Goal: Task Accomplishment & Management: Manage account settings

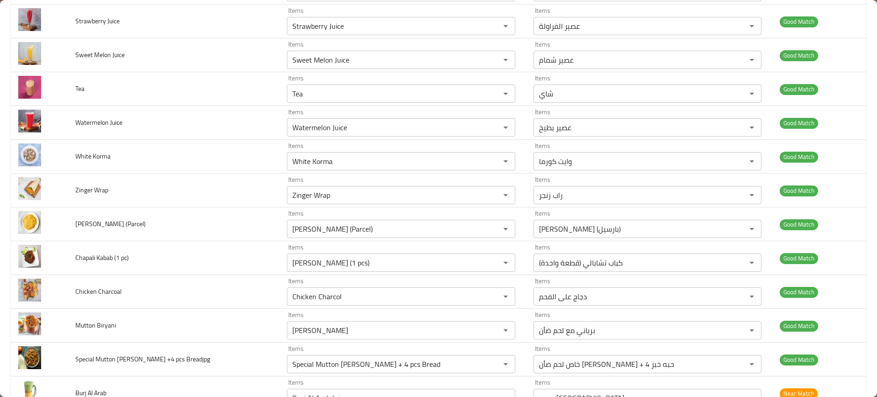
scroll to position [3106, 0]
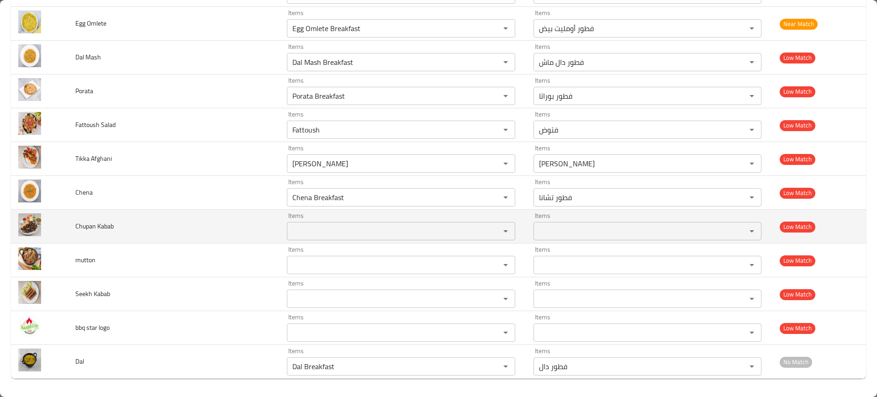
click at [85, 226] on span "Chupan Kabab" at bounding box center [94, 226] width 38 height 12
click at [79, 227] on span "Chupan Kabab" at bounding box center [94, 226] width 38 height 12
copy span "Chupan Kabab"
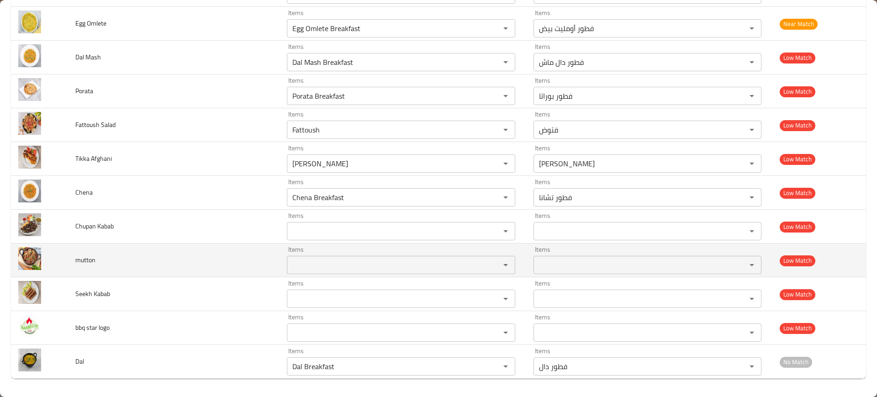
click at [88, 262] on span "mutton" at bounding box center [85, 260] width 20 height 12
copy span "mutton"
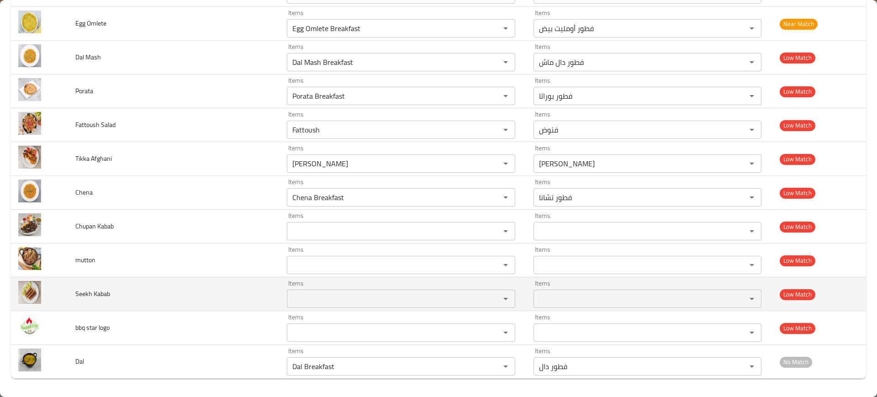
click at [99, 289] on span "Seekh Kabab" at bounding box center [92, 294] width 35 height 12
copy span "Seekh Kabab"
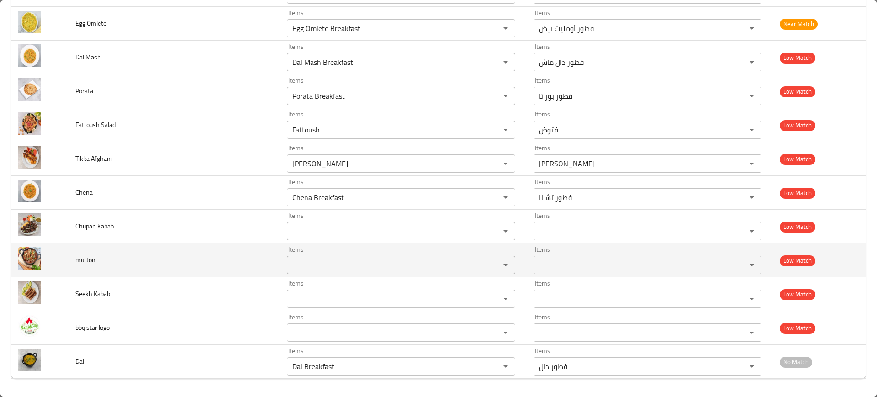
click at [255, 266] on td "mutton" at bounding box center [174, 260] width 212 height 34
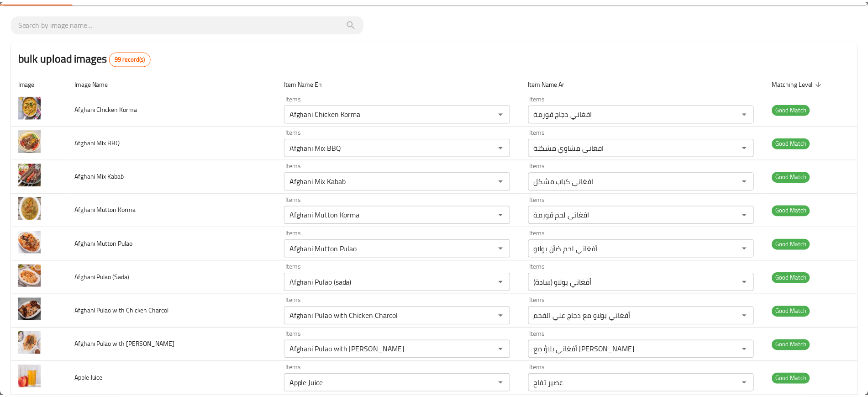
scroll to position [0, 0]
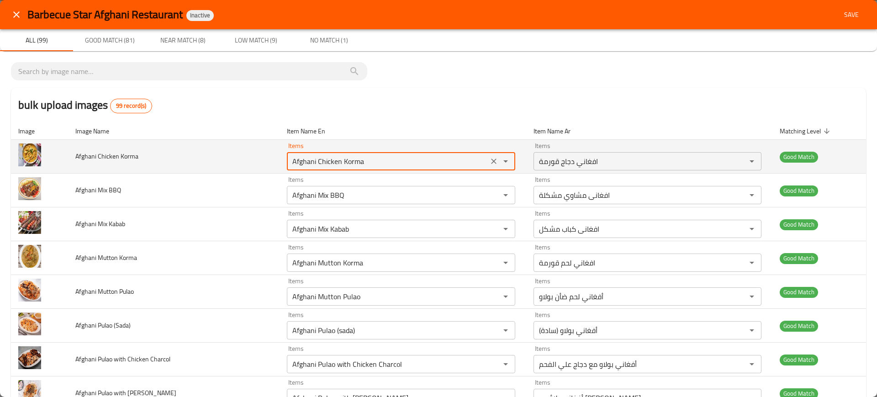
click at [321, 155] on Korma "Afghani Chicken Korma" at bounding box center [387, 161] width 196 height 13
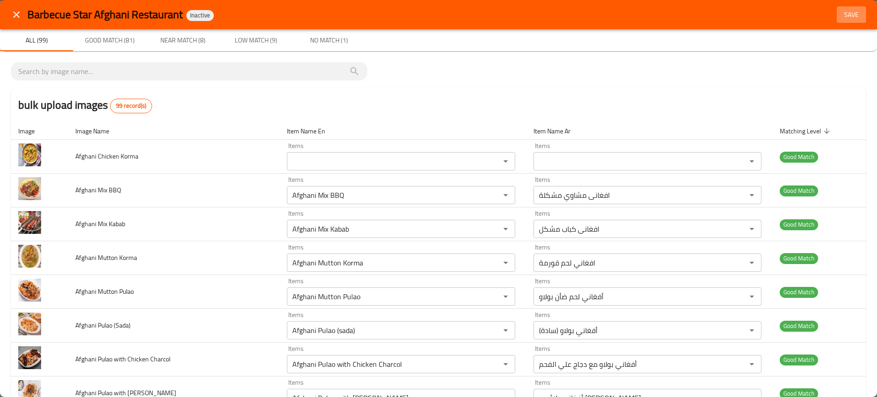
click at [844, 11] on span "Save" at bounding box center [851, 14] width 22 height 11
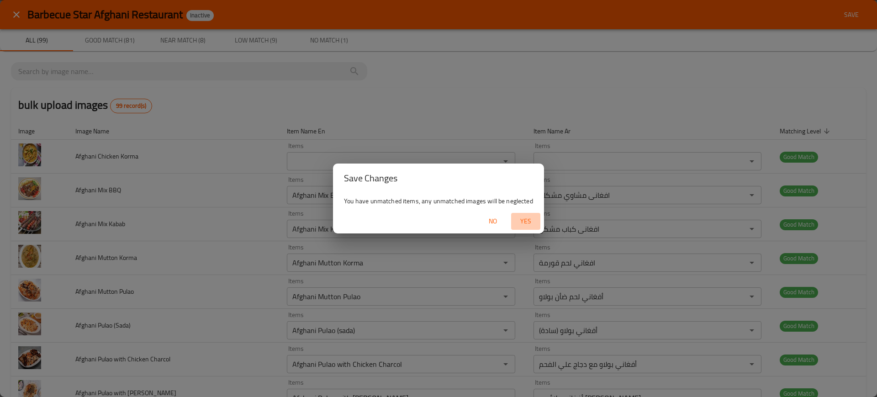
click at [535, 225] on span "Yes" at bounding box center [526, 221] width 22 height 11
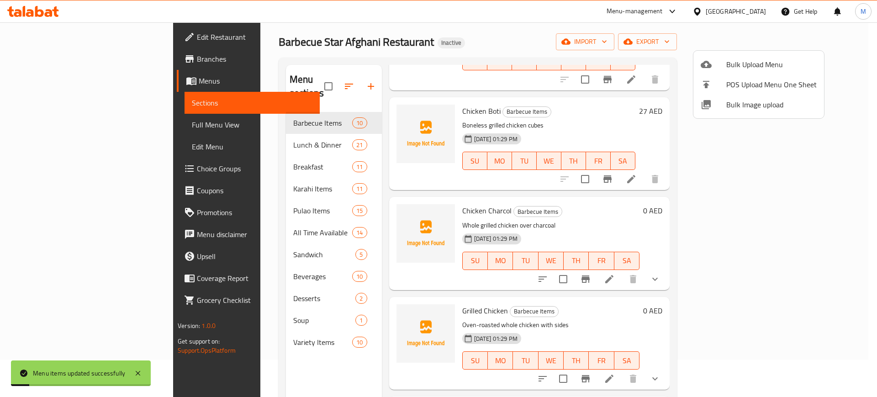
click at [467, 83] on div at bounding box center [438, 198] width 877 height 397
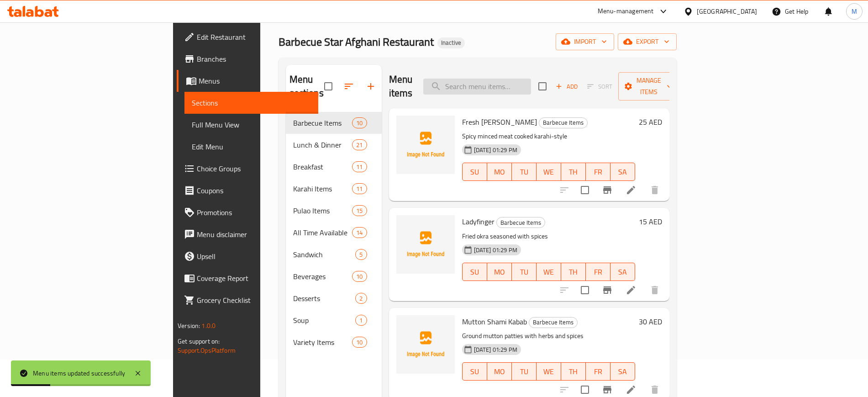
click at [530, 79] on input "search" at bounding box center [477, 87] width 108 height 16
paste input "Afghani Chicken Korma"
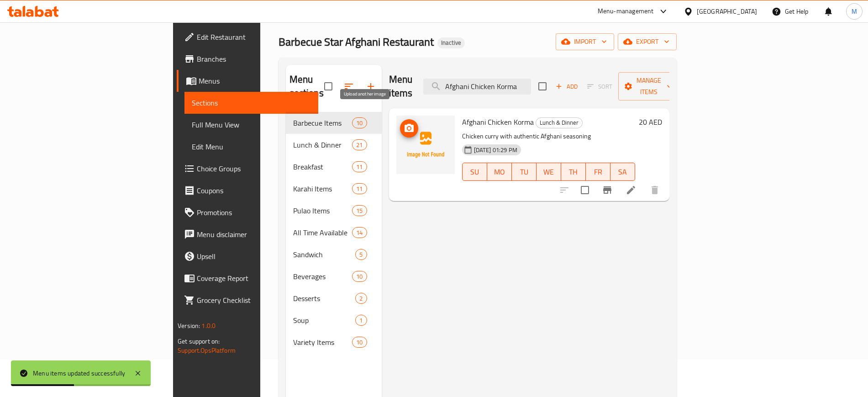
type input "Afghani Chicken Korma"
click at [400, 123] on span "upload picture" at bounding box center [409, 128] width 18 height 11
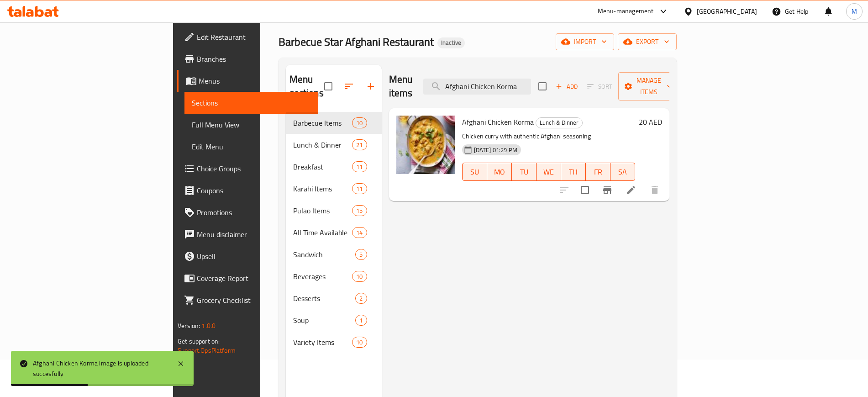
click at [547, 70] on div "Menu items Afghani Chicken Korma Add Sort Manage items" at bounding box center [529, 86] width 280 height 43
click at [531, 79] on input "Afghani Chicken Korma" at bounding box center [477, 87] width 108 height 16
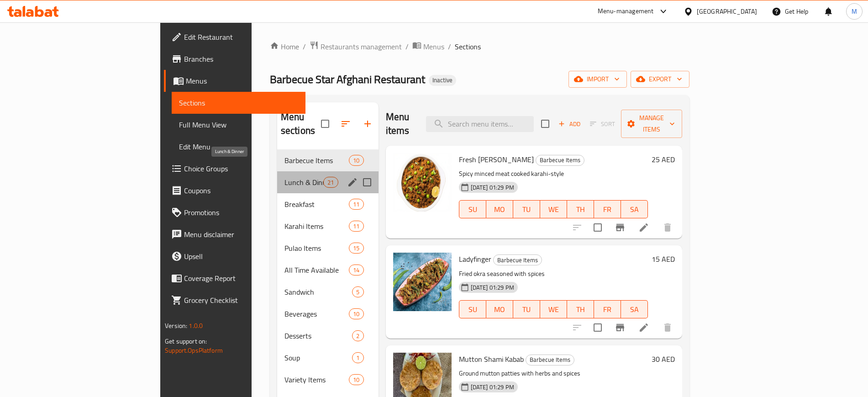
click at [284, 177] on span "Lunch & Dinner" at bounding box center [303, 182] width 39 height 11
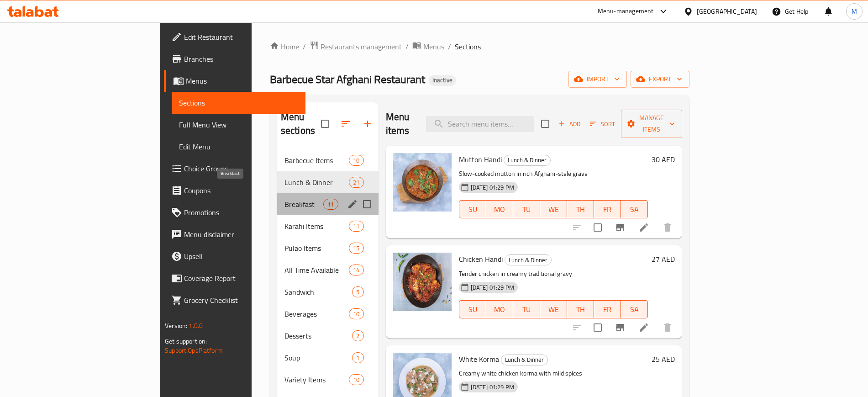
click at [284, 199] on span "Breakfast" at bounding box center [303, 204] width 39 height 11
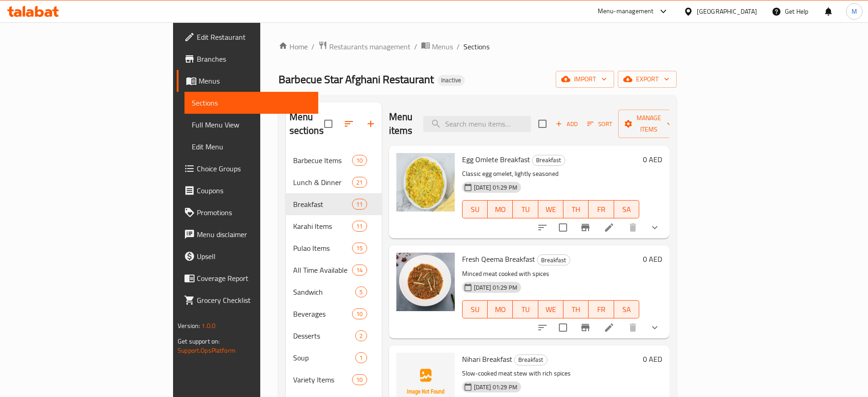
scroll to position [179, 0]
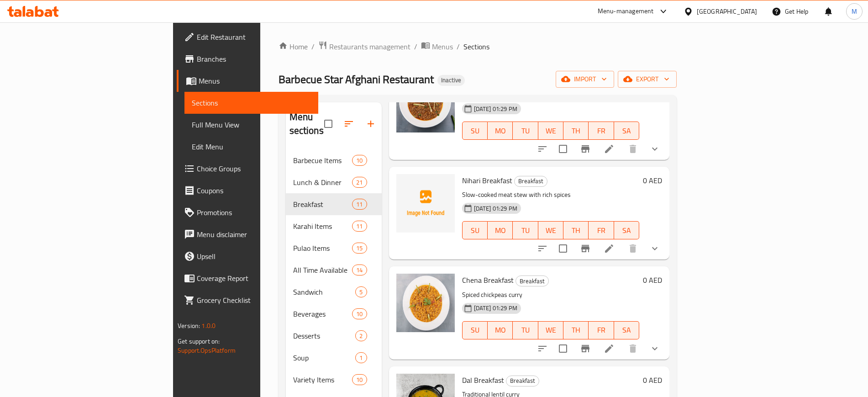
click at [462, 173] on span "Nihari Breakfast" at bounding box center [487, 180] width 50 height 14
copy h6 "Nihari Breakfast"
click at [400, 178] on button "upload picture" at bounding box center [409, 187] width 18 height 18
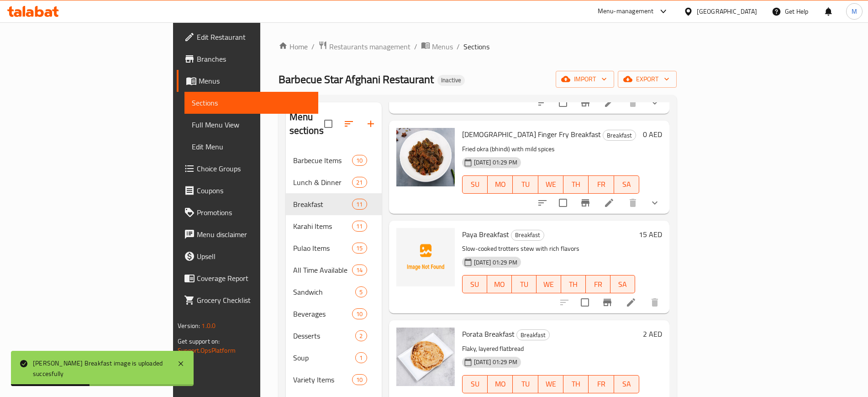
scroll to position [723, 0]
click at [462, 227] on span "Paya Breakfast" at bounding box center [485, 234] width 47 height 14
copy span "Paya"
click at [405, 236] on icon "upload picture" at bounding box center [409, 240] width 9 height 8
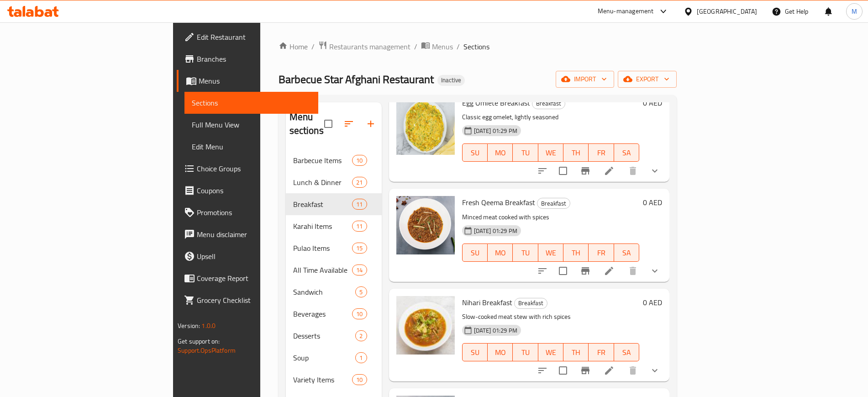
scroll to position [0, 0]
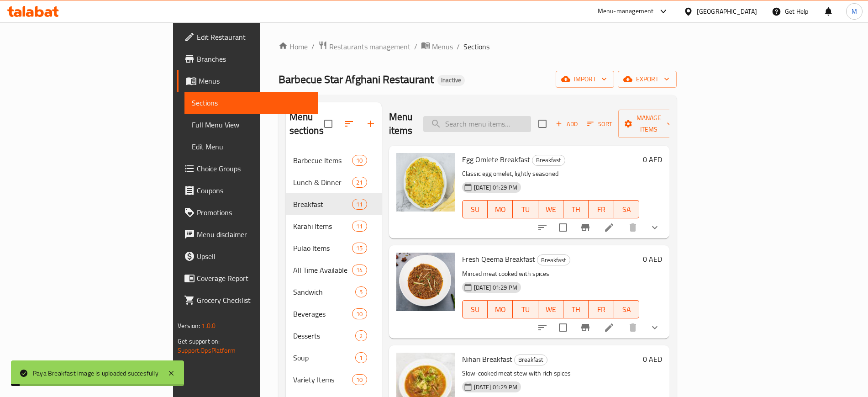
click at [524, 116] on input "search" at bounding box center [477, 124] width 108 height 16
paste input "Paya"
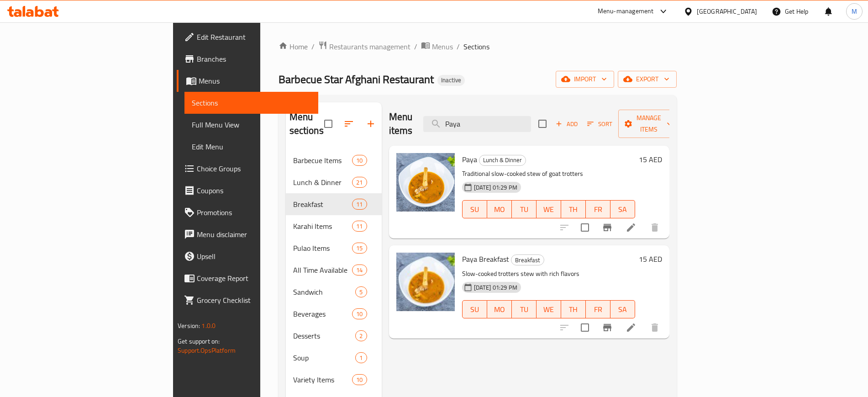
type input "Paya"
click at [382, 347] on div "Menu items Paya Add Sort Manage items Paya Lunch & Dinner Traditional slow-cook…" at bounding box center [526, 300] width 288 height 397
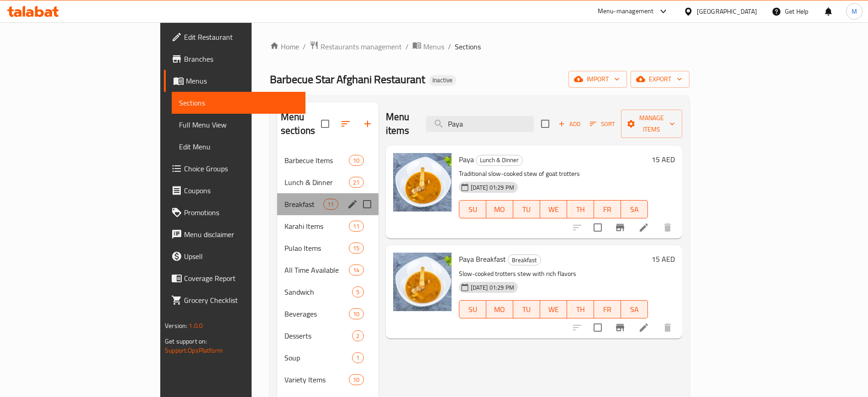
click at [277, 193] on div "Breakfast 11" at bounding box center [327, 204] width 101 height 22
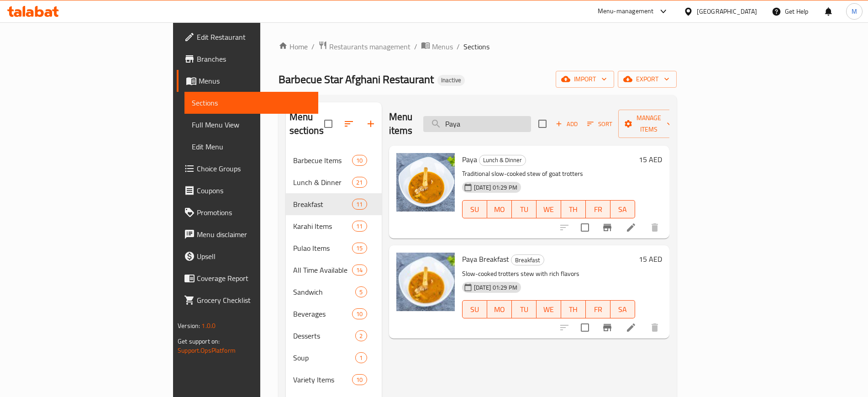
click at [530, 117] on input "Paya" at bounding box center [477, 124] width 108 height 16
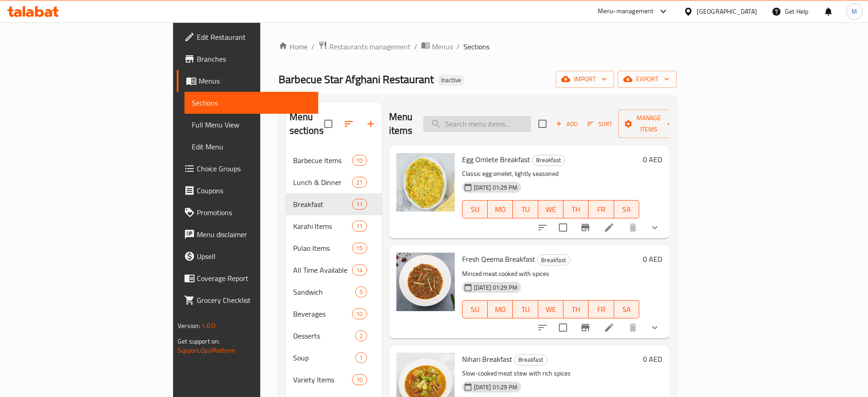
type input "Paya"
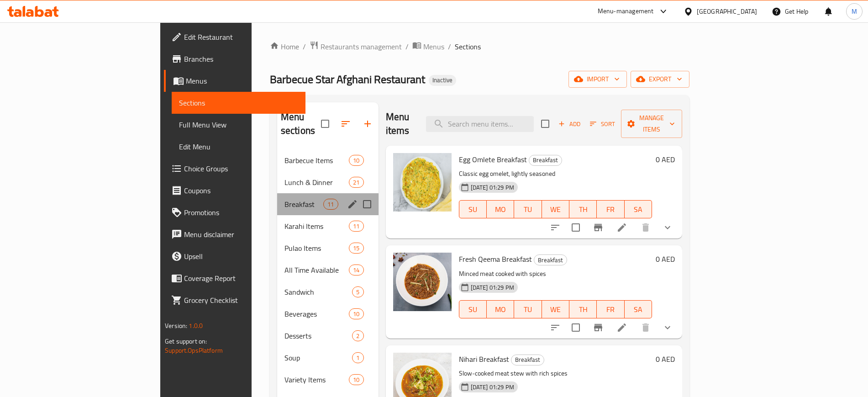
click at [277, 193] on div "Breakfast 11" at bounding box center [327, 204] width 101 height 22
click at [277, 200] on div "Breakfast 11" at bounding box center [327, 204] width 101 height 22
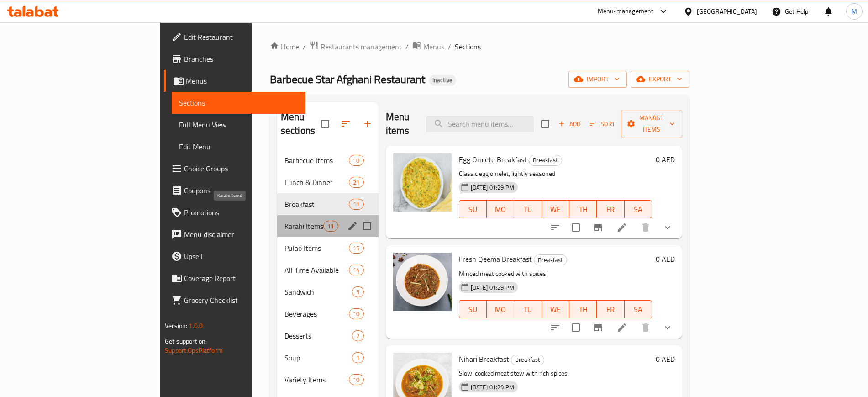
click at [284, 221] on span "Karahi Items" at bounding box center [303, 226] width 39 height 11
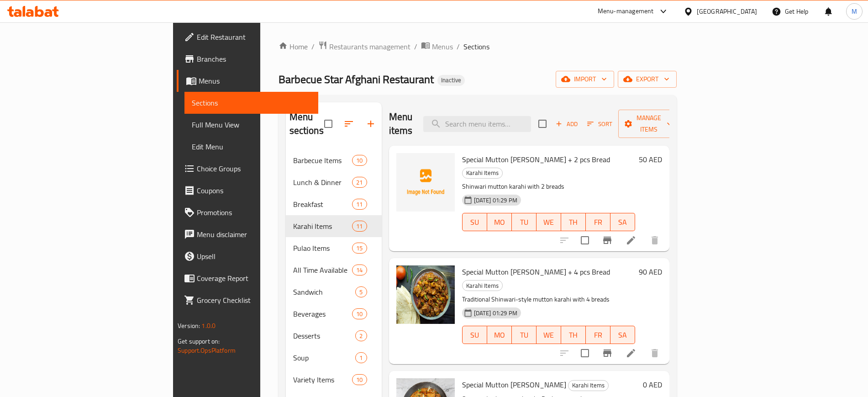
click at [462, 152] on span "Special Mutton Shinuwari Karahi + 2 pcs Bread" at bounding box center [536, 159] width 148 height 14
copy span "Mutton"
click at [489, 152] on span "Special Mutton Shinuwari Karahi + 2 pcs Bread" at bounding box center [536, 159] width 148 height 14
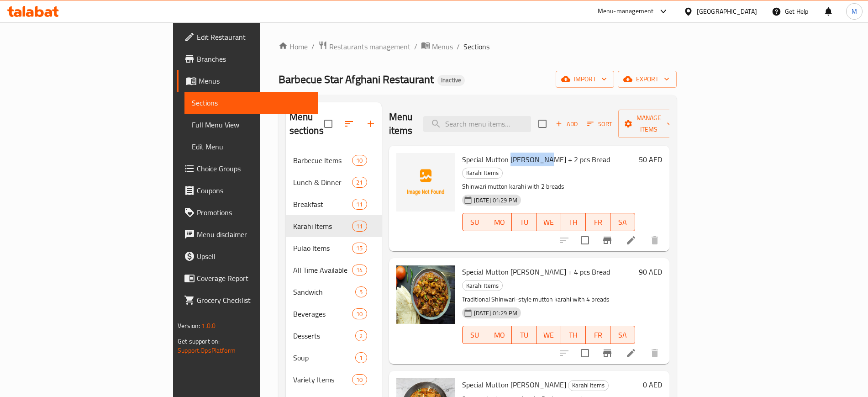
copy span "Shinuwari"
click at [400, 157] on button "upload picture" at bounding box center [409, 166] width 18 height 18
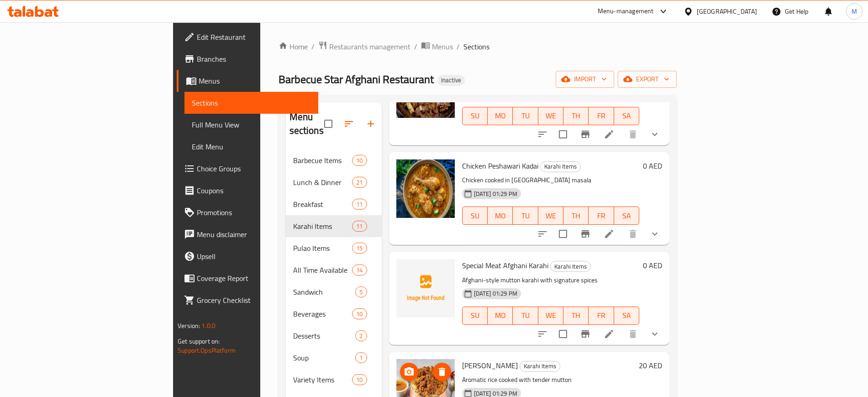
scroll to position [415, 0]
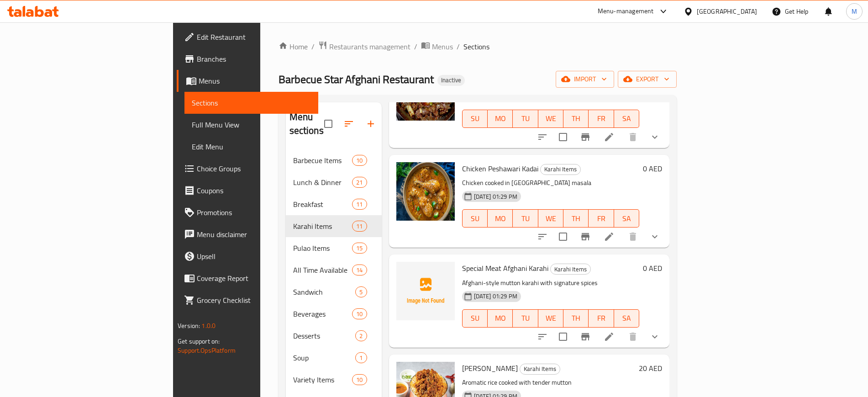
click at [492, 261] on span "Special Meat Afghani Karahi" at bounding box center [505, 268] width 86 height 14
copy h6 "Karahi"
click at [404, 269] on icon "upload picture" at bounding box center [409, 274] width 11 height 11
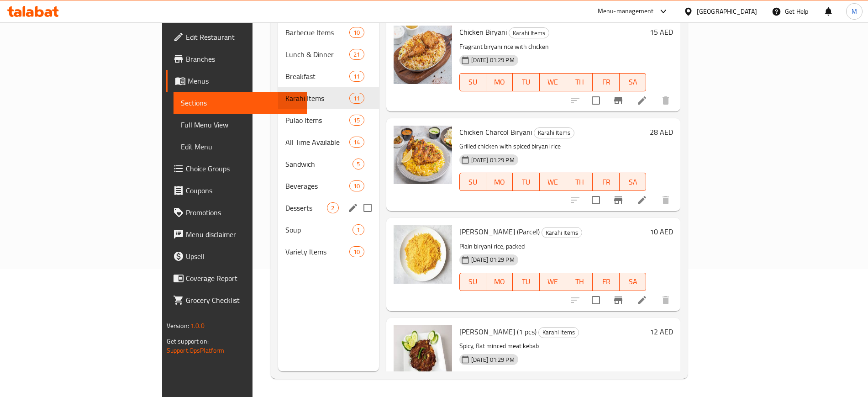
scroll to position [0, 0]
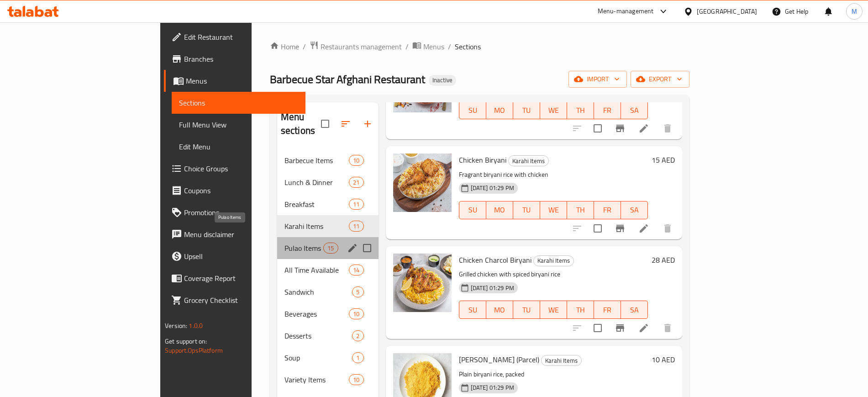
click at [284, 242] on span "Pulao Items" at bounding box center [303, 247] width 39 height 11
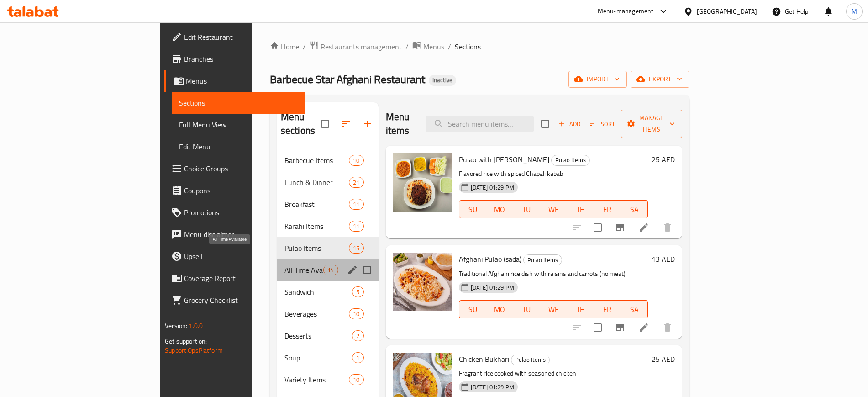
click at [284, 264] on span "All Time Available" at bounding box center [303, 269] width 39 height 11
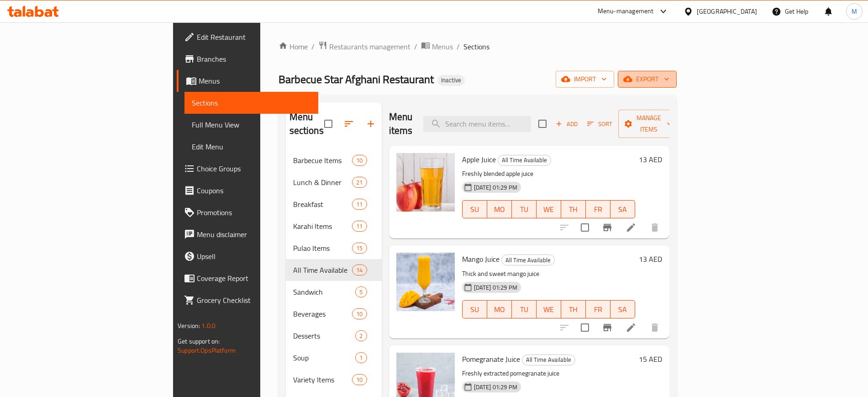
click at [632, 82] on icon "button" at bounding box center [627, 78] width 9 height 9
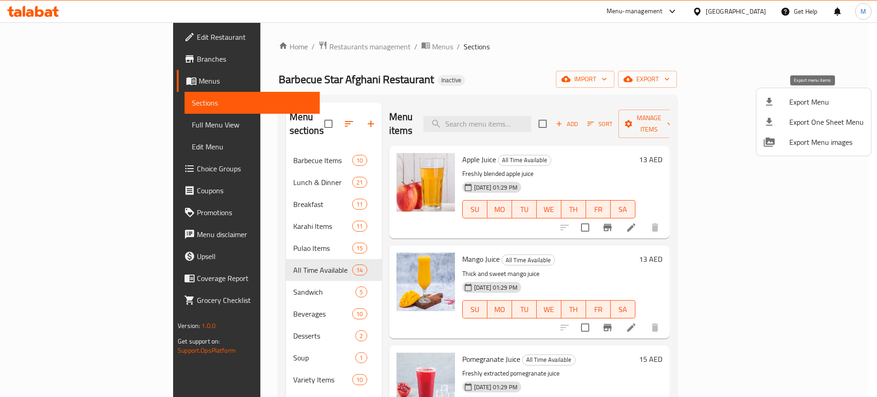
click at [801, 105] on span "Export Menu" at bounding box center [826, 101] width 74 height 11
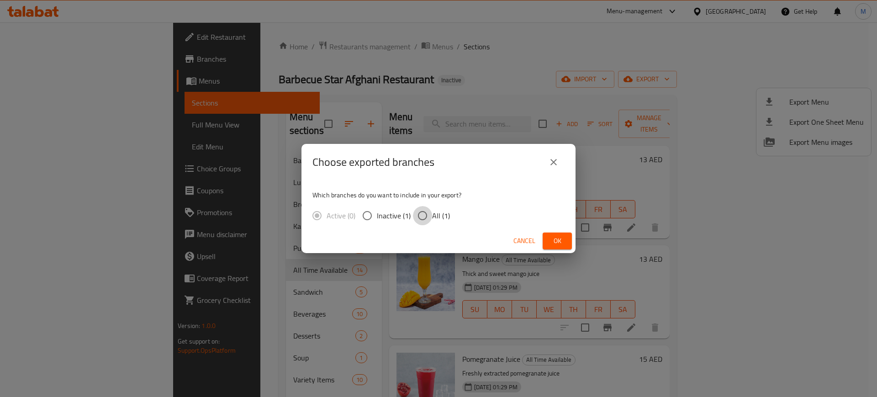
click at [423, 218] on input "All (1)" at bounding box center [422, 215] width 19 height 19
radio input "true"
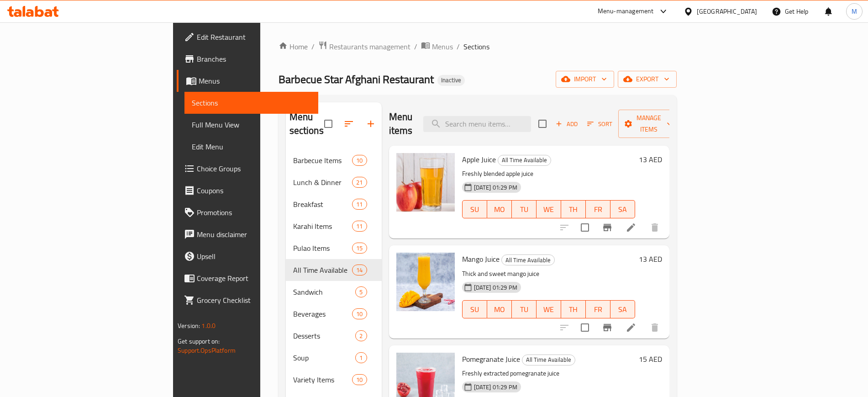
click at [184, 132] on link "Full Menu View" at bounding box center [250, 125] width 133 height 22
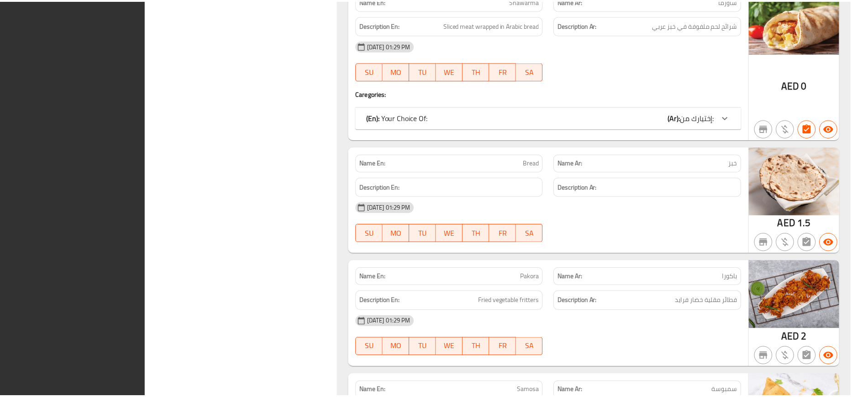
scroll to position [14128, 0]
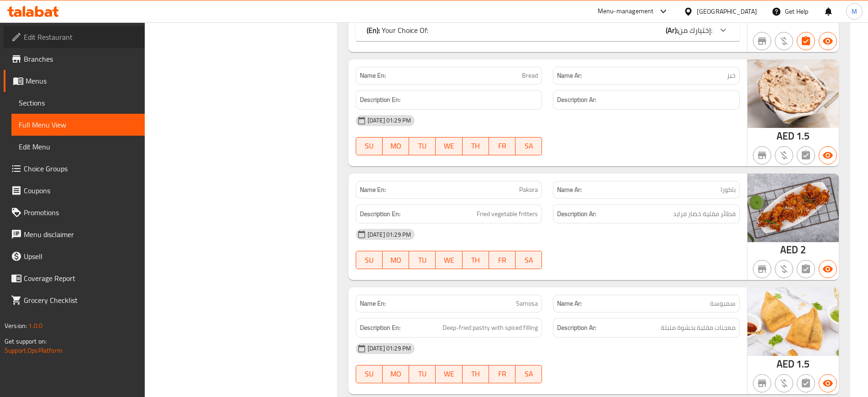
click at [113, 42] on span "Edit Restaurant" at bounding box center [81, 37] width 114 height 11
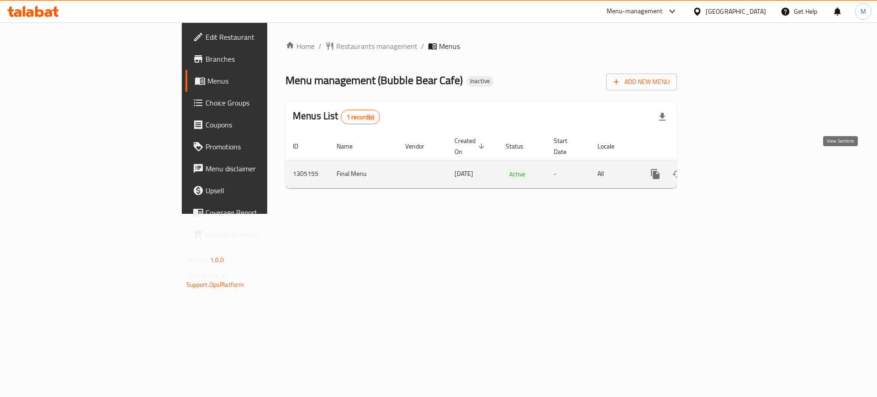
click at [725, 170] on icon "enhanced table" at bounding box center [721, 174] width 8 height 8
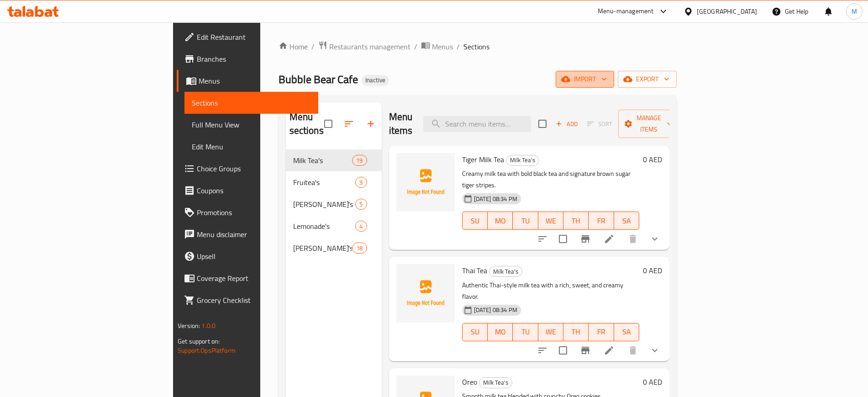
click at [607, 81] on span "import" at bounding box center [585, 79] width 44 height 11
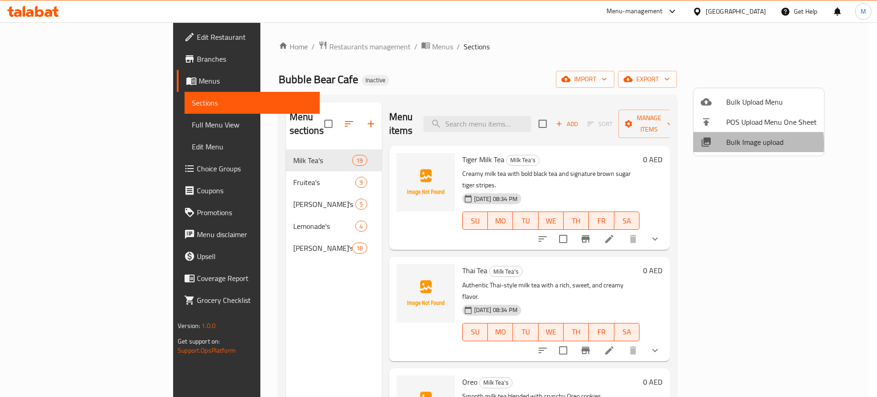
click at [719, 144] on div at bounding box center [713, 142] width 26 height 11
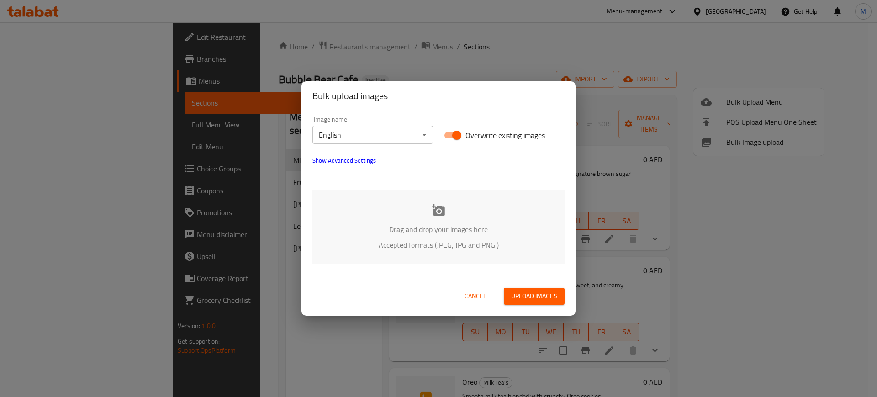
click at [389, 220] on div "Drag and drop your images here Accepted formats (JPEG, JPG and PNG )" at bounding box center [438, 226] width 252 height 74
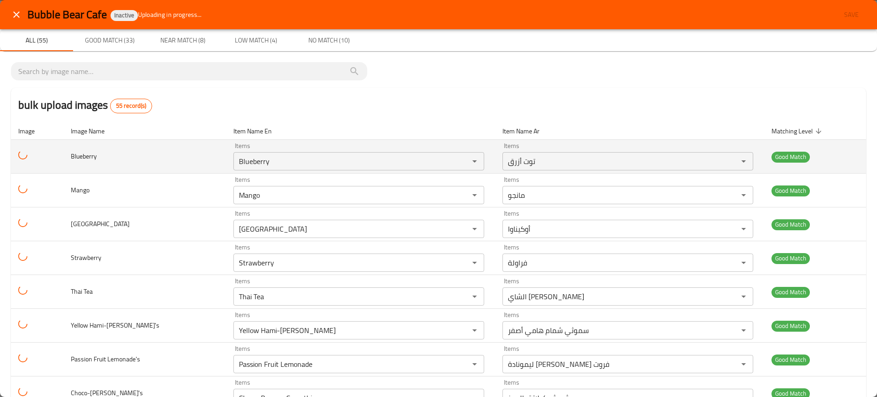
click at [168, 152] on td "Blueberry" at bounding box center [144, 157] width 163 height 34
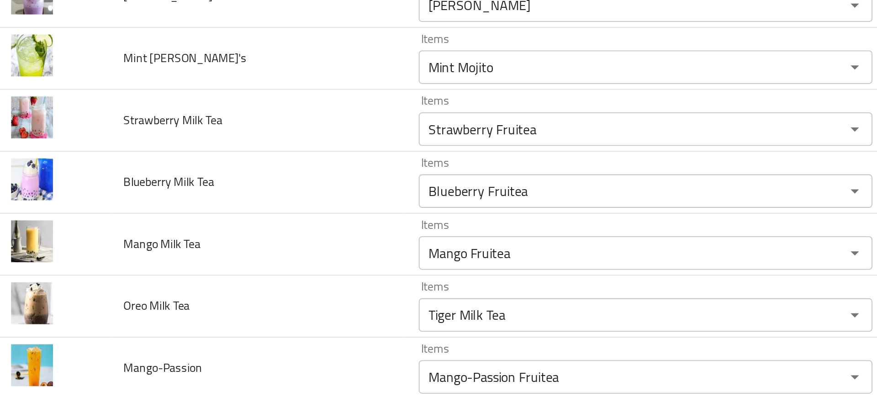
scroll to position [1069, 0]
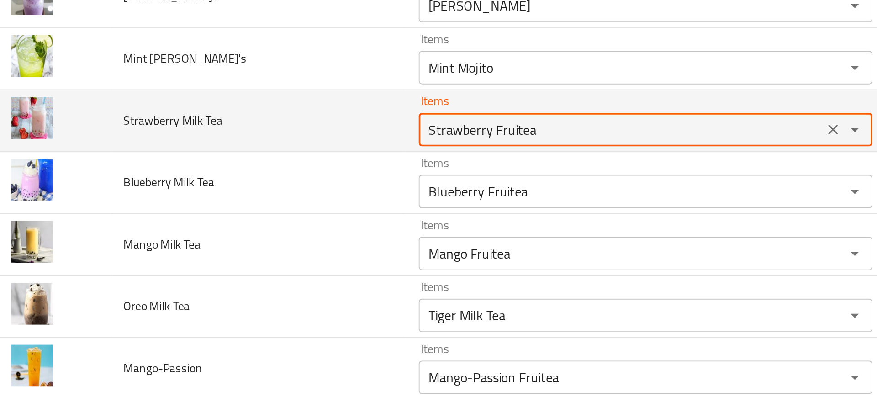
click at [265, 142] on Tea "Strawberry Fruitea" at bounding box center [350, 139] width 215 height 13
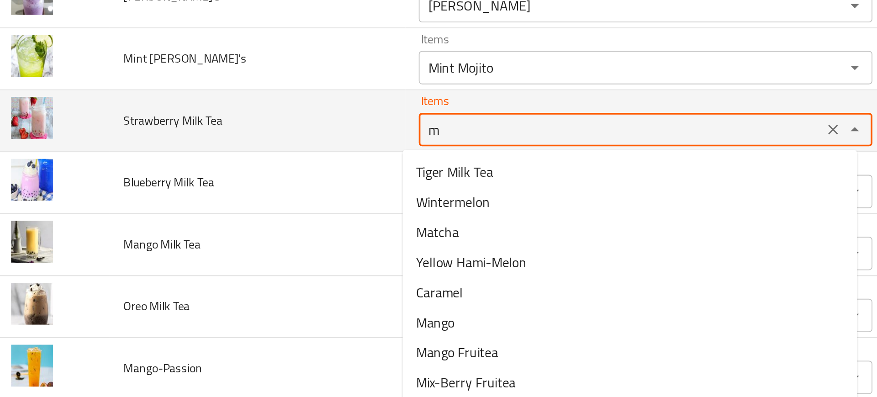
click at [265, 142] on Tea "m" at bounding box center [350, 139] width 215 height 13
type Tea "i"
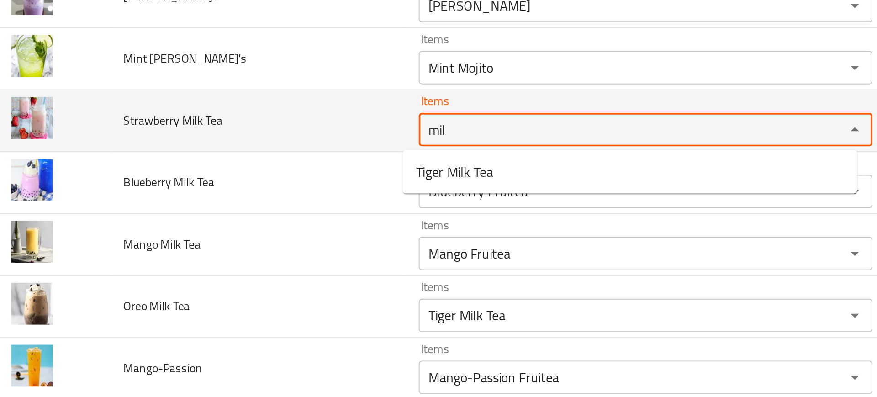
type Tea "milk"
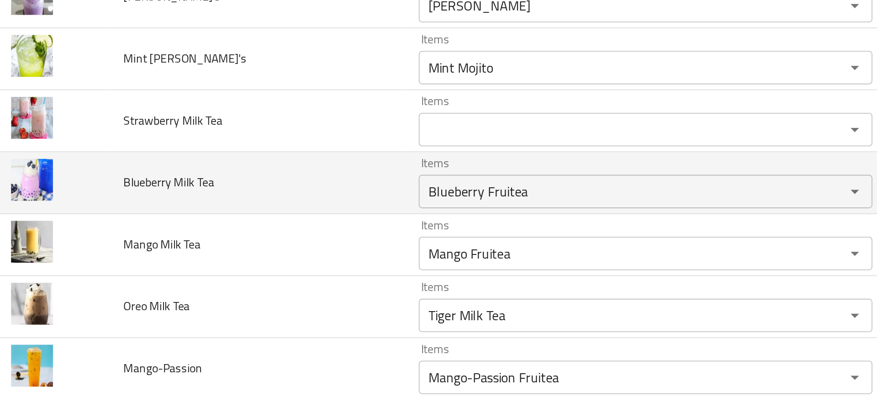
click at [170, 183] on td "Blueberry Milk Tea" at bounding box center [152, 169] width 161 height 34
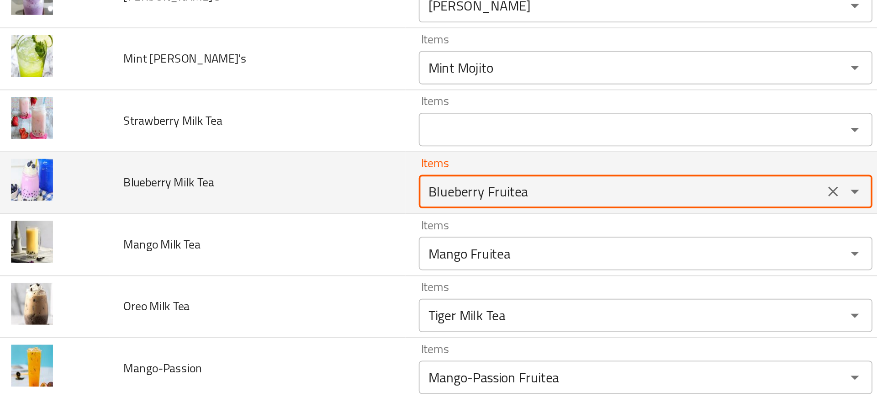
click at [262, 179] on Tea "Blueberry Fruitea" at bounding box center [350, 173] width 215 height 13
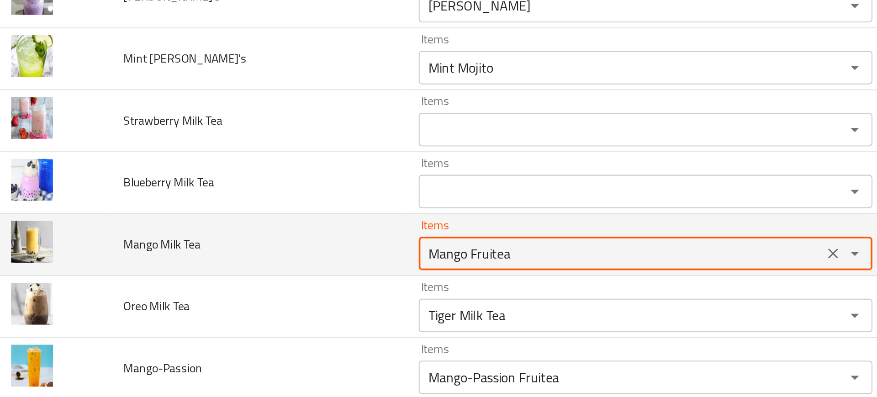
click at [280, 202] on Tea "Mango Fruitea" at bounding box center [350, 207] width 215 height 13
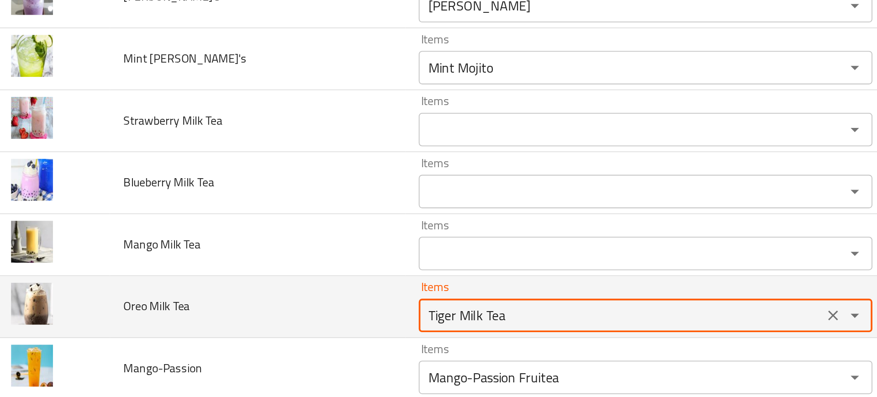
click at [282, 237] on Tea "Tiger Milk Tea" at bounding box center [350, 241] width 215 height 13
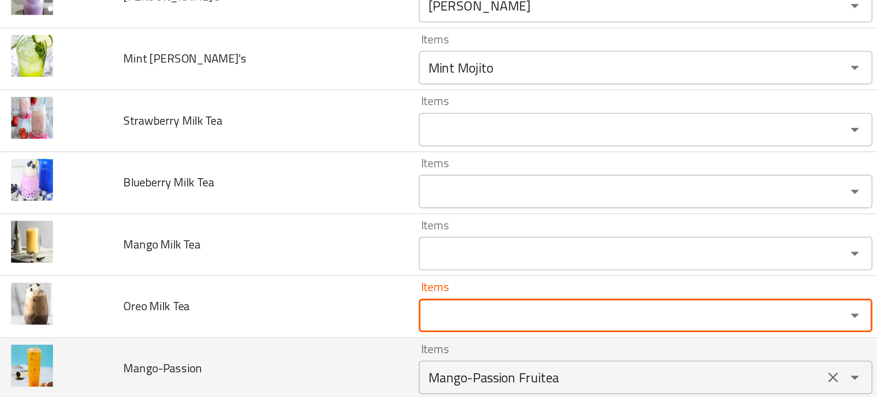
scroll to position [1171, 0]
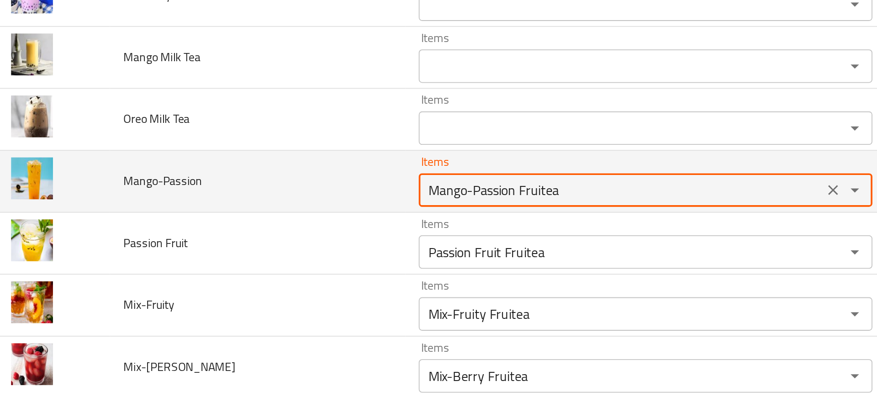
drag, startPoint x: 287, startPoint y: 172, endPoint x: 363, endPoint y: 165, distance: 76.6
click at [363, 165] on div "Mango-Passion Fruitea Items" at bounding box center [364, 172] width 247 height 18
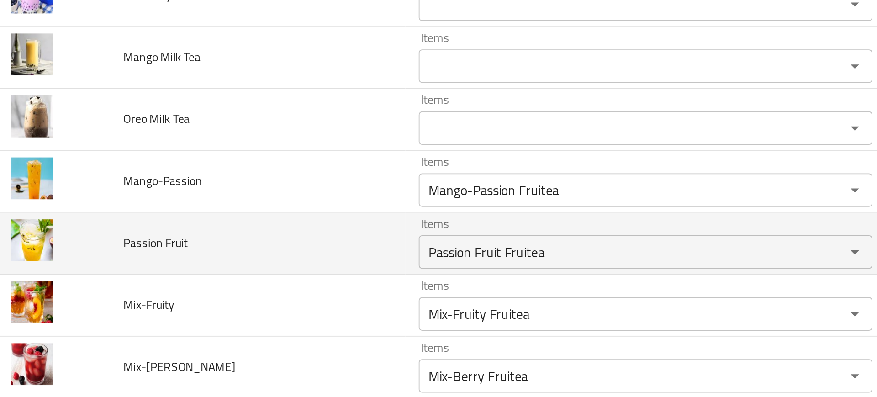
click at [214, 191] on td "Passion Fruit" at bounding box center [152, 202] width 161 height 34
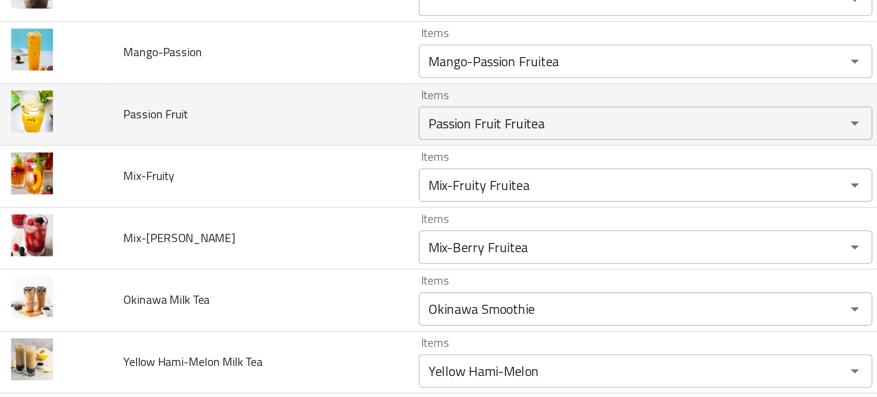
scroll to position [1241, 0]
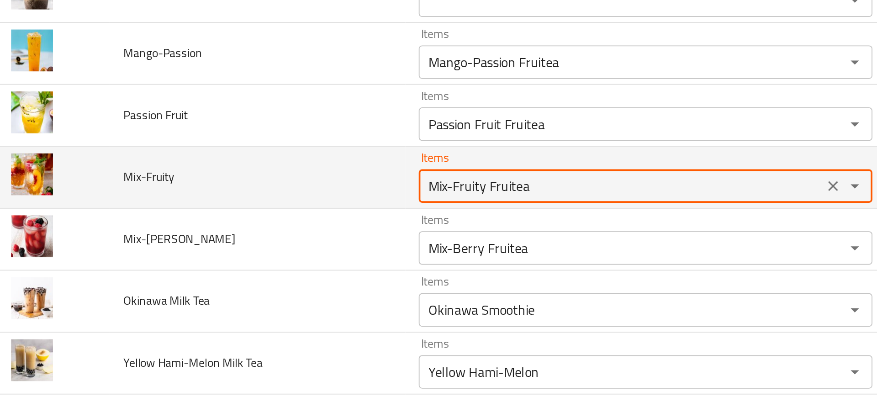
click at [256, 173] on input "Mix-Fruity Fruitea" at bounding box center [350, 170] width 215 height 13
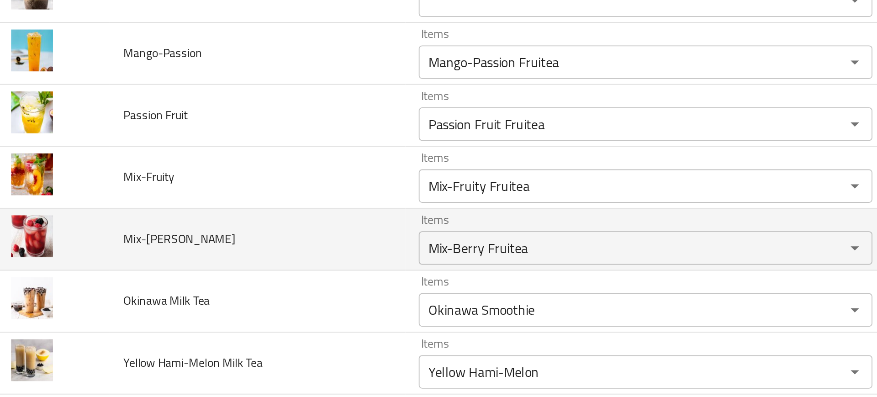
click at [204, 194] on td "Mix-Berry" at bounding box center [152, 200] width 161 height 34
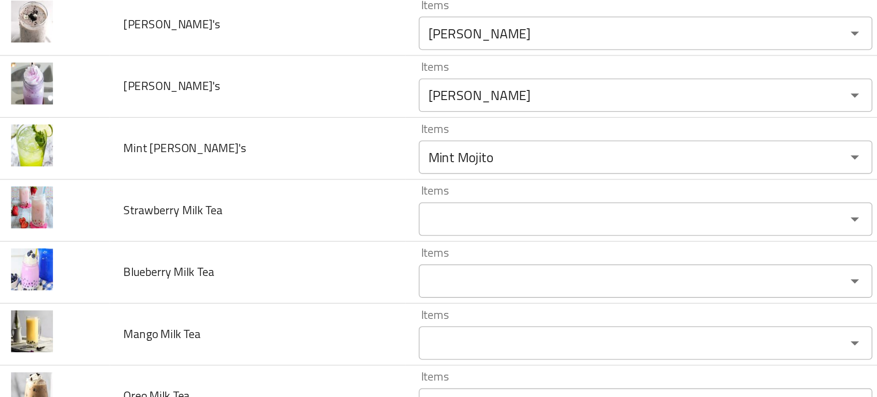
scroll to position [1009, 0]
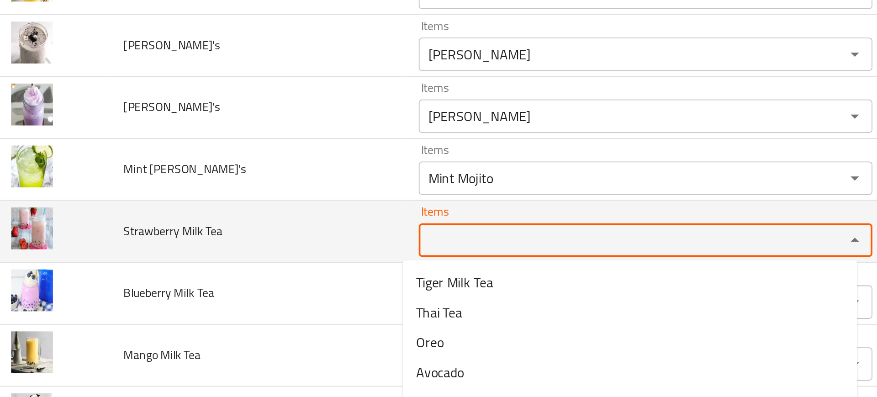
click at [255, 194] on Tea "Items" at bounding box center [350, 200] width 215 height 13
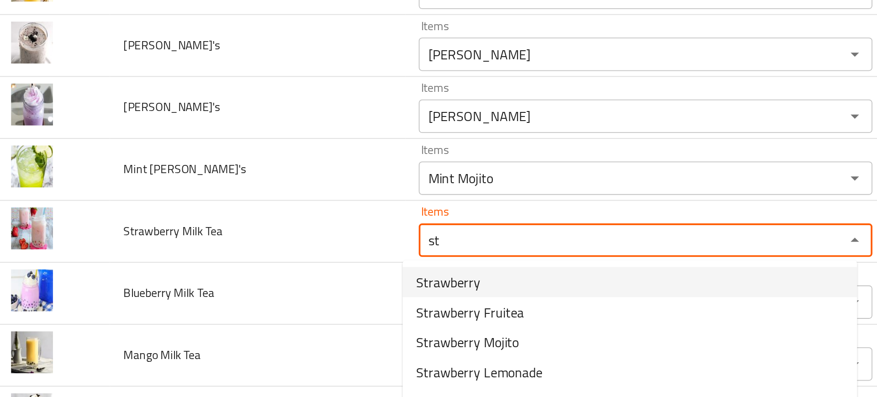
click at [252, 226] on span "Strawberry" at bounding box center [256, 222] width 35 height 11
type Tea "Strawberry"
type Tea-ar "فراولة"
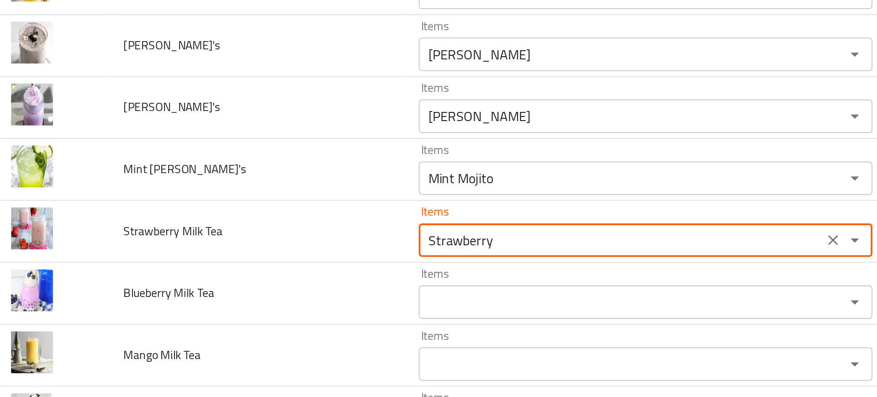
type Tea "Strawberry"
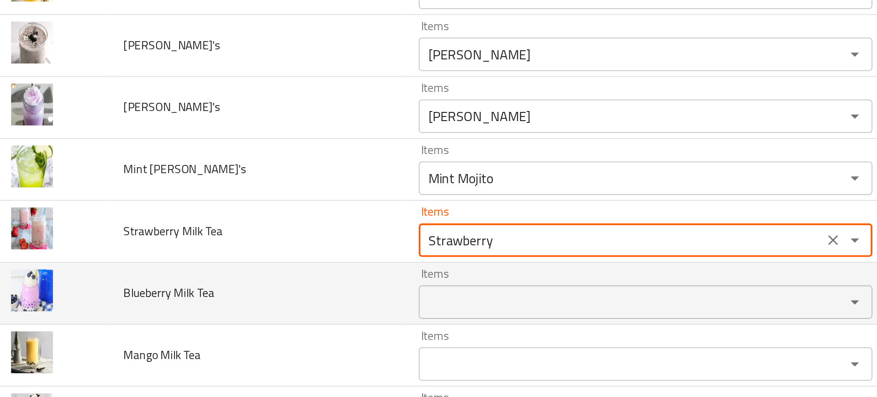
scroll to position [1077, 0]
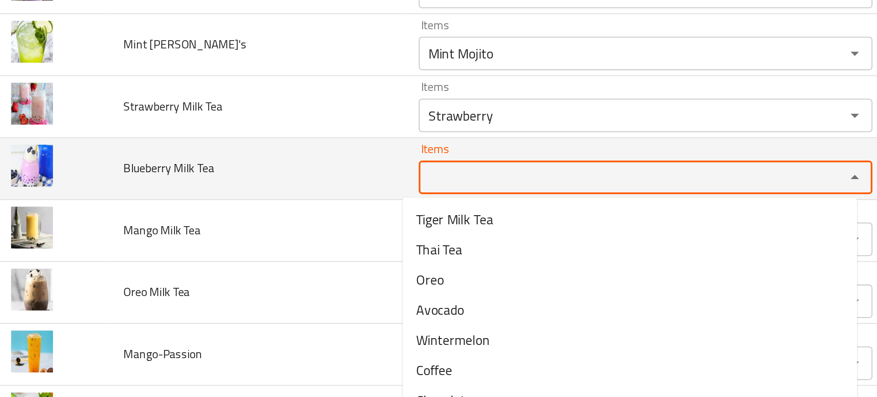
click at [272, 162] on Tea "Items" at bounding box center [350, 165] width 215 height 13
type Tea "n"
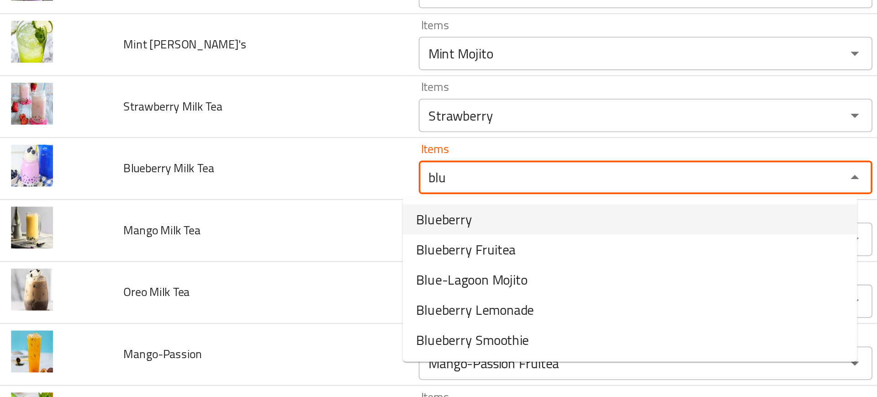
click at [278, 191] on Tea-option-0 "Blueberry" at bounding box center [356, 188] width 248 height 16
type Tea "Blueberry"
type Tea-ar "توت أزرق"
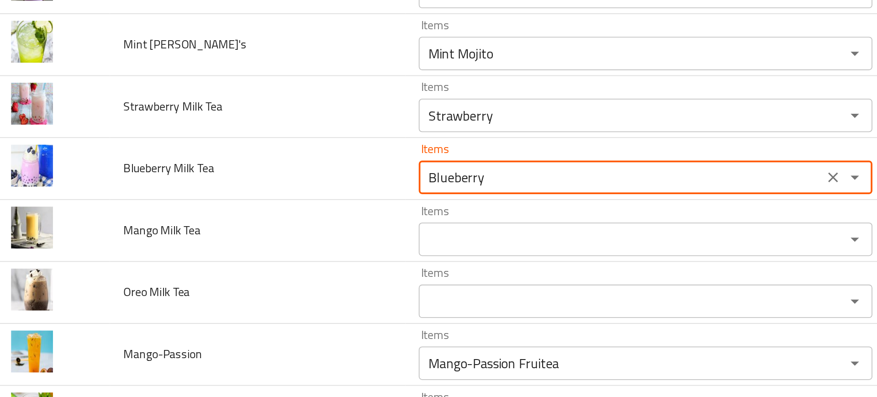
type Tea "Blueberry"
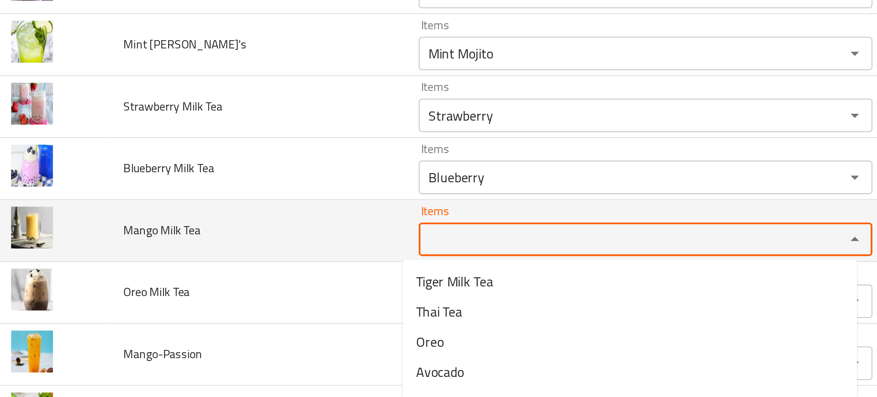
click at [252, 200] on Tea "Items" at bounding box center [350, 199] width 215 height 13
type Tea "a"
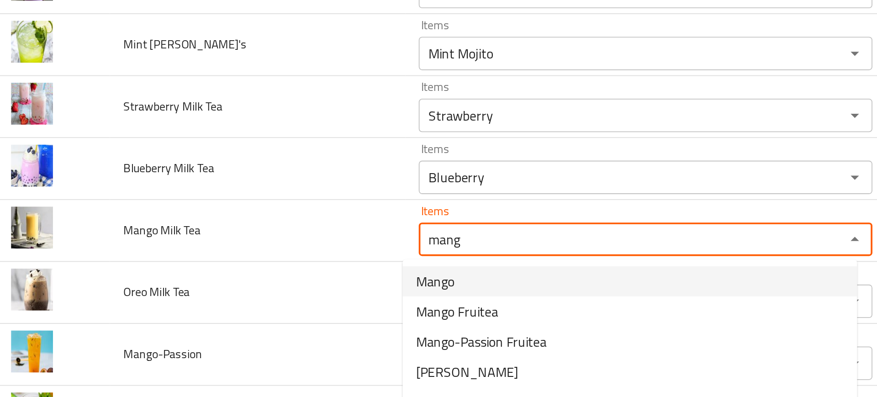
click at [263, 222] on Tea-option-0 "Mango" at bounding box center [356, 222] width 248 height 16
type Tea "Mango"
type Tea-ar "مانجو"
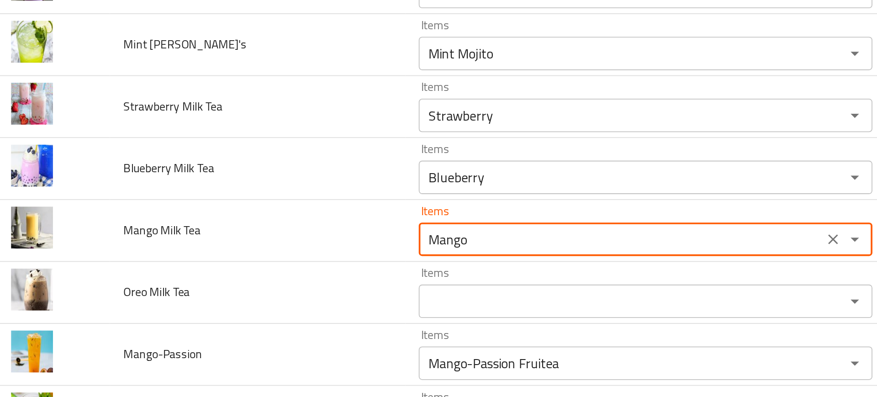
type Tea "Mango"
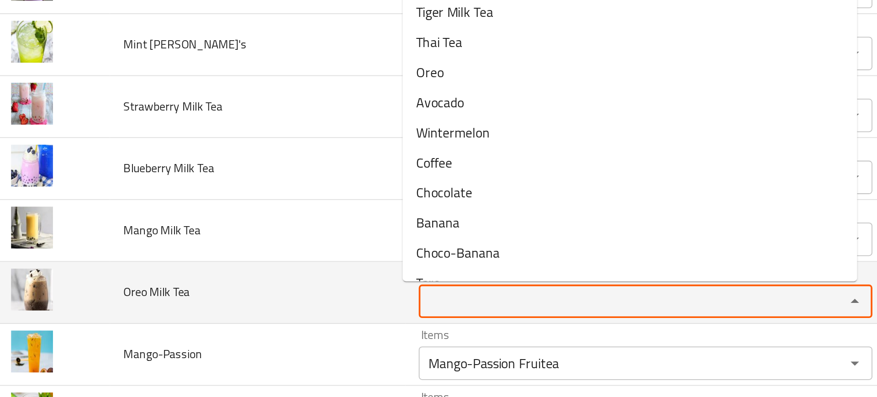
click at [251, 233] on Tea "Items" at bounding box center [350, 233] width 215 height 13
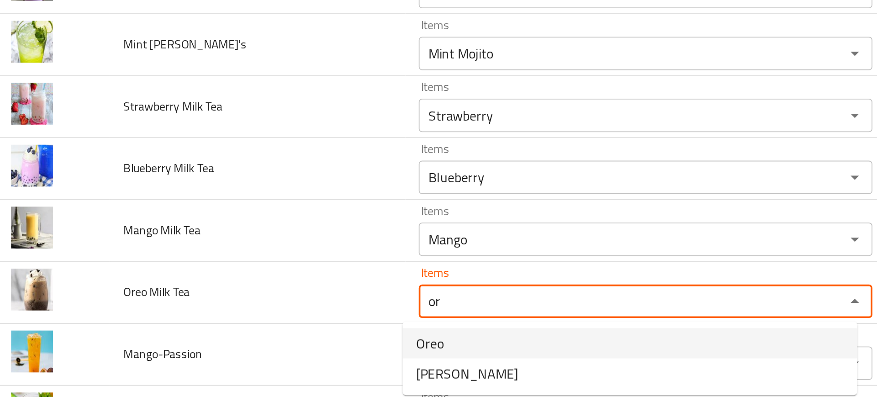
click at [262, 259] on Tea-option-0 "Oreo" at bounding box center [356, 256] width 248 height 16
type Tea "Oreo"
type Tea-ar "أوريو"
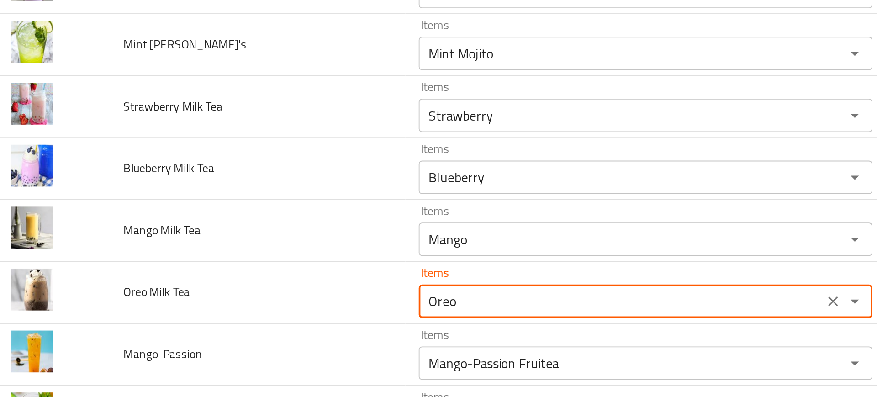
type Tea "Oreo"
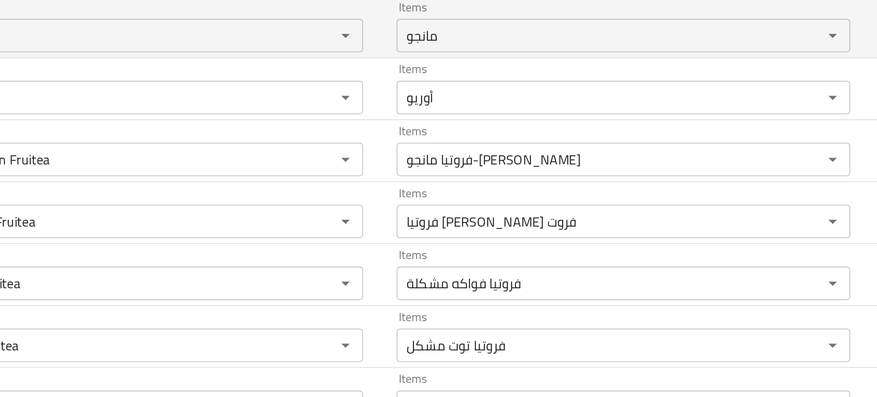
scroll to position [0, 0]
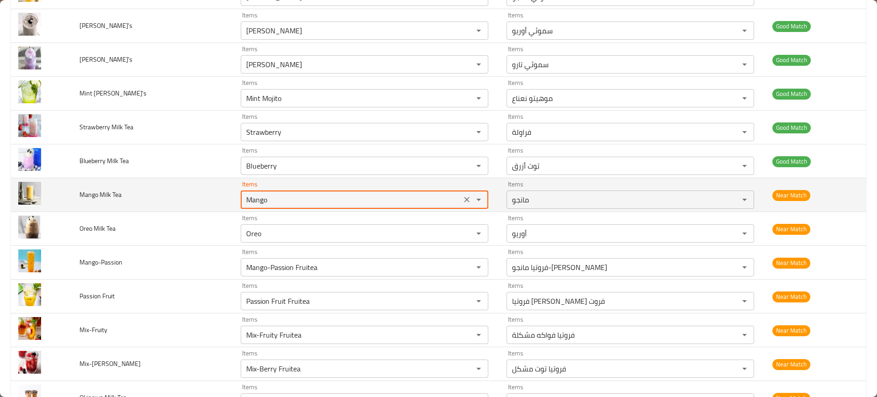
click at [259, 203] on Tea "Mango" at bounding box center [350, 199] width 215 height 13
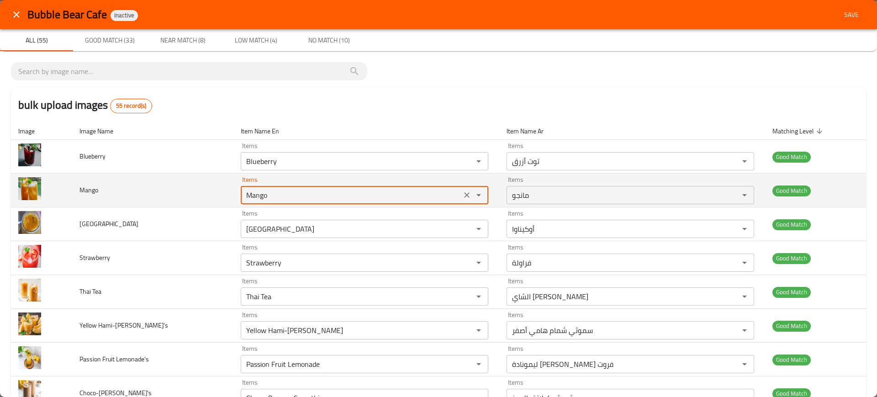
click at [279, 189] on input "Mango" at bounding box center [350, 195] width 215 height 13
click at [288, 192] on input "Mango" at bounding box center [350, 195] width 215 height 13
type input "Mango"
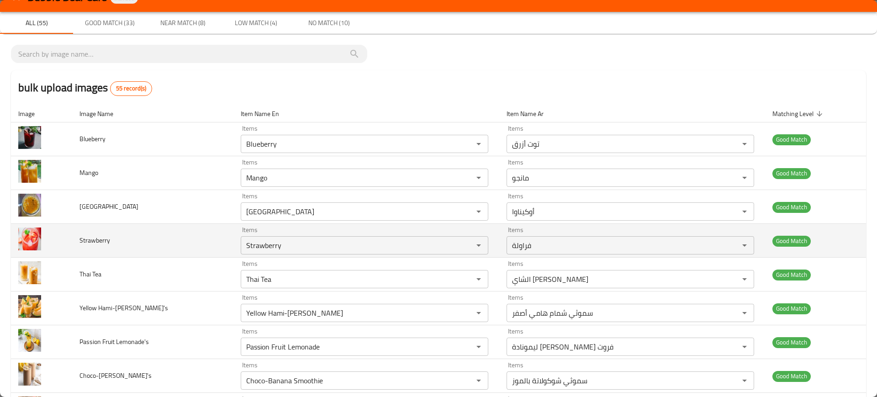
scroll to position [18, 0]
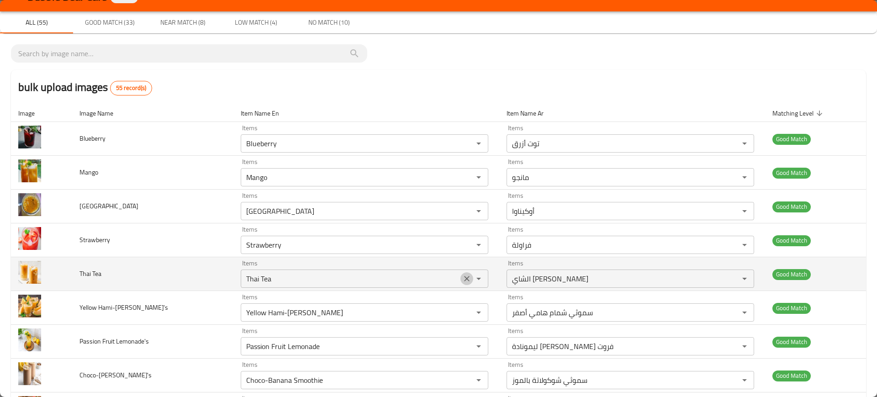
click at [464, 278] on icon "Clear" at bounding box center [466, 278] width 5 height 5
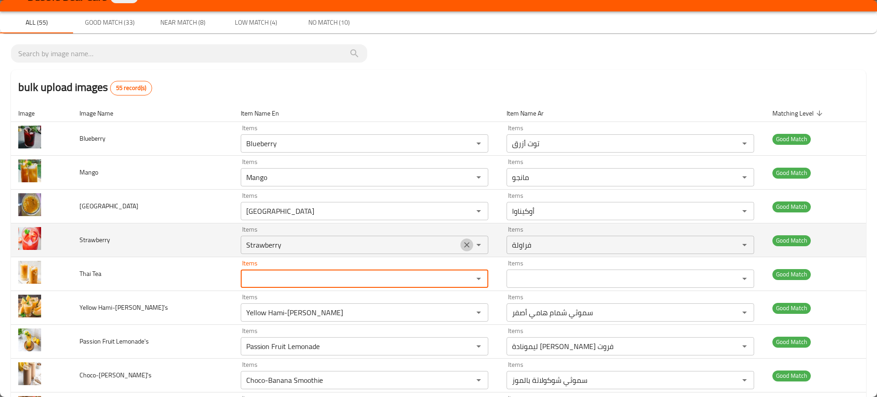
click at [462, 242] on icon "Clear" at bounding box center [466, 244] width 9 height 9
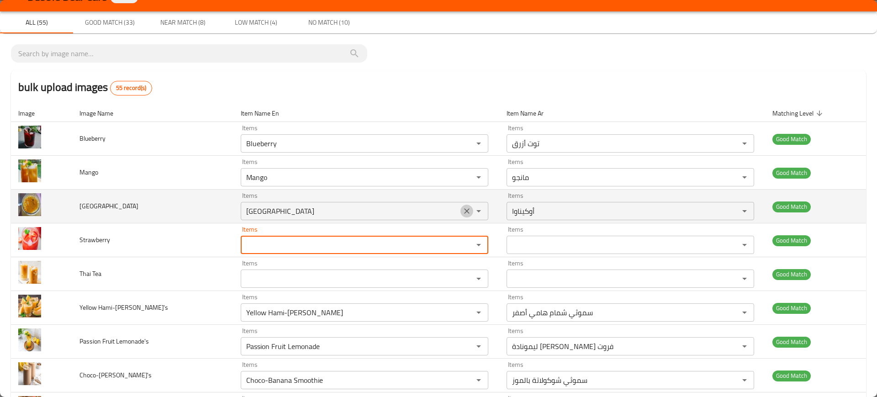
click at [464, 209] on icon "Clear" at bounding box center [466, 210] width 5 height 5
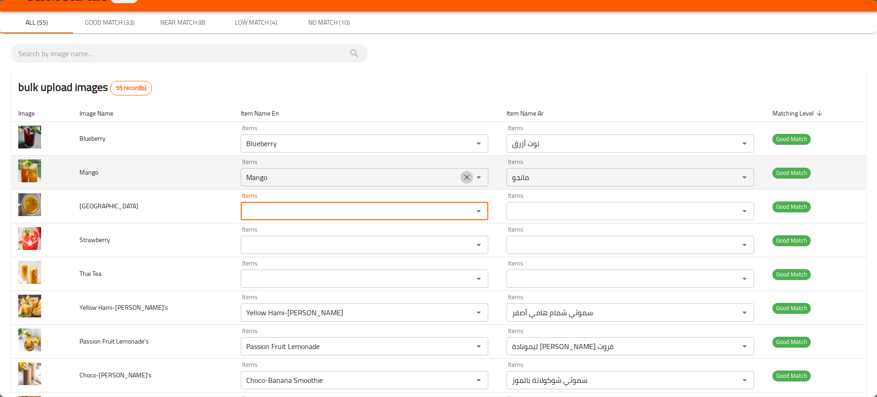
click at [462, 175] on icon "Clear" at bounding box center [466, 177] width 9 height 9
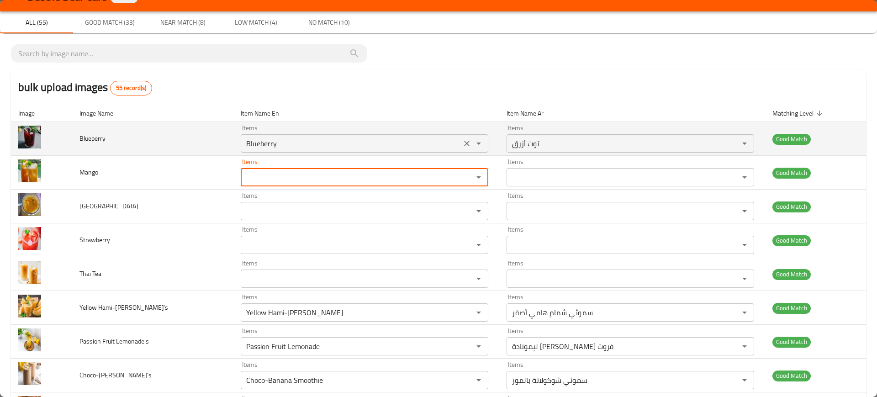
click at [461, 149] on div "enhanced table" at bounding box center [472, 143] width 24 height 13
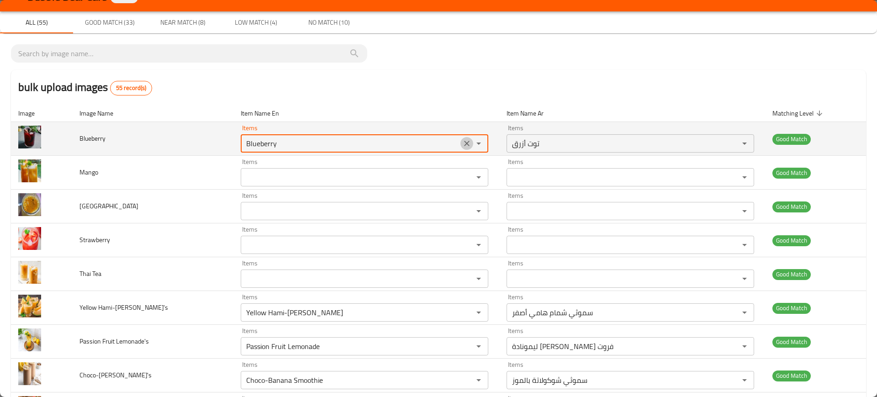
click at [464, 142] on icon "Clear" at bounding box center [466, 143] width 5 height 5
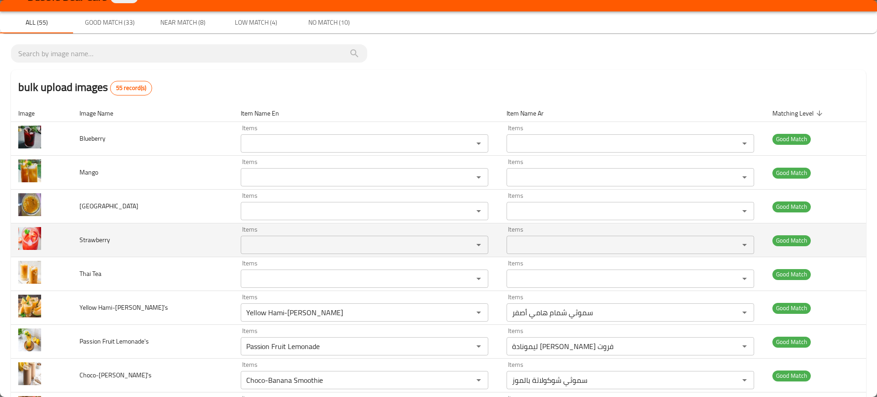
click at [199, 228] on td "Strawberry" at bounding box center [152, 240] width 161 height 34
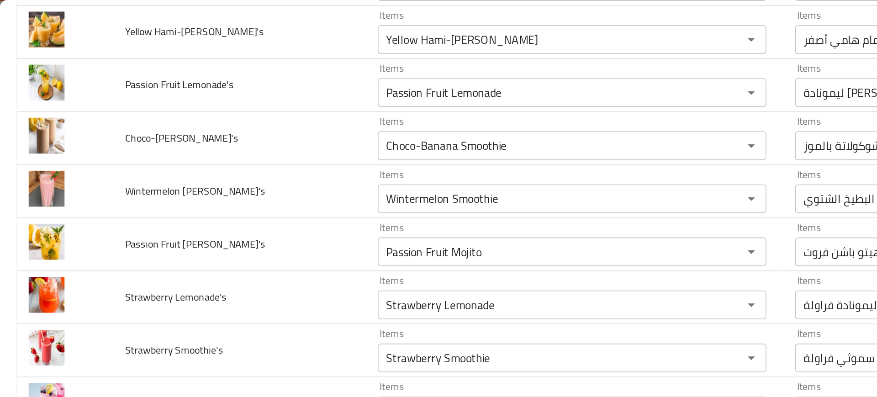
scroll to position [1, 0]
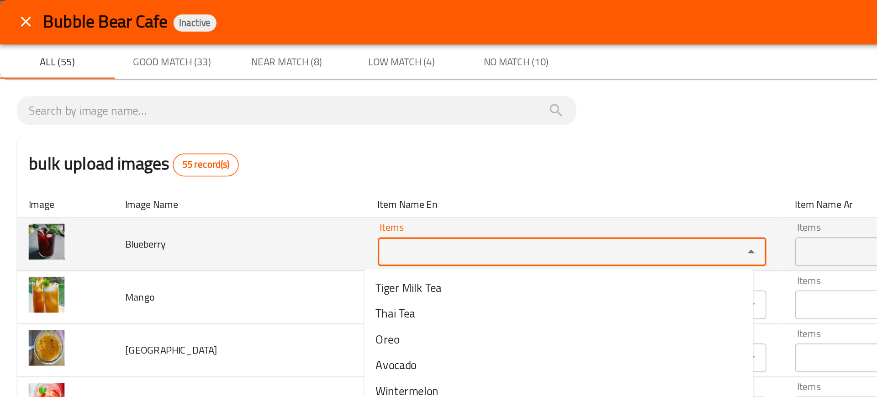
click at [277, 160] on input "Items" at bounding box center [350, 160] width 215 height 13
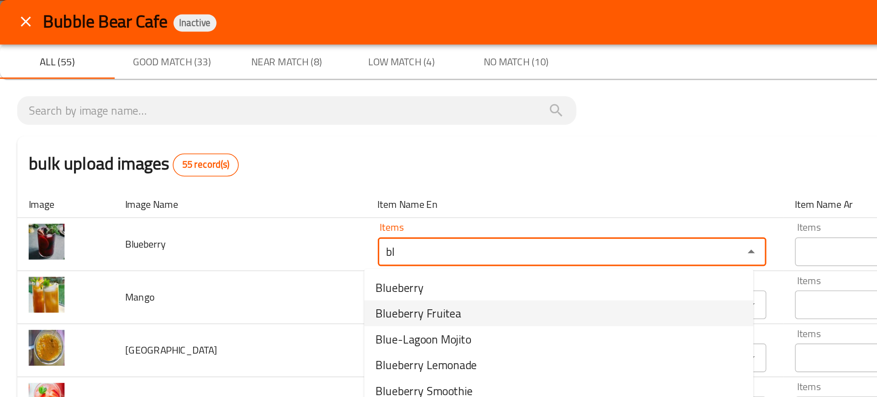
click at [254, 197] on span "Blueberry Fruitea" at bounding box center [266, 199] width 54 height 11
type input "Blueberry Fruitea"
type input "فروتيا توت أزرق"
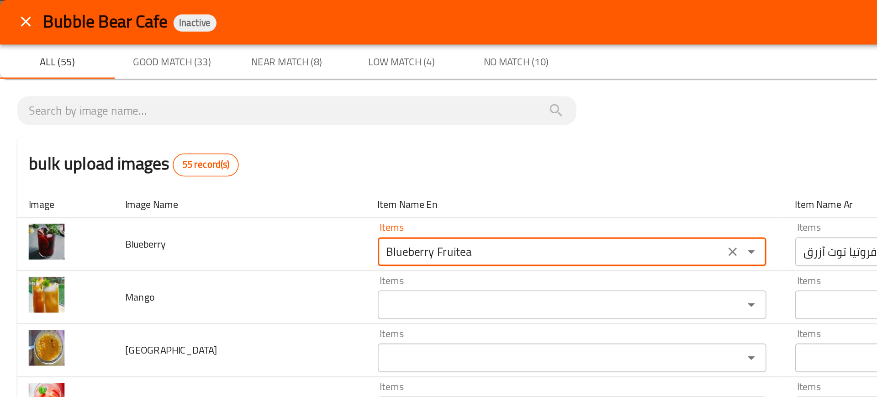
type input "Blueberry Fruitea"
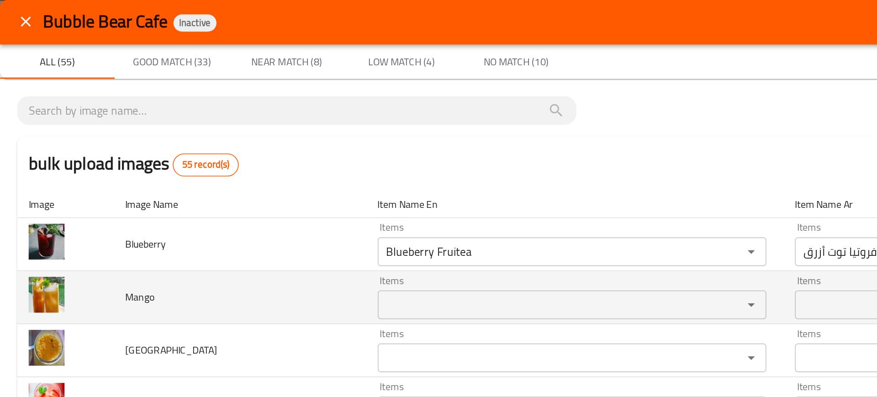
click at [264, 202] on div "Items" at bounding box center [364, 194] width 247 height 18
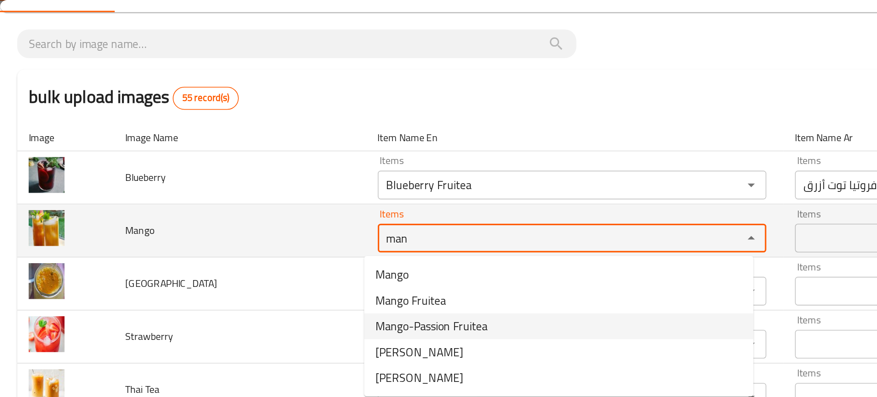
scroll to position [43, 0]
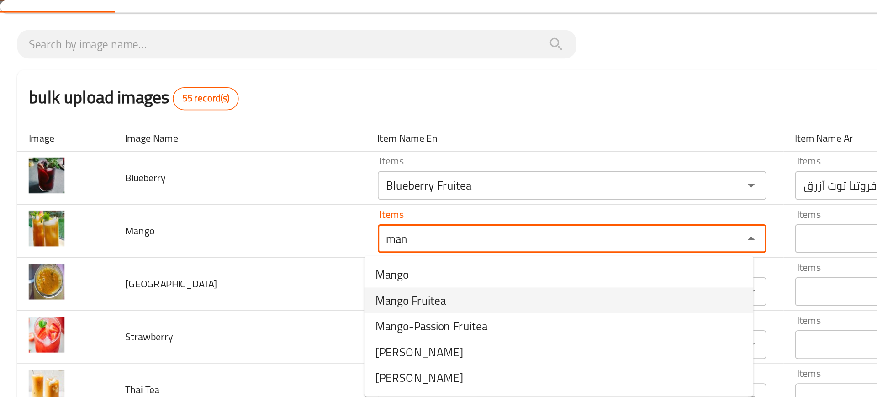
click at [265, 196] on span "Mango Fruitea" at bounding box center [261, 191] width 45 height 11
type input "Mango Fruitea"
type input "فروتيا مانجو"
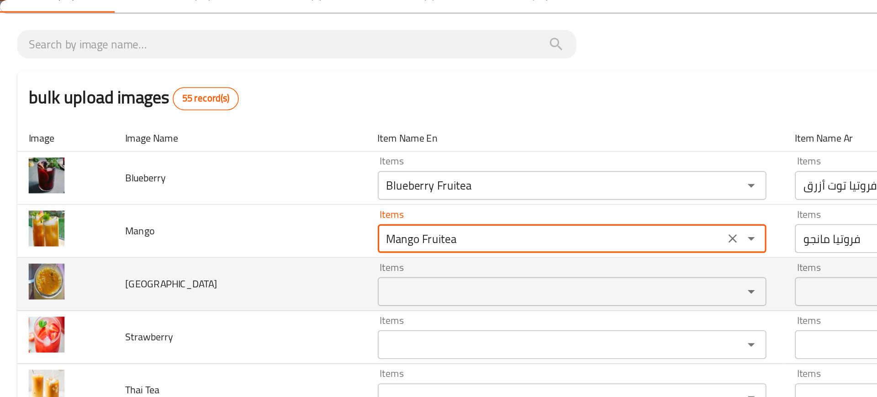
type input "Mango Fruitea"
click at [257, 186] on input "Items" at bounding box center [350, 185] width 215 height 13
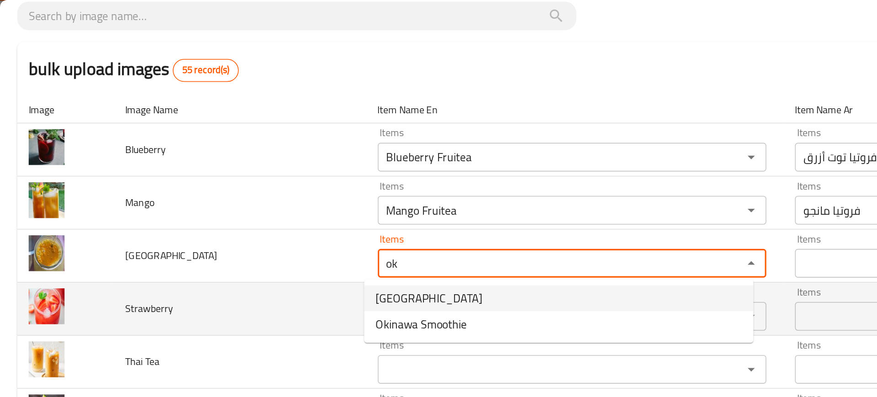
scroll to position [62, 0]
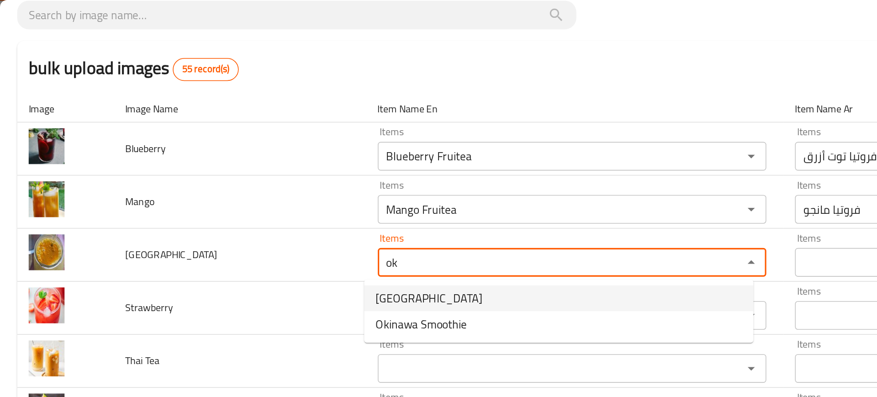
click at [286, 186] on li "Okinawa" at bounding box center [356, 190] width 248 height 16
type input "Okinawa"
type input "أوكيناوا"
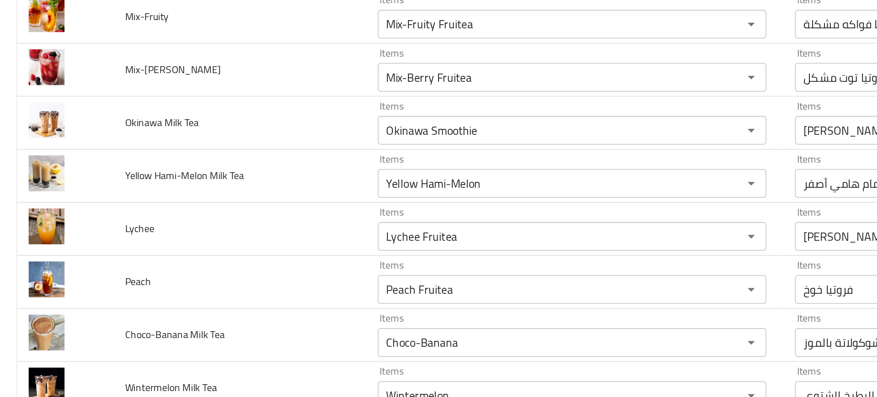
scroll to position [26, 0]
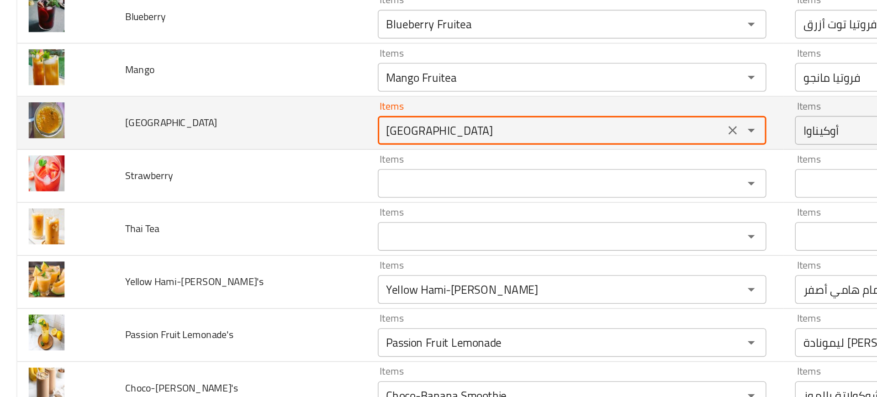
click at [273, 203] on input "Okinawa" at bounding box center [350, 203] width 215 height 13
click at [281, 204] on input "Okinawa" at bounding box center [350, 203] width 215 height 13
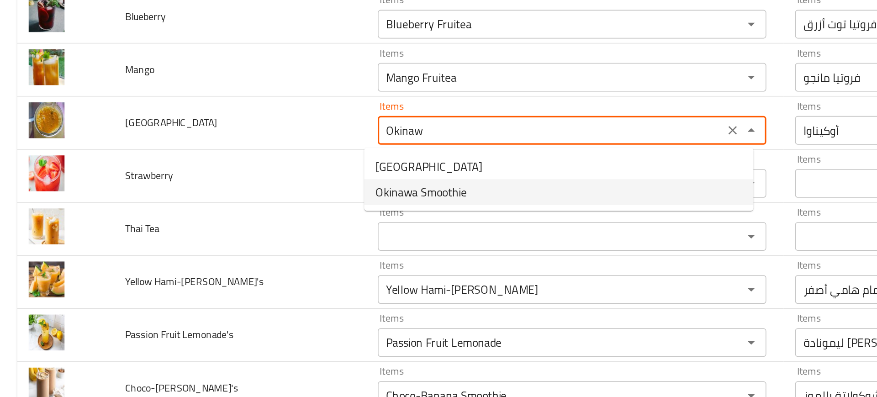
click at [291, 239] on span "Okinawa Smoothie" at bounding box center [268, 242] width 58 height 11
type input "Okinawa Smoothie"
type input "سموثي أوكيناوا"
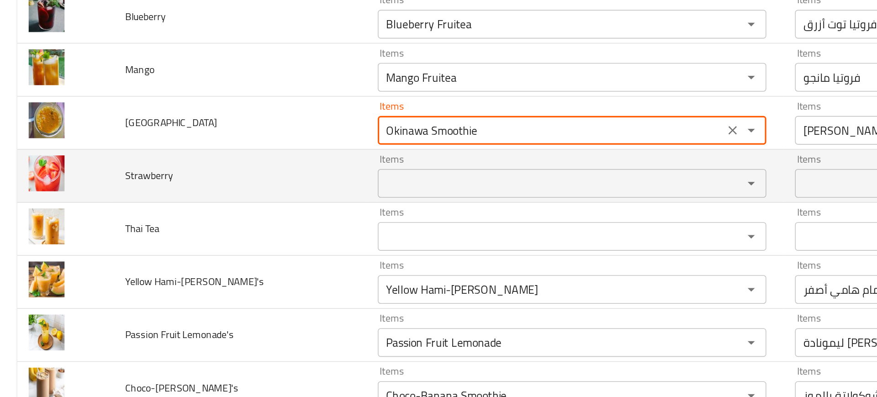
type input "Okinawa Smoothie"
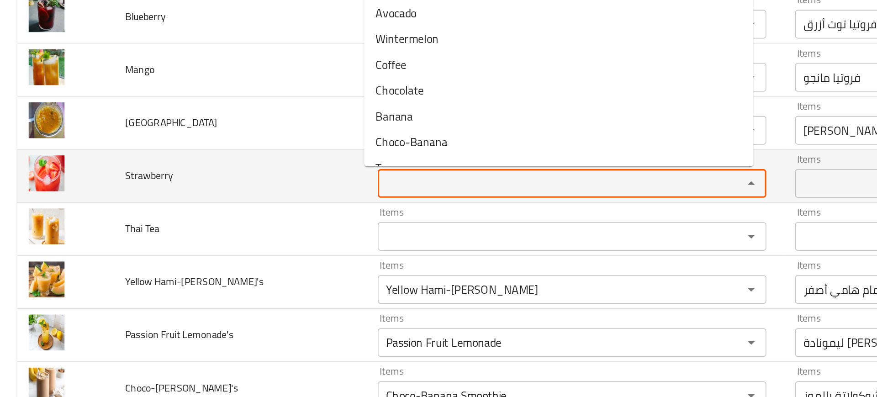
click at [278, 237] on input "Items" at bounding box center [350, 237] width 215 height 13
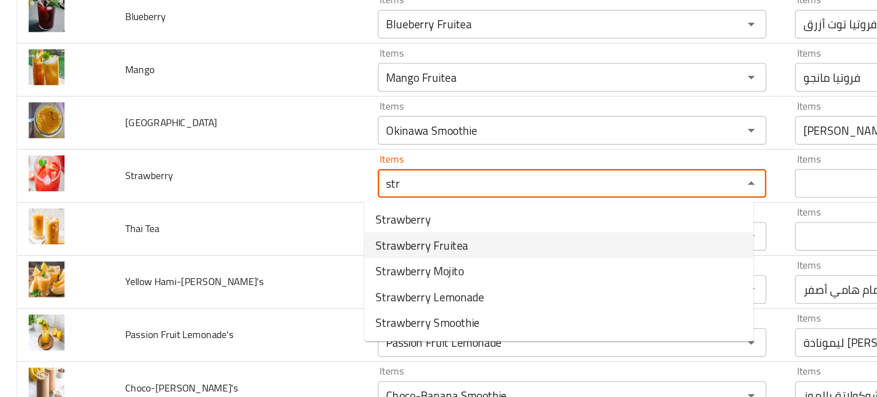
click at [259, 280] on span "Strawberry Fruitea" at bounding box center [268, 276] width 59 height 11
type input "Strawberry Fruitea"
type input "فروتيا فراولة"
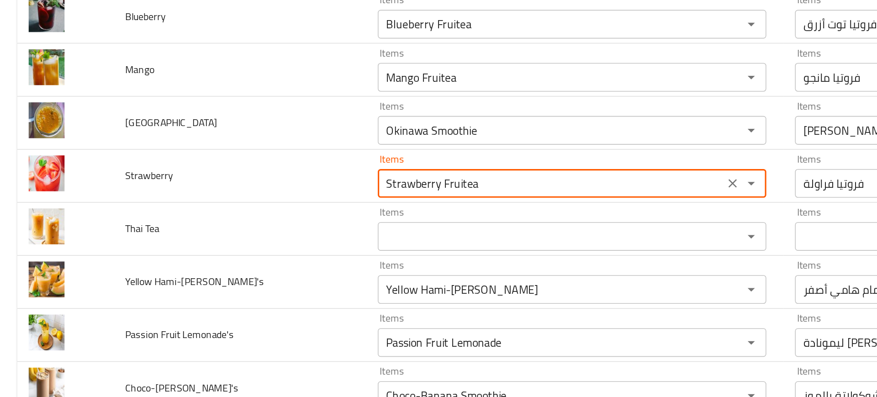
type input "Strawberry Fruitea"
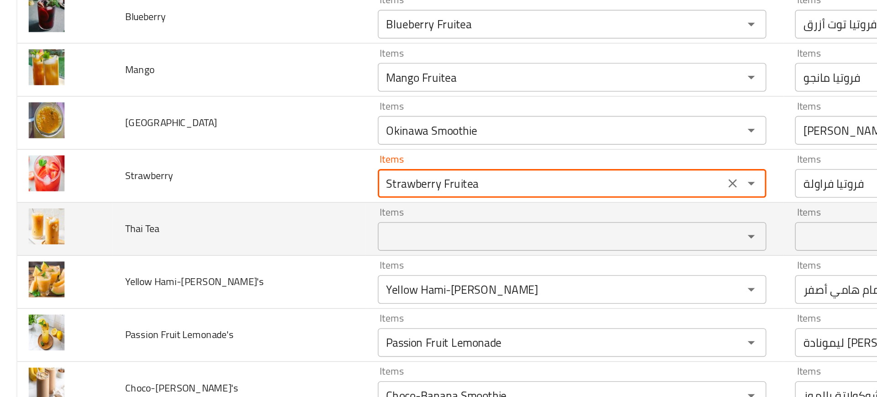
click at [241, 266] on div "Items" at bounding box center [364, 271] width 247 height 18
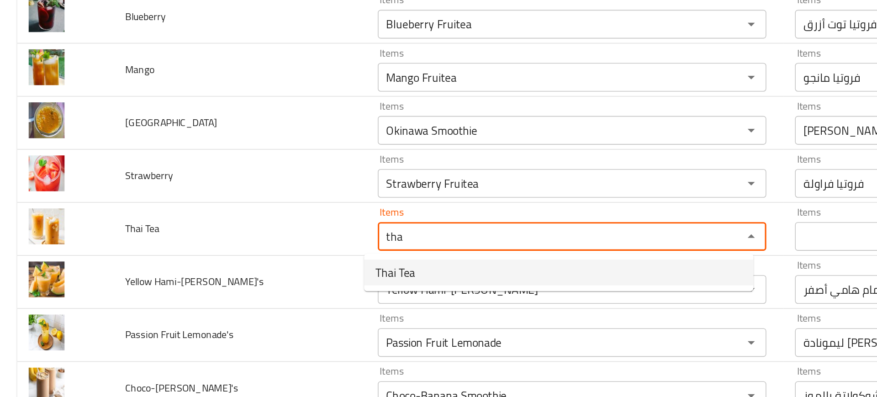
click at [258, 290] on span "Thai Tea" at bounding box center [251, 293] width 25 height 11
type Tea "Thai Tea"
type Tea-ar "الشاي التايلندي"
type Tea "Thai Tea"
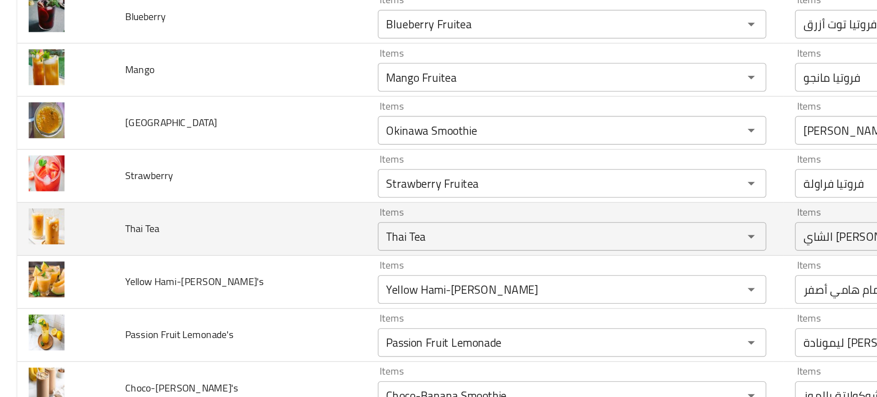
click at [218, 273] on td "Thai Tea" at bounding box center [152, 266] width 161 height 34
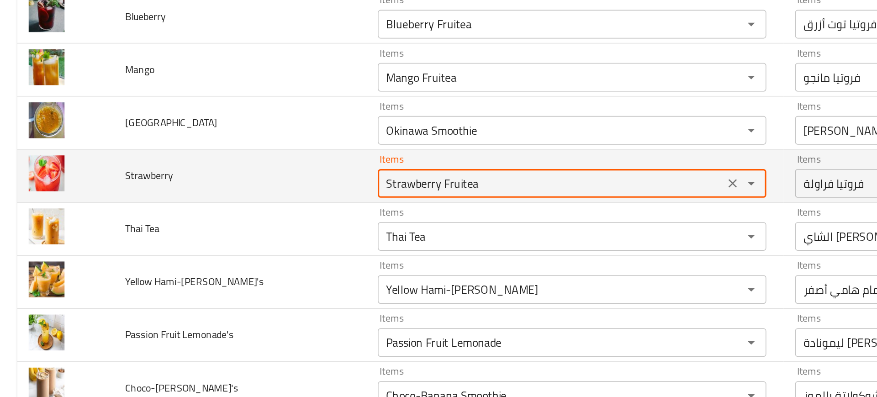
drag, startPoint x: 273, startPoint y: 236, endPoint x: 325, endPoint y: 236, distance: 52.0
click at [325, 236] on input "Strawberry Fruitea" at bounding box center [350, 237] width 215 height 13
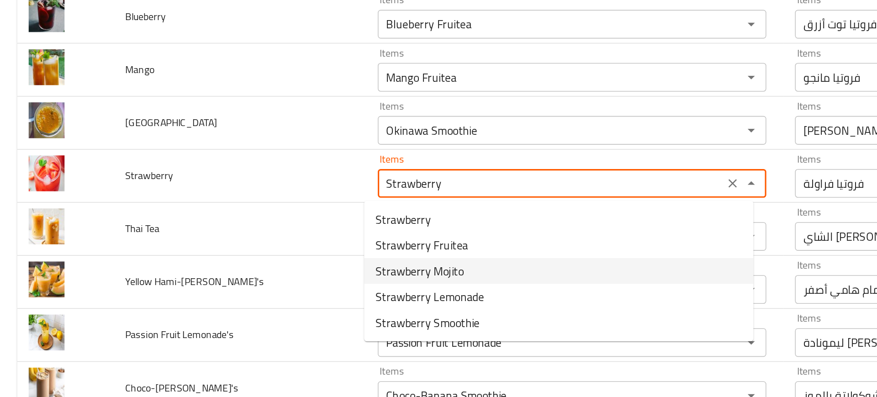
click at [254, 289] on span "Strawberry Mojito" at bounding box center [267, 292] width 56 height 11
type input "Strawberry Mojito"
type input "موهيتو الفراولة"
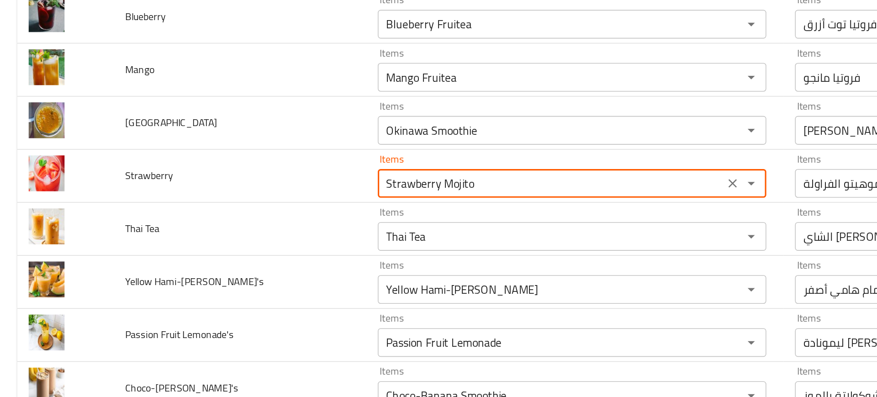
type input "Strawberry Mojito"
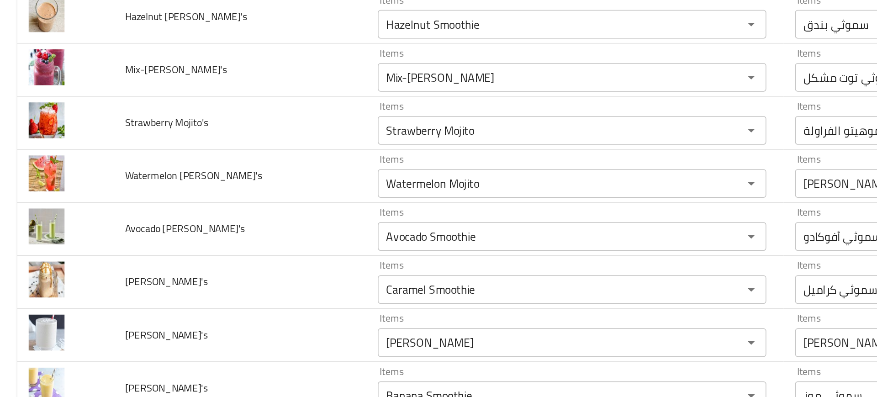
scroll to position [64, 0]
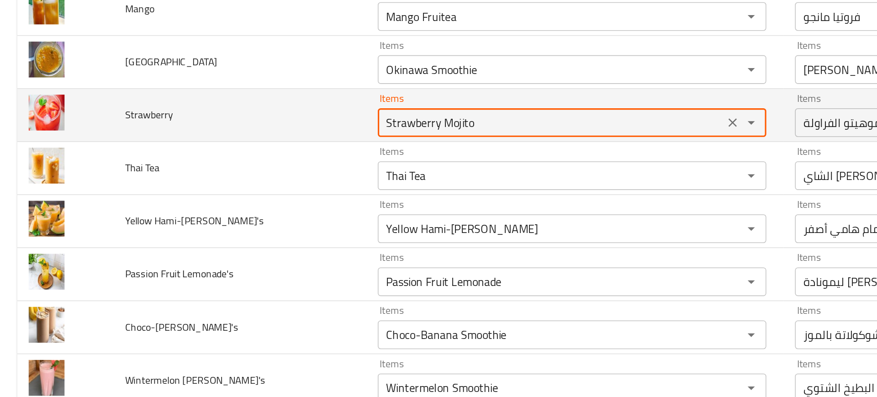
click at [284, 199] on input "Strawberry Mojito" at bounding box center [350, 198] width 215 height 13
click at [298, 199] on input "Strawberry Mojito" at bounding box center [350, 198] width 215 height 13
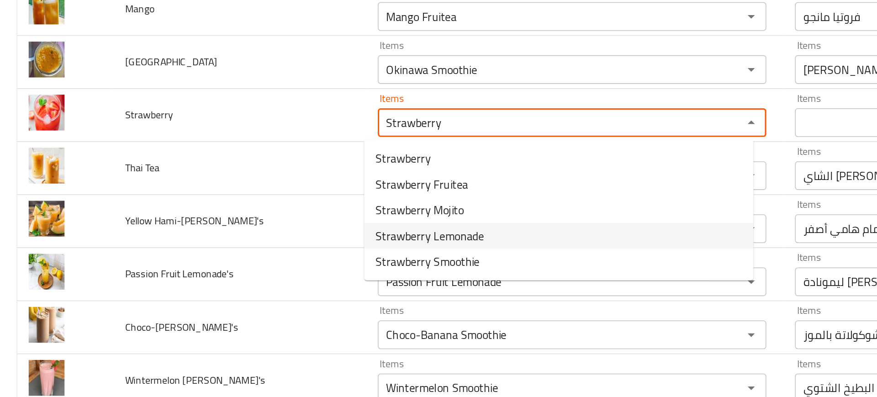
click at [289, 273] on span "Strawberry Lemonade" at bounding box center [273, 270] width 69 height 11
type input "Strawberry Lemonade"
type input "ليمونادة فراولة"
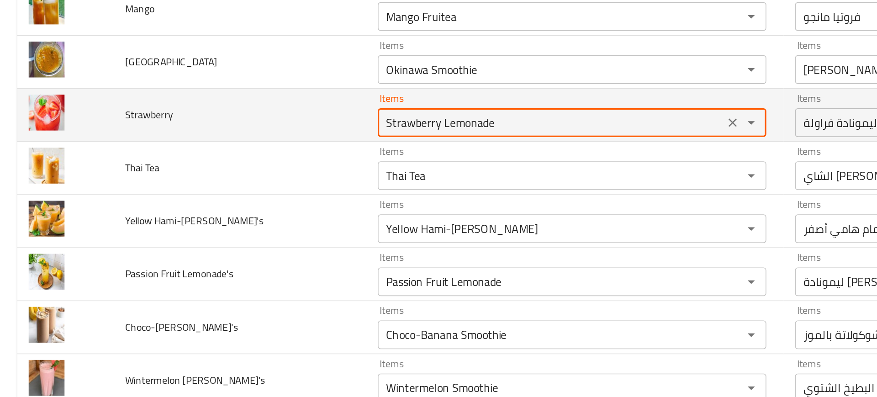
click at [300, 200] on input "Strawberry Lemonade" at bounding box center [350, 198] width 215 height 13
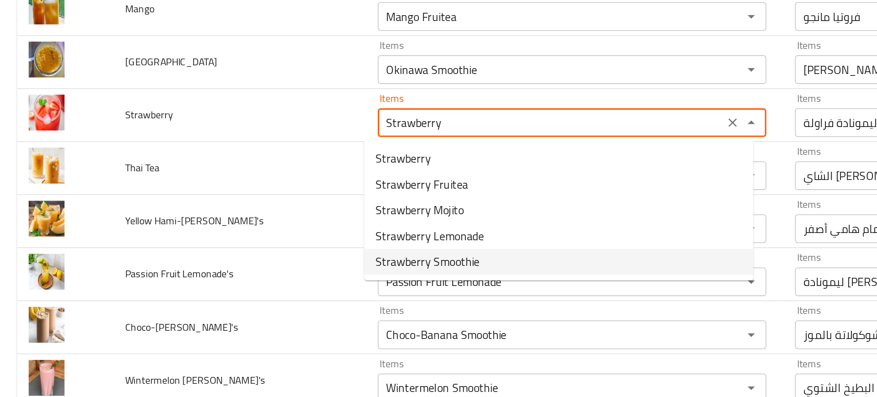
click at [304, 290] on span "Strawberry Smoothie" at bounding box center [272, 286] width 66 height 11
type input "Strawberry Smoothie"
type input "سموثي فراولة"
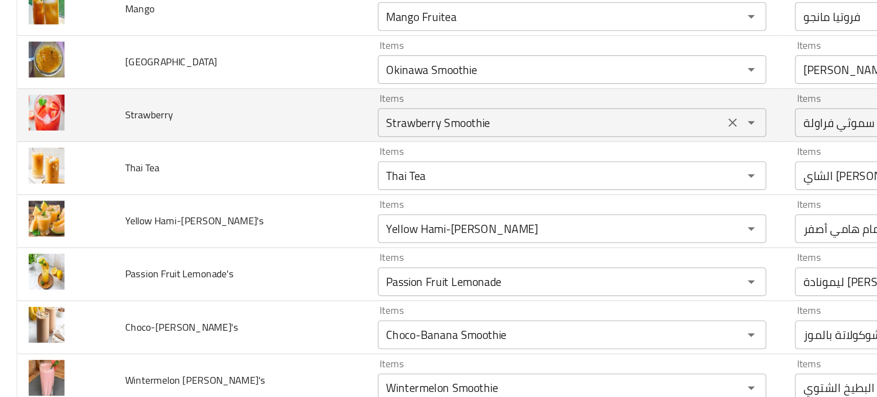
click at [286, 196] on input "Strawberry Smoothie" at bounding box center [350, 198] width 215 height 13
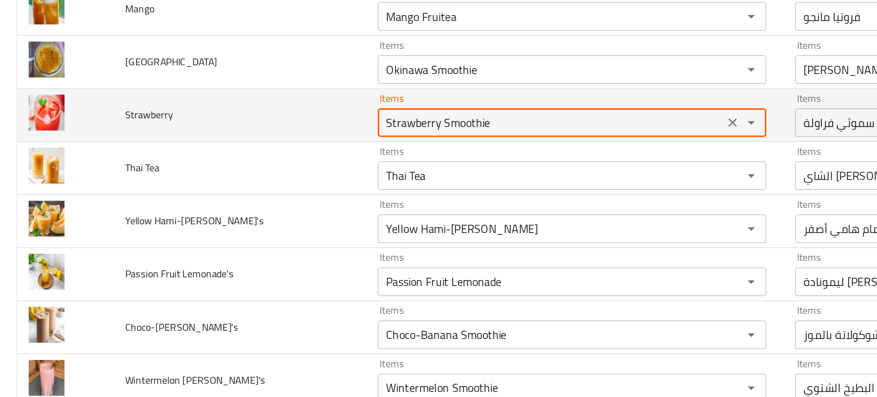
click at [286, 196] on input "Strawberry Smoothie" at bounding box center [350, 198] width 215 height 13
click at [291, 199] on input "Strawberry Smoothie" at bounding box center [350, 198] width 215 height 13
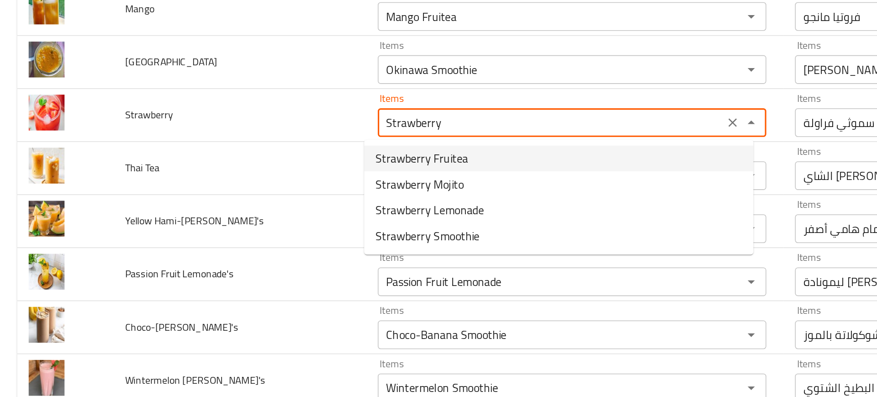
click at [274, 221] on span "Strawberry Fruitea" at bounding box center [268, 221] width 59 height 11
type input "Strawberry Fruitea"
type input "فروتيا فراولة"
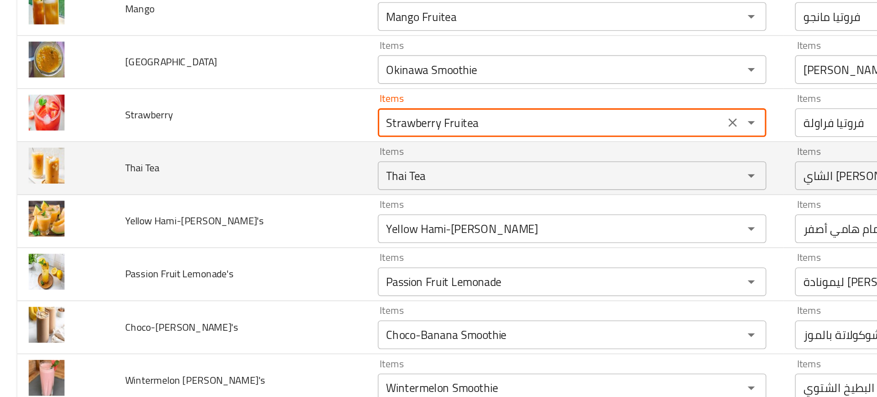
type input "Strawberry Fruitea"
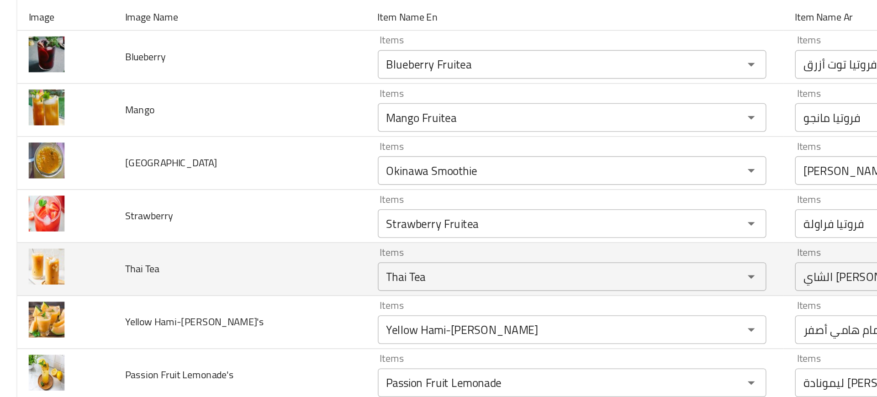
scroll to position [0, 0]
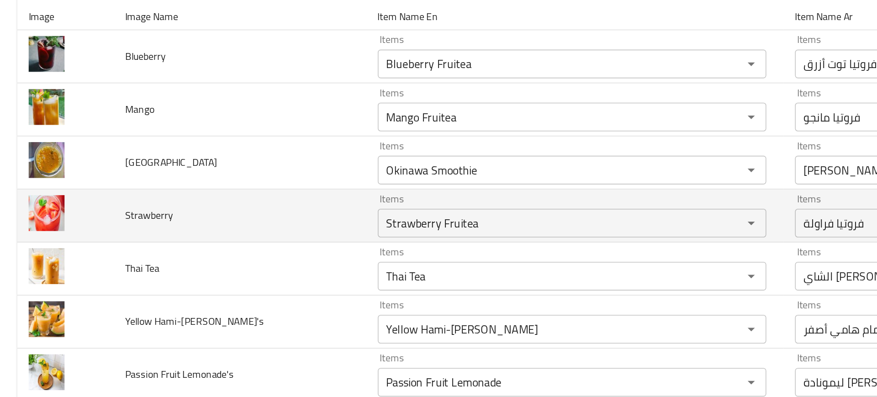
click at [220, 249] on td "Strawberry" at bounding box center [152, 258] width 161 height 34
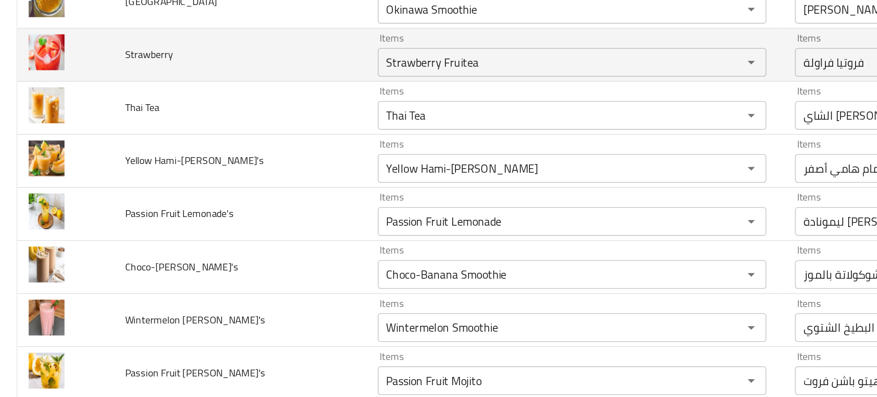
scroll to position [121, 0]
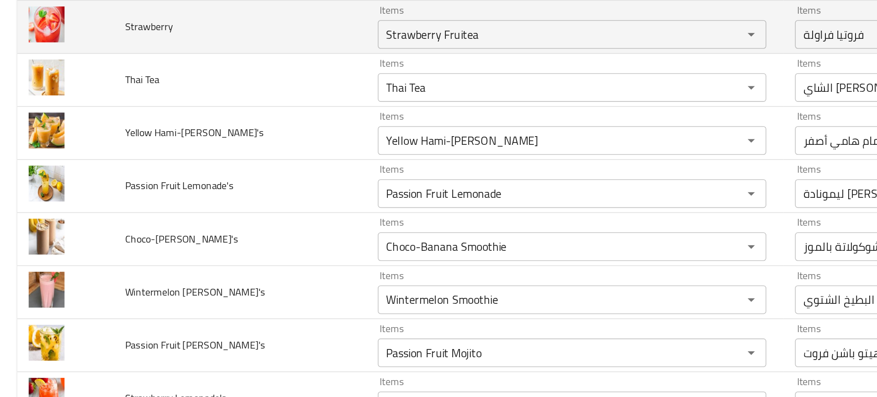
click at [220, 249] on td "Passion Fruit Lemonade's" at bounding box center [152, 239] width 161 height 34
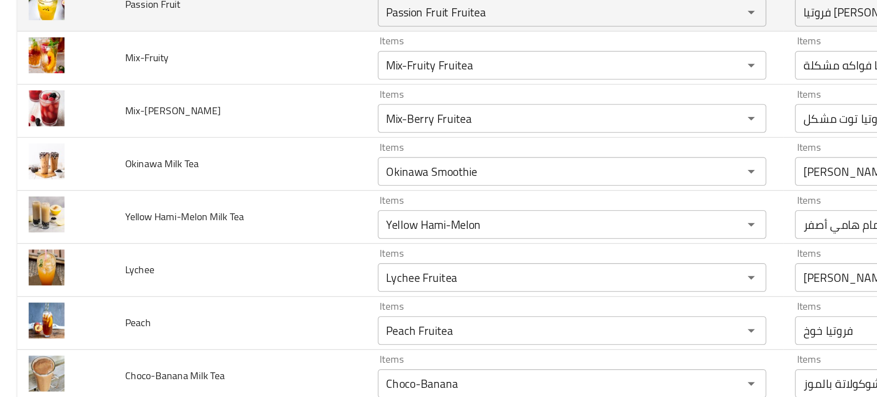
scroll to position [1251, 0]
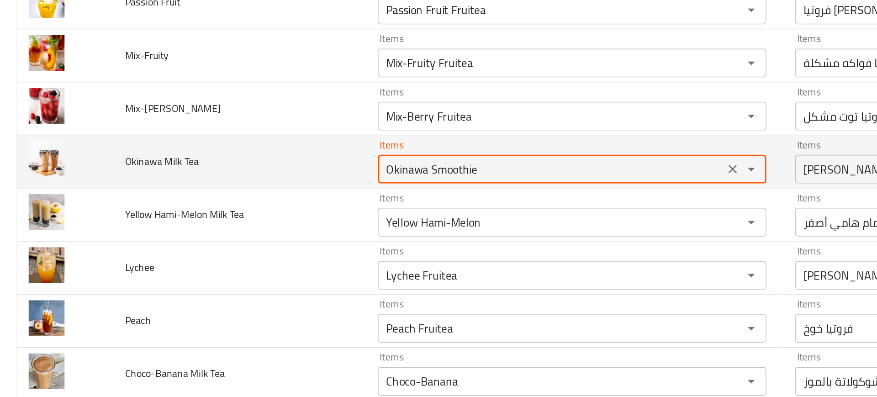
drag, startPoint x: 265, startPoint y: 228, endPoint x: 324, endPoint y: 224, distance: 59.0
click at [324, 224] on Tea "Okinawa Smoothie" at bounding box center [350, 227] width 215 height 13
type Tea "Okinawa"
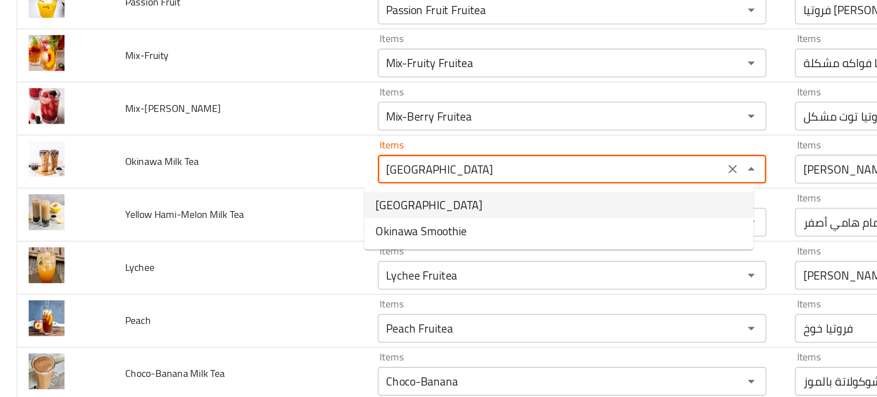
click at [277, 249] on Tea-option-0 "Okinawa" at bounding box center [356, 250] width 248 height 16
type Tea-ar "أوكيناوا"
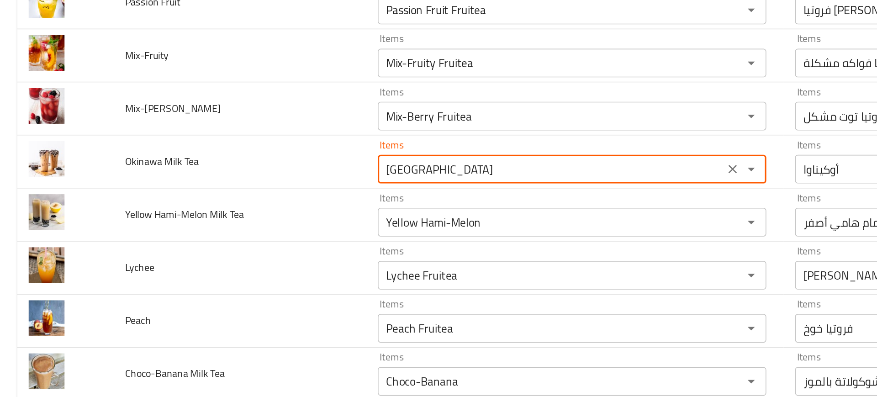
type Tea "Okinawa"
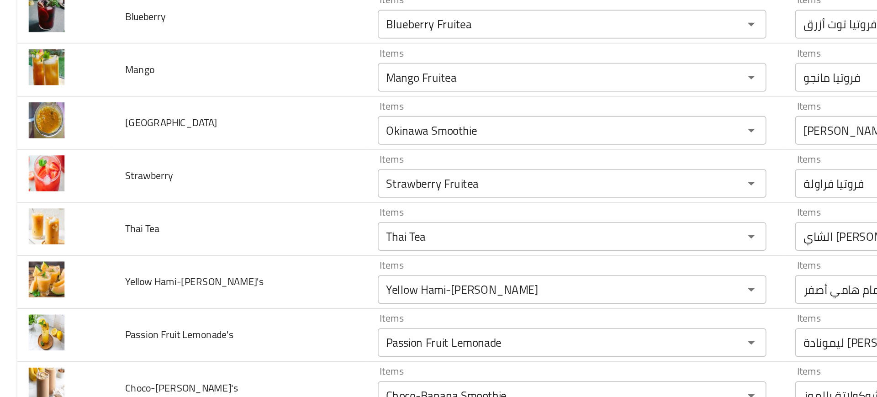
scroll to position [1276, 0]
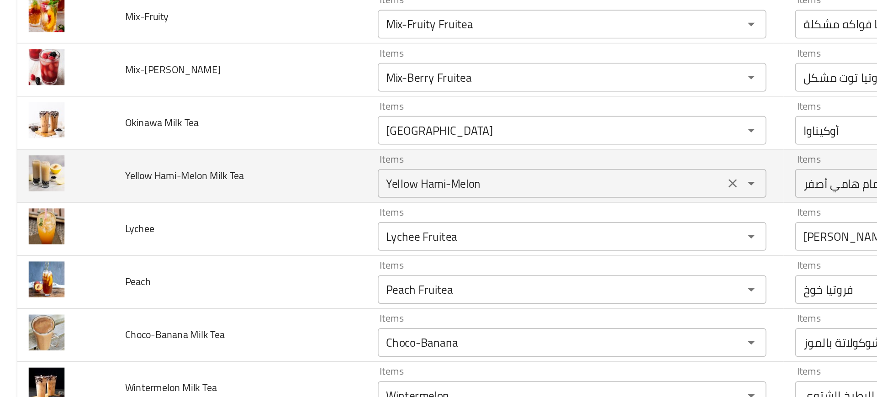
click at [250, 237] on Tea "Yellow Hami-Melon" at bounding box center [350, 237] width 215 height 13
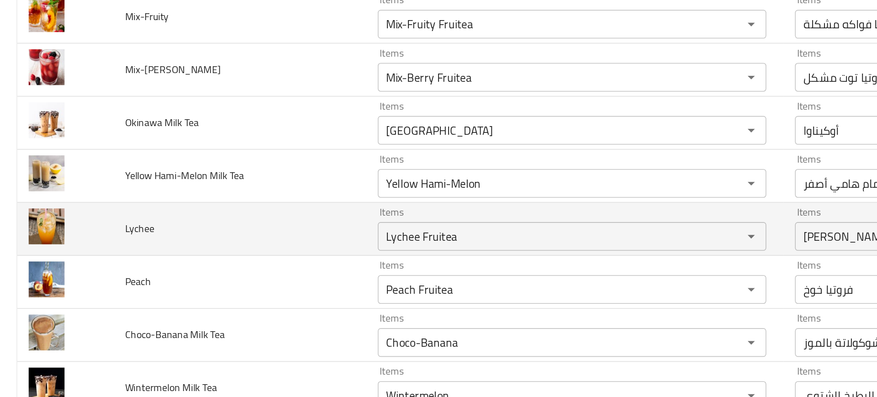
click at [201, 272] on td "Lychee" at bounding box center [152, 266] width 161 height 34
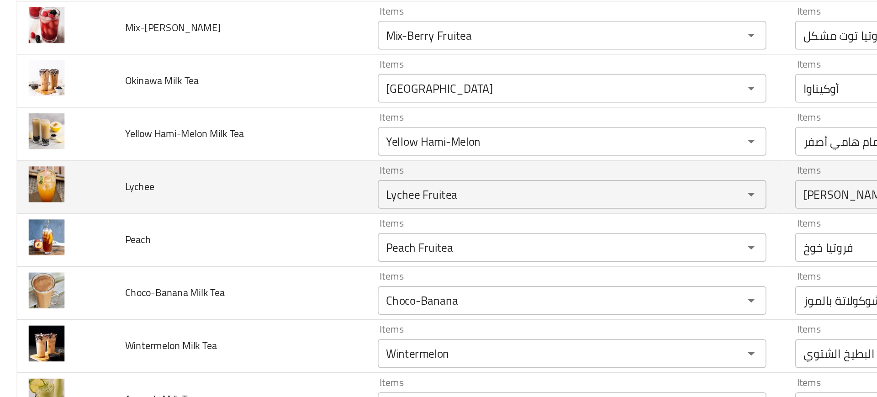
scroll to position [1303, 0]
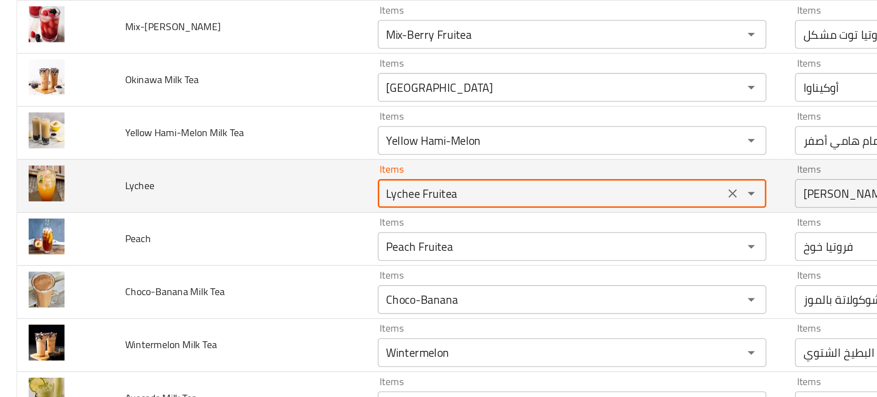
drag, startPoint x: 259, startPoint y: 245, endPoint x: 331, endPoint y: 245, distance: 71.7
click at [331, 245] on input "Lychee Fruitea" at bounding box center [350, 243] width 215 height 13
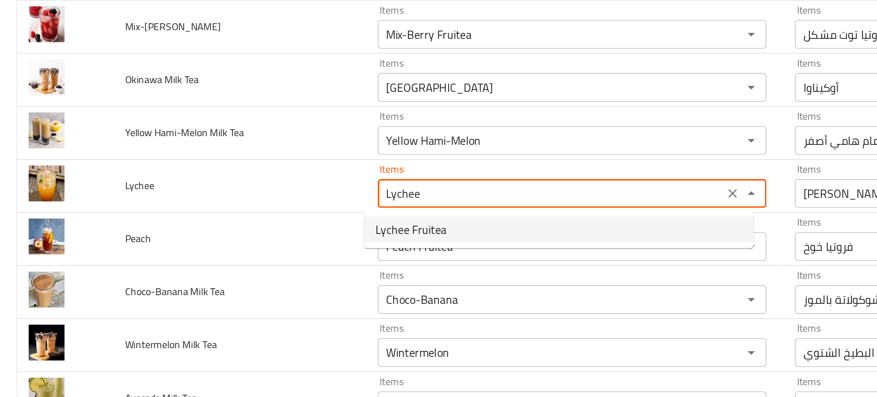
click at [264, 269] on span "Lychee Fruitea" at bounding box center [261, 266] width 45 height 11
type input "Lychee Fruitea"
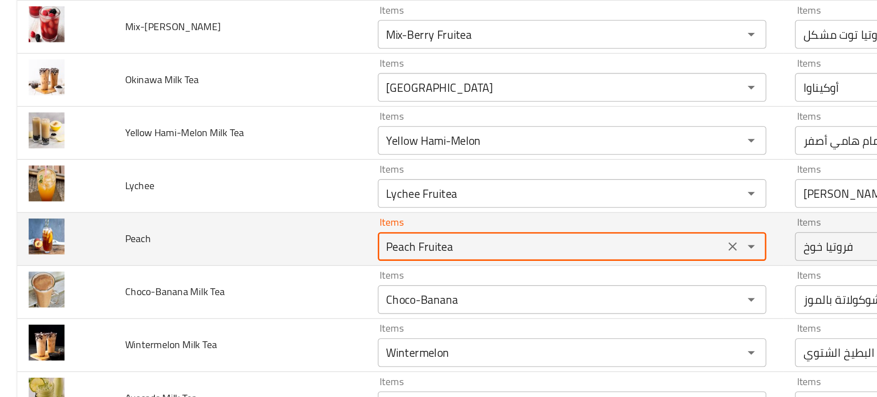
drag, startPoint x: 257, startPoint y: 280, endPoint x: 332, endPoint y: 276, distance: 75.4
click at [332, 276] on input "Peach Fruitea" at bounding box center [350, 277] width 215 height 13
click at [264, 277] on input "Peach Fruitea" at bounding box center [350, 277] width 215 height 13
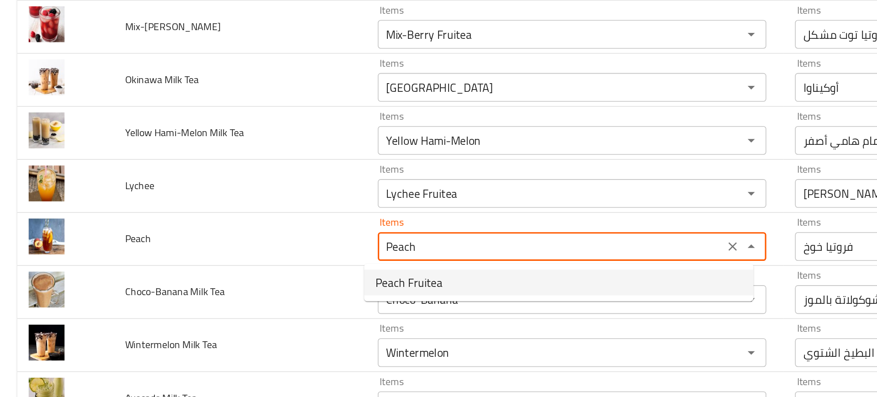
click at [273, 299] on span "Peach Fruitea" at bounding box center [260, 299] width 42 height 11
type input "Peach Fruitea"
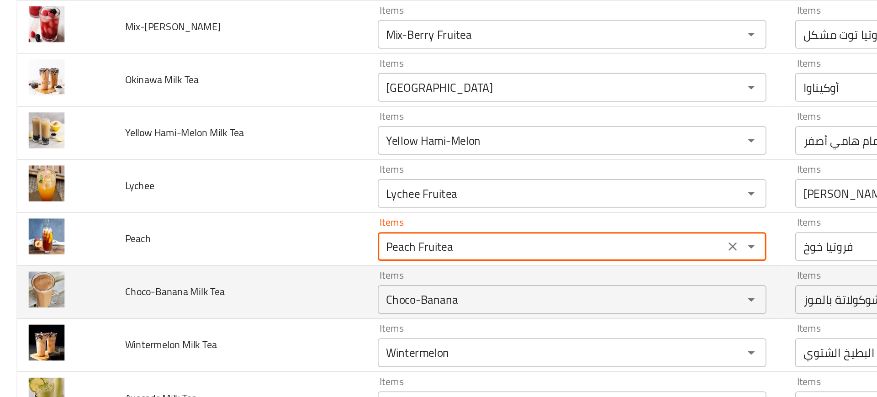
scroll to position [1378, 0]
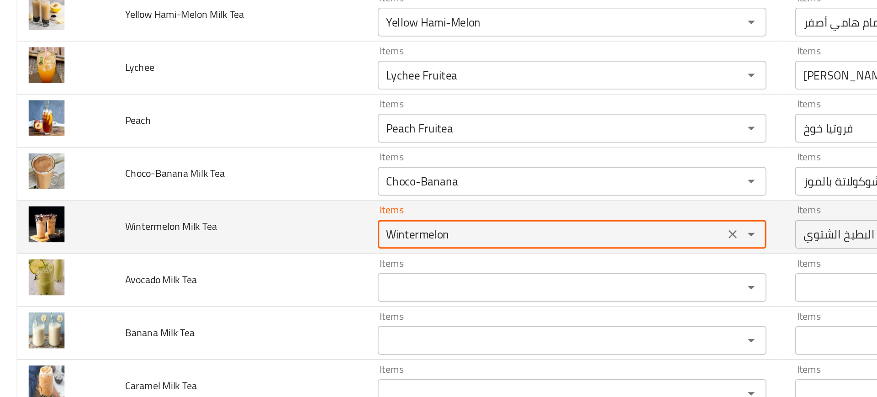
click at [275, 273] on Tea "Wintermelon" at bounding box center [350, 269] width 215 height 13
click at [288, 271] on Tea "Wintermelon" at bounding box center [350, 269] width 215 height 13
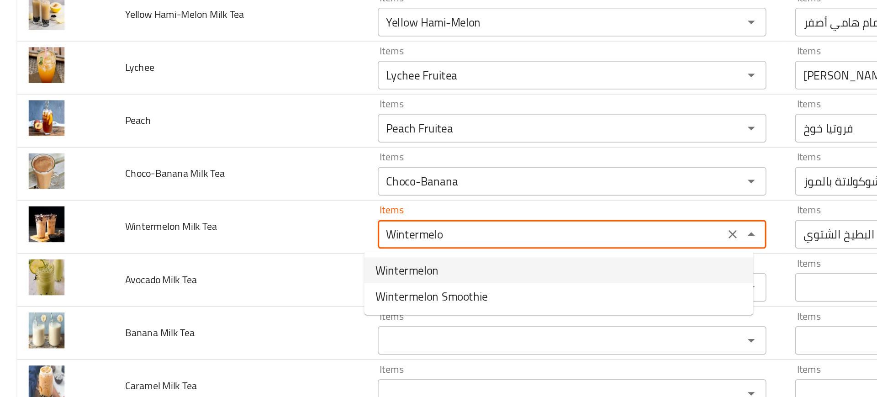
click at [269, 294] on span "Wintermelon" at bounding box center [259, 292] width 40 height 11
type Tea "Wintermelon"
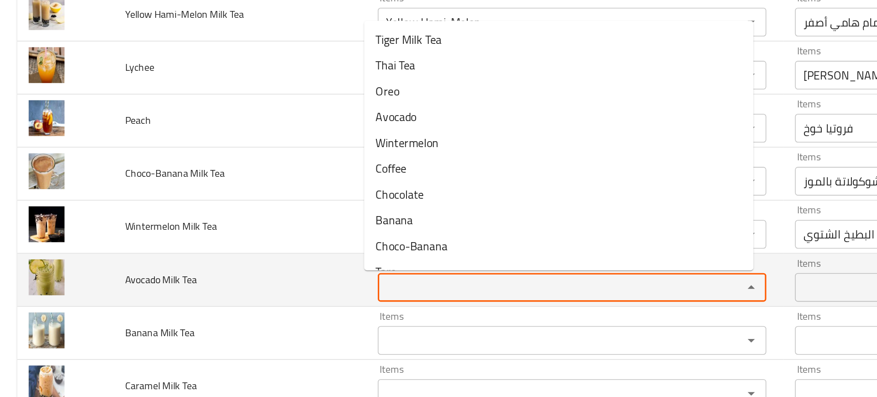
click at [284, 298] on Tea "Items" at bounding box center [350, 303] width 215 height 13
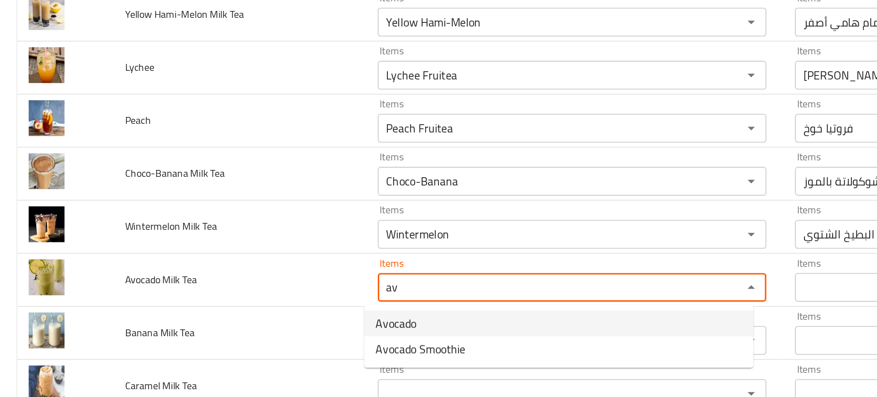
click at [291, 326] on Tea-option-0 "Avocado" at bounding box center [356, 326] width 248 height 16
type Tea "Avocado"
type Tea-ar "أفوكادو"
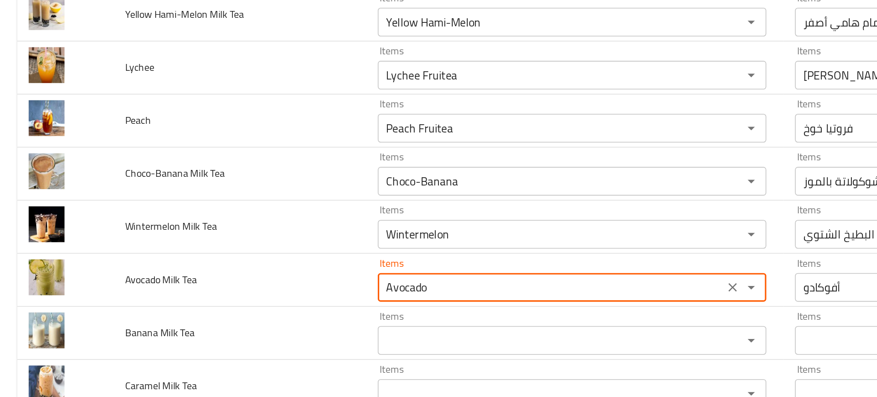
click at [291, 326] on div "Items Items" at bounding box center [364, 332] width 247 height 28
type Tea "Avocado"
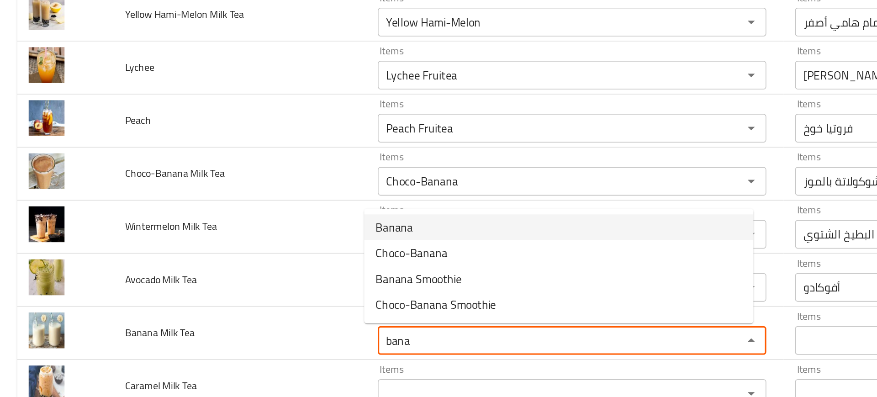
click at [249, 260] on span "Banana" at bounding box center [251, 264] width 24 height 11
type Tea "Banana"
type Tea-ar "موز"
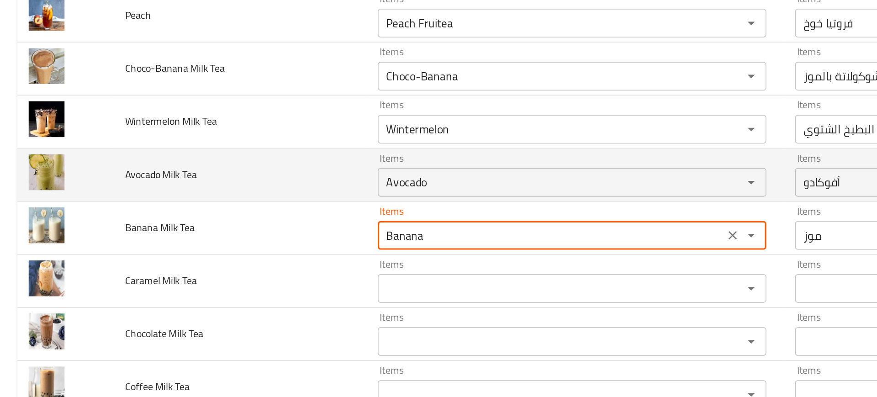
scroll to position [1448, 0]
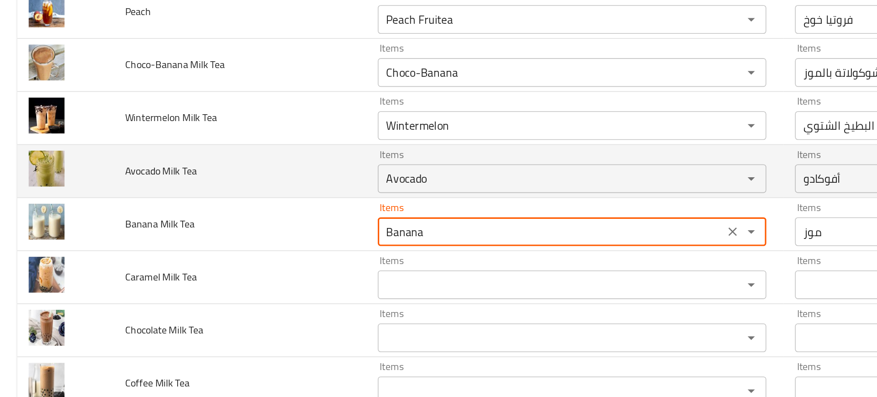
type Tea "Banana"
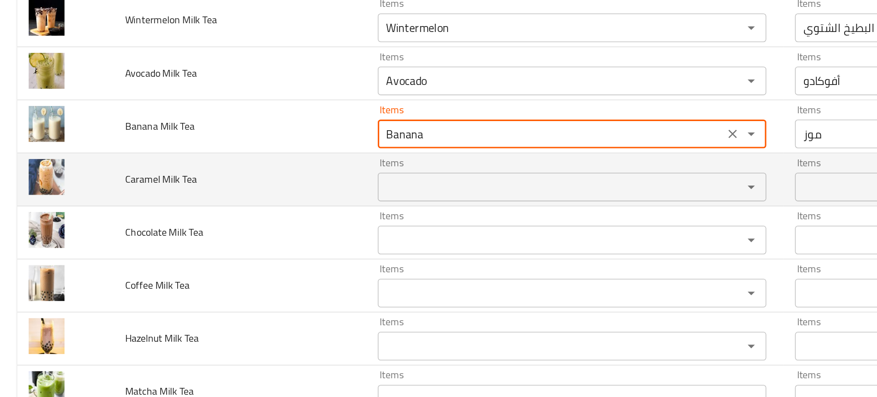
scroll to position [1510, 0]
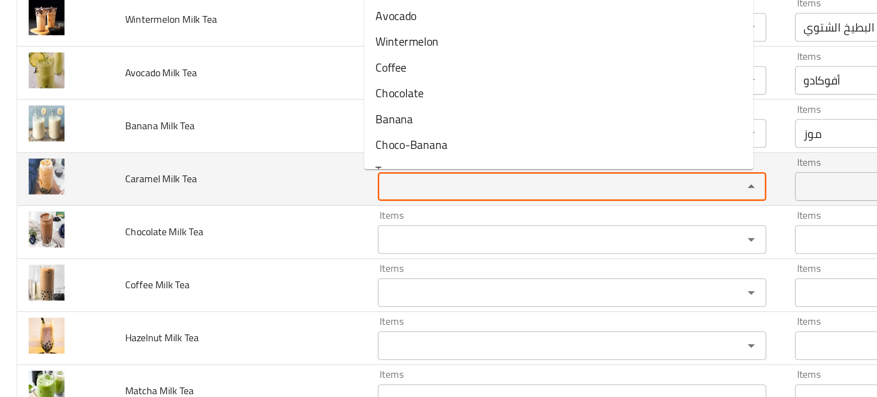
click at [247, 242] on Tea "Items" at bounding box center [350, 238] width 215 height 13
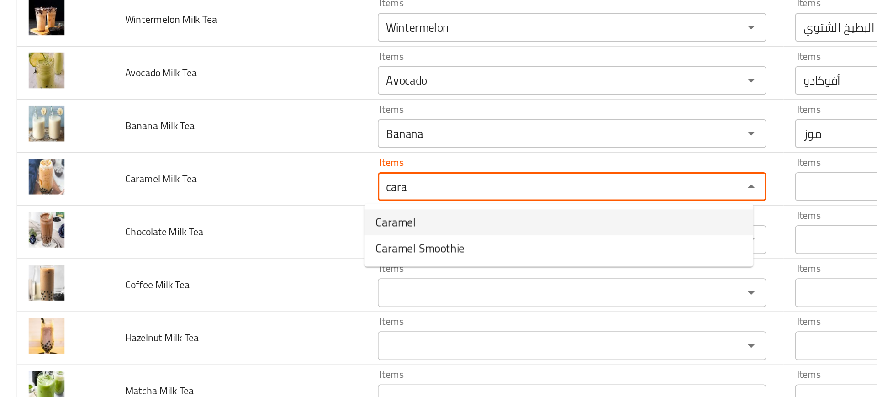
click at [255, 265] on span "Caramel" at bounding box center [252, 261] width 26 height 11
type Tea "Caramel"
type Tea-ar "كراميل"
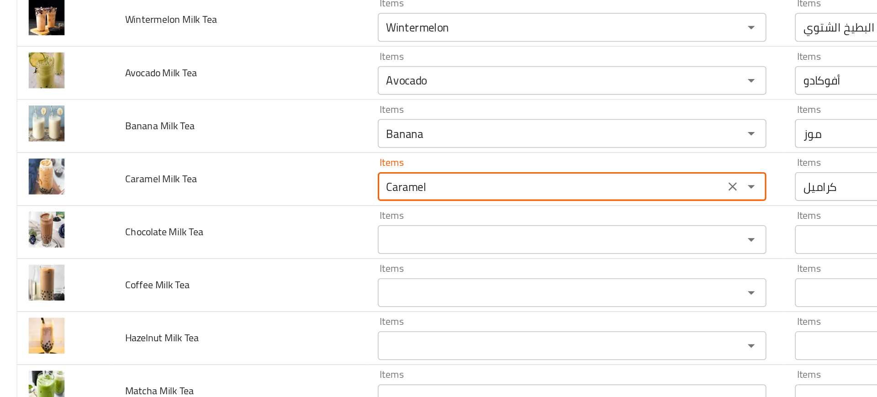
type Tea "Caramel"
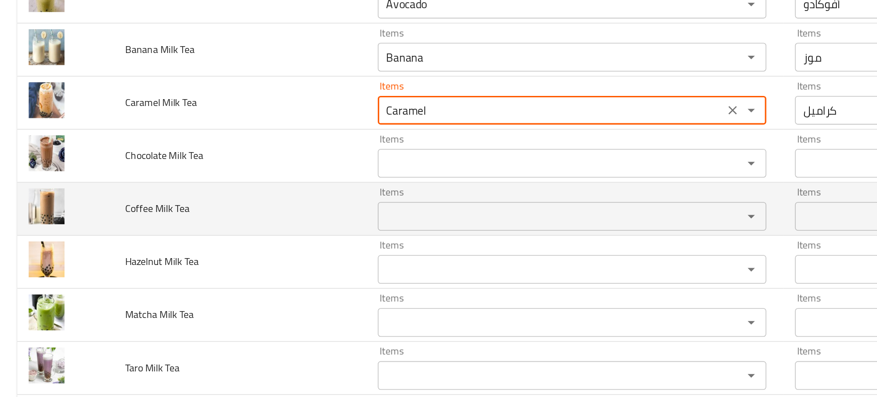
scroll to position [1561, 0]
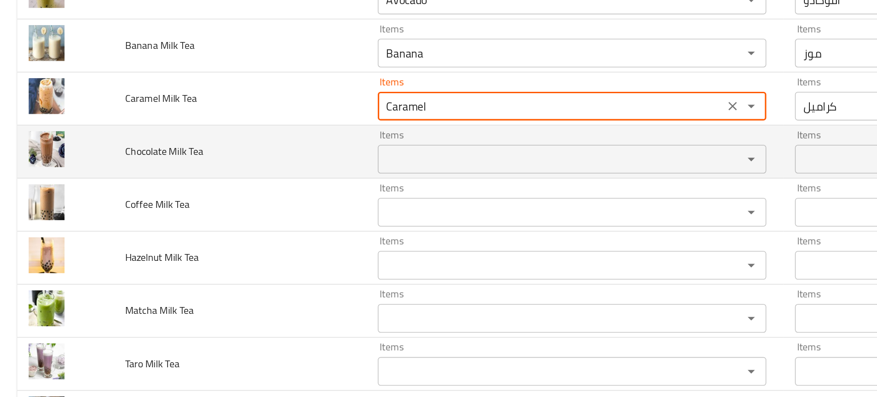
click at [252, 228] on div "Items" at bounding box center [364, 221] width 247 height 18
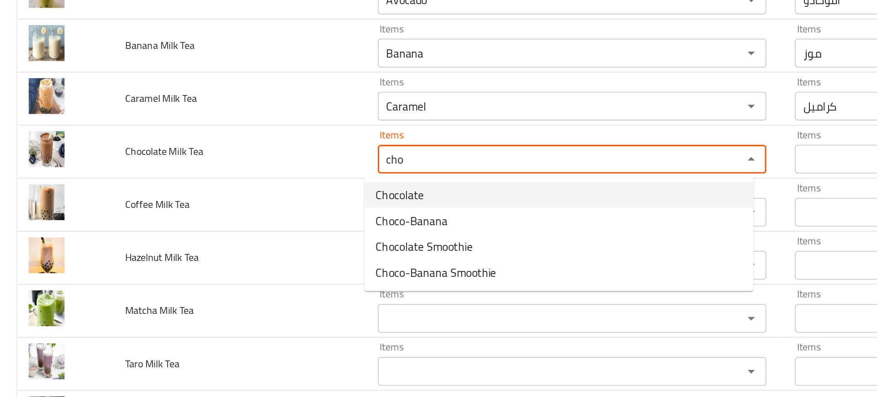
click at [261, 247] on span "Chocolate" at bounding box center [254, 244] width 31 height 11
type Tea "Chocolate"
type Tea-ar "شوكولاتة"
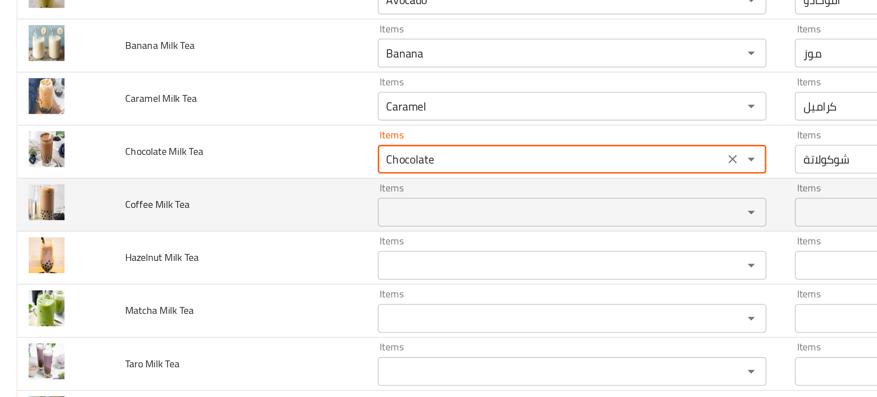
type Tea "Chocolate"
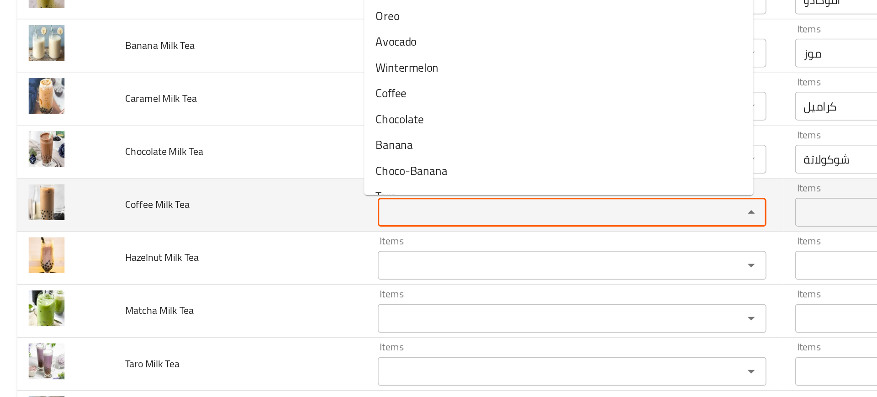
click at [272, 254] on Tea "Items" at bounding box center [350, 255] width 215 height 13
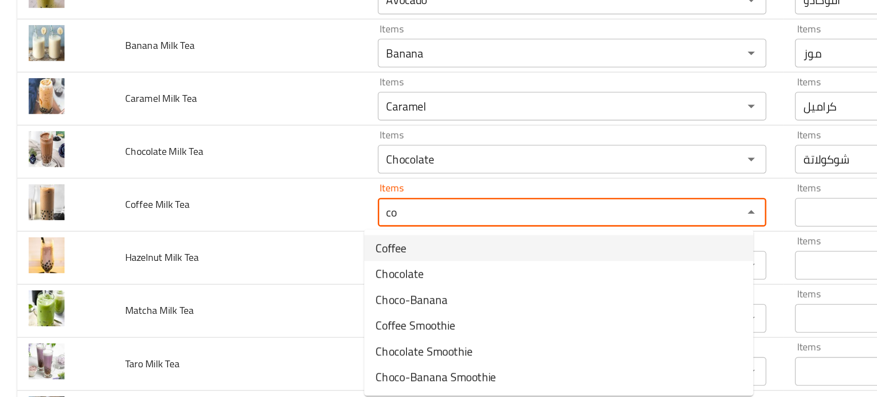
click at [274, 278] on Tea-option-0 "Coffee" at bounding box center [356, 278] width 248 height 16
type Tea "Coffee"
type Tea-ar "قهوة"
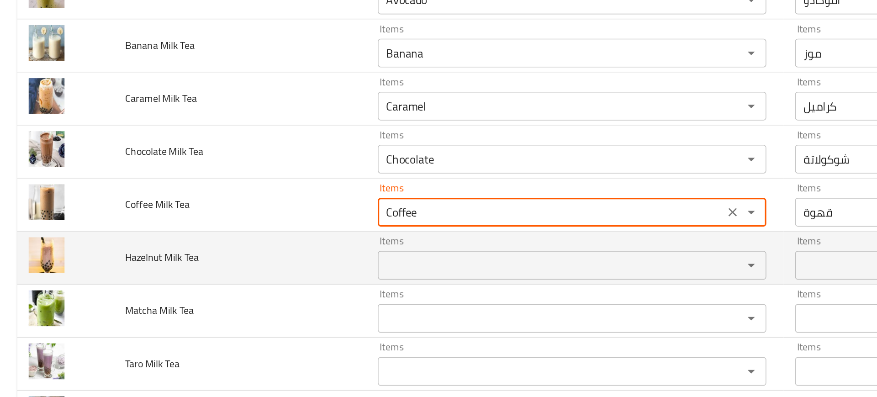
type Tea "Coffee"
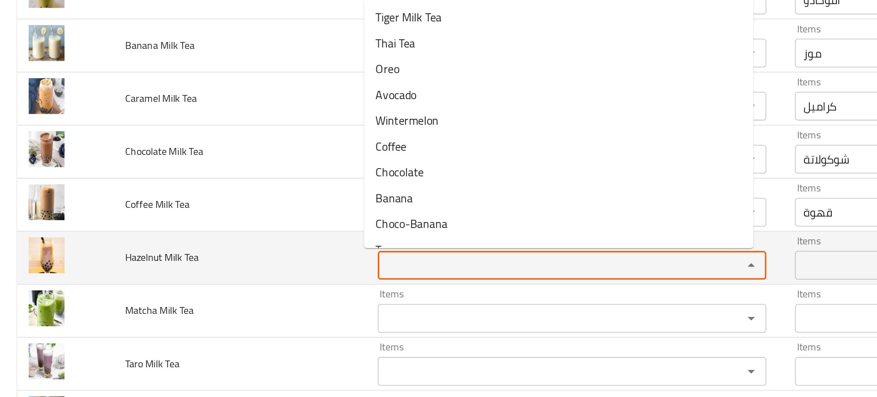
click at [282, 288] on Tea "Items" at bounding box center [350, 289] width 215 height 13
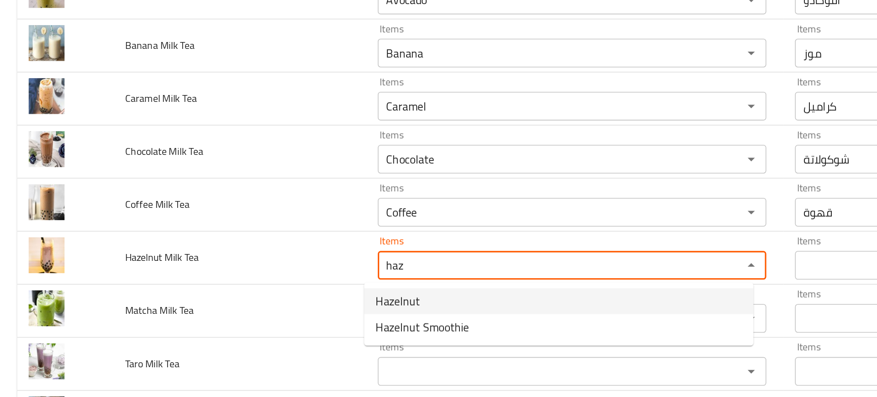
click at [286, 312] on Tea-option-0 "Hazelnut" at bounding box center [356, 312] width 248 height 16
type Tea "Hazelnut"
type Tea-ar "بندق"
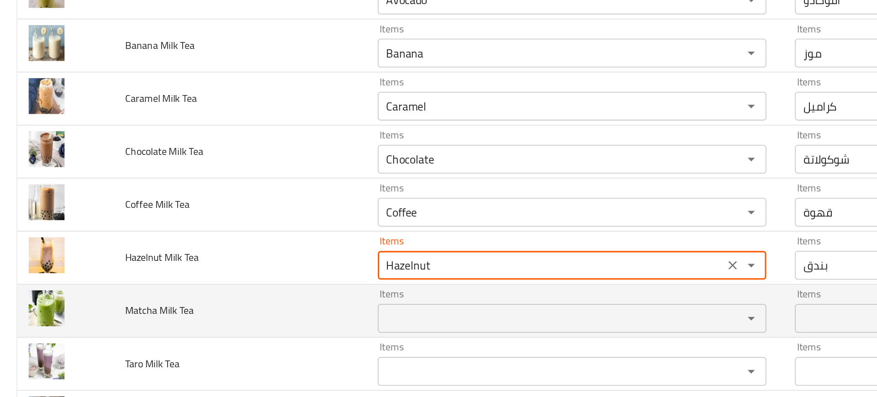
type Tea "Hazelnut"
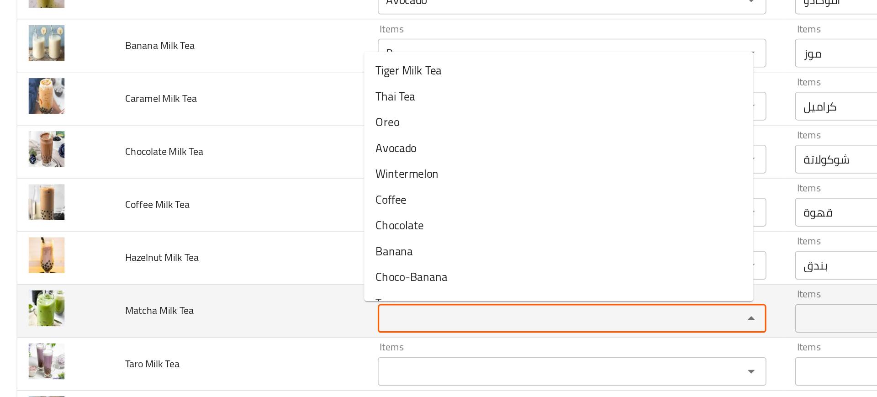
click at [292, 319] on Tea "Items" at bounding box center [350, 322] width 215 height 13
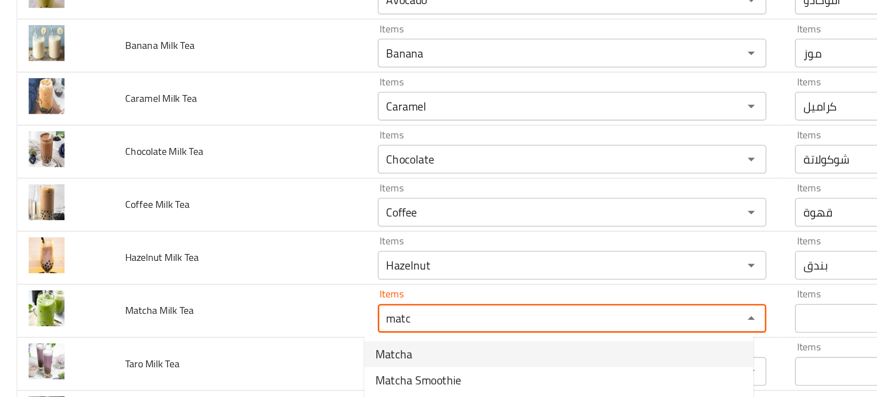
click at [291, 345] on Tea-option-0 "Matcha" at bounding box center [356, 345] width 248 height 16
type Tea "Matcha"
type Tea-ar "ماتشا"
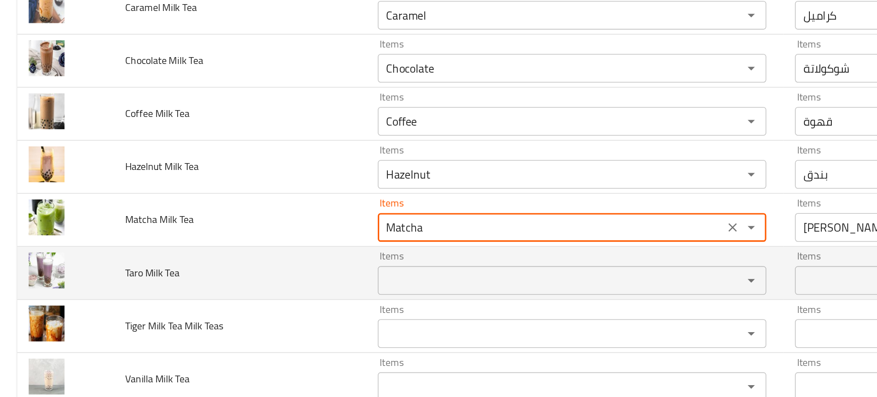
scroll to position [1619, 0]
type Tea "Matcha"
click at [260, 295] on Tea "Items" at bounding box center [350, 298] width 215 height 13
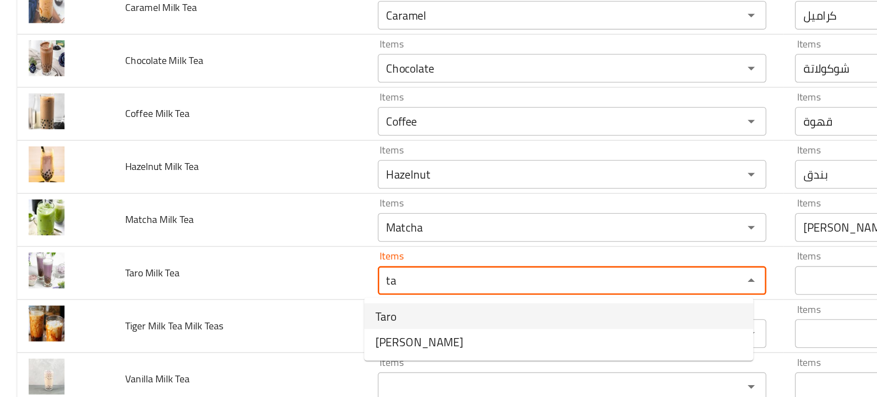
click at [260, 321] on Tea-option-0 "Taro" at bounding box center [356, 321] width 248 height 16
type Tea "Taro"
type Tea-ar "تارو"
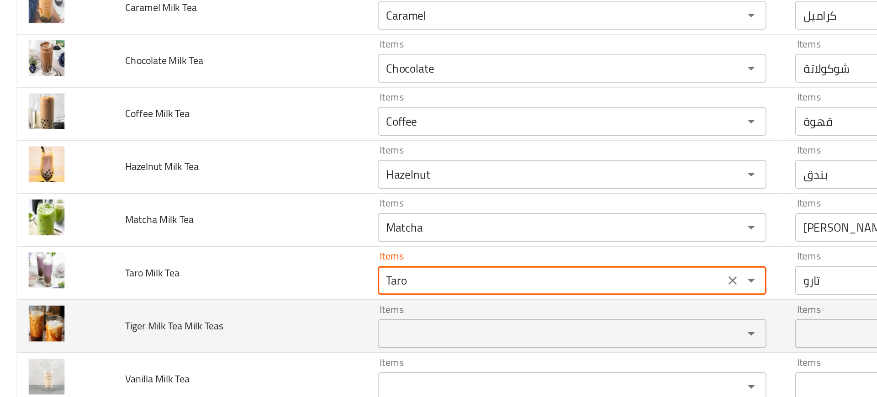
type Tea "Taro"
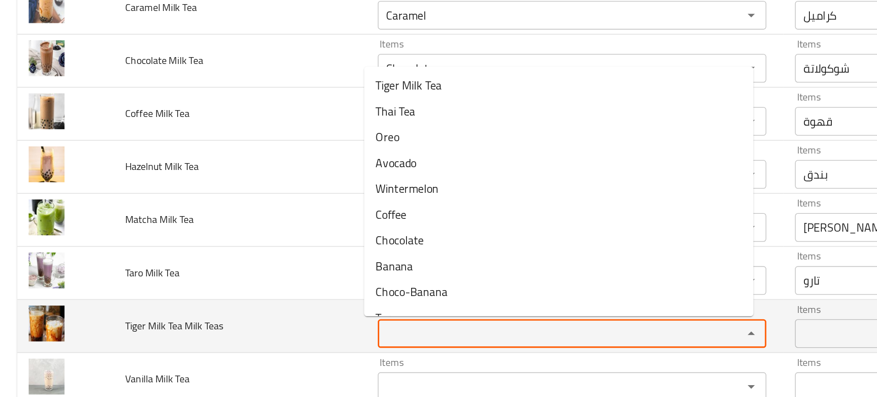
click at [252, 326] on Teas "Items" at bounding box center [350, 332] width 215 height 13
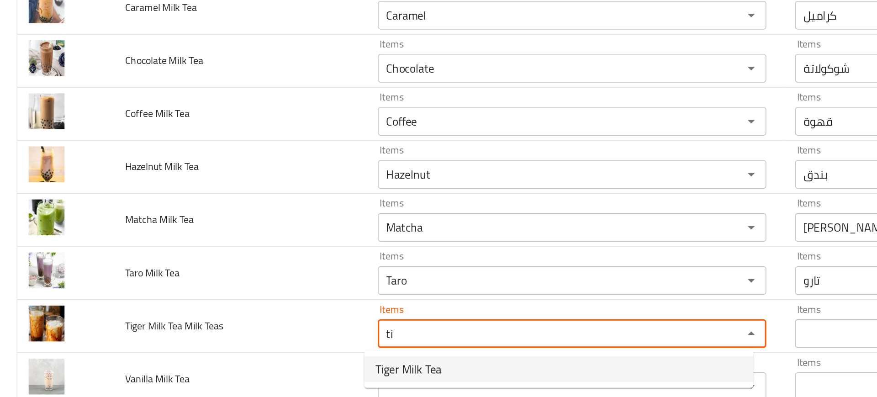
click at [265, 355] on span "Tiger Milk Tea" at bounding box center [260, 355] width 42 height 11
type Teas "Tiger Milk Tea"
type Teas-ar "شاي حليب النمر"
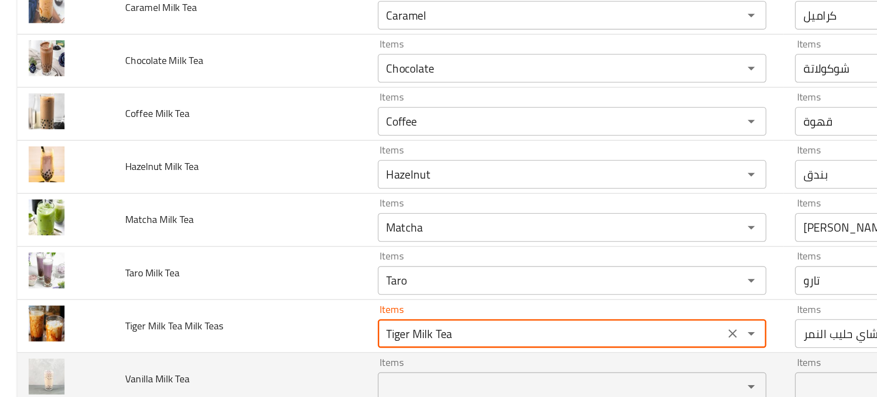
type Teas "Tiger Milk Tea"
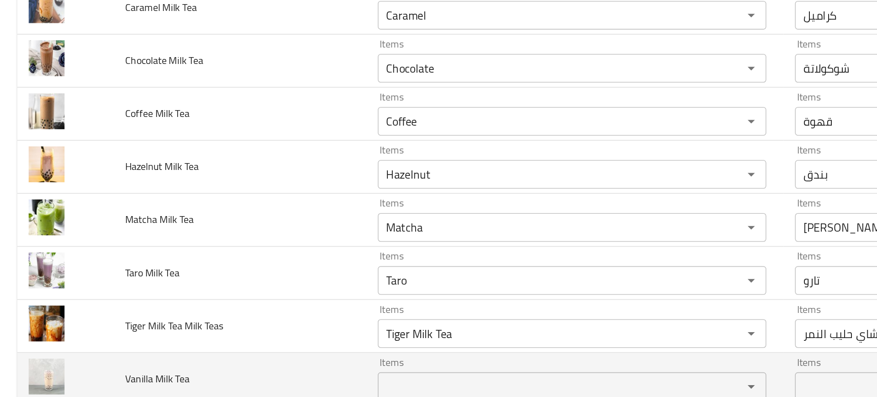
click at [206, 346] on td "Vanilla Milk Tea" at bounding box center [152, 362] width 161 height 34
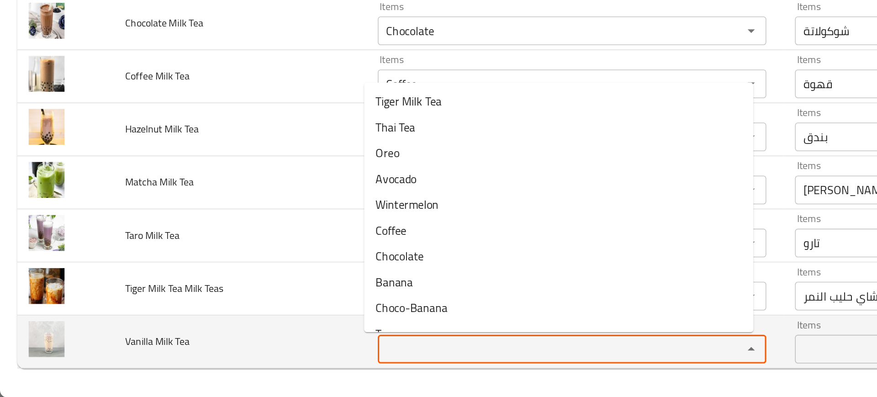
click at [255, 362] on Tea "Items" at bounding box center [350, 366] width 215 height 13
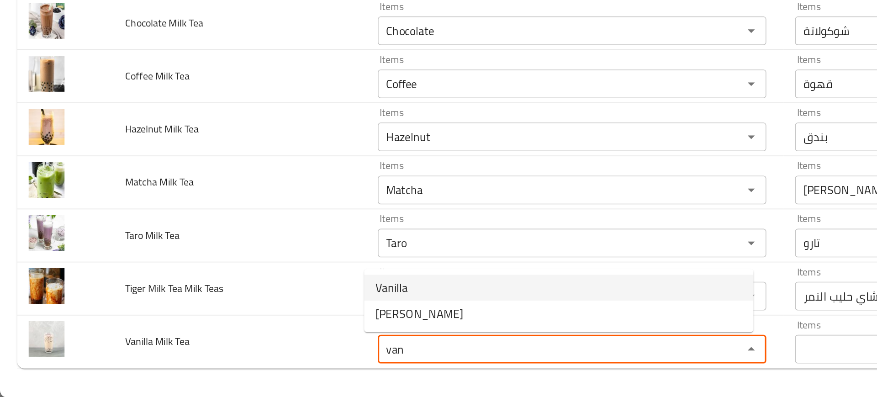
click at [248, 322] on span "Vanilla" at bounding box center [249, 326] width 21 height 11
type Tea "Vanilla"
type Tea-ar "فانيلا"
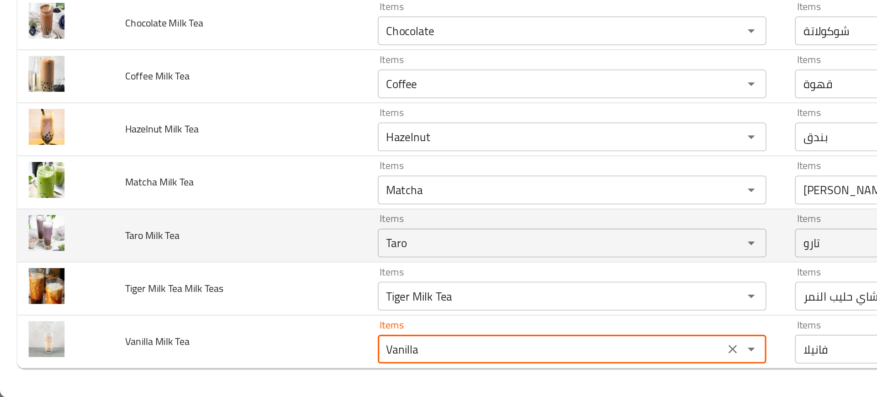
type Tea "Vanilla"
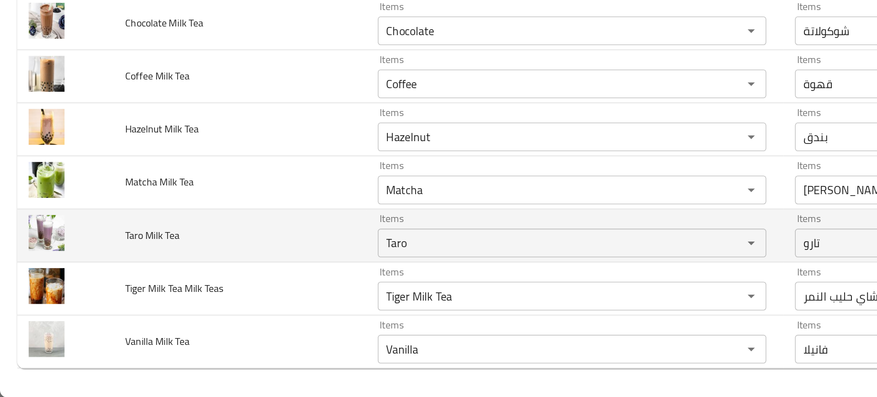
click at [205, 301] on td "Taro Milk Tea" at bounding box center [152, 294] width 161 height 34
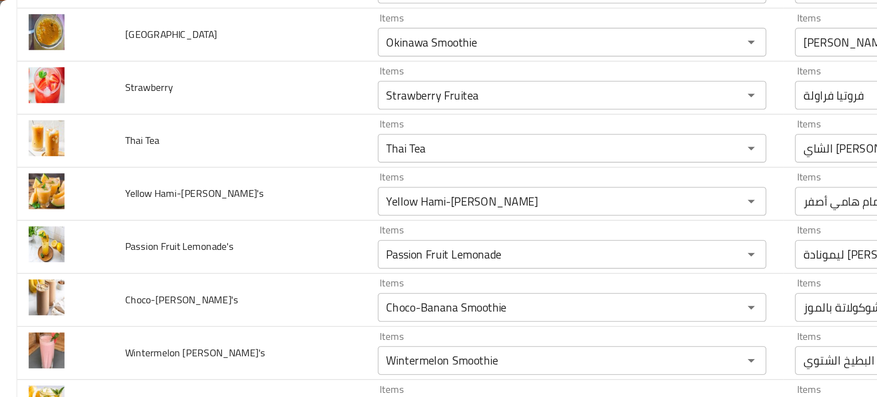
scroll to position [201, 0]
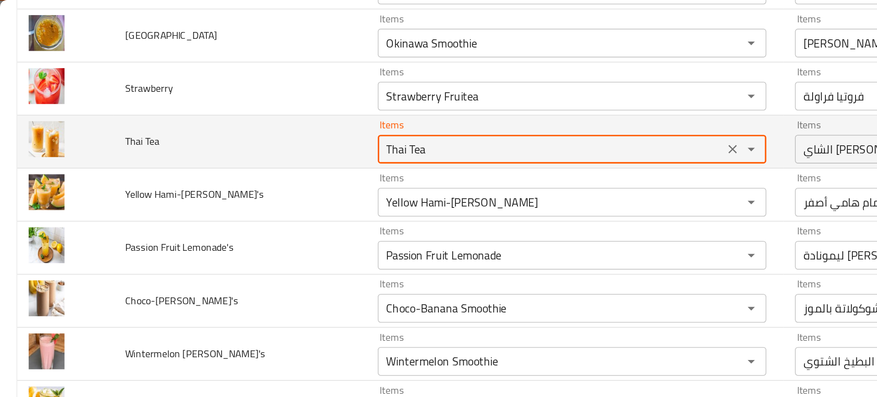
click at [254, 97] on Tea "Thai Tea" at bounding box center [350, 95] width 215 height 13
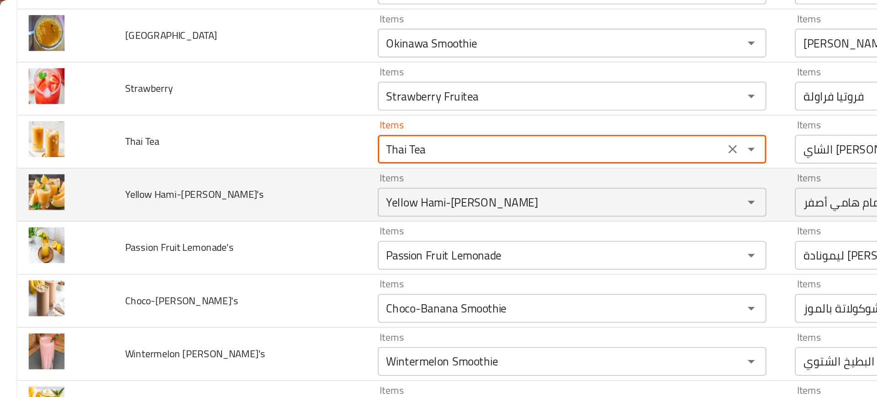
click at [188, 111] on td "Yellow Hami-Melon Smoothie's" at bounding box center [152, 124] width 161 height 34
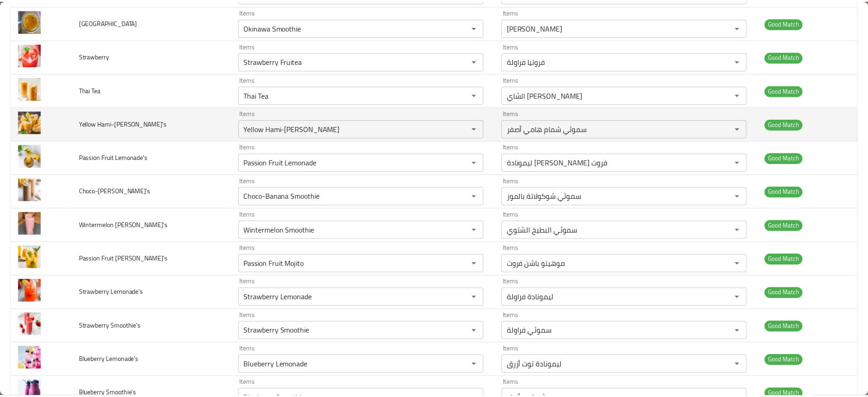
scroll to position [0, 0]
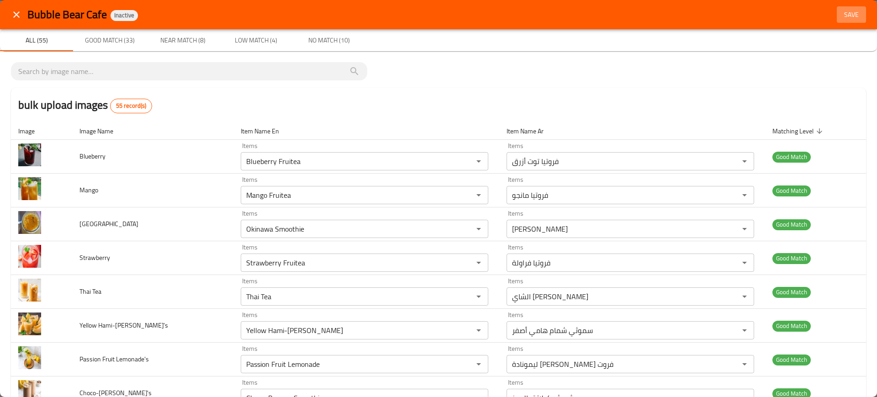
click at [844, 15] on span "Save" at bounding box center [851, 14] width 22 height 11
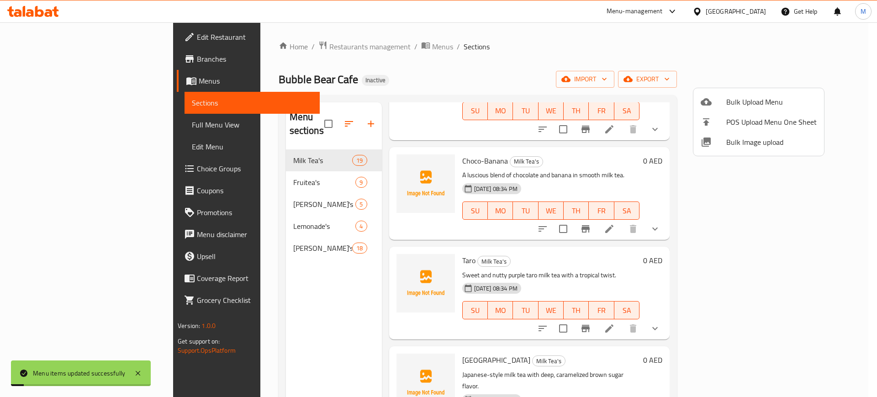
click at [521, 125] on div at bounding box center [438, 198] width 877 height 397
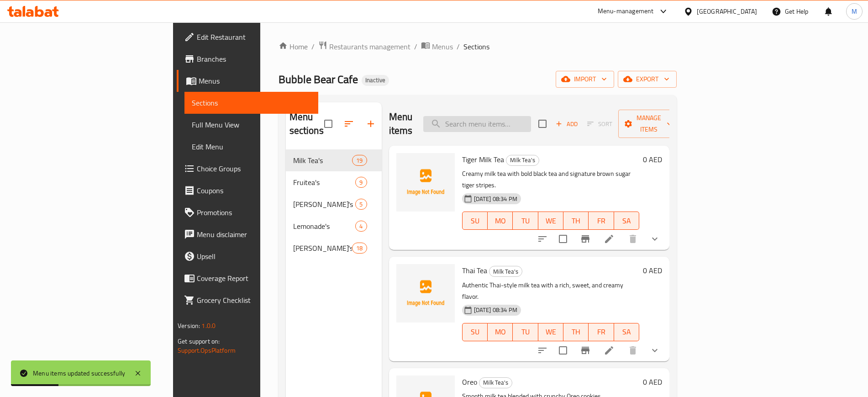
click at [514, 120] on input "search" at bounding box center [477, 124] width 108 height 16
paste input "Thai Tea"
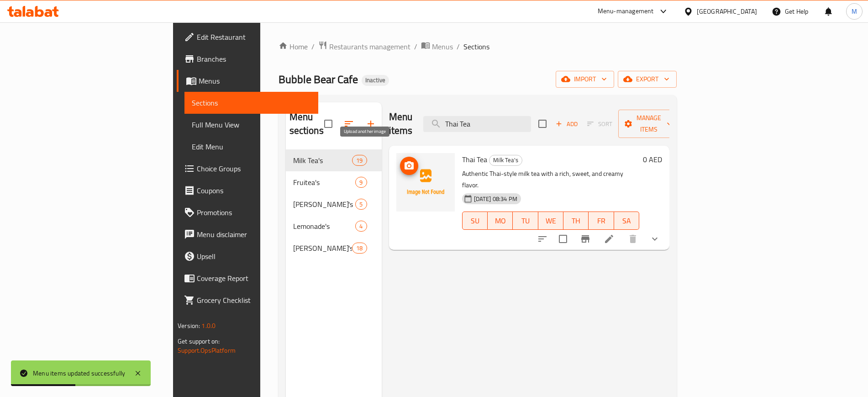
type input "Thai Tea"
click at [400, 160] on span "upload picture" at bounding box center [409, 165] width 18 height 11
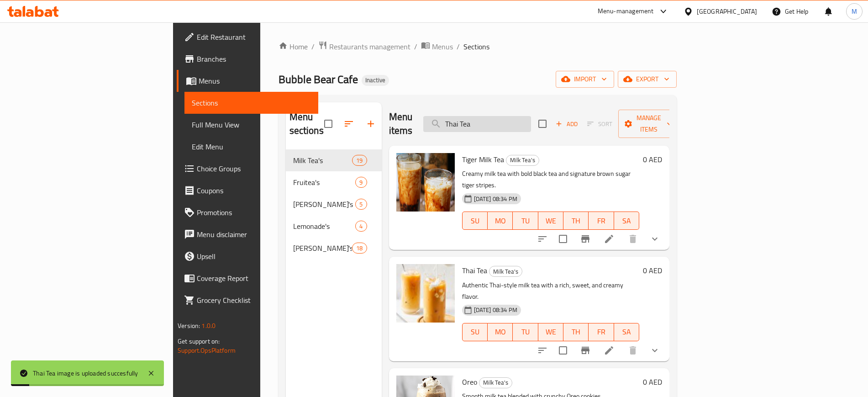
click at [531, 116] on input "Thai Tea" at bounding box center [477, 124] width 108 height 16
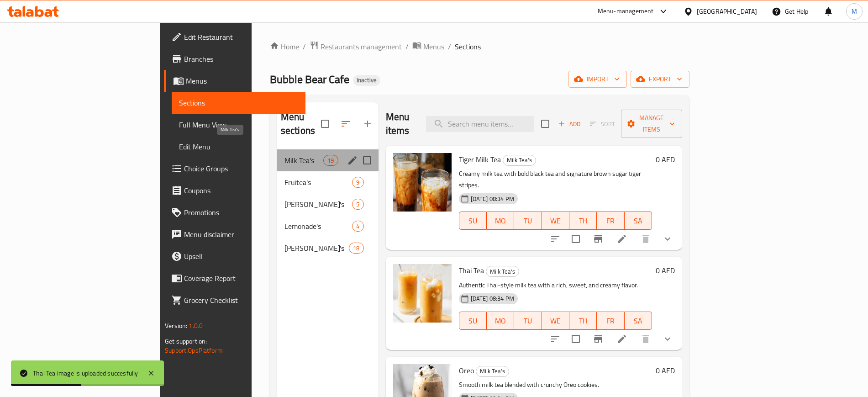
click at [284, 155] on span "Milk Tea's" at bounding box center [303, 160] width 39 height 11
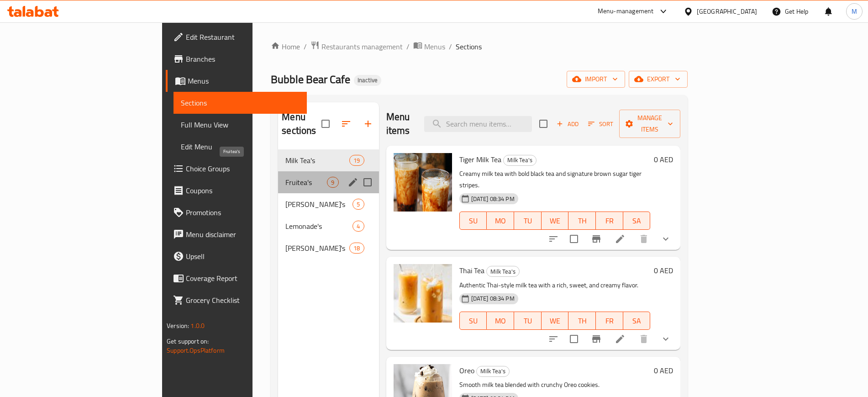
click at [285, 177] on span "Fruitea's" at bounding box center [306, 182] width 42 height 11
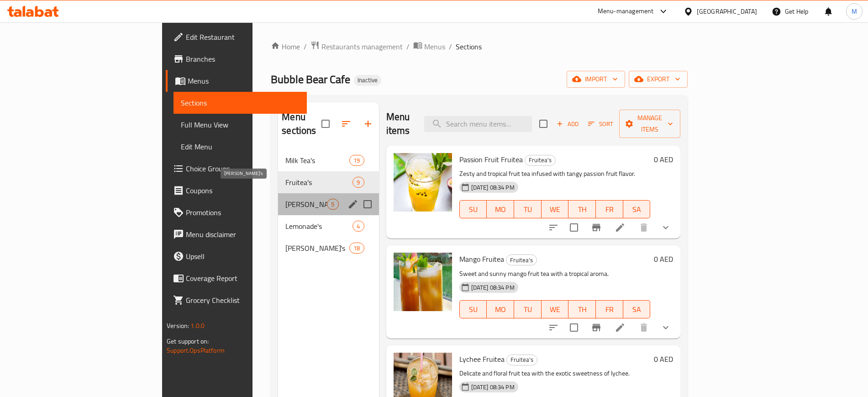
click at [285, 199] on span "Mojito's" at bounding box center [306, 204] width 42 height 11
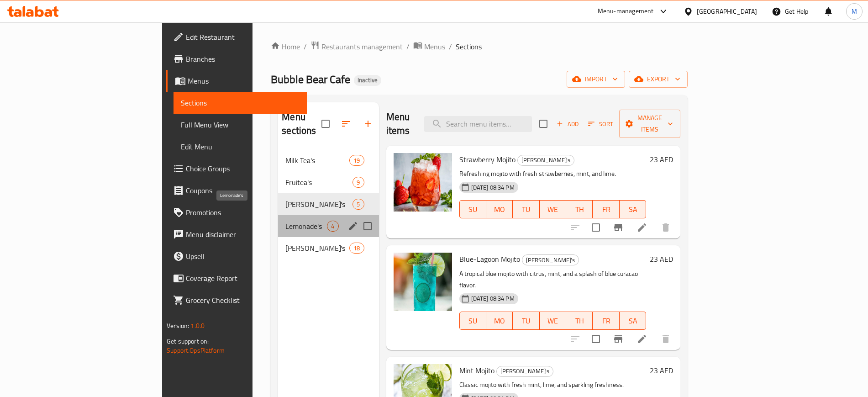
click at [285, 221] on span "Lemonade's" at bounding box center [306, 226] width 42 height 11
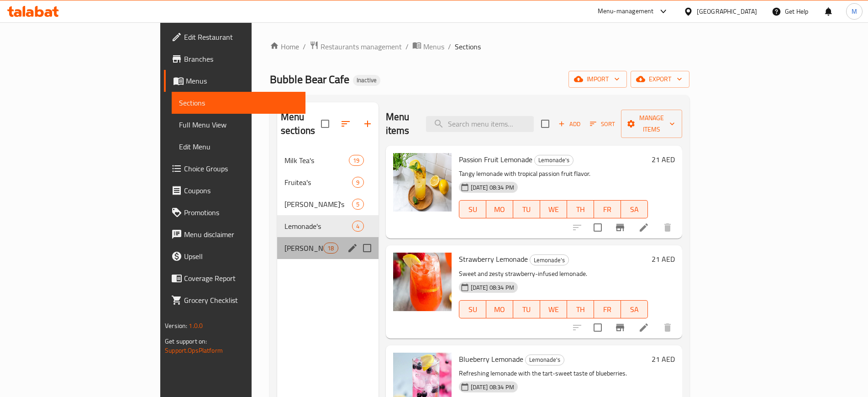
click at [277, 241] on div "Smoothie's 18" at bounding box center [327, 248] width 101 height 22
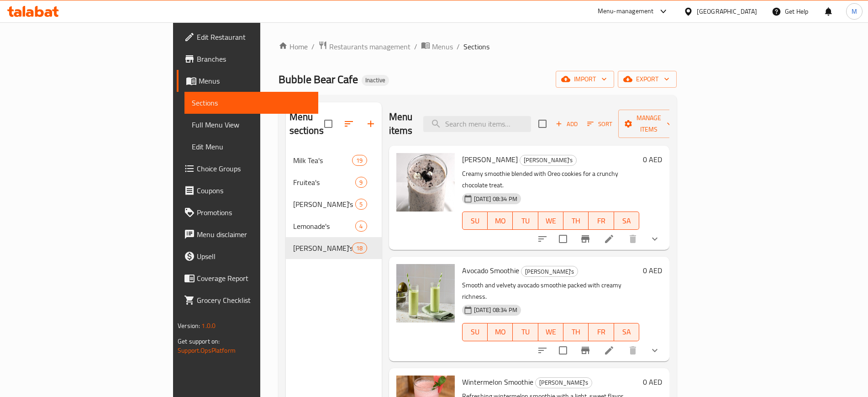
click at [286, 255] on div "Menu sections Milk Tea's 19 Fruitea's 9 Mojito's 5 Lemonade's 4 Smoothie's 18" at bounding box center [334, 300] width 96 height 397
click at [192, 126] on span "Full Menu View" at bounding box center [251, 124] width 119 height 11
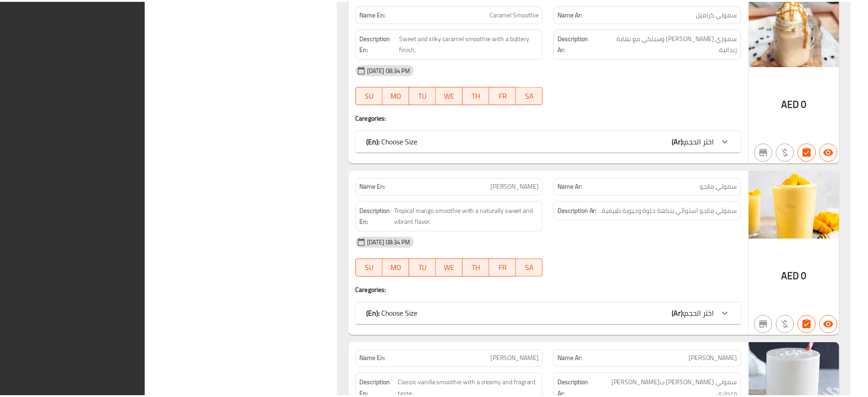
scroll to position [8994, 0]
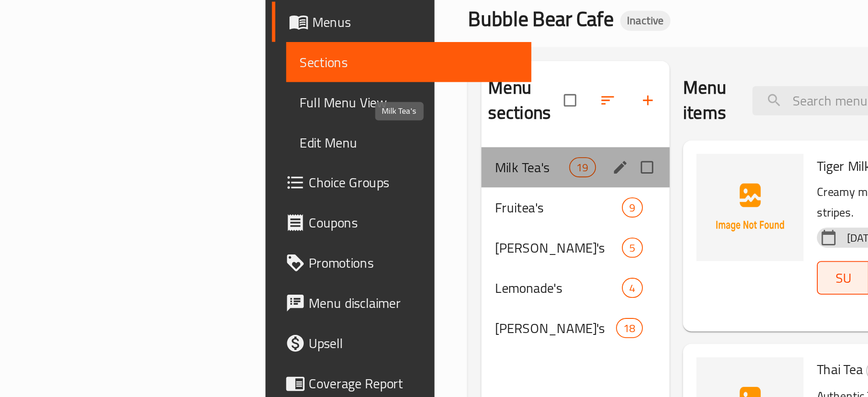
click at [282, 155] on span "Milk Tea's" at bounding box center [302, 160] width 40 height 11
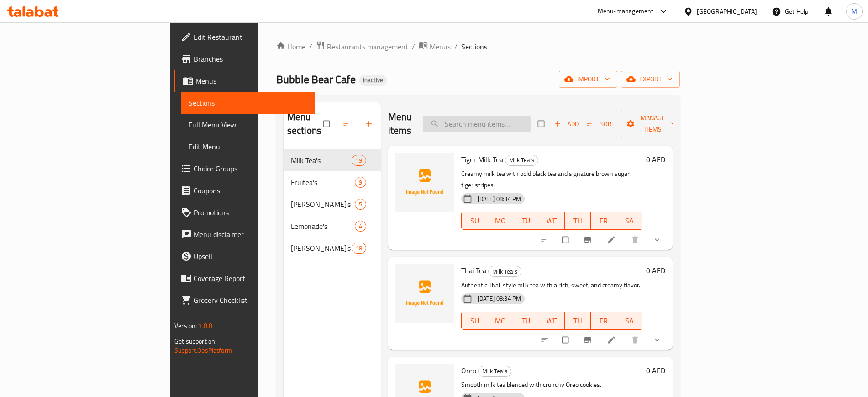
click at [509, 121] on input "search" at bounding box center [477, 124] width 108 height 16
paste input "Strawberry"
paste input "Blue"
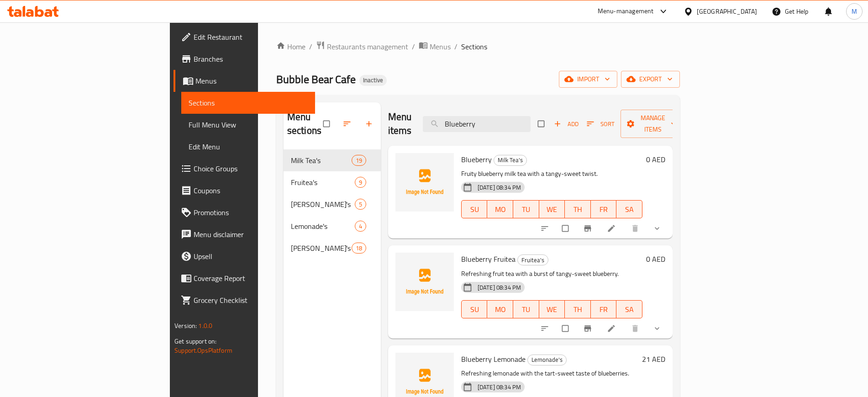
paste input "Mango"
paste input "Ore"
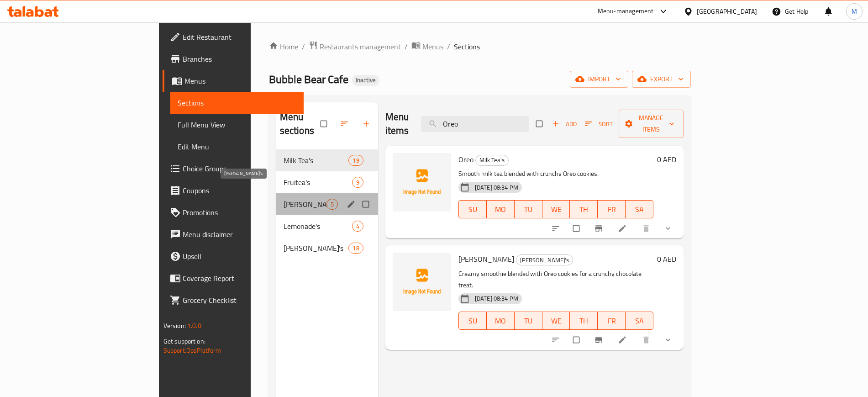
click at [284, 199] on span "[PERSON_NAME]'s" at bounding box center [305, 204] width 43 height 11
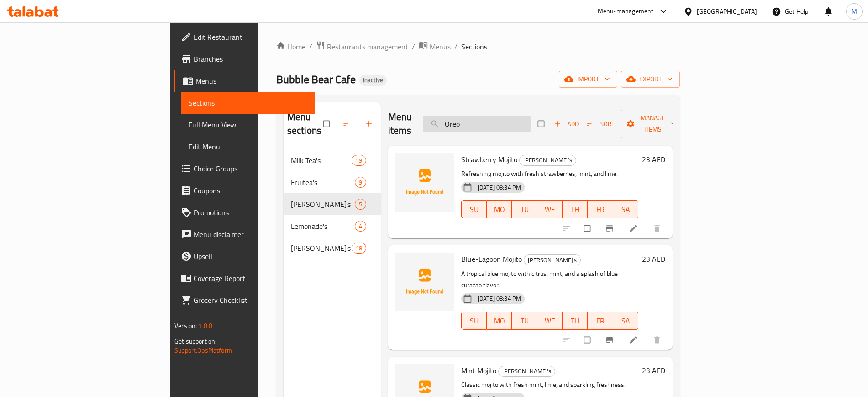
click at [514, 116] on input "Oreo" at bounding box center [477, 124] width 108 height 16
paste input "kinawa"
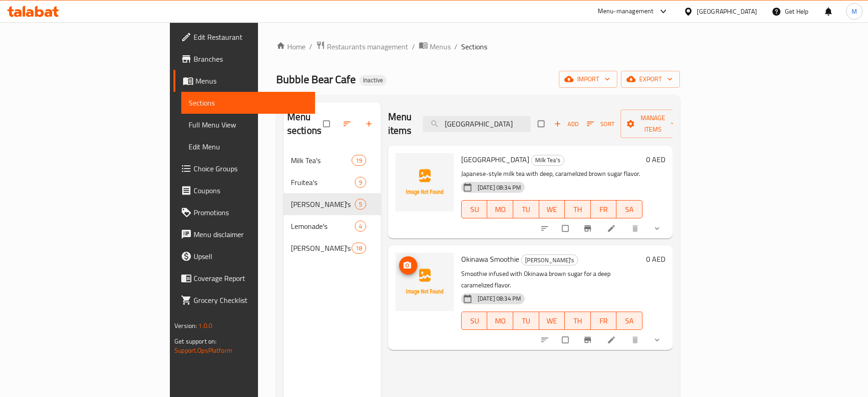
paste input "Strawberry Fruite"
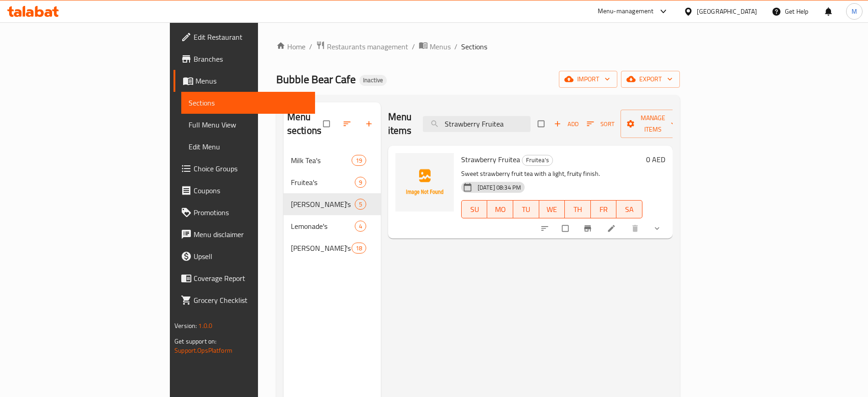
paste input "Thai T"
paste input "Banan"
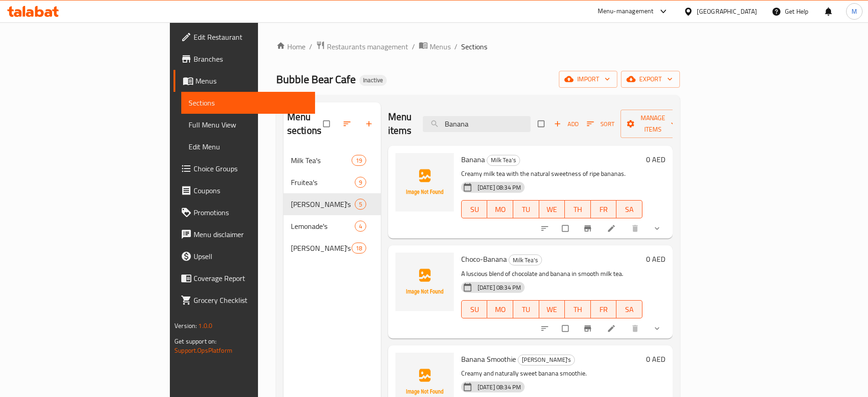
paste input "Caramel"
type input "Caramel"
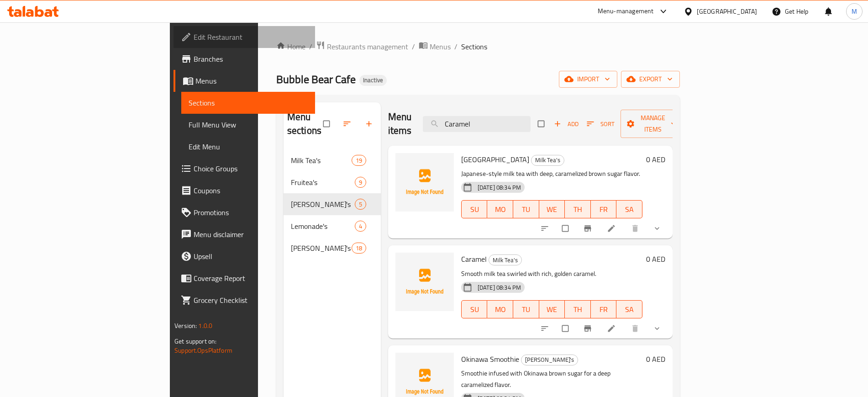
click at [194, 40] on span "Edit Restaurant" at bounding box center [251, 37] width 114 height 11
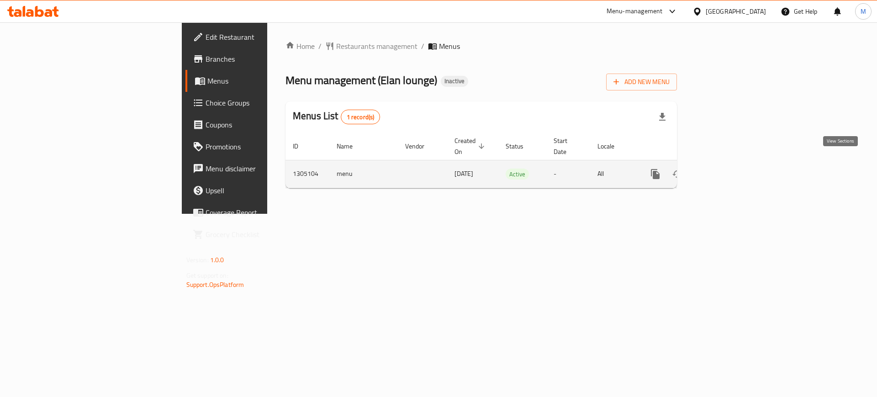
click at [726, 168] on icon "enhanced table" at bounding box center [720, 173] width 11 height 11
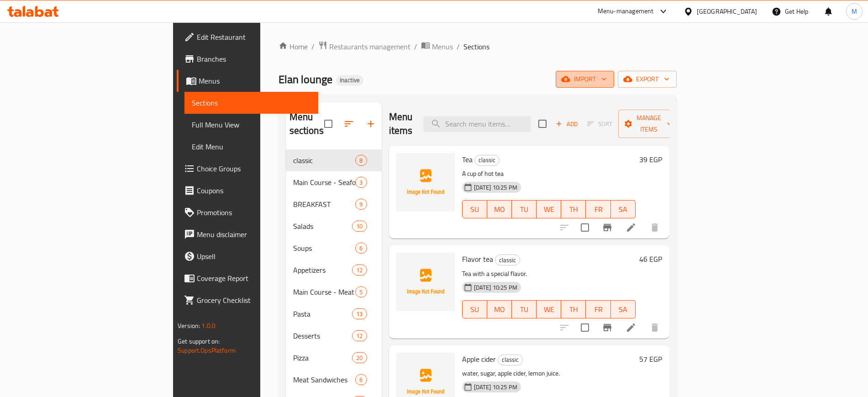
click at [607, 83] on span "import" at bounding box center [585, 79] width 44 height 11
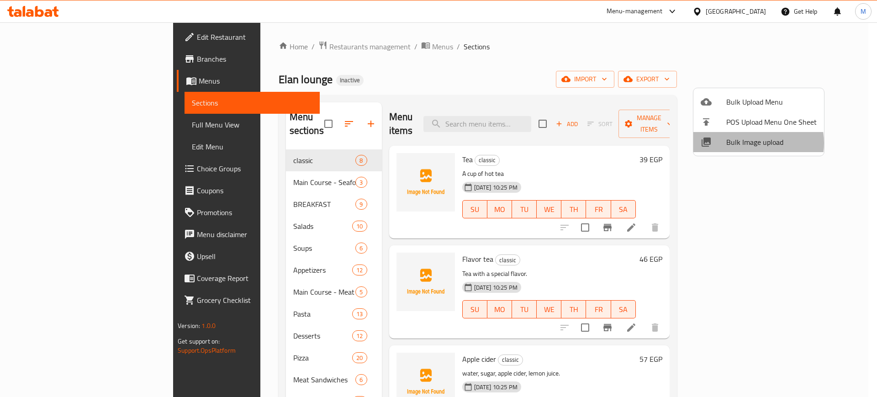
click at [749, 143] on span "Bulk Image upload" at bounding box center [771, 142] width 90 height 11
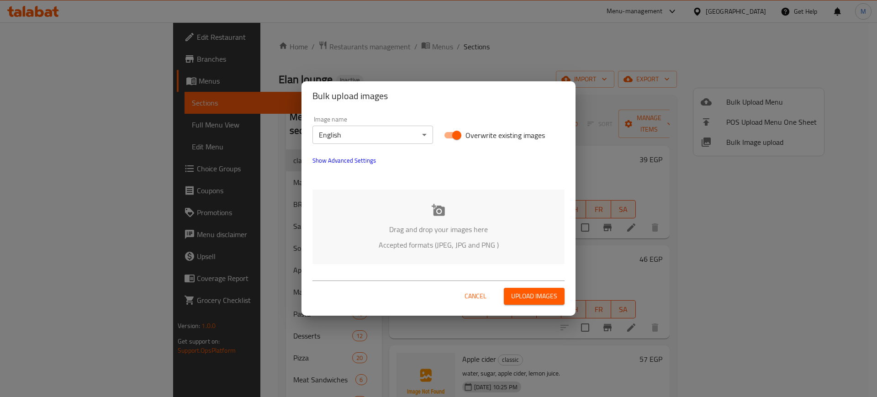
click at [522, 229] on p "Drag and drop your images here" at bounding box center [438, 229] width 225 height 11
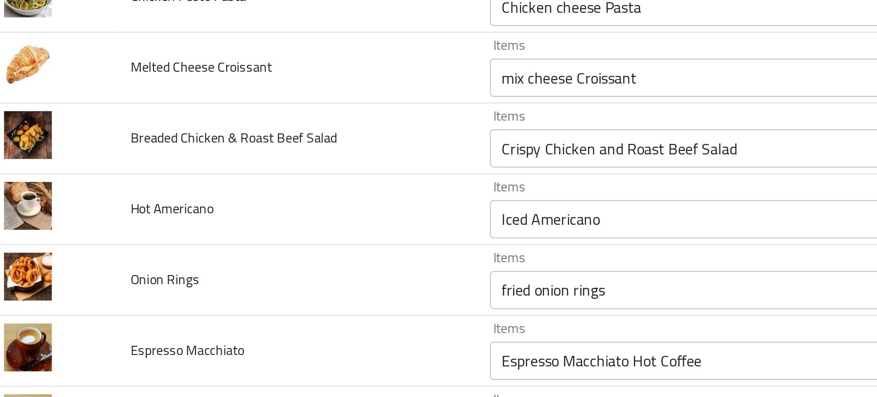
scroll to position [1309, 0]
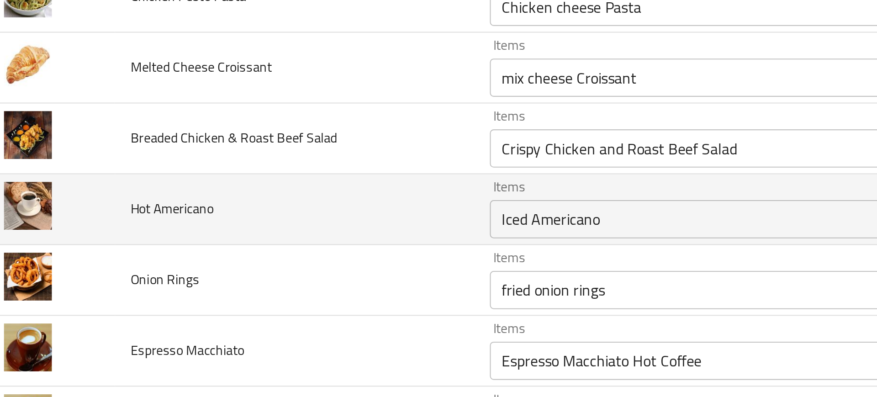
click at [279, 273] on Americano "Iced Americano" at bounding box center [358, 270] width 211 height 13
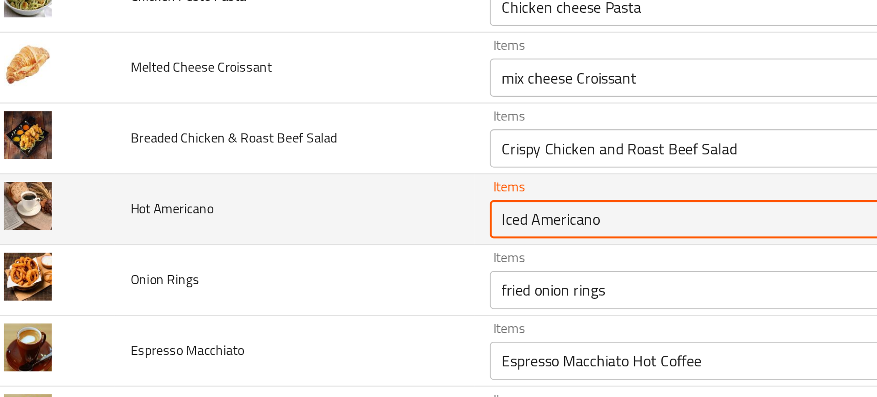
click at [279, 273] on Americano "Iced Americano" at bounding box center [358, 270] width 211 height 13
click at [289, 270] on Americano "Iced Americano" at bounding box center [358, 270] width 211 height 13
paste Americano "enhanced table"
type Americano "Americano"
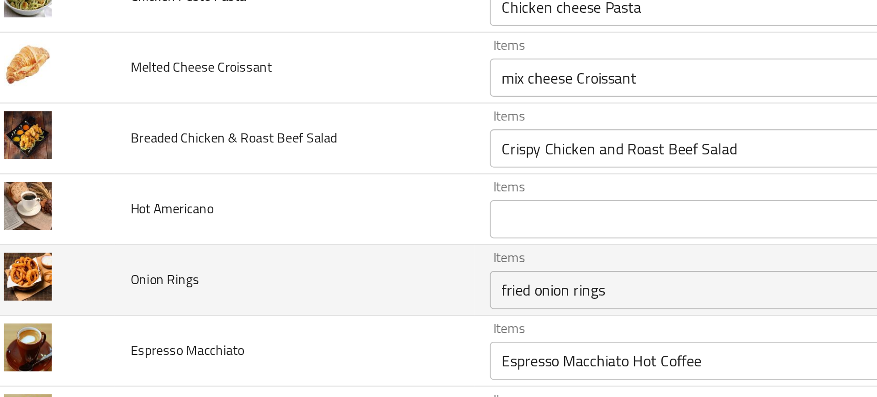
click at [224, 283] on td "Onion Rings" at bounding box center [157, 300] width 172 height 34
click at [224, 294] on td "Onion Rings" at bounding box center [157, 300] width 172 height 34
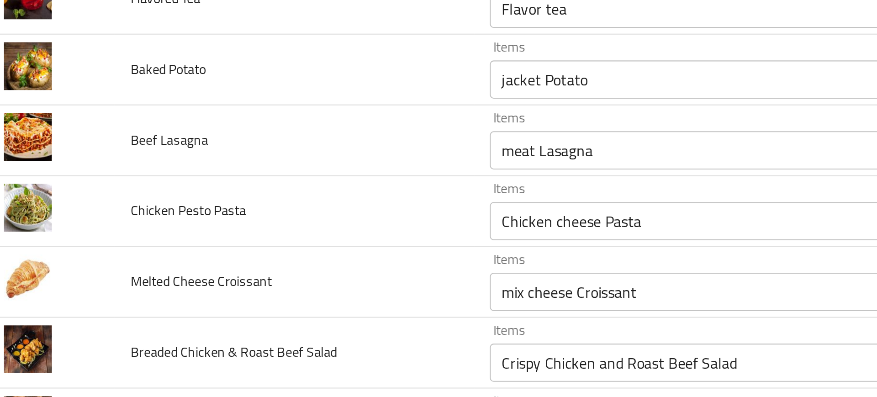
scroll to position [1192, 0]
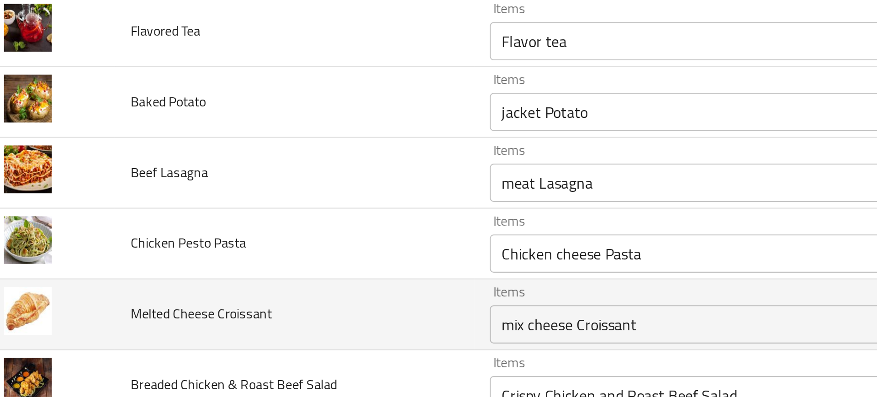
drag, startPoint x: 224, startPoint y: 294, endPoint x: 205, endPoint y: 300, distance: 20.4
click at [205, 300] on td "Melted Cheese Croissant" at bounding box center [157, 317] width 172 height 34
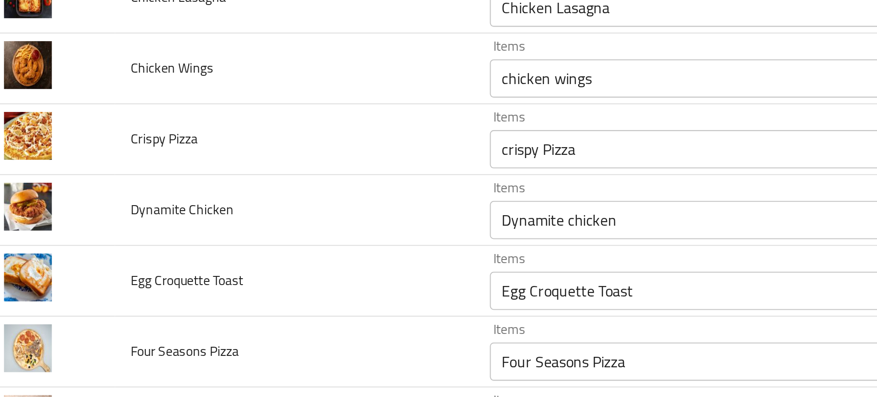
scroll to position [211, 0]
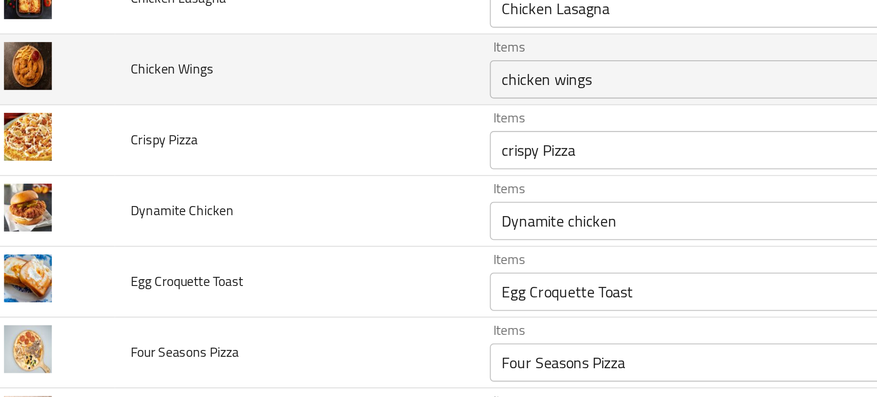
click at [268, 191] on Wings "chicken wings" at bounding box center [358, 186] width 211 height 13
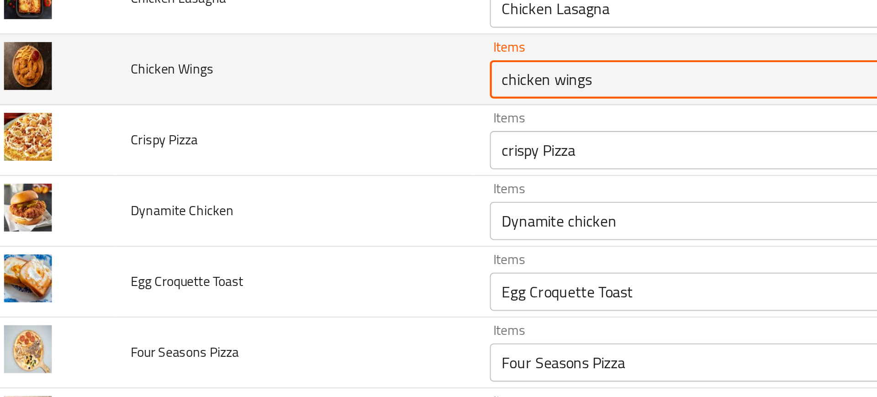
click at [268, 191] on Wings "chicken wings" at bounding box center [358, 186] width 211 height 13
click at [87, 183] on span "Chicken Wings" at bounding box center [99, 181] width 40 height 12
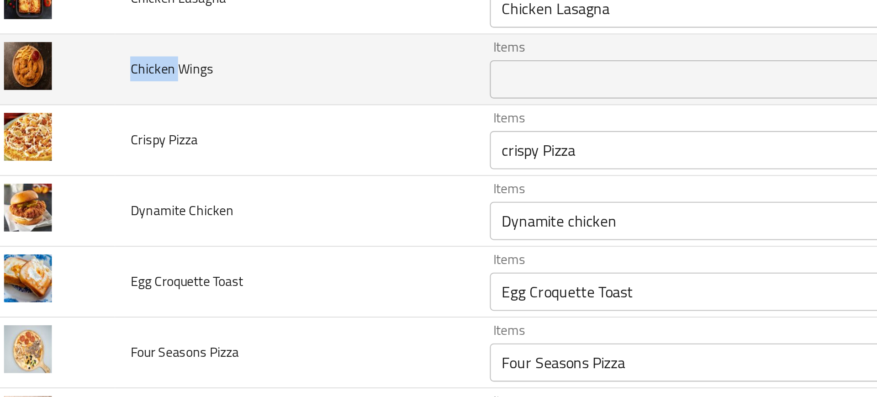
click at [87, 183] on span "Chicken Wings" at bounding box center [99, 181] width 40 height 12
copy span "Chicken Wings"
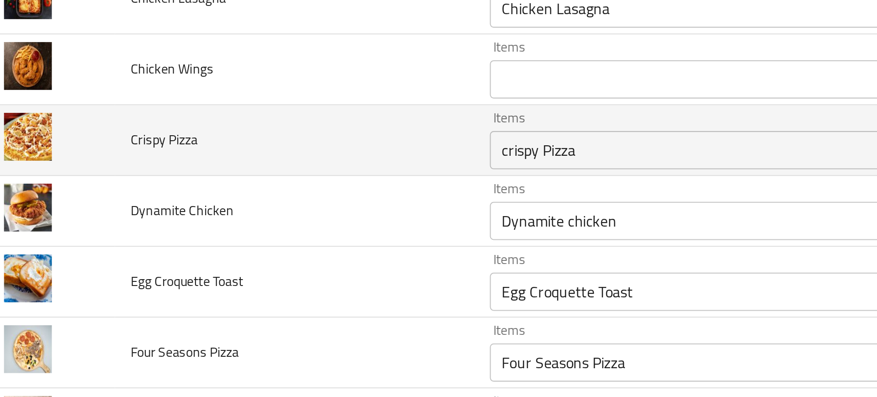
click at [188, 210] on td "Crispy Pizza" at bounding box center [157, 216] width 172 height 34
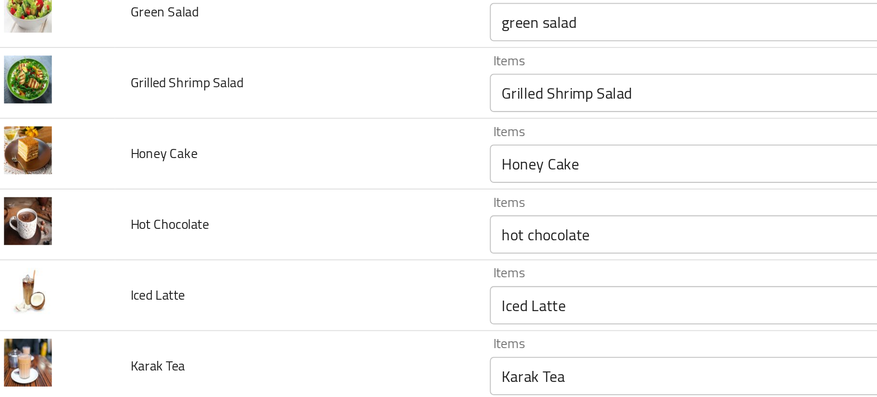
scroll to position [472, 0]
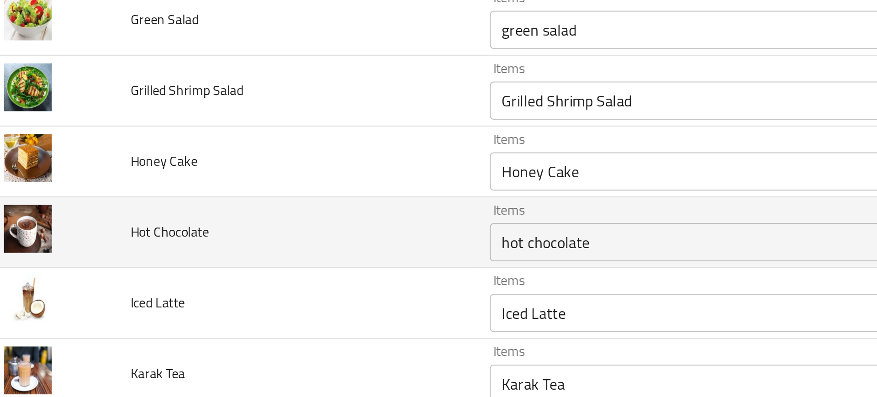
click at [148, 246] on td "Hot Chocolate" at bounding box center [157, 259] width 172 height 34
click at [173, 255] on td "Hot Chocolate" at bounding box center [157, 259] width 172 height 34
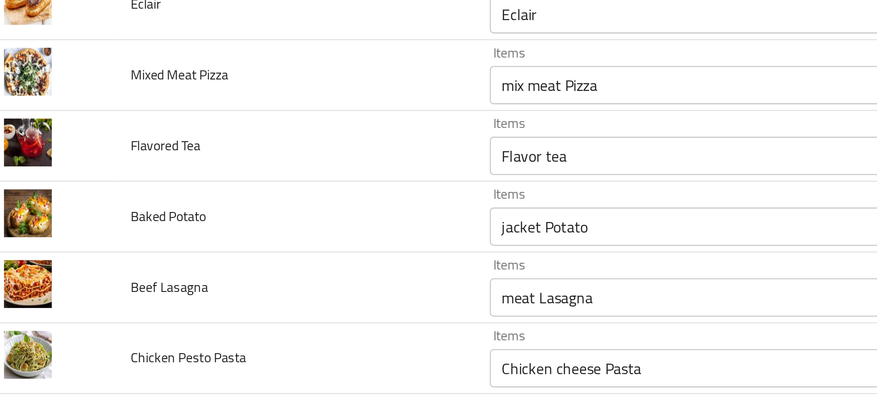
scroll to position [1155, 0]
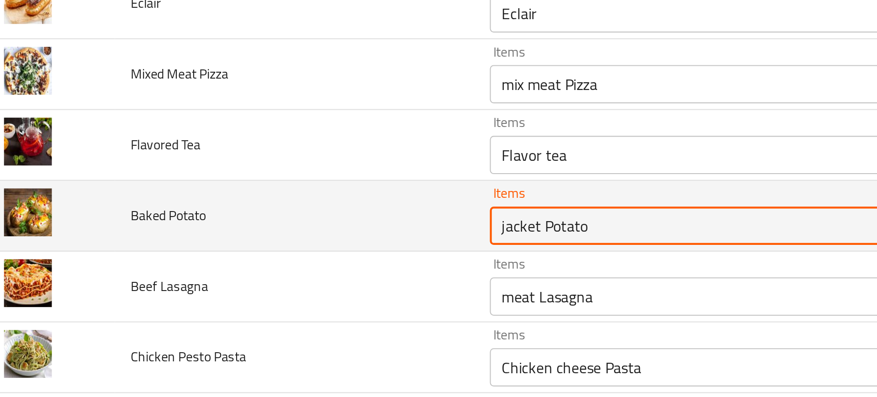
click at [282, 254] on Potato "jacket Potato" at bounding box center [358, 256] width 211 height 13
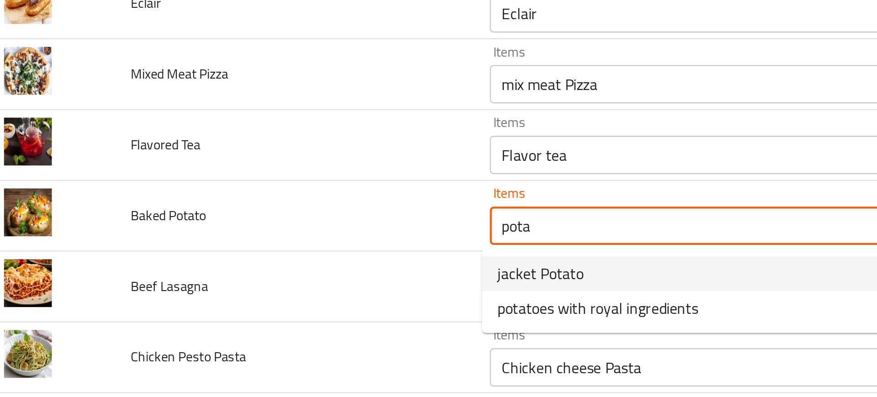
click at [293, 278] on span "jacket Potato" at bounding box center [274, 278] width 41 height 11
type Potato "jacket Potato"
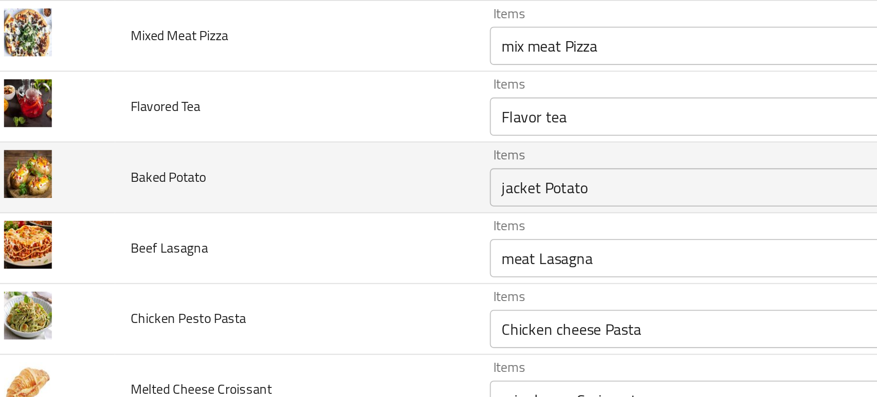
scroll to position [1204, 0]
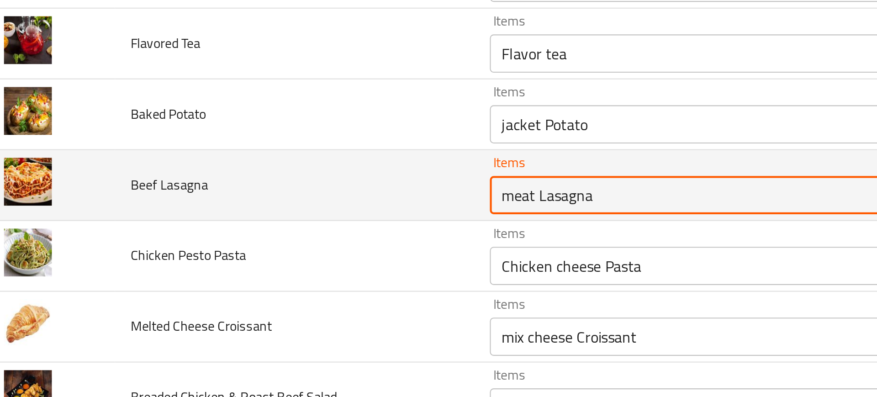
click at [300, 236] on Lasagna "meat Lasagna" at bounding box center [358, 241] width 211 height 13
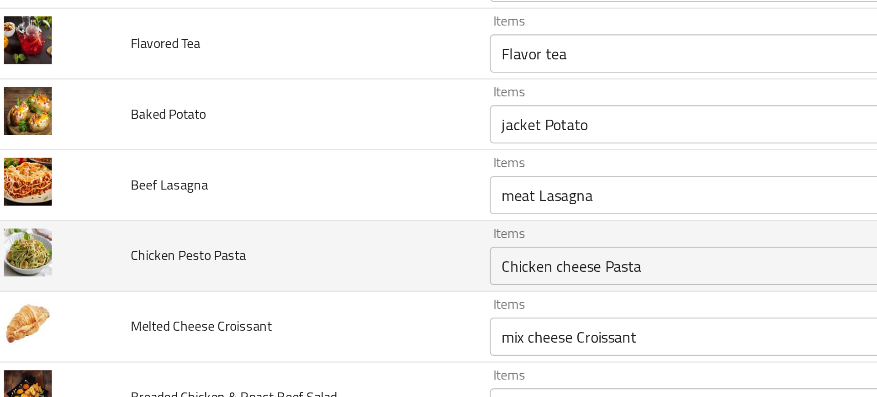
click at [227, 257] on td "Chicken Pesto Pasta" at bounding box center [157, 271] width 172 height 34
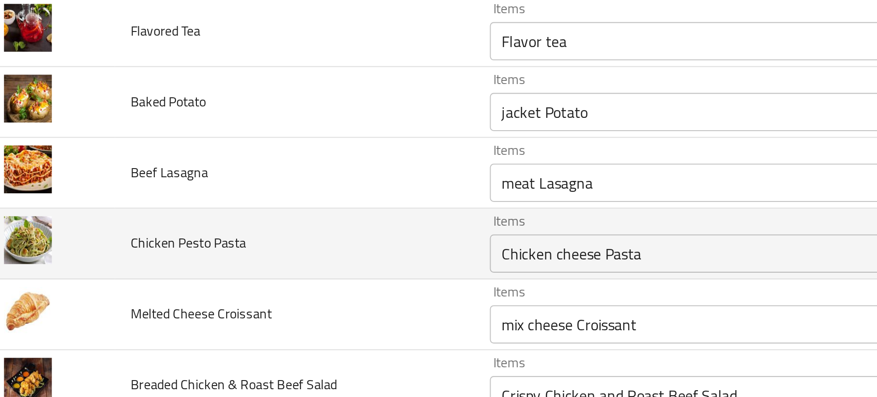
scroll to position [1222, 0]
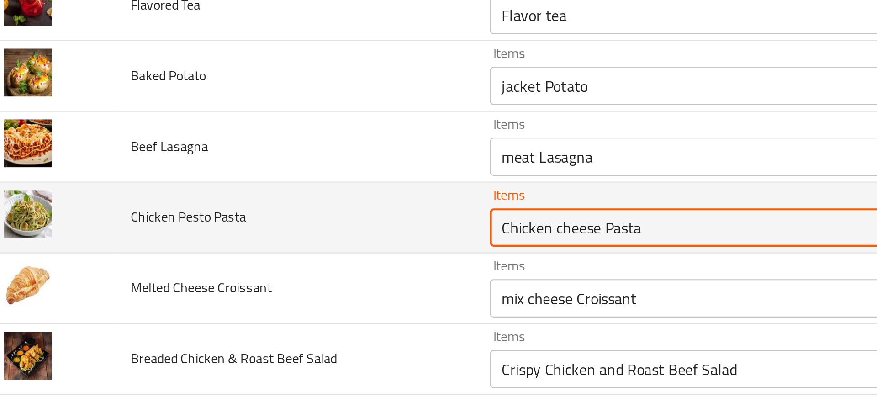
click at [295, 255] on Pasta "Chicken cheese Pasta" at bounding box center [358, 257] width 211 height 13
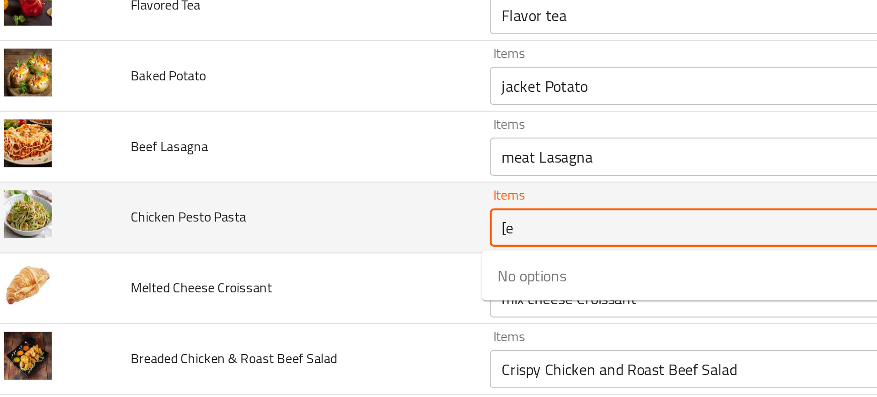
type Pasta "["
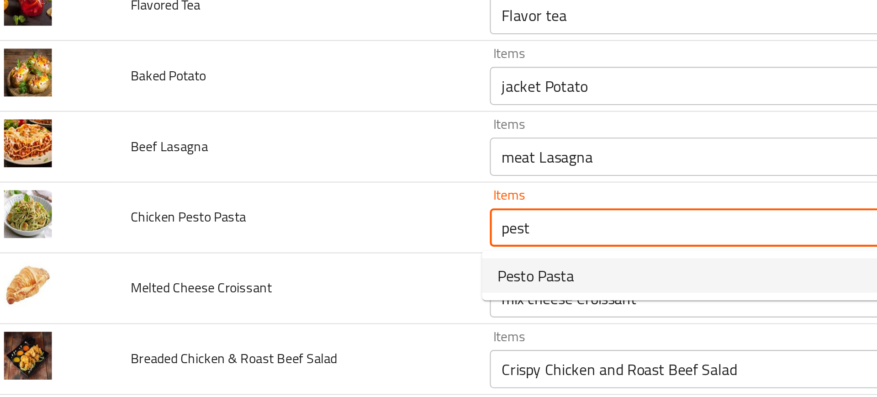
click at [283, 279] on span "Pesto Pasta" at bounding box center [272, 279] width 37 height 11
type Pasta "Pesto Pasta"
type Pasta-ar "معكرونة بيستو"
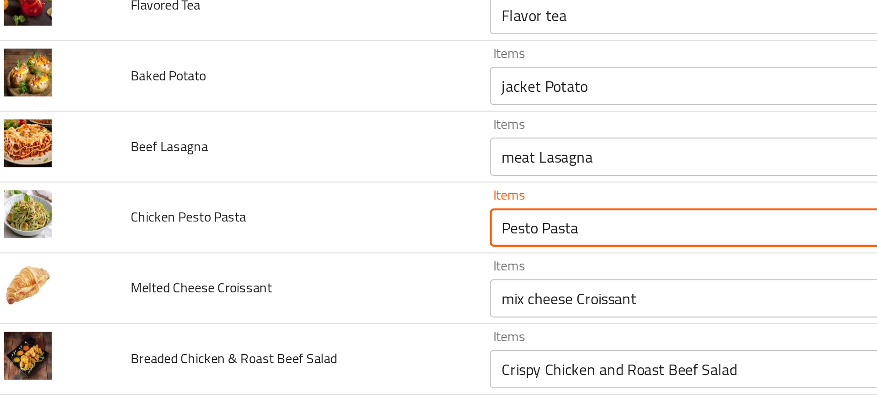
type Pasta "Pesto Pasta"
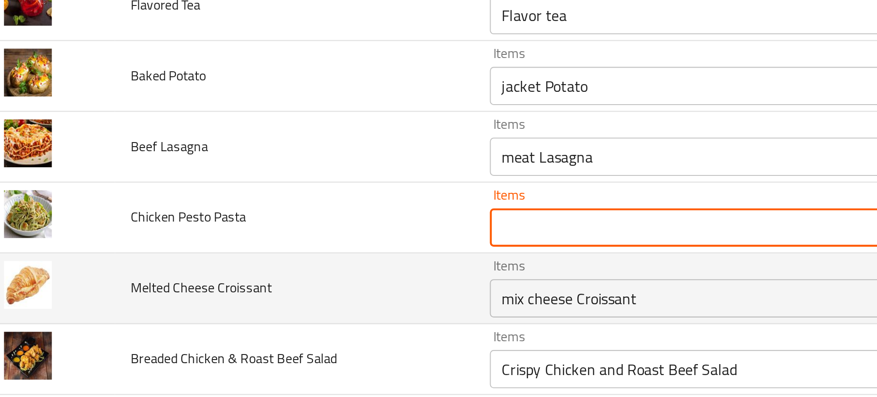
click at [168, 279] on td "Melted Cheese Croissant" at bounding box center [157, 286] width 172 height 34
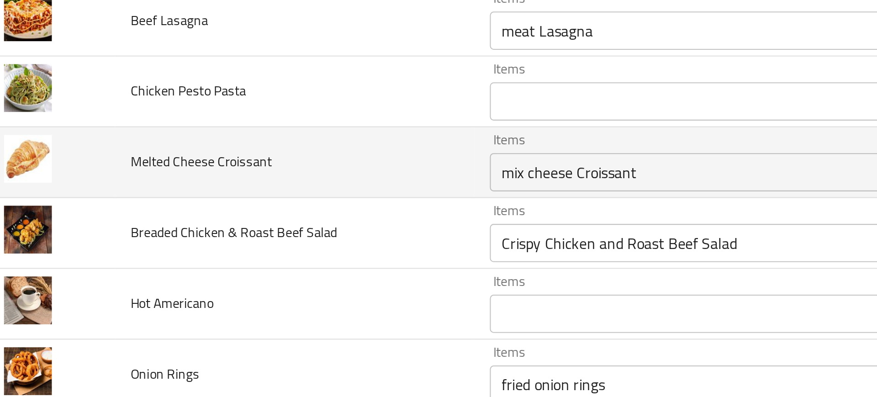
scroll to position [1283, 0]
click at [273, 233] on Croissant "mix cheese Croissant" at bounding box center [358, 230] width 211 height 13
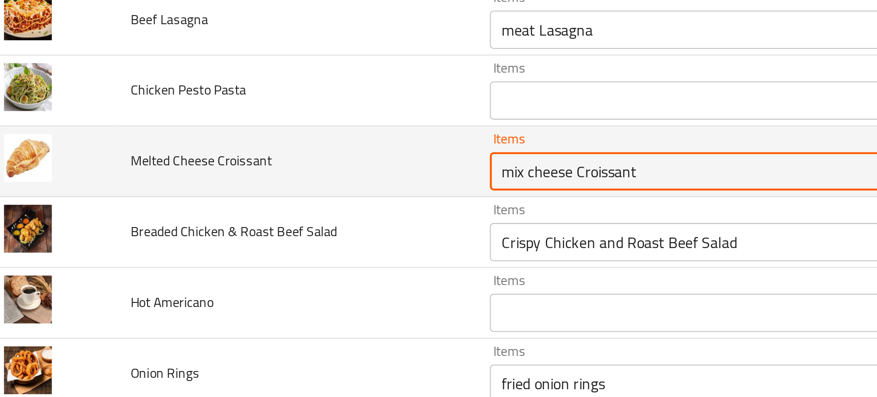
click at [288, 231] on Croissant "mix cheese Croissant" at bounding box center [358, 230] width 211 height 13
drag, startPoint x: 288, startPoint y: 231, endPoint x: 212, endPoint y: 229, distance: 76.3
click at [212, 229] on tr "Melted Cheese Croissant Items mix cheese Croissant Items Items گرواسون میکس جبن…" at bounding box center [438, 226] width 855 height 34
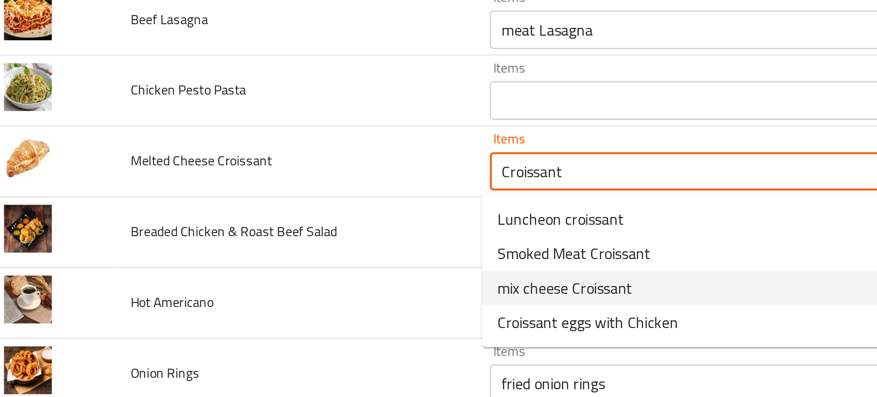
click at [273, 285] on span "mix cheese Croissant" at bounding box center [286, 285] width 64 height 11
type Croissant "mix cheese Croissant"
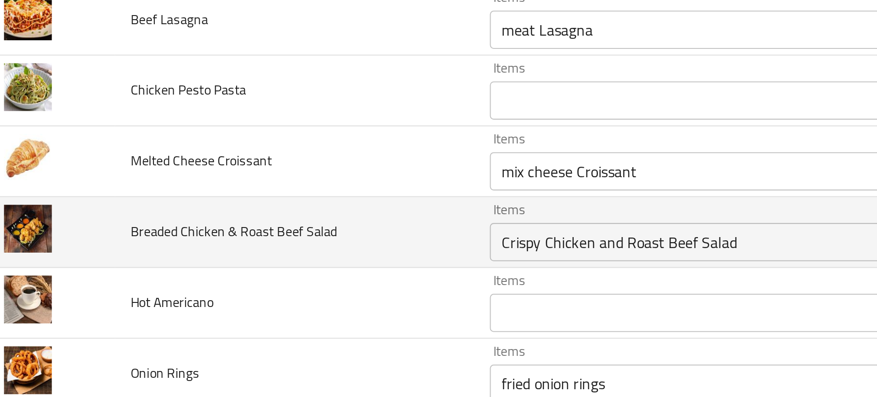
click at [213, 259] on td "Breaded Chicken & Roast Beef Salad" at bounding box center [157, 259] width 172 height 34
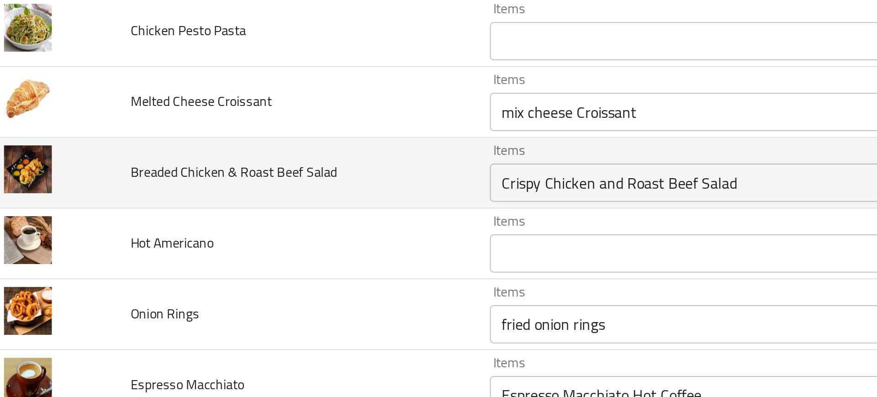
scroll to position [1330, 0]
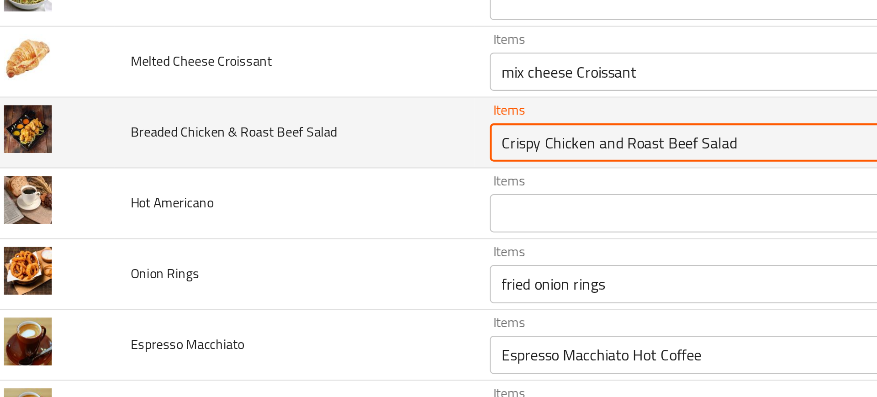
click at [276, 219] on Salad "Crispy Chicken and Roast Beef Salad" at bounding box center [358, 216] width 211 height 13
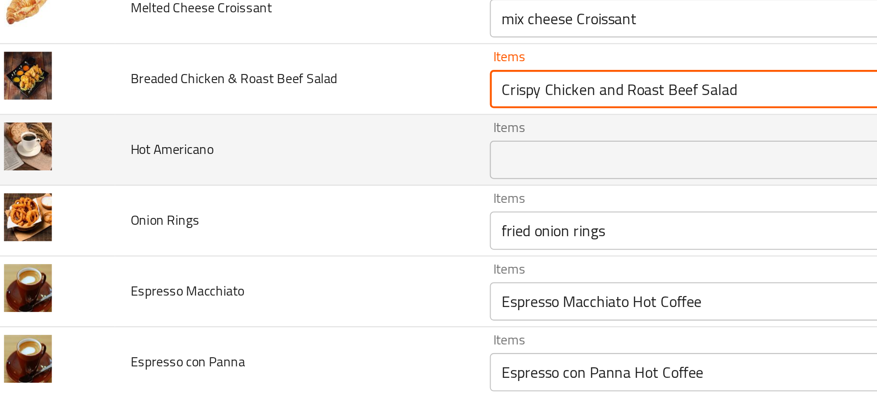
scroll to position [1386, 0]
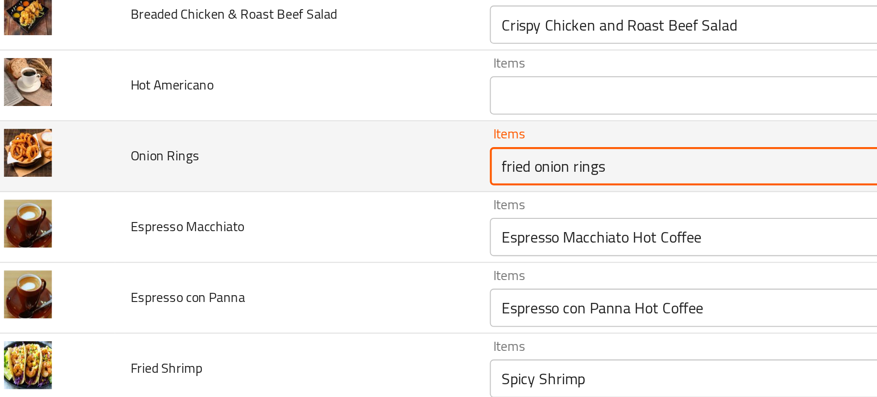
click at [284, 233] on Rings "fried onion rings" at bounding box center [358, 227] width 211 height 13
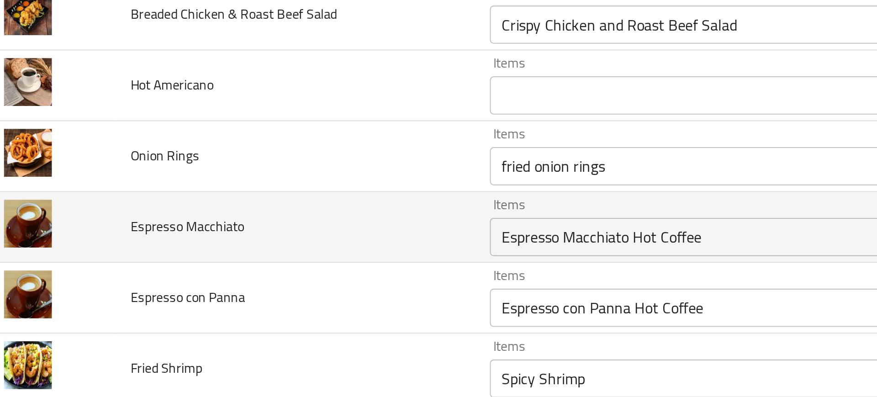
click at [217, 264] on td "Espresso Macchiato" at bounding box center [157, 257] width 172 height 34
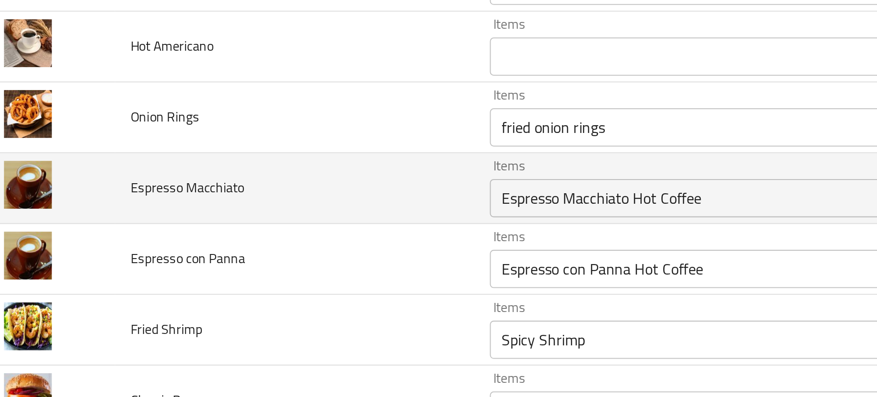
scroll to position [1406, 0]
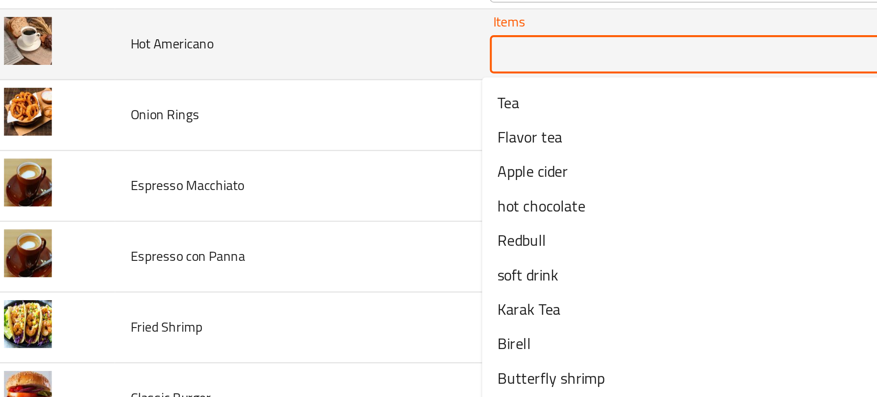
click at [306, 173] on Americano "Items" at bounding box center [358, 174] width 211 height 13
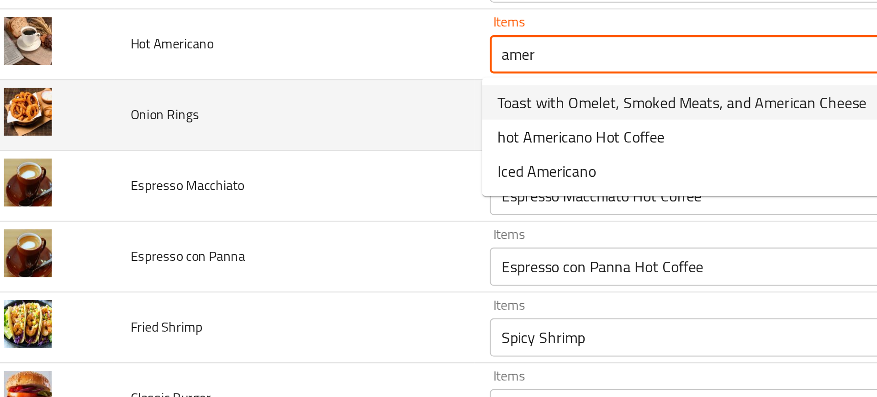
type Americano "amer"
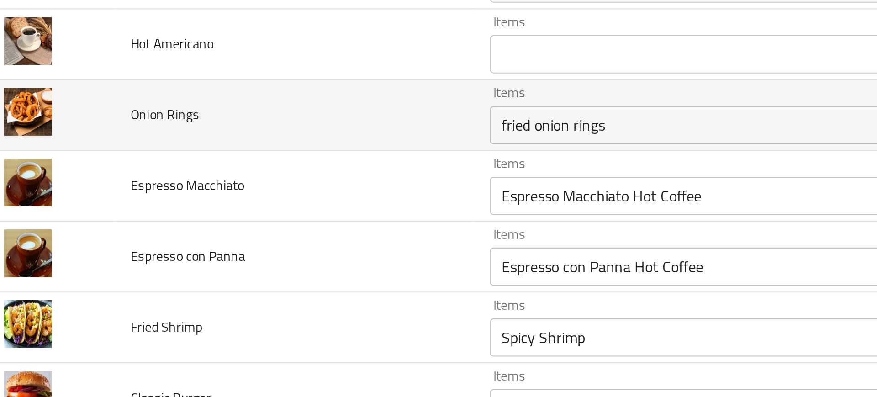
click at [206, 218] on td "Onion Rings" at bounding box center [157, 204] width 172 height 34
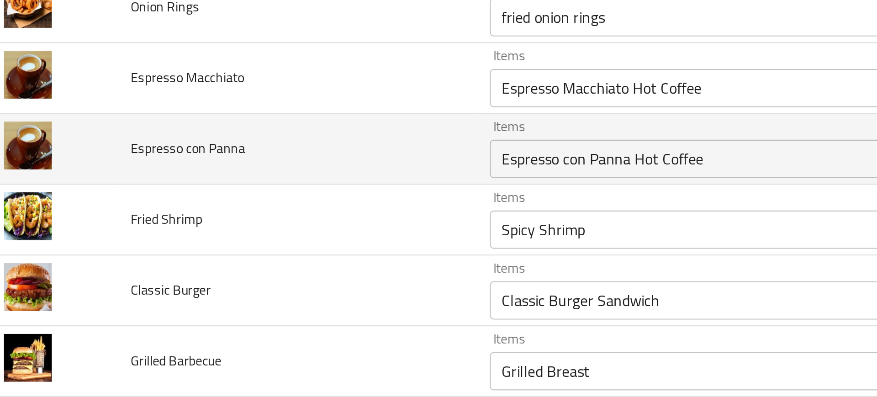
scroll to position [1472, 0]
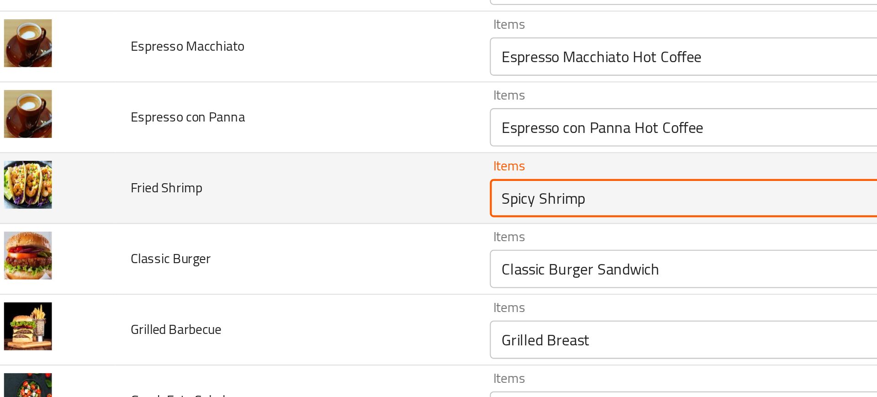
click at [269, 245] on Shrimp "Spicy Shrimp" at bounding box center [358, 243] width 211 height 13
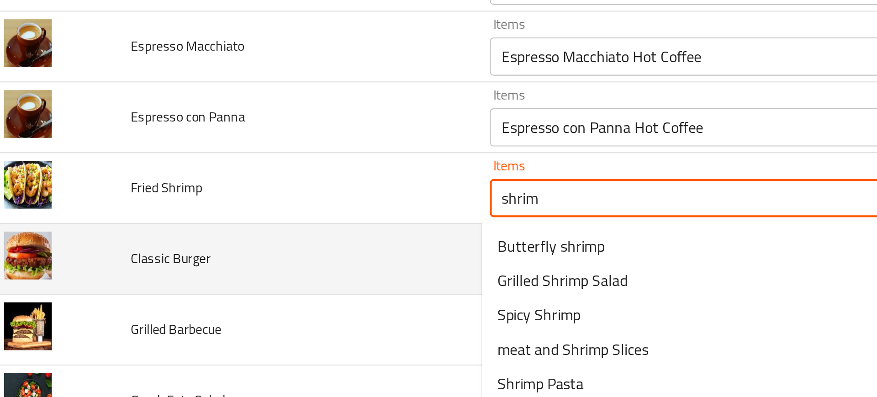
type Shrimp "shrimp"
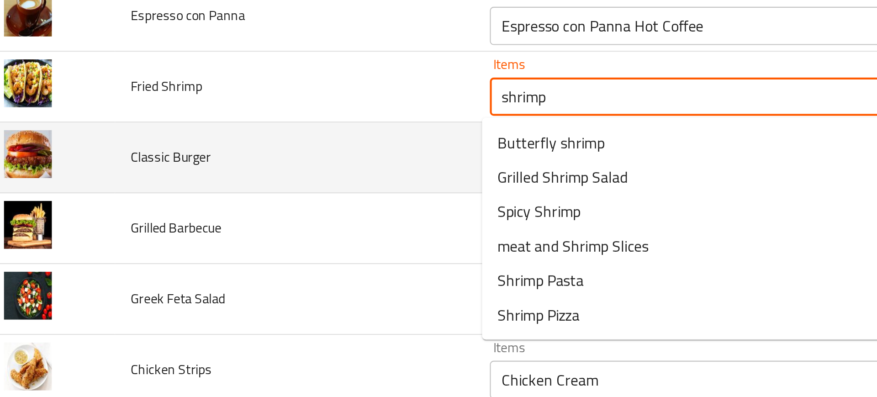
scroll to position [1522, 0]
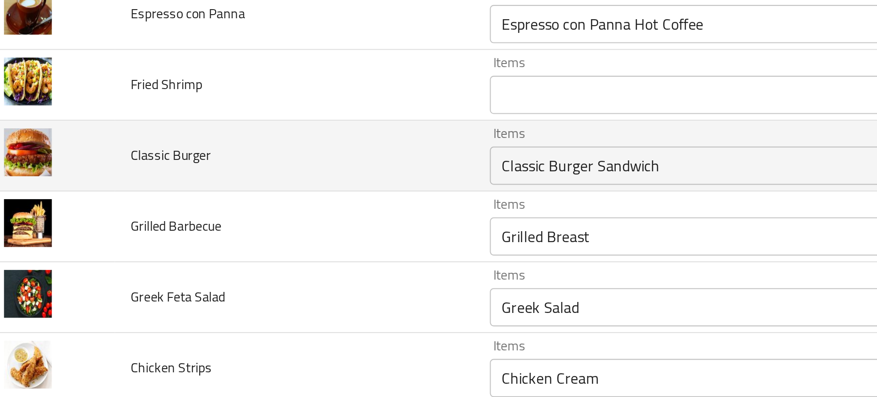
click at [224, 272] on td "Grilled Barbecue" at bounding box center [157, 257] width 172 height 34
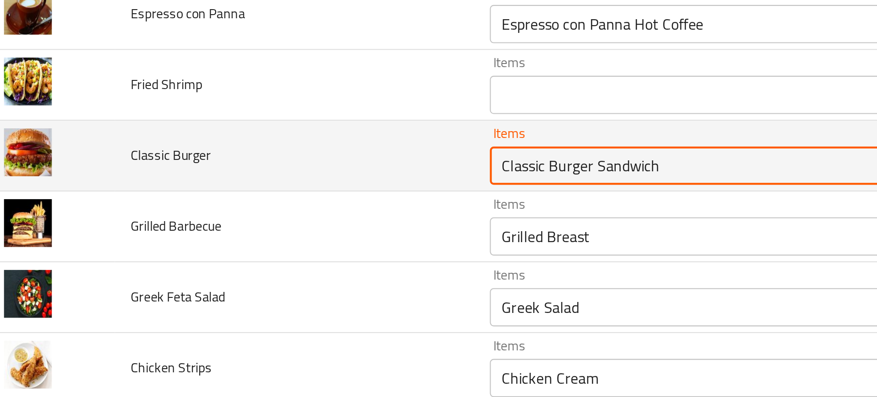
click at [278, 230] on Burger "Classic Burger Sandwich" at bounding box center [358, 227] width 211 height 13
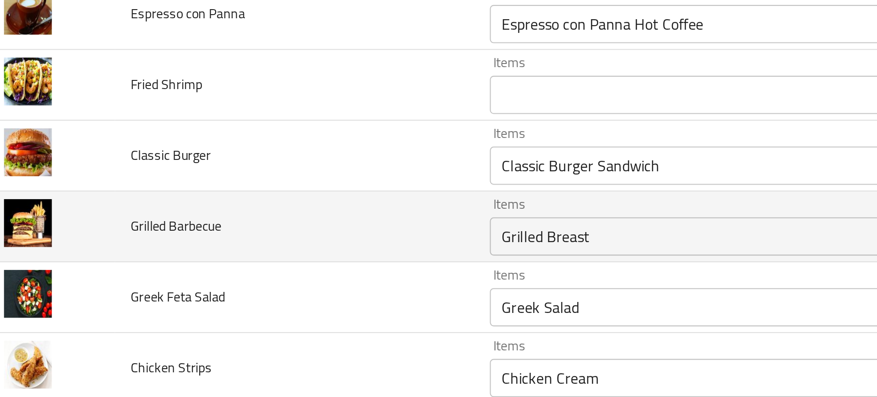
click at [226, 256] on td "Grilled Barbecue" at bounding box center [157, 257] width 172 height 34
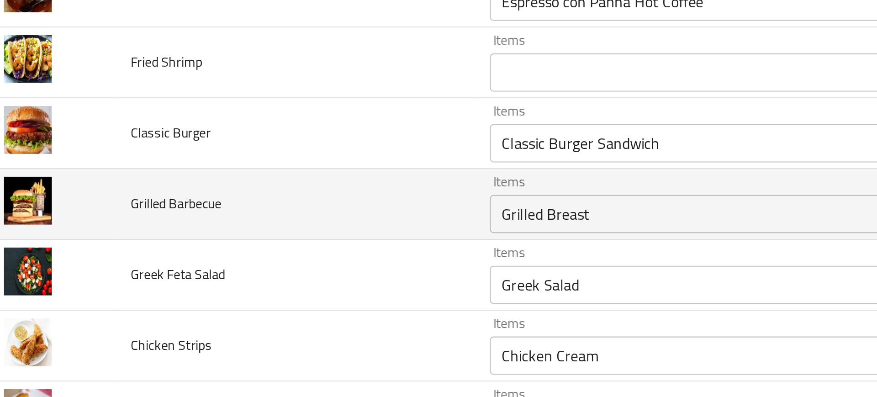
scroll to position [1533, 0]
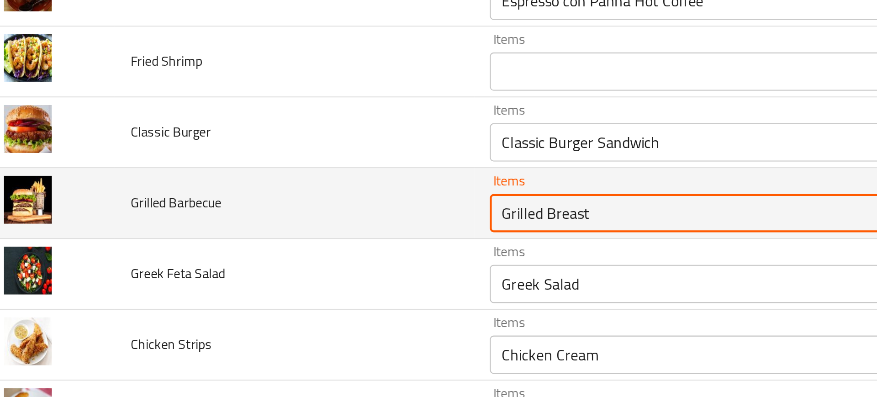
click at [274, 248] on Barbecue "Grilled Breast" at bounding box center [358, 250] width 211 height 13
type Barbecue "bar"
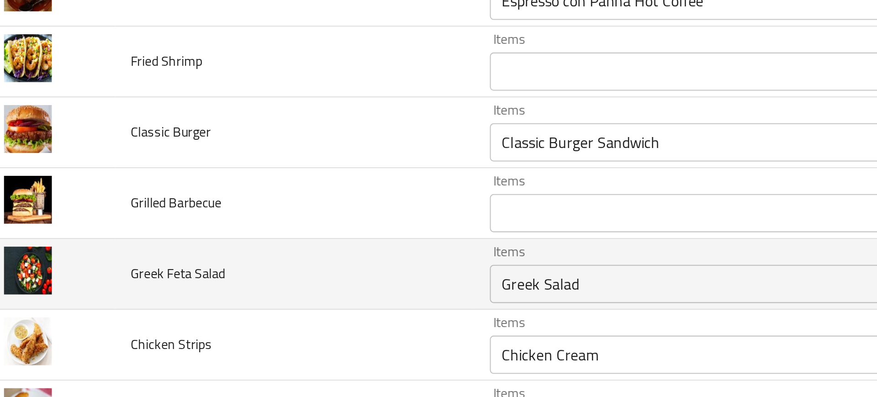
click at [227, 275] on td "Greek Feta Salad" at bounding box center [157, 280] width 172 height 34
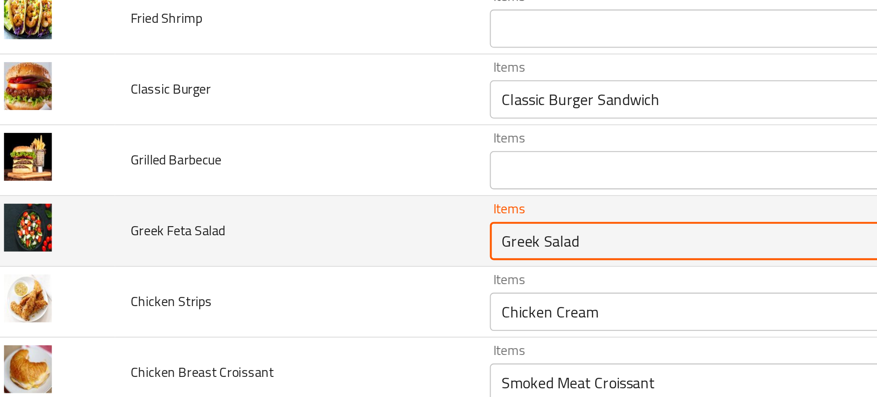
click at [264, 264] on Salad "Greek Salad" at bounding box center [358, 263] width 211 height 13
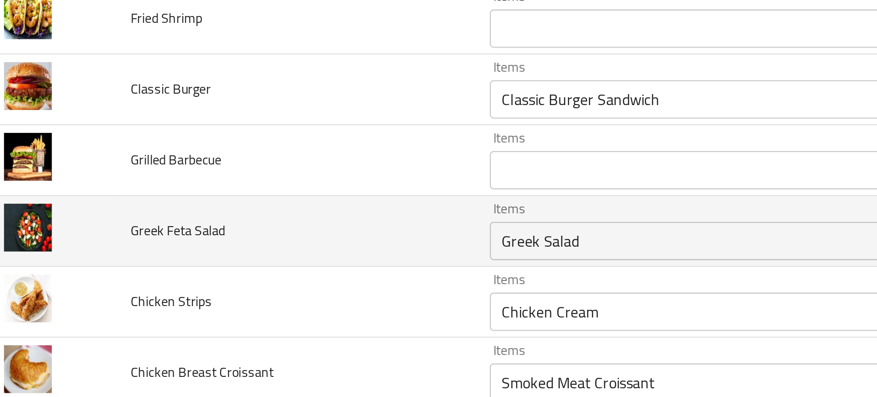
click at [243, 270] on td "Items Greek Salad Items" at bounding box center [374, 259] width 262 height 34
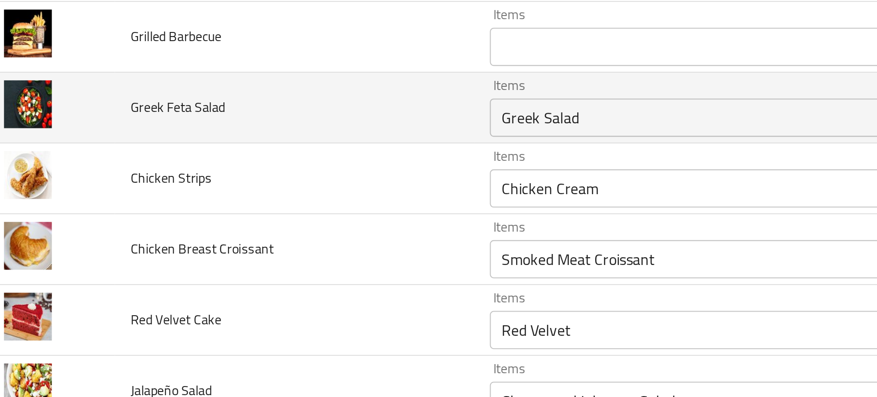
scroll to position [1616, 0]
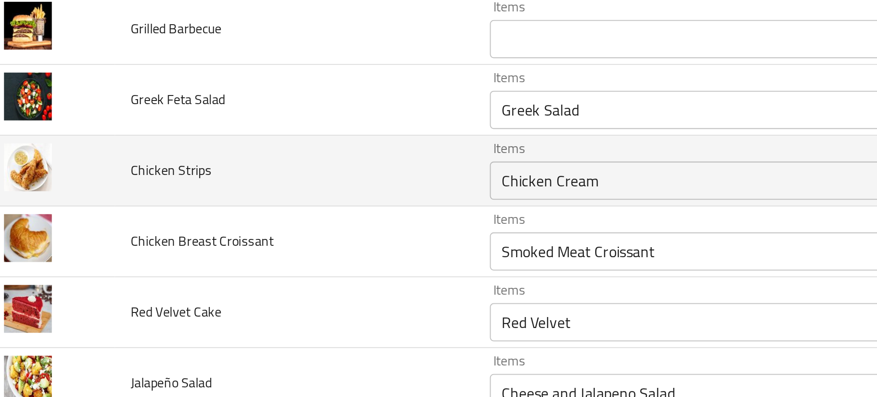
click at [275, 235] on Strips "Chicken Cream" at bounding box center [358, 234] width 211 height 13
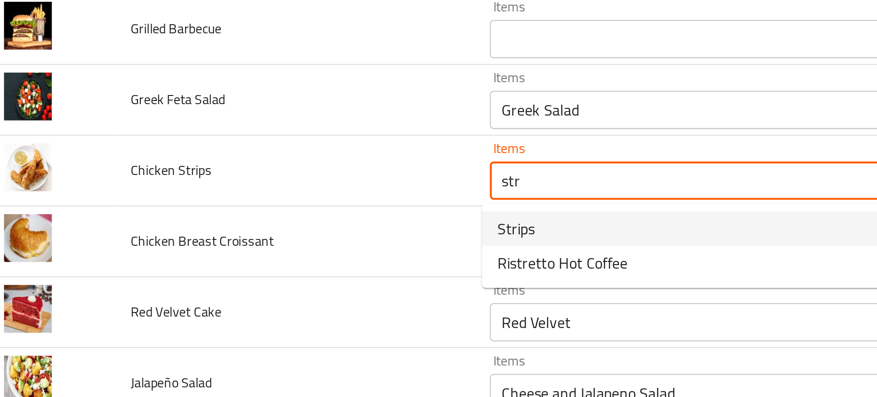
click at [279, 256] on Strips-option-0 "Strips" at bounding box center [368, 257] width 242 height 16
type Strips "Strips"
type Strips-ar "ستربس"
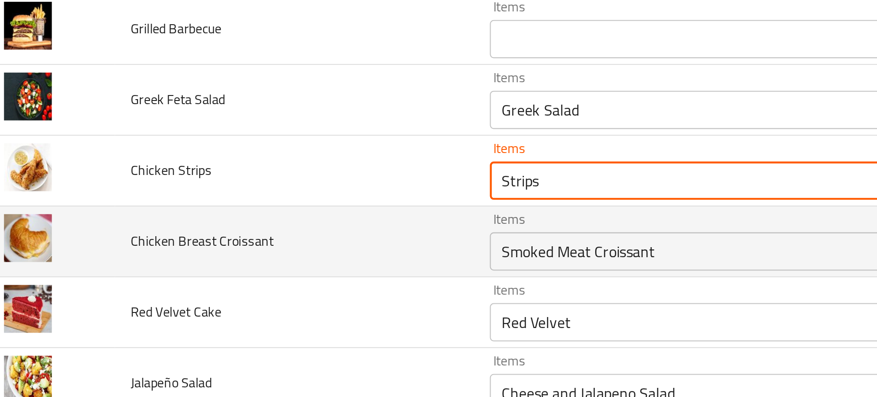
type Strips "Strips"
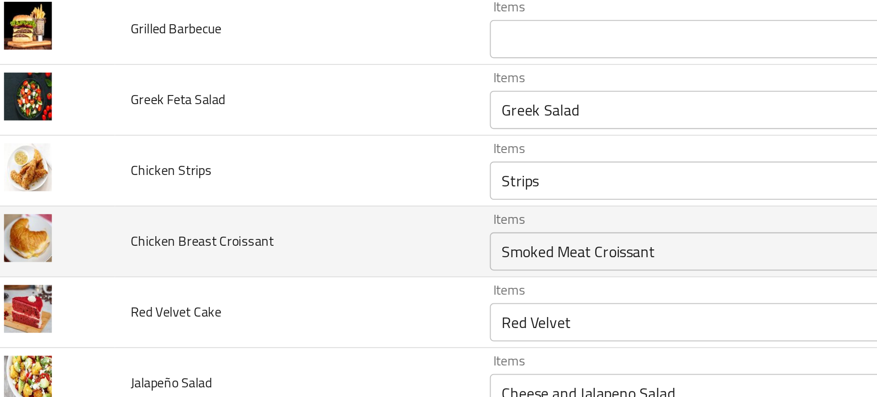
click at [200, 275] on td "Chicken Breast Croissant" at bounding box center [157, 264] width 172 height 34
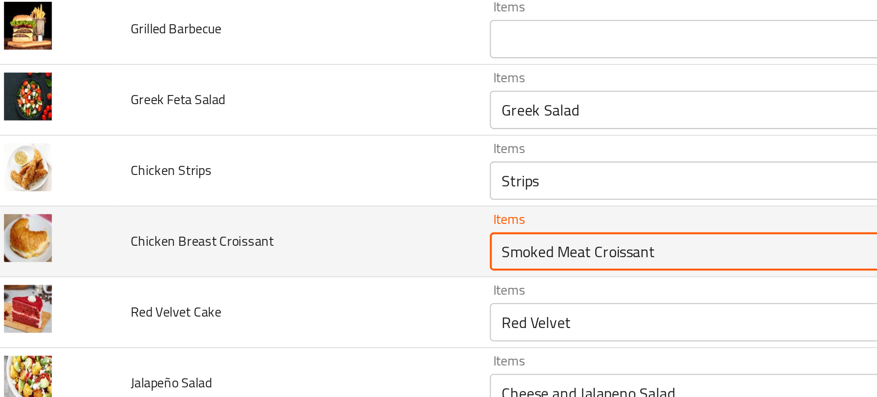
click at [284, 273] on Croissant "Smoked Meat Croissant" at bounding box center [358, 268] width 211 height 13
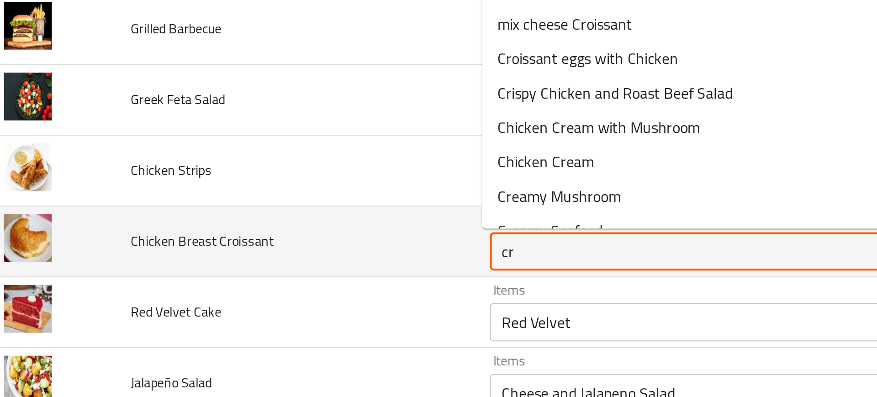
type Croissant "cro"
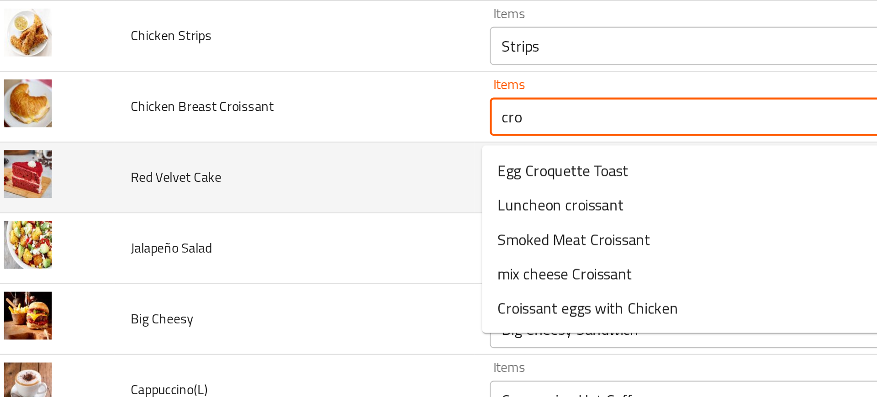
scroll to position [1675, 0]
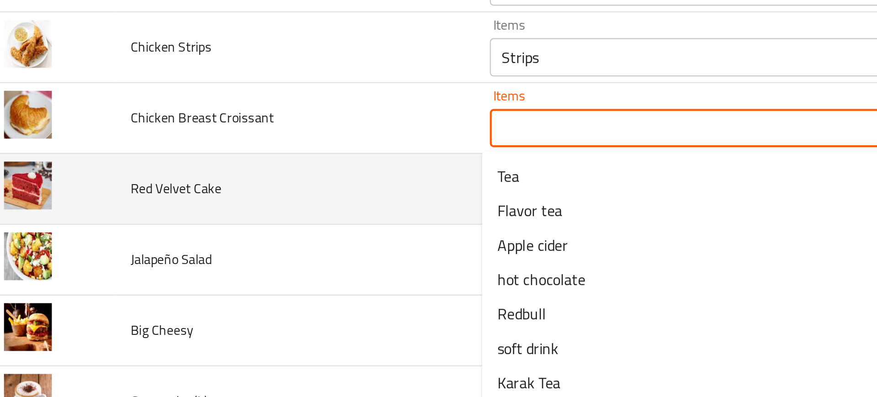
click at [217, 284] on td "Jalapeño Salad" at bounding box center [157, 273] width 172 height 34
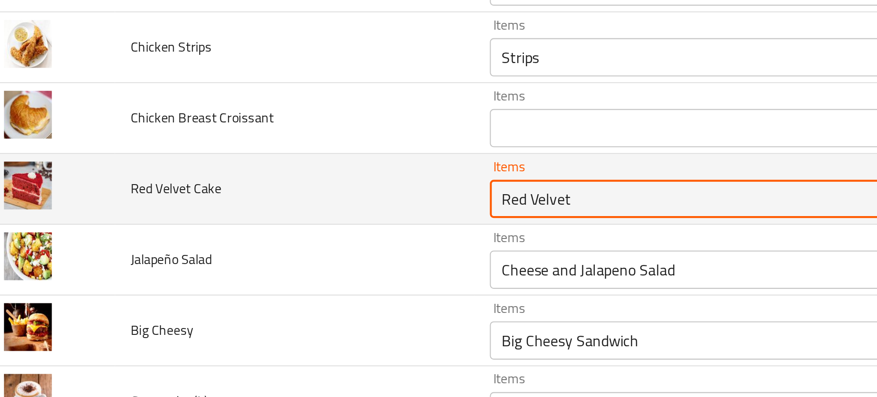
click at [307, 241] on Cake "Red Velvet" at bounding box center [358, 243] width 211 height 13
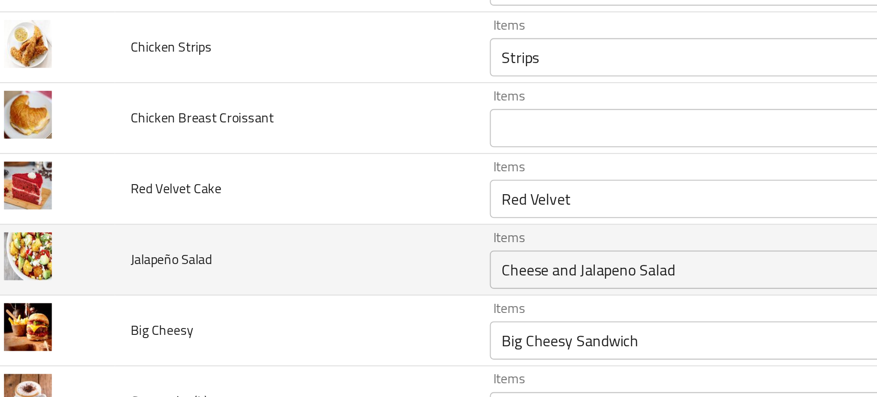
click at [210, 273] on td "Jalapeño Salad" at bounding box center [157, 273] width 172 height 34
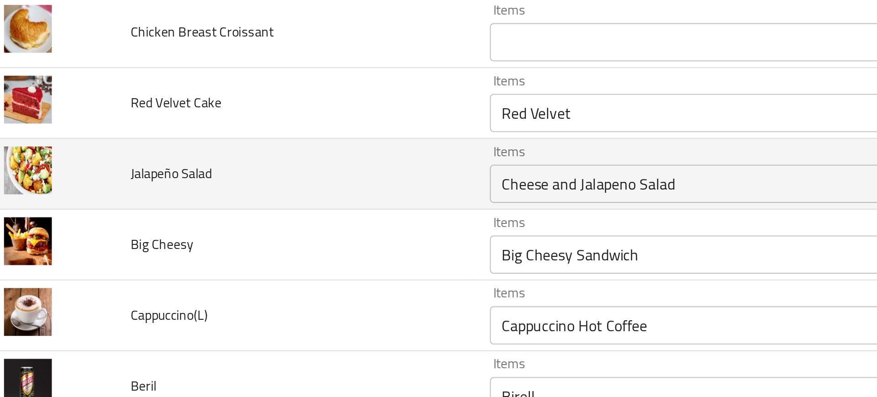
scroll to position [1716, 0]
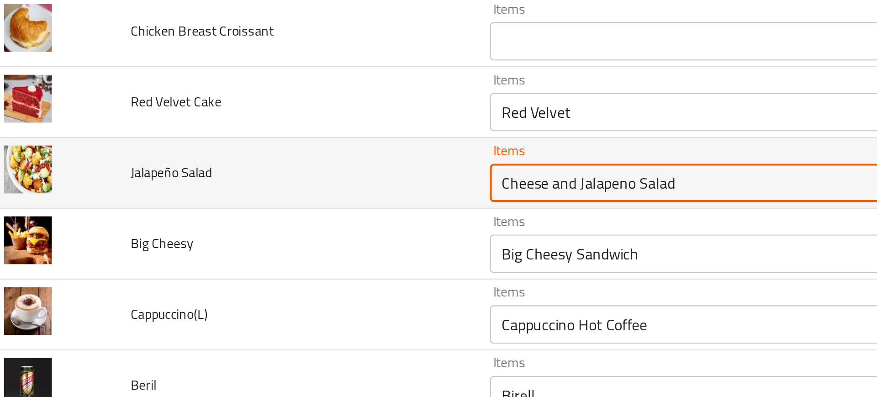
click at [291, 231] on Salad "Cheese and Jalapeno Salad" at bounding box center [358, 235] width 211 height 13
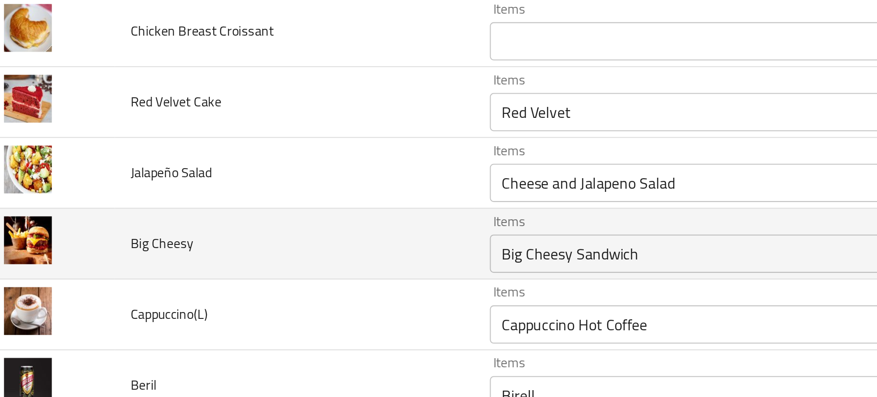
click at [222, 267] on td "Big Cheesy" at bounding box center [157, 265] width 172 height 34
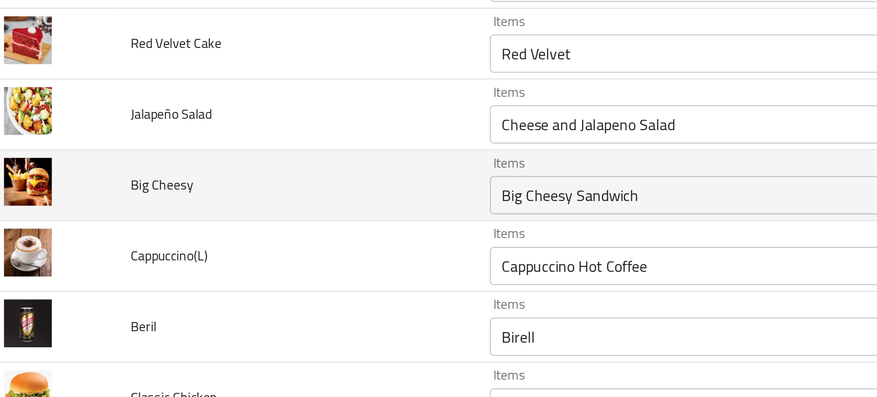
scroll to position [1746, 0]
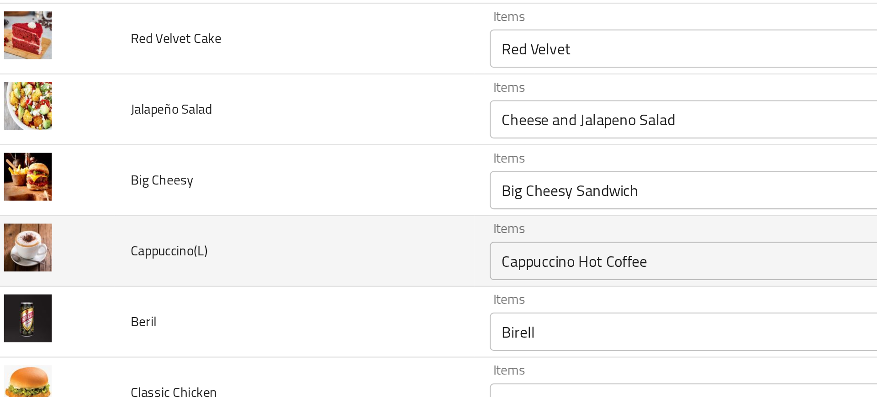
click at [205, 277] on td "Cappuccino(L)" at bounding box center [157, 269] width 172 height 34
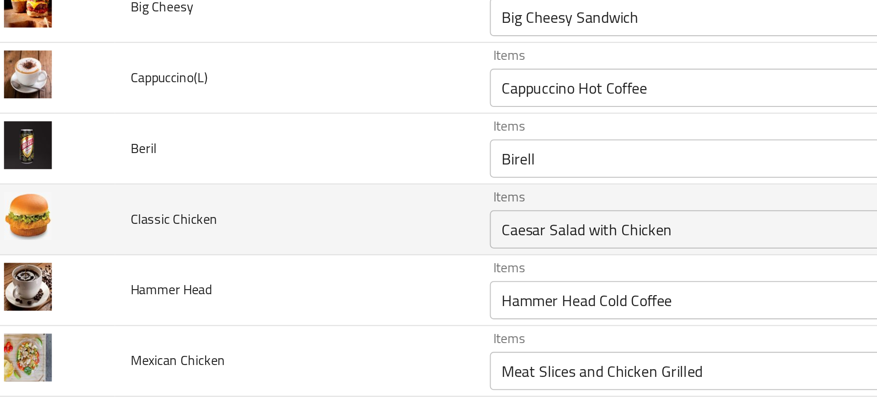
scroll to position [1845, 0]
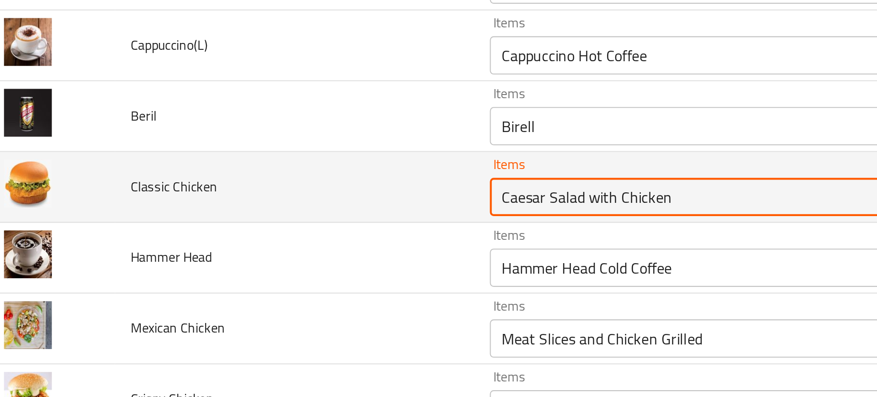
click at [263, 247] on Chicken "Caesar Salad with Chicken" at bounding box center [358, 242] width 211 height 13
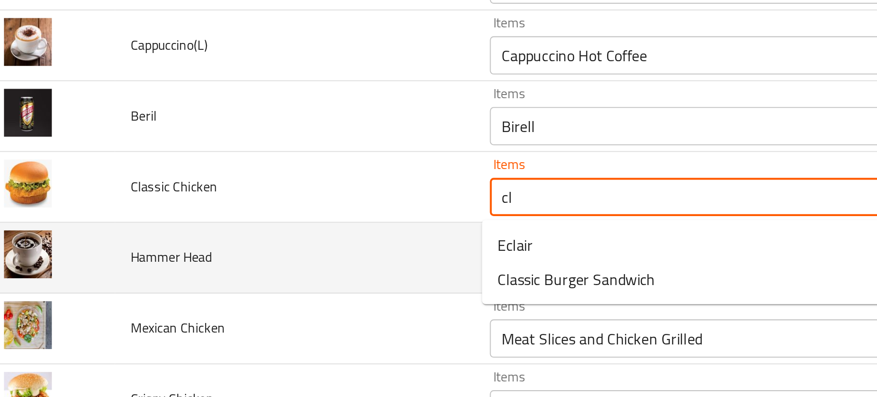
type Chicken "c"
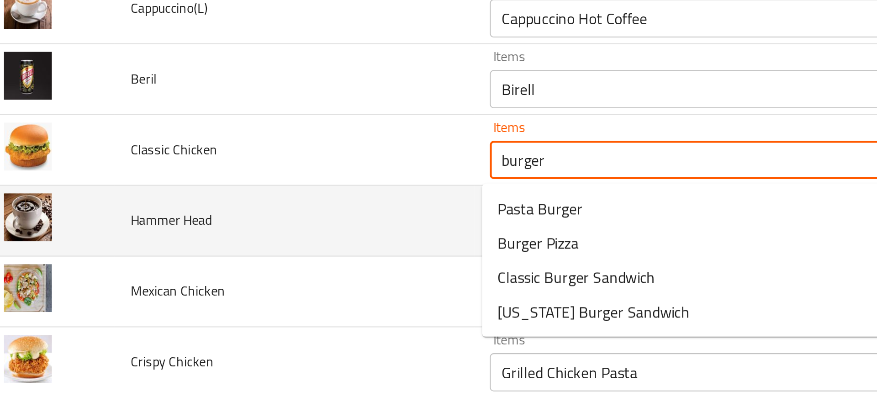
scroll to position [1862, 0]
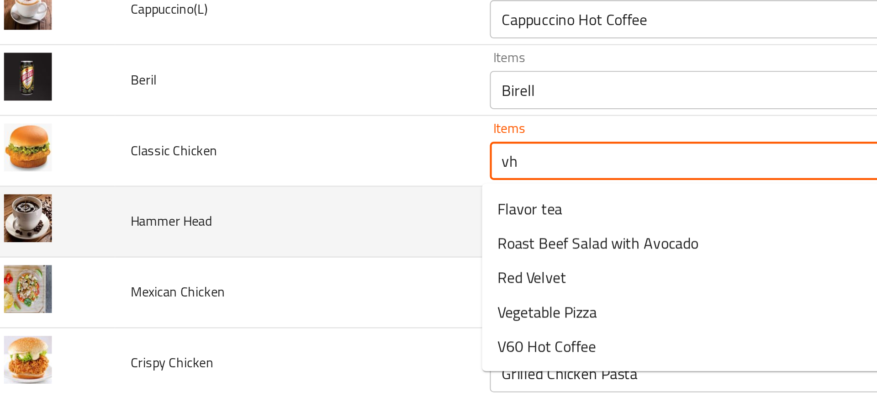
type Chicken "v"
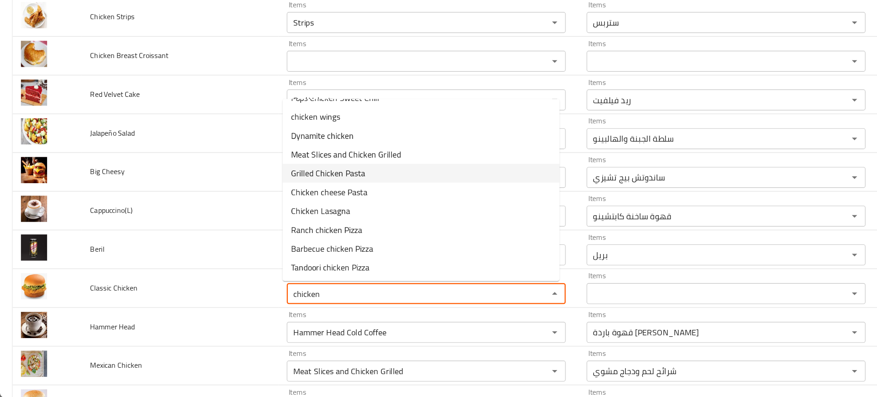
scroll to position [0, 0]
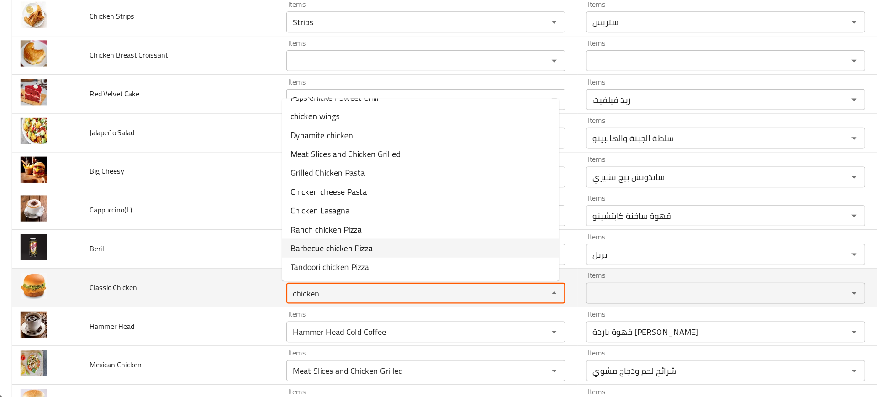
type Chicken "chicken"
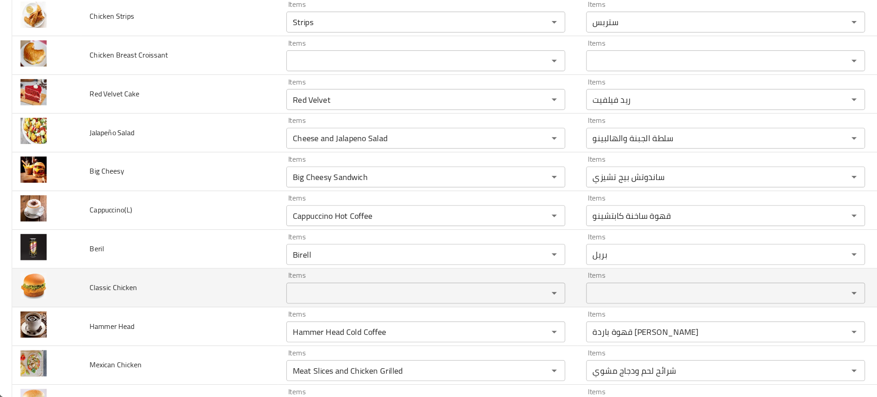
click at [193, 303] on td "Classic Chicken" at bounding box center [157, 301] width 172 height 34
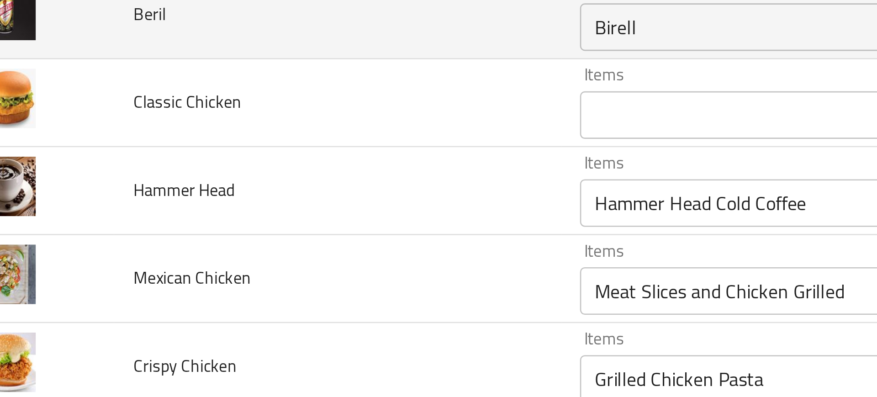
scroll to position [1874, 0]
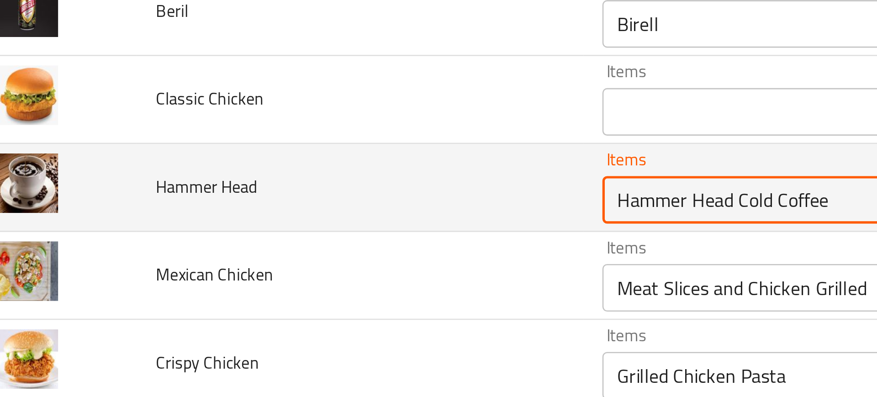
drag, startPoint x: 298, startPoint y: 247, endPoint x: 356, endPoint y: 249, distance: 58.0
click at [356, 249] on Head "Hammer Head Cold Coffee" at bounding box center [358, 247] width 211 height 13
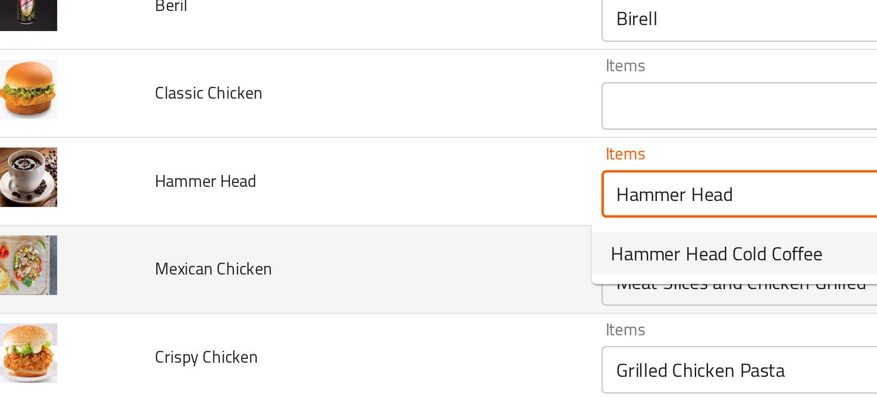
scroll to position [1876, 0]
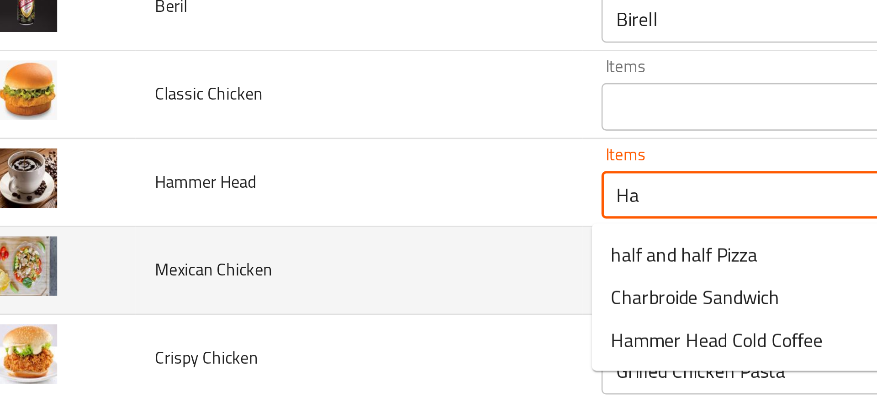
type Head "H"
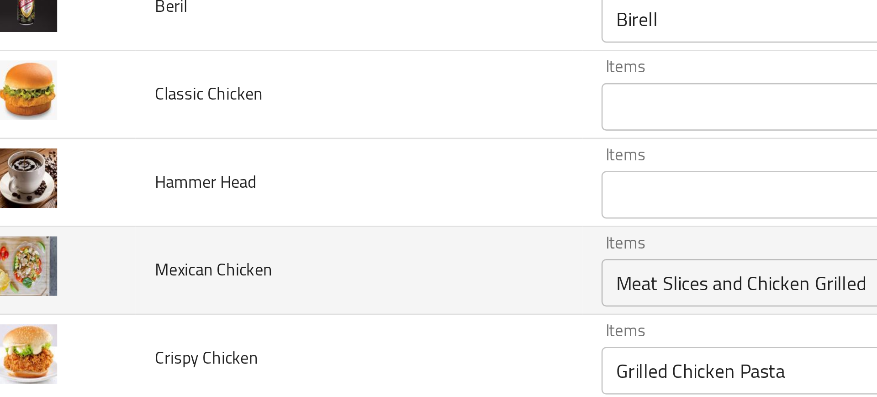
click at [226, 274] on td "Mexican Chicken" at bounding box center [157, 275] width 172 height 34
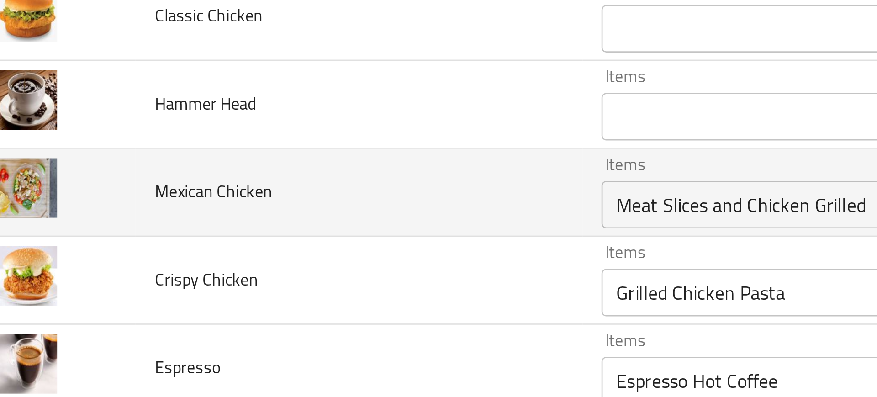
scroll to position [1907, 0]
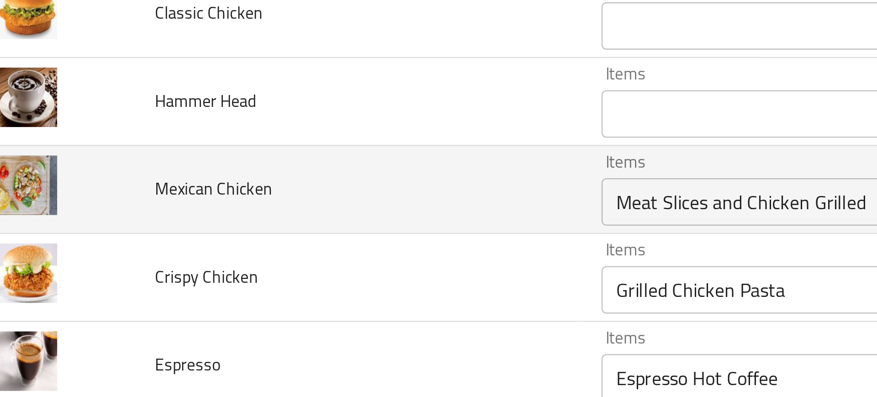
click at [217, 252] on td "Mexican Chicken" at bounding box center [157, 243] width 172 height 34
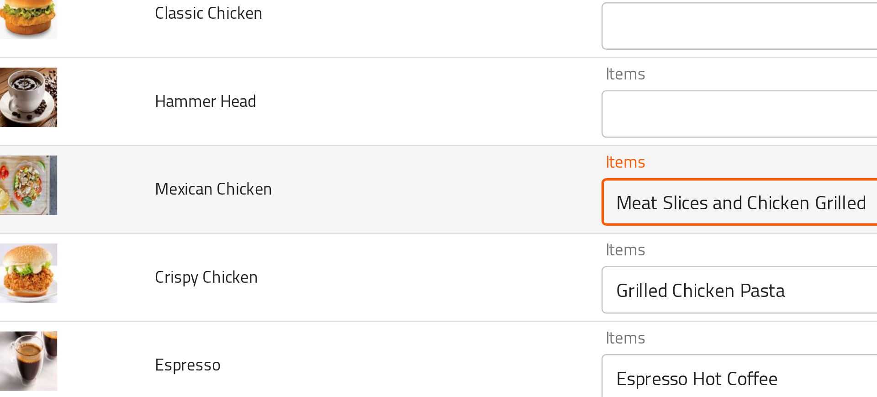
click at [257, 244] on Chicken "Meat Slices and Chicken Grilled" at bounding box center [358, 248] width 211 height 13
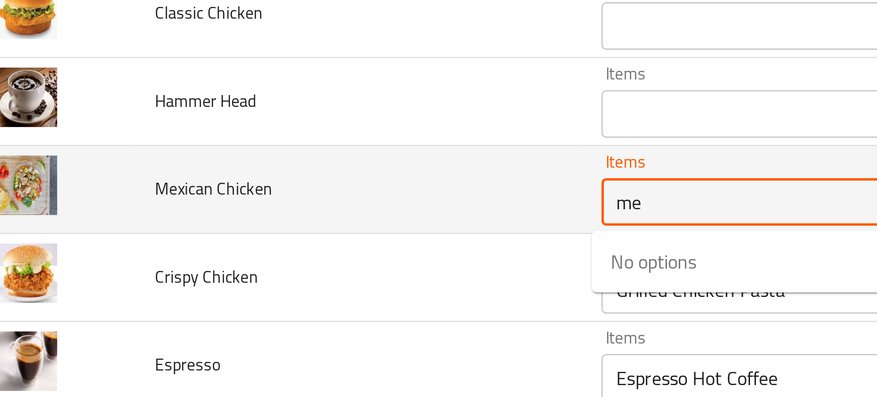
type Chicken "m"
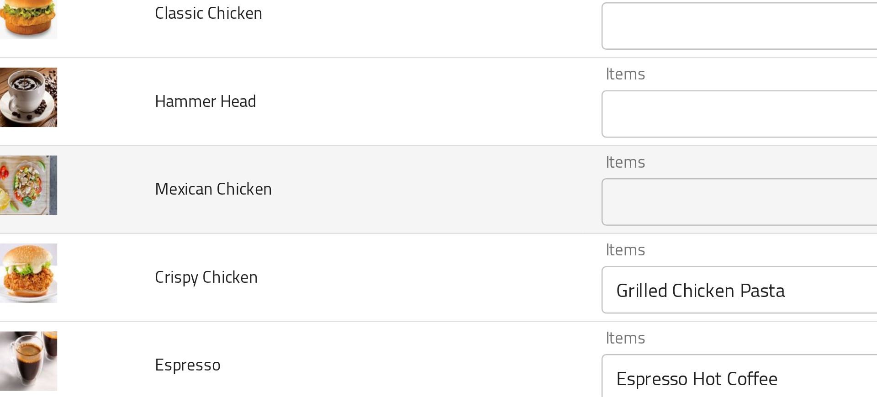
click at [219, 258] on td "Mexican Chicken" at bounding box center [157, 243] width 172 height 34
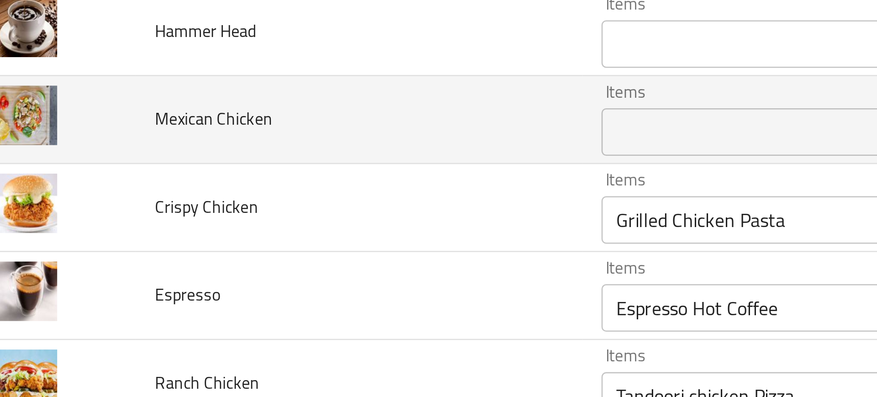
scroll to position [1959, 0]
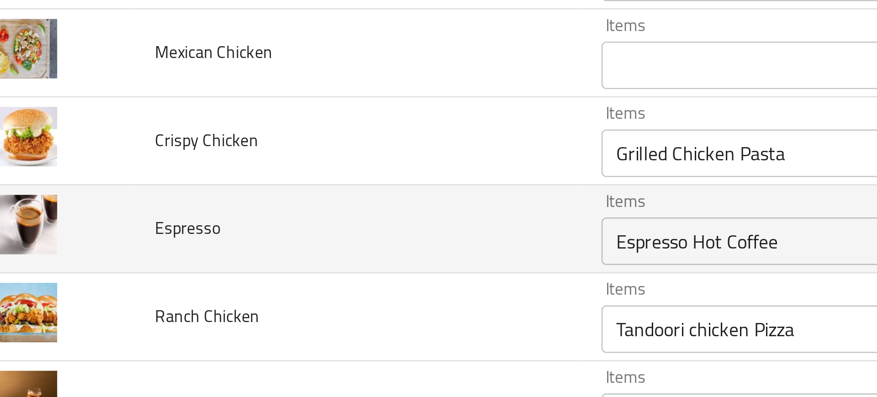
click at [277, 242] on td "Items Espresso Hot Coffee Items" at bounding box center [374, 259] width 262 height 34
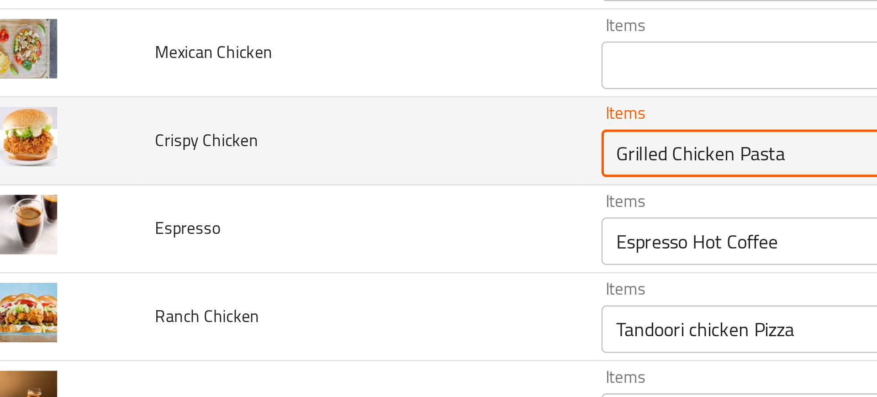
click at [265, 231] on Chicken "Grilled Chicken Pasta" at bounding box center [358, 229] width 211 height 13
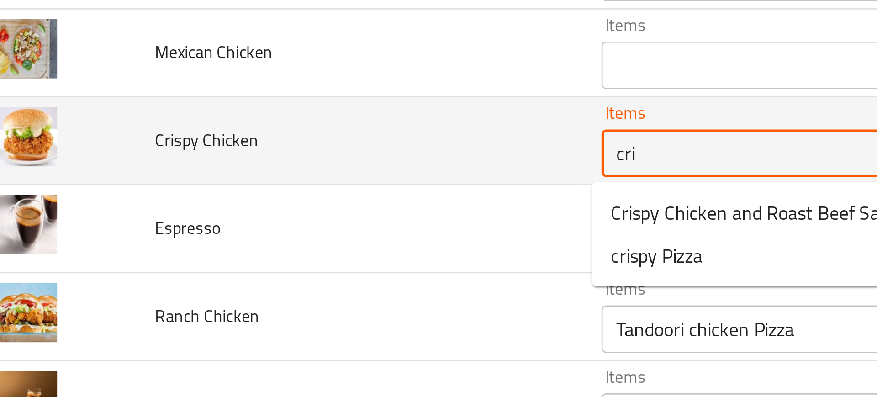
type Chicken "cris"
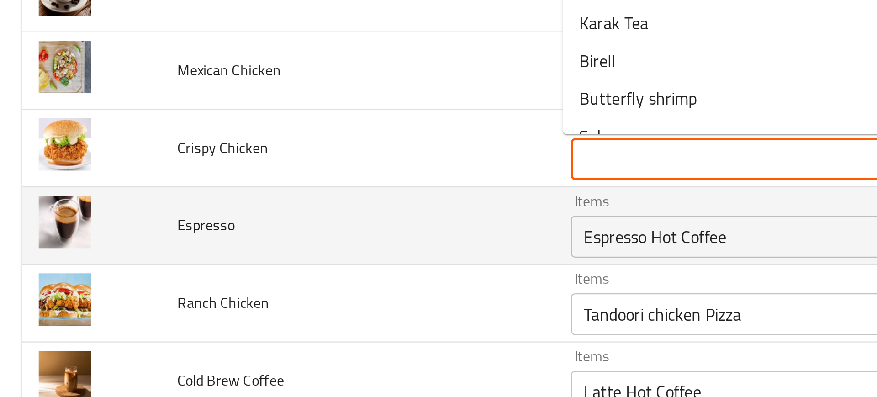
click at [263, 256] on div "Espresso Hot Coffee Items" at bounding box center [371, 263] width 243 height 18
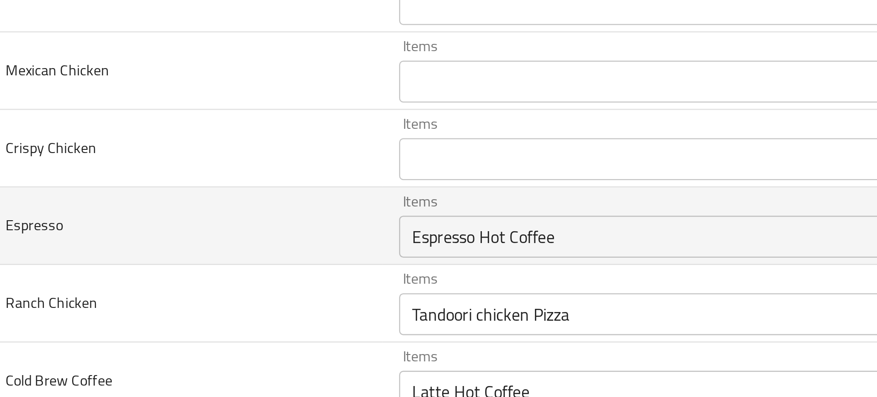
click at [196, 264] on td "Espresso" at bounding box center [157, 259] width 172 height 34
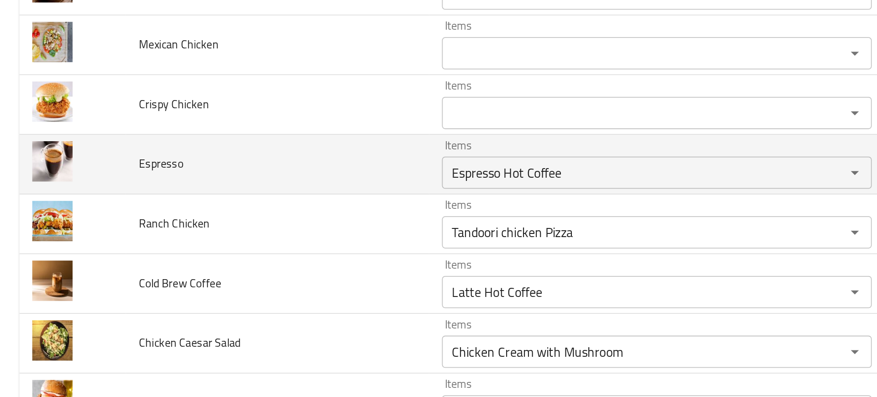
scroll to position [2009, 0]
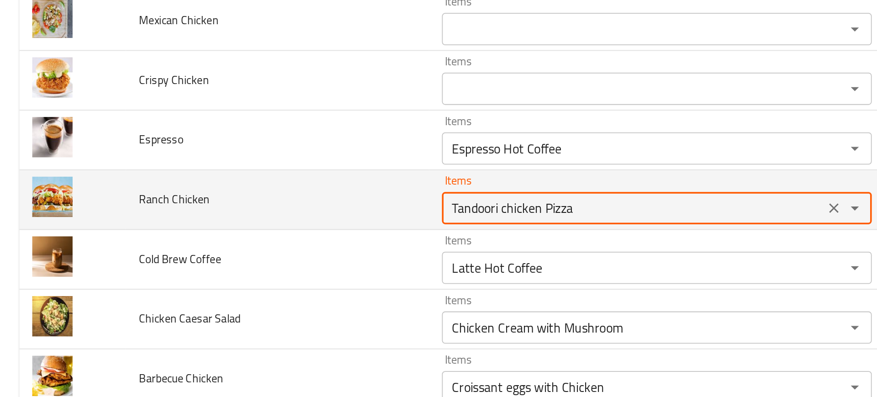
click at [265, 244] on Chicken "Tandoori chicken Pizza" at bounding box center [358, 246] width 211 height 13
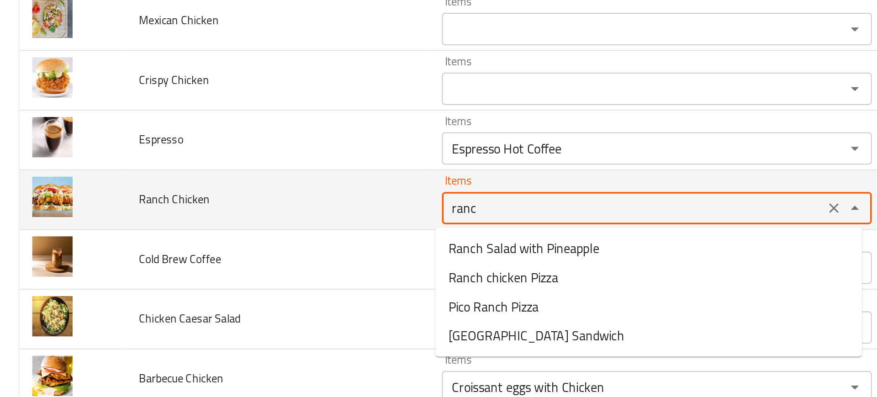
type Chicken "ranch"
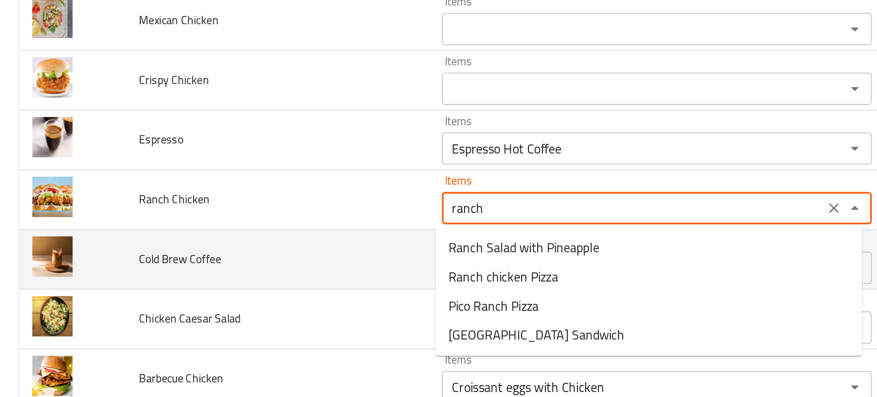
scroll to position [2024, 0]
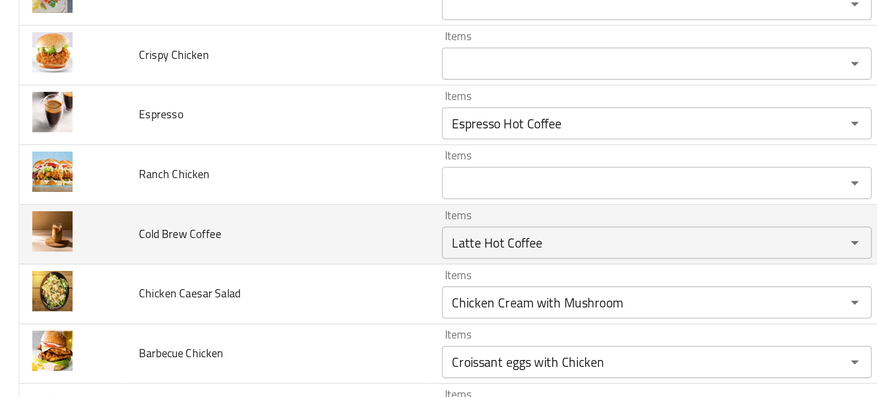
click at [199, 272] on td "Cold Brew Coffee" at bounding box center [157, 262] width 172 height 34
click at [286, 261] on Coffee "Latte Hot Coffee" at bounding box center [358, 266] width 211 height 13
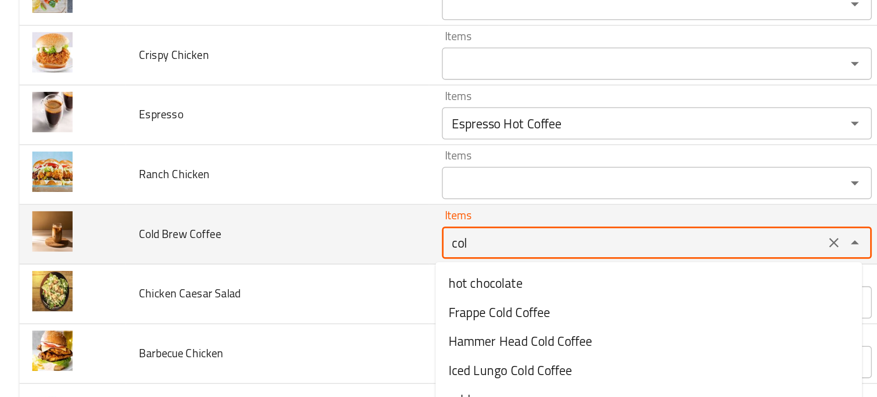
type Coffee "cold"
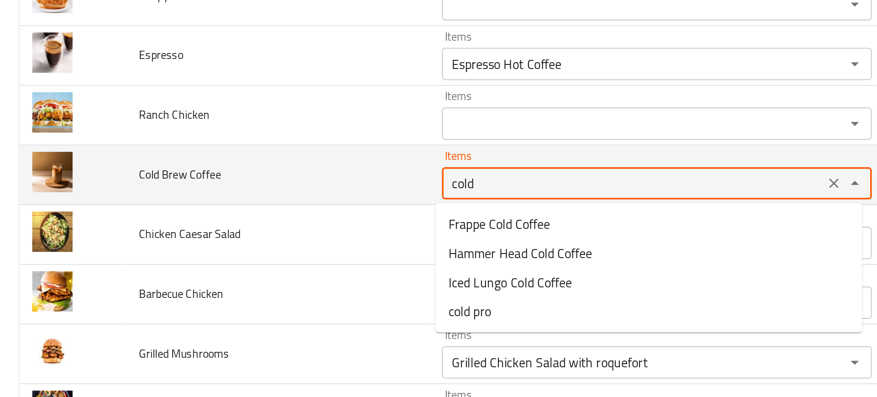
scroll to position [2057, 0]
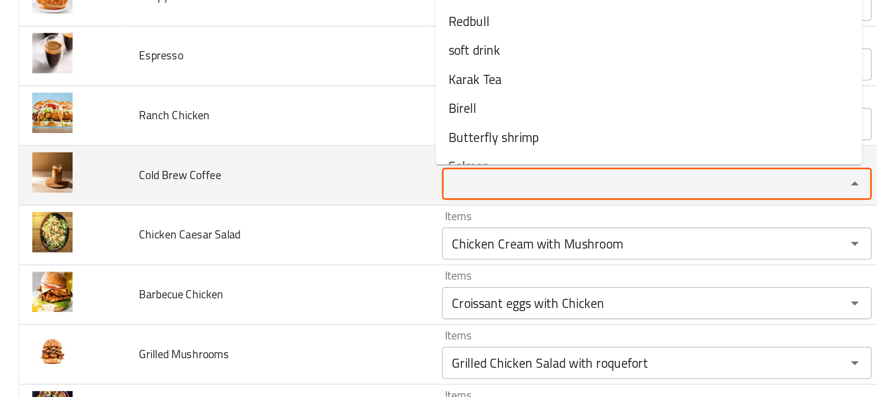
click at [184, 273] on td "Chicken Caesar Salad" at bounding box center [157, 262] width 172 height 34
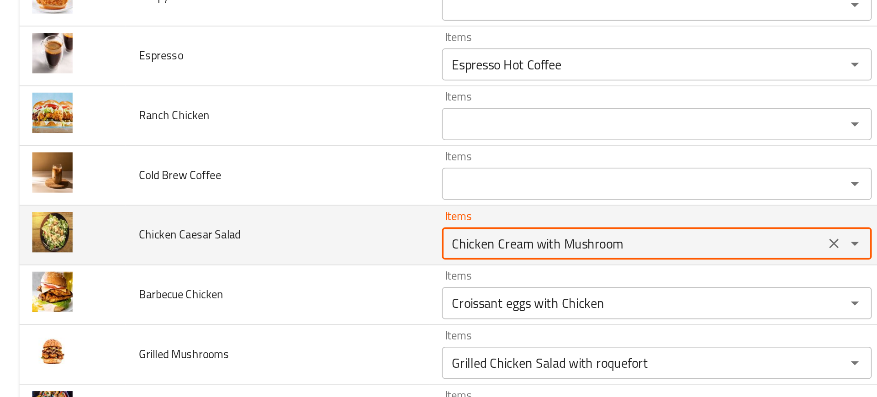
click at [285, 272] on Salad "Chicken Cream with Mushroom" at bounding box center [358, 266] width 211 height 13
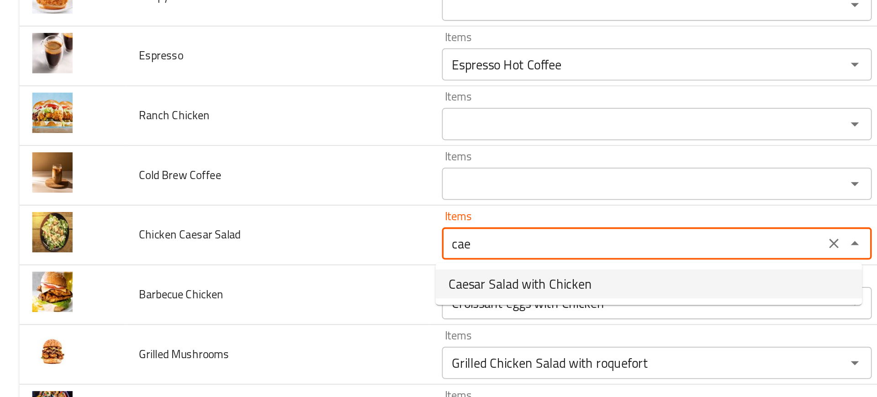
click at [267, 289] on span "Caesar Salad with Chicken" at bounding box center [294, 289] width 81 height 11
type Salad "Caesar Salad with Chicken"
type Salad-ar "سلطة سيزر بالدجاج"
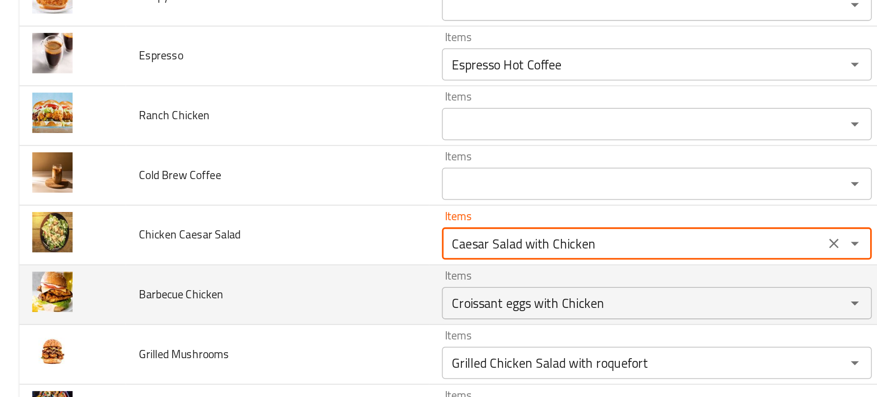
type Salad "Caesar Salad with Chicken"
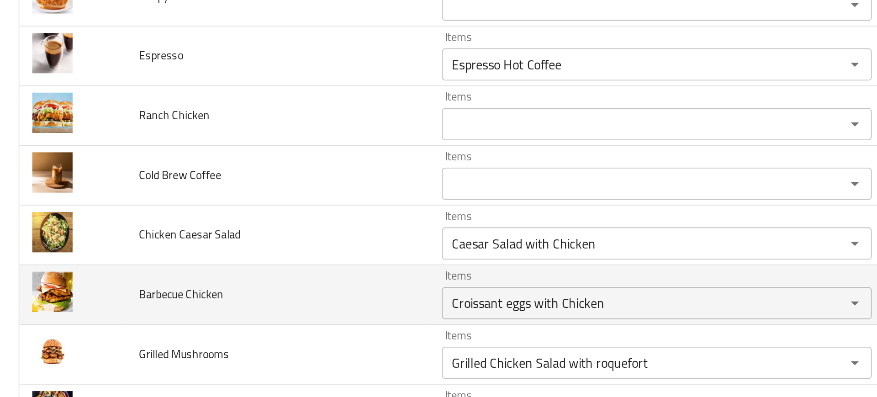
click at [227, 293] on td "Barbecue Chicken" at bounding box center [157, 296] width 172 height 34
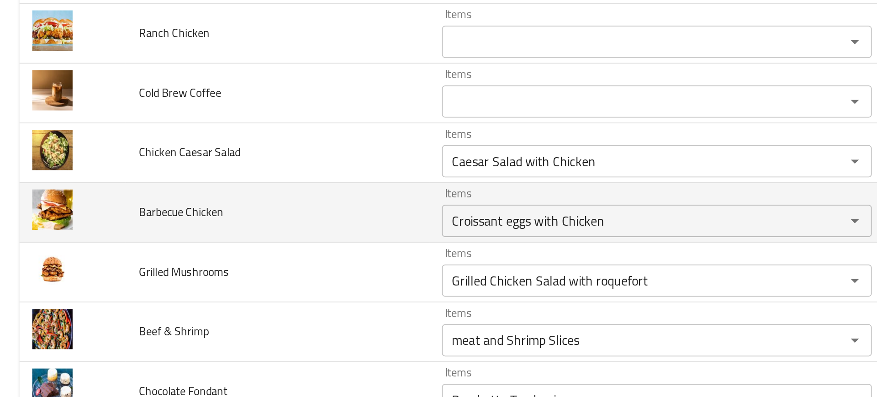
scroll to position [2103, 0]
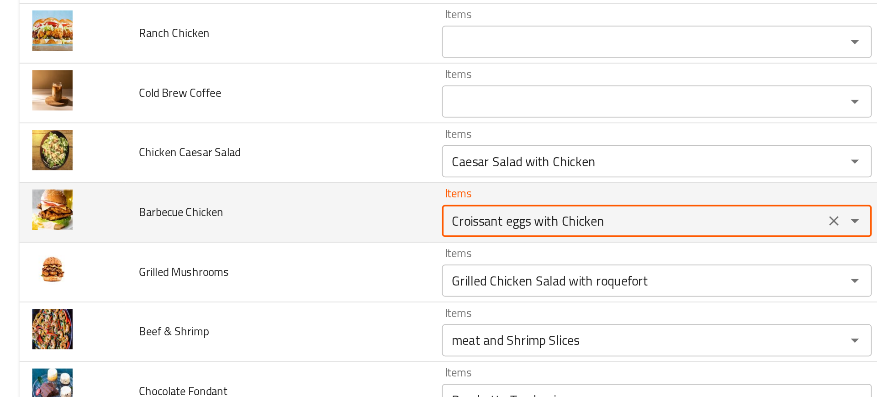
click at [285, 255] on Chicken "Croissant eggs with Chicken" at bounding box center [358, 253] width 211 height 13
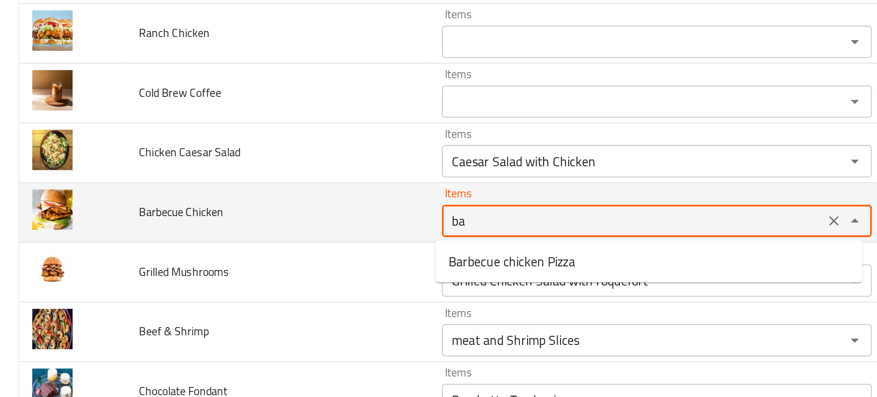
type Chicken "bar"
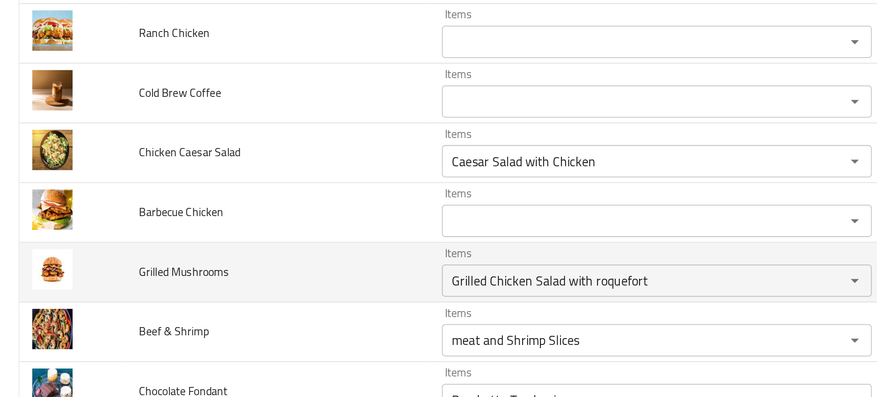
click at [210, 287] on td "Grilled Mushrooms" at bounding box center [157, 283] width 172 height 34
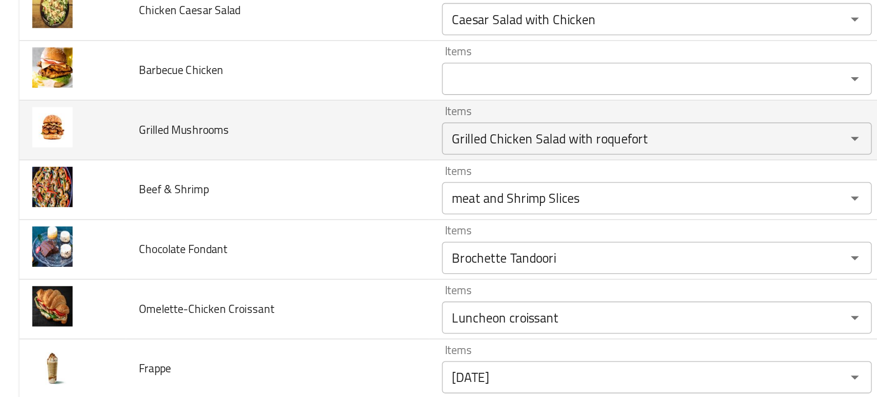
scroll to position [2186, 0]
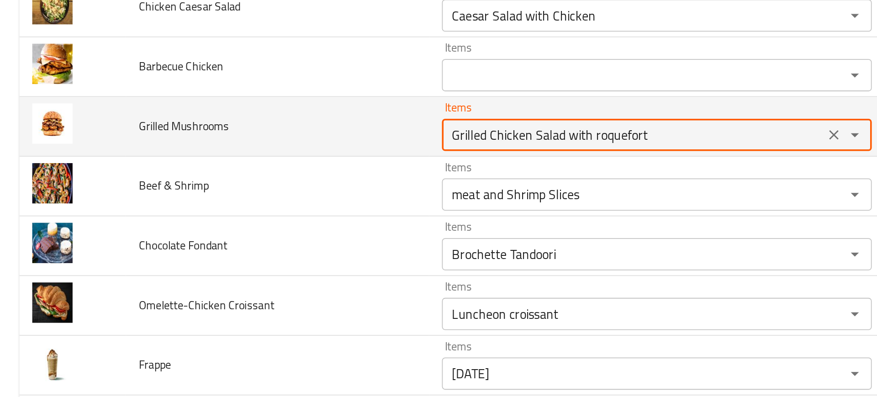
click at [299, 204] on Mushrooms "Grilled Chicken Salad with roquefort" at bounding box center [358, 205] width 211 height 13
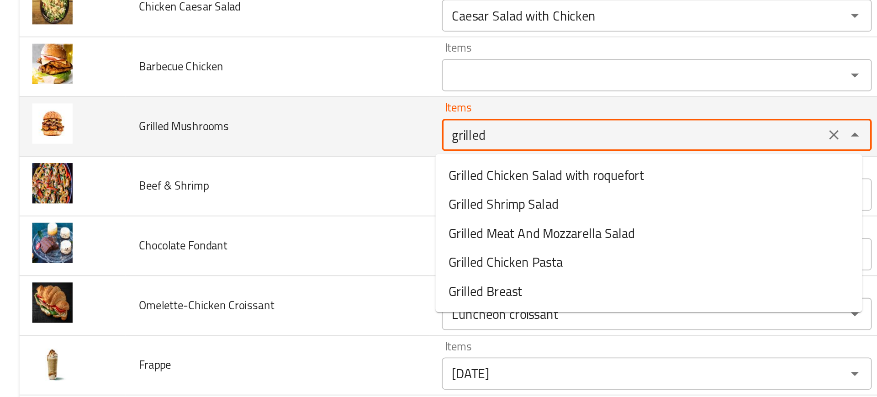
type Mushrooms "grilled m"
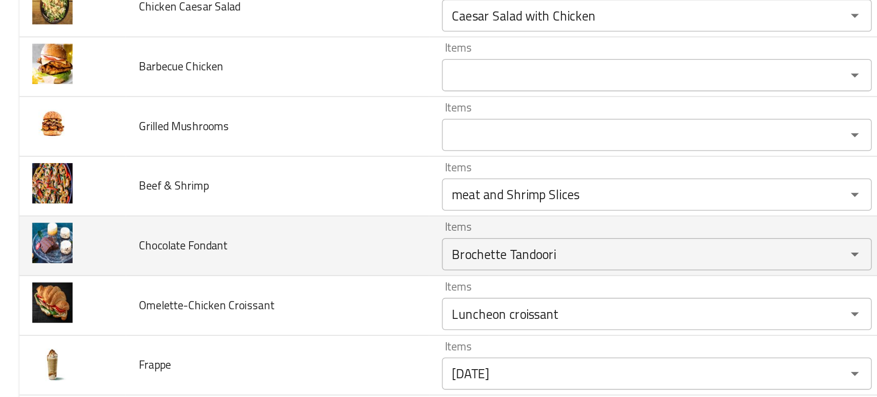
click at [181, 259] on td "Chocolate Fondant" at bounding box center [157, 268] width 172 height 34
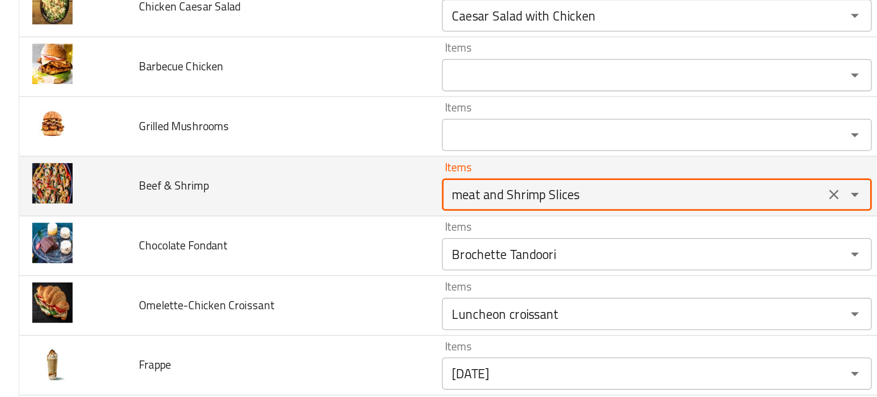
click at [298, 234] on Shrimp "meat and Shrimp Slices" at bounding box center [358, 238] width 211 height 13
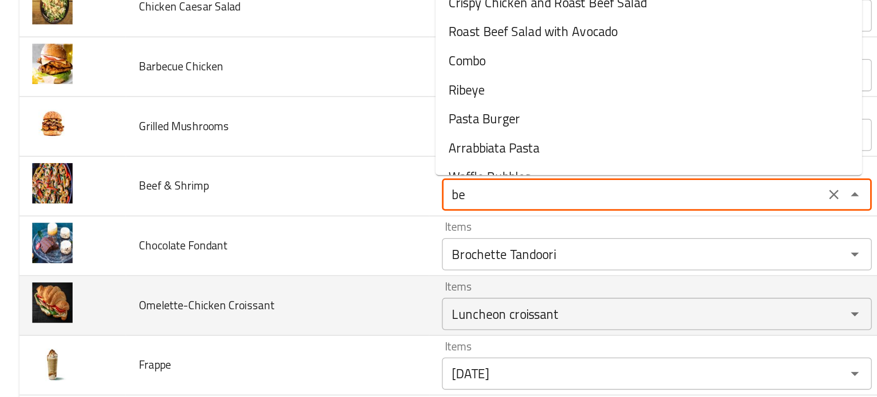
type Shrimp "b"
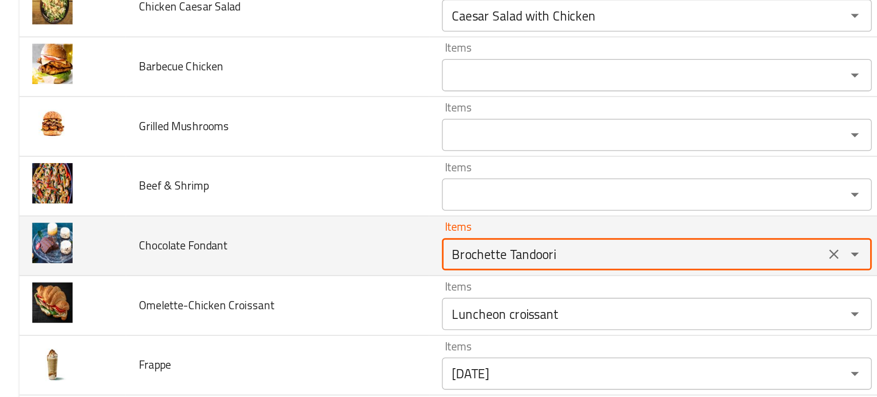
click at [283, 268] on Fondant "Brochette Tandoori" at bounding box center [358, 272] width 211 height 13
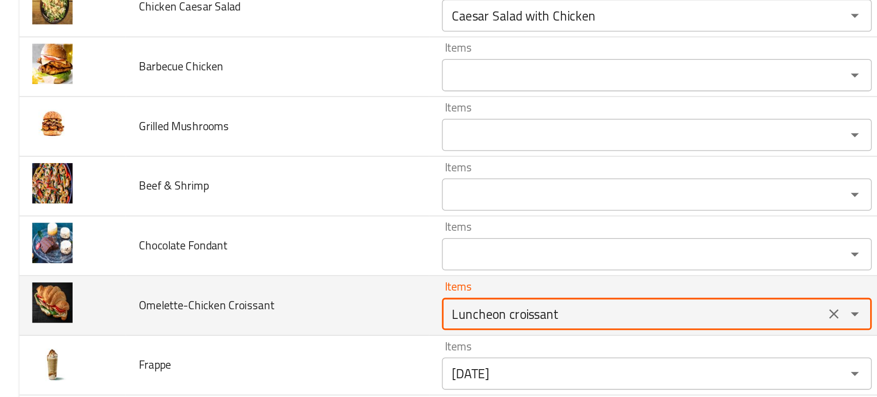
click at [301, 301] on Croissant "Luncheon croissant" at bounding box center [358, 306] width 211 height 13
type Croissant "omele"
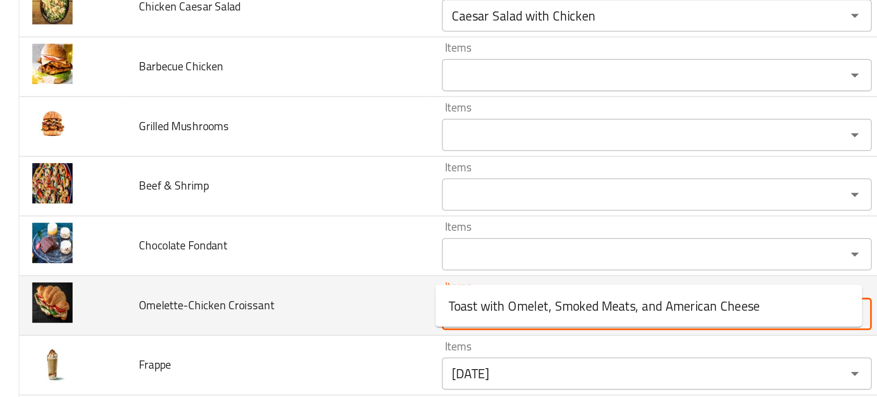
scroll to position [2291, 0]
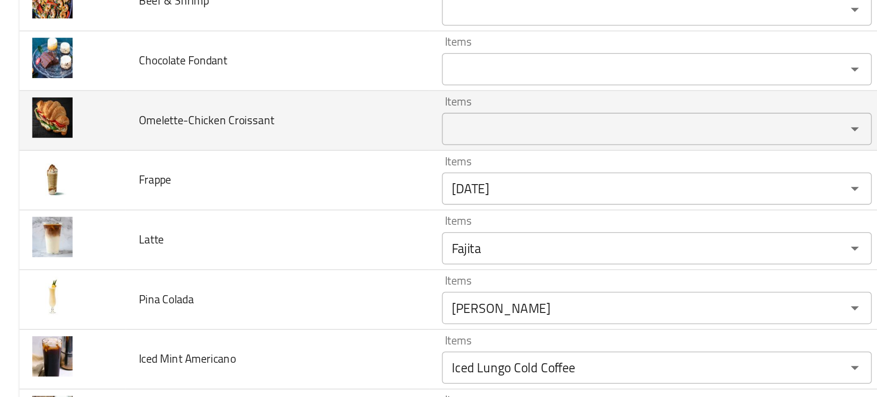
click at [157, 303] on td "Pina Colada" at bounding box center [157, 299] width 172 height 34
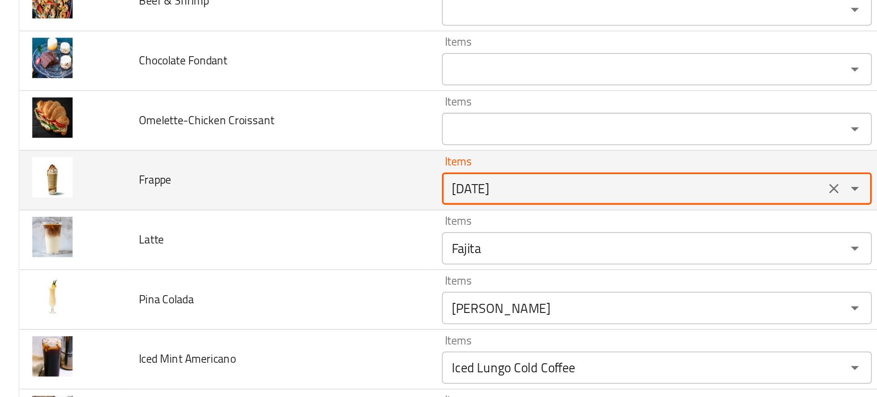
click at [277, 234] on input "Friday" at bounding box center [358, 235] width 211 height 13
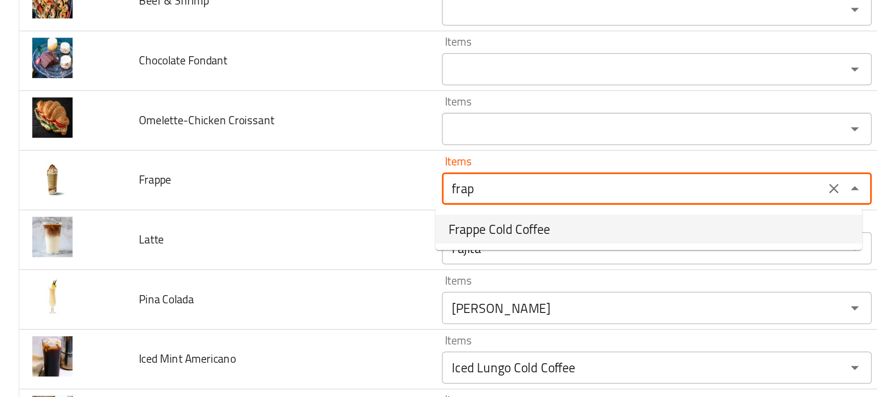
click at [294, 261] on span "Frappe Cold Coffee" at bounding box center [283, 258] width 58 height 11
type input "Frappe Cold Coffee"
type input "قهوة باردة فرابية"
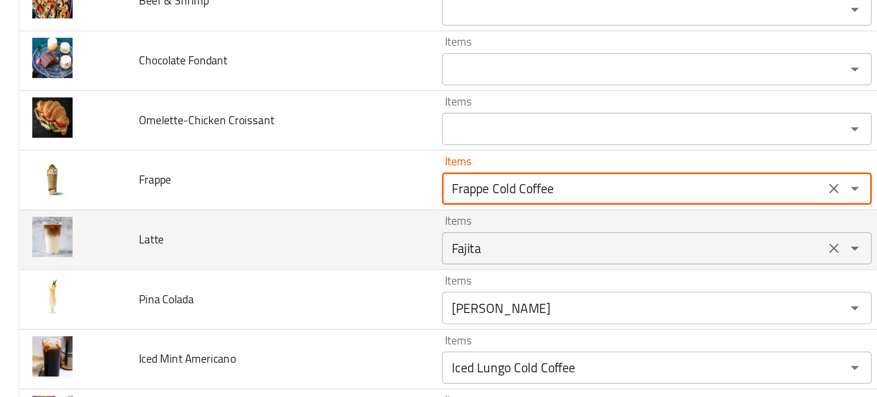
type input "Frappe Cold Coffee"
click at [298, 266] on input "Fajita" at bounding box center [358, 269] width 211 height 13
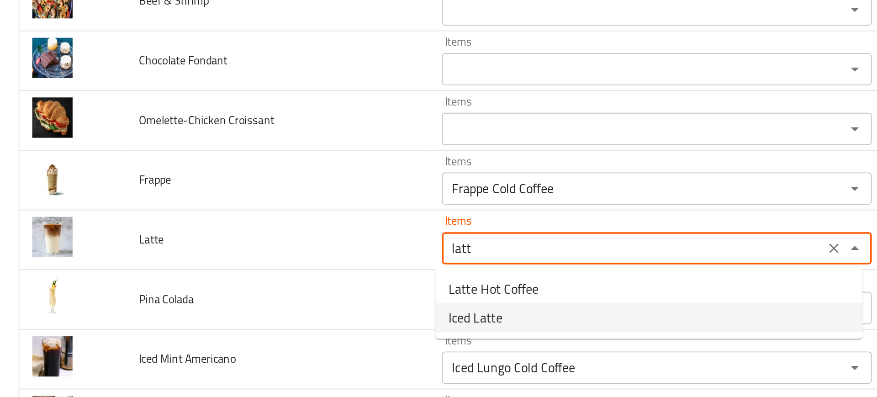
click at [273, 306] on span "Iced Latte" at bounding box center [269, 308] width 31 height 11
type input "Iced Latte"
type input "لاتیه مثلج"
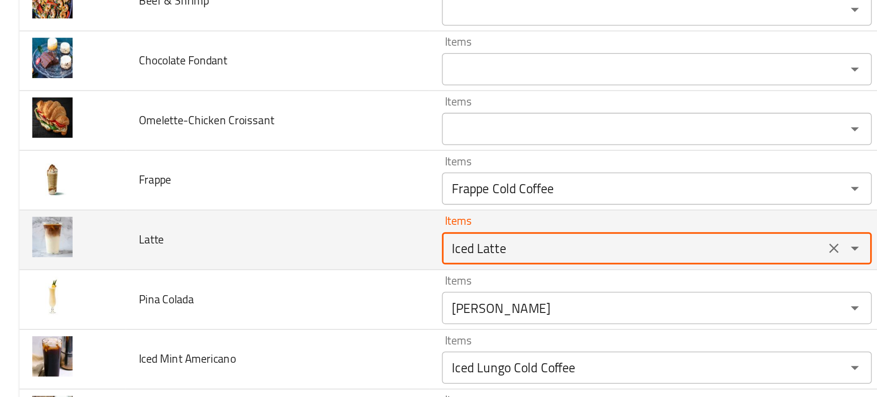
type input "Iced Latte"
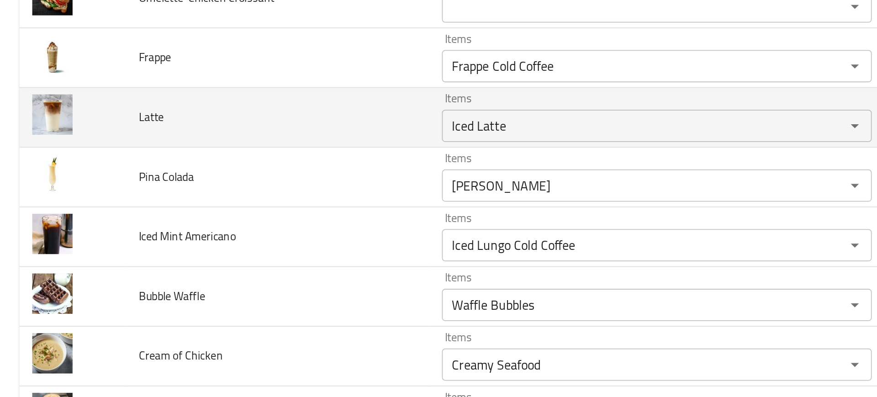
scroll to position [2372, 0]
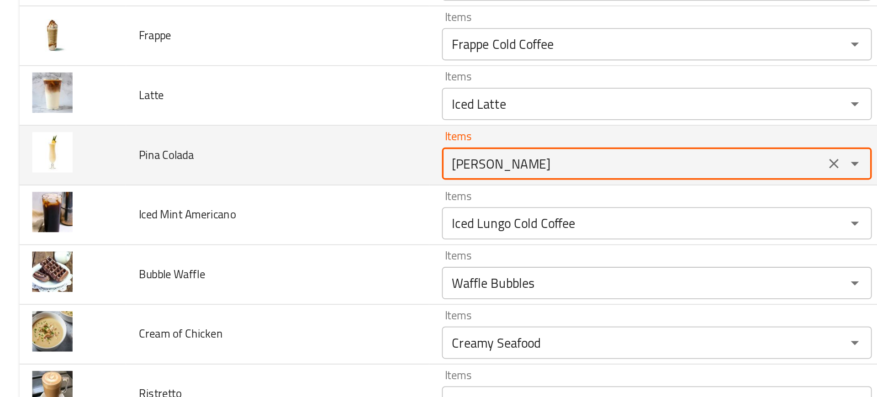
click at [287, 226] on Colada "Jalapeno Cheddar" at bounding box center [358, 221] width 211 height 13
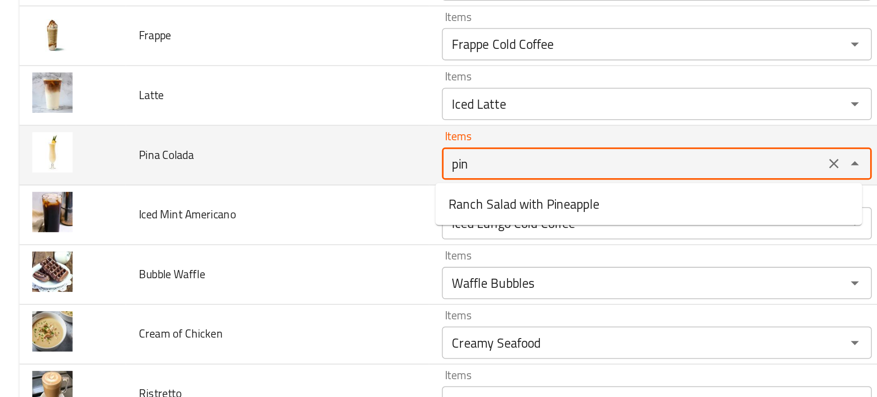
type Colada "pina"
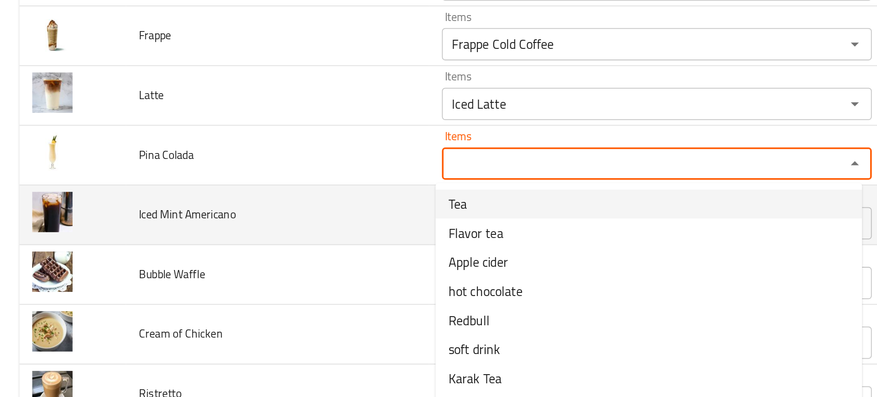
click at [215, 244] on td "Iced Mint Americano" at bounding box center [157, 251] width 172 height 34
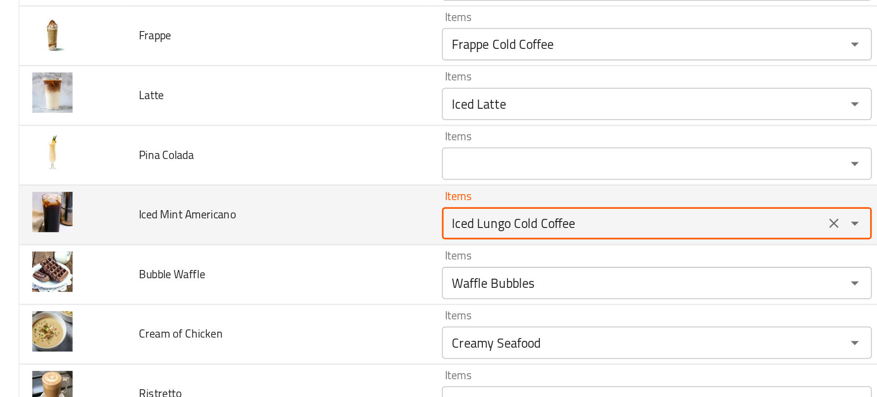
click at [283, 258] on Americano "Iced Lungo Cold Coffee" at bounding box center [358, 255] width 211 height 13
type Americano ","
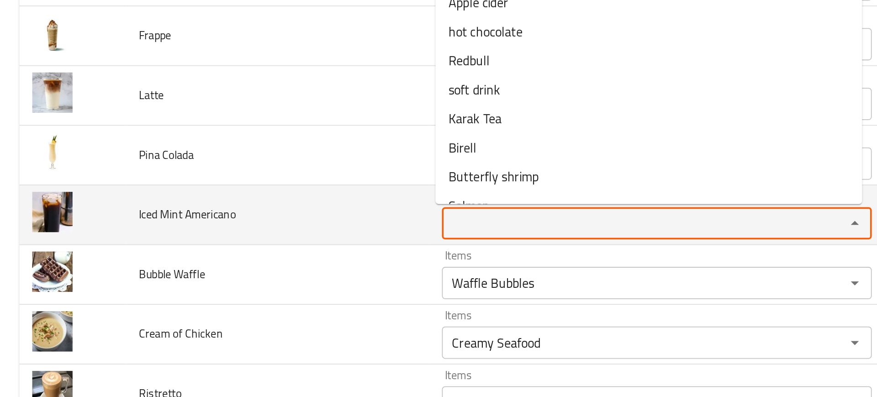
type Americano ","
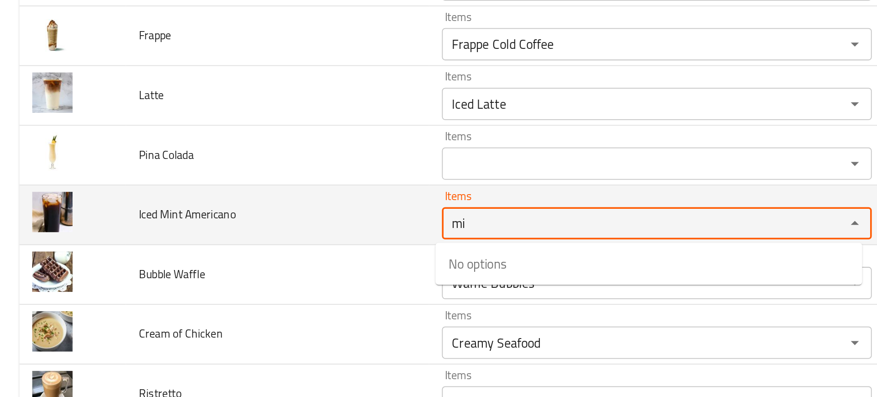
type Americano "m"
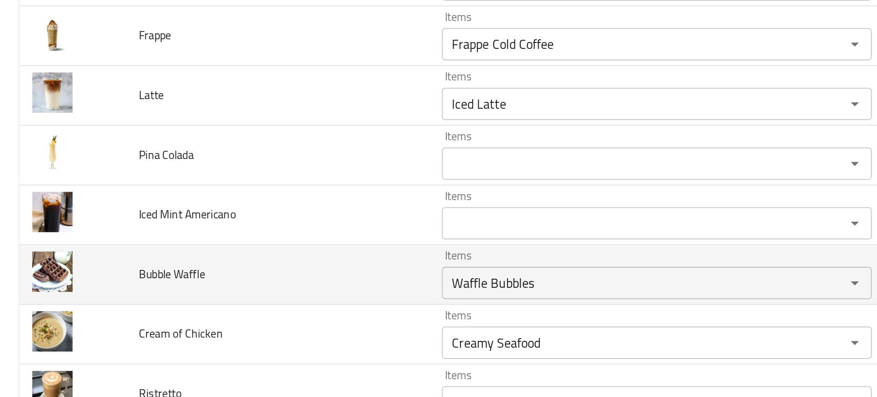
click at [207, 298] on td "Bubble Waffle" at bounding box center [157, 285] width 172 height 34
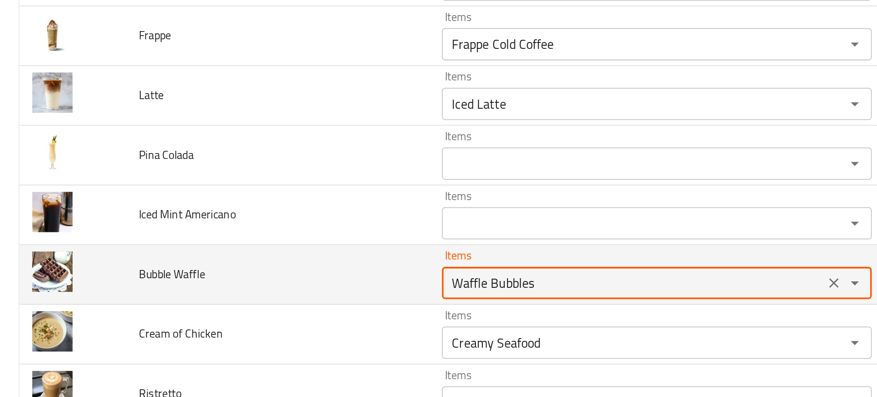
click at [290, 293] on Waffle "Waffle Bubbles" at bounding box center [358, 289] width 211 height 13
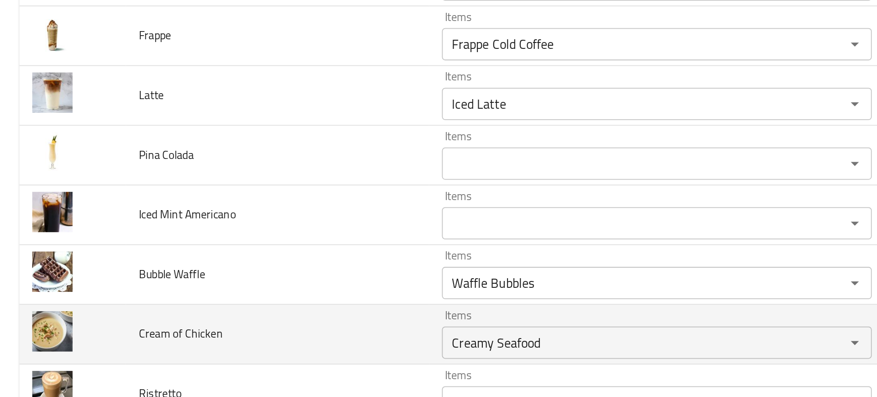
click at [217, 313] on td "Cream of Chicken" at bounding box center [157, 318] width 172 height 34
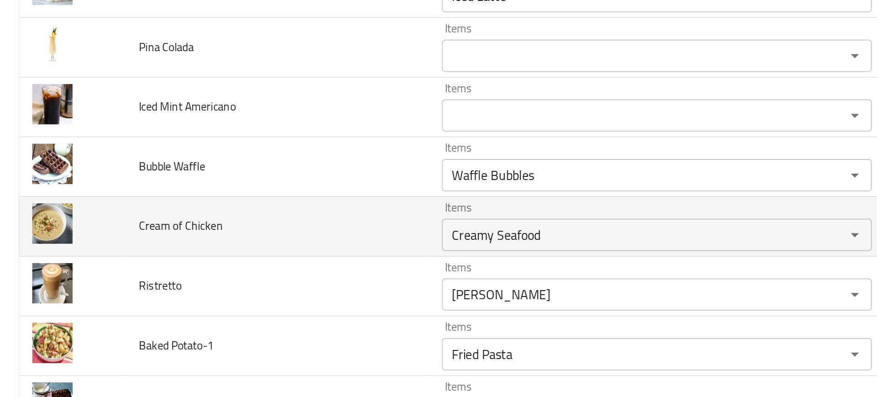
scroll to position [2437, 0]
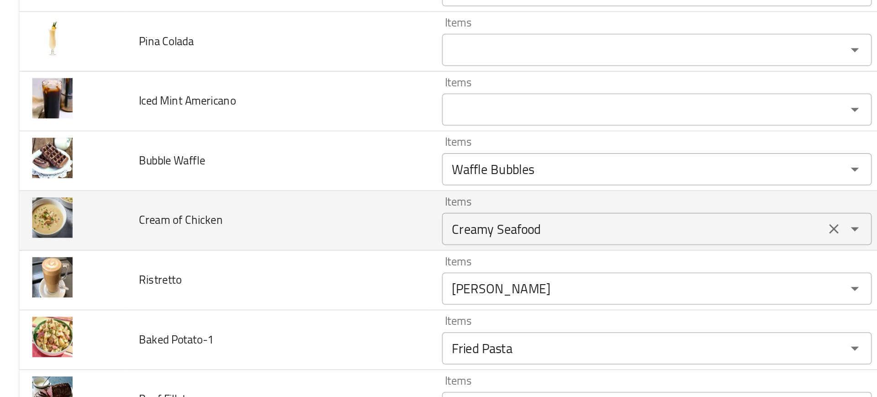
click at [269, 264] on Chicken "Creamy Seafood" at bounding box center [358, 258] width 211 height 13
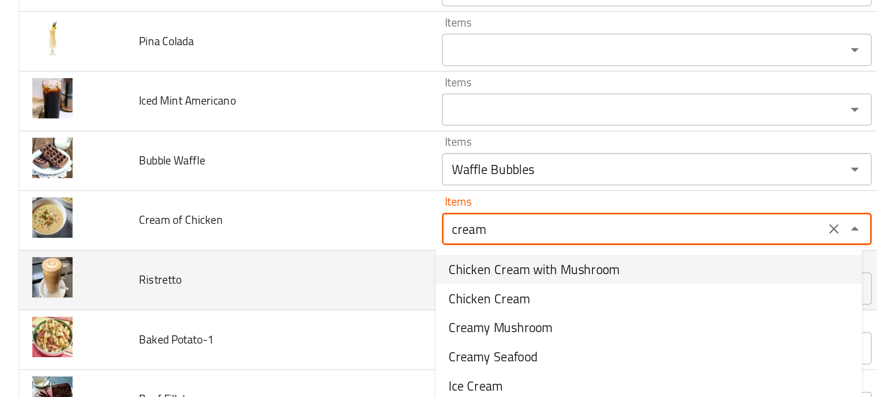
scroll to position [2452, 0]
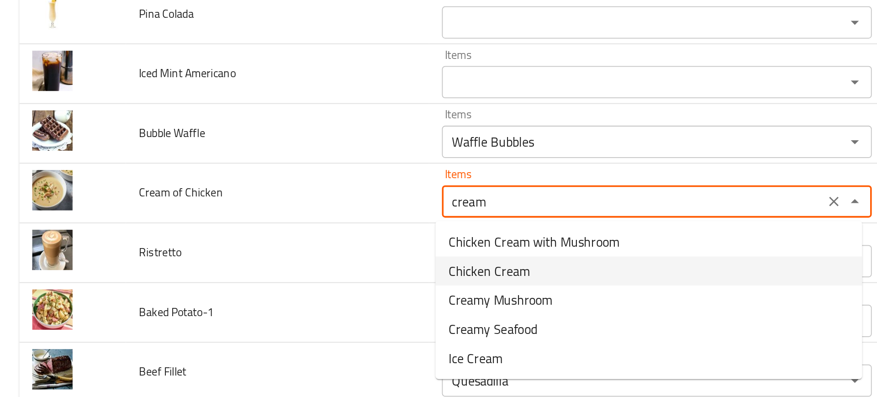
click at [268, 285] on span "Chicken Cream" at bounding box center [277, 282] width 46 height 11
type Chicken "Chicken Cream"
type Chicken-ar "كريمة دجاج"
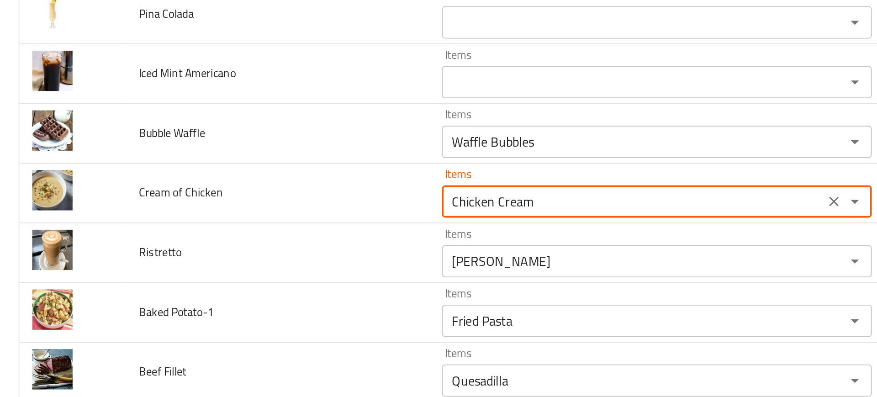
click at [268, 285] on div "Shish Tandoori Items" at bounding box center [371, 277] width 243 height 18
type Chicken "Chicken Cream"
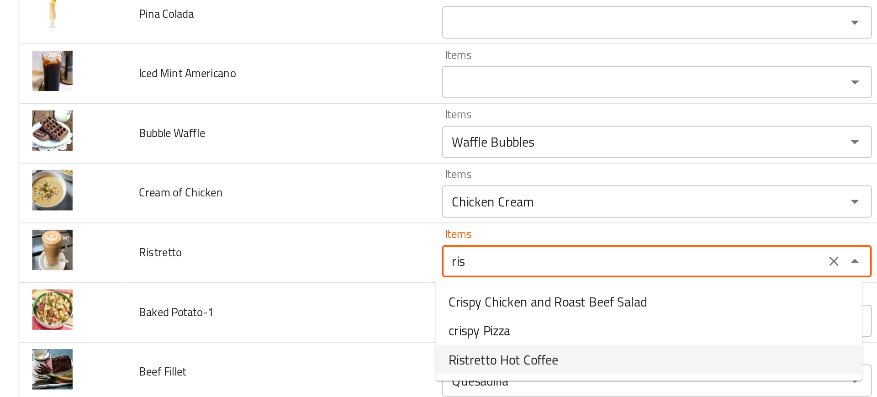
click at [272, 338] on span "Ristretto Hot Coffee" at bounding box center [285, 332] width 62 height 11
type input "Ristretto Hot Coffee"
type input "قهوة ساخنة ريستريتو"
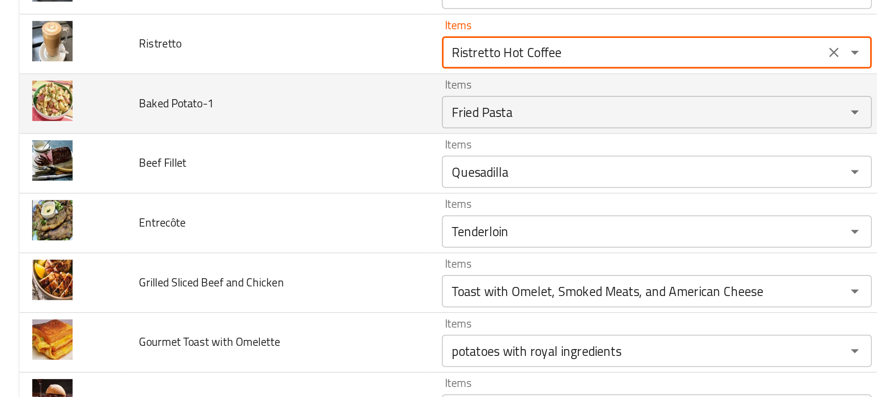
scroll to position [2571, 0]
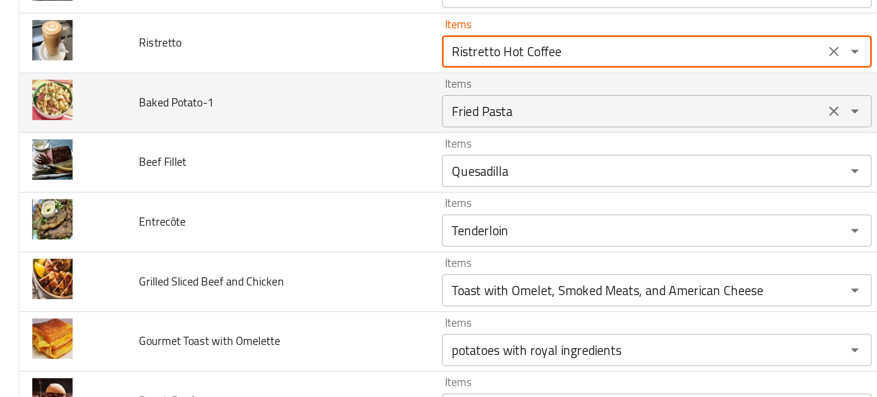
type input "Ristretto Hot Coffee"
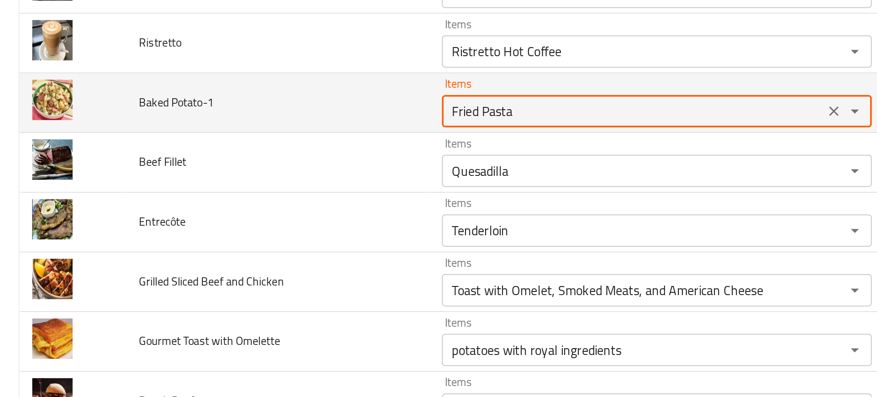
click at [264, 193] on Potato-1 "Fried Pasta" at bounding box center [358, 191] width 211 height 13
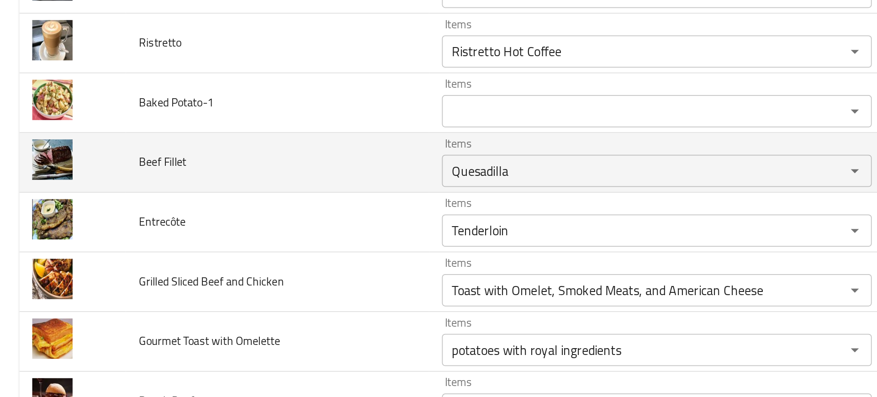
click at [228, 226] on td "Beef Fillet" at bounding box center [157, 221] width 172 height 34
click at [282, 233] on div "Quesadilla Items" at bounding box center [371, 225] width 243 height 18
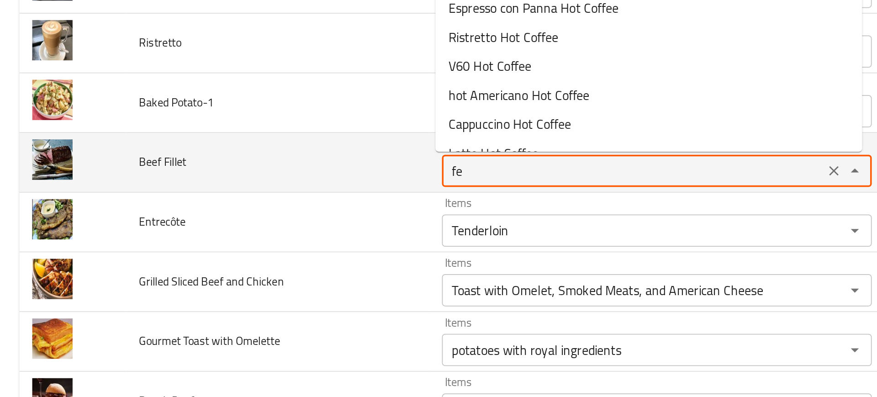
type Fillet "f"
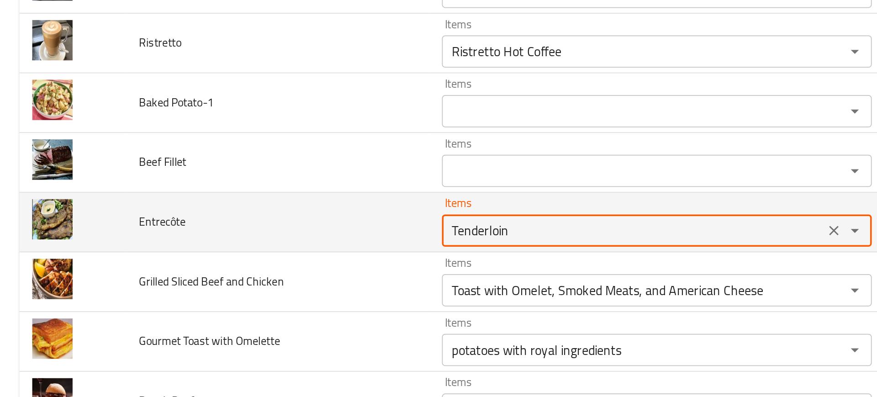
click at [282, 255] on input "Tenderloin" at bounding box center [358, 259] width 211 height 13
type input "enter"
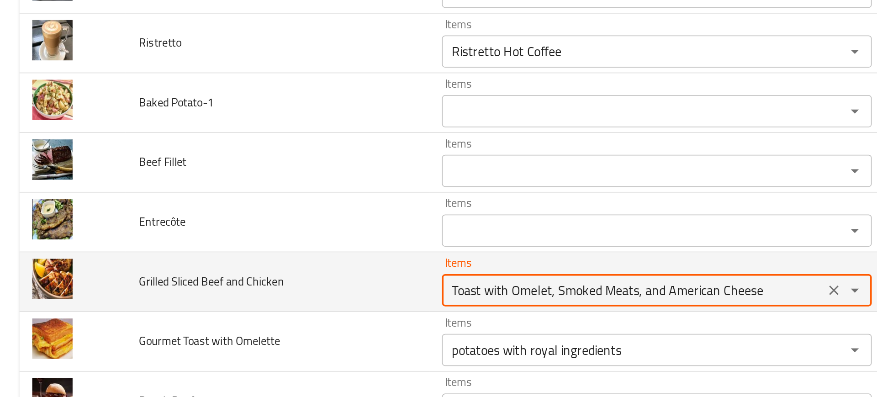
click at [269, 295] on Chicken "Toast with Omelet, Smoked Meats, and American Cheese" at bounding box center [358, 293] width 211 height 13
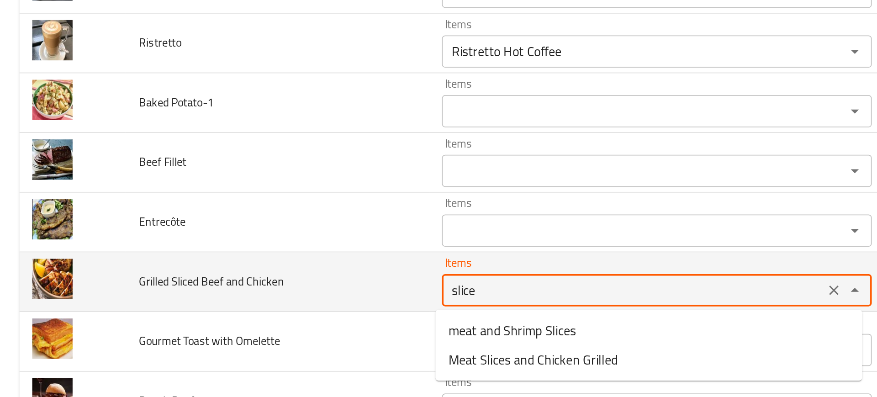
type Chicken "sliced"
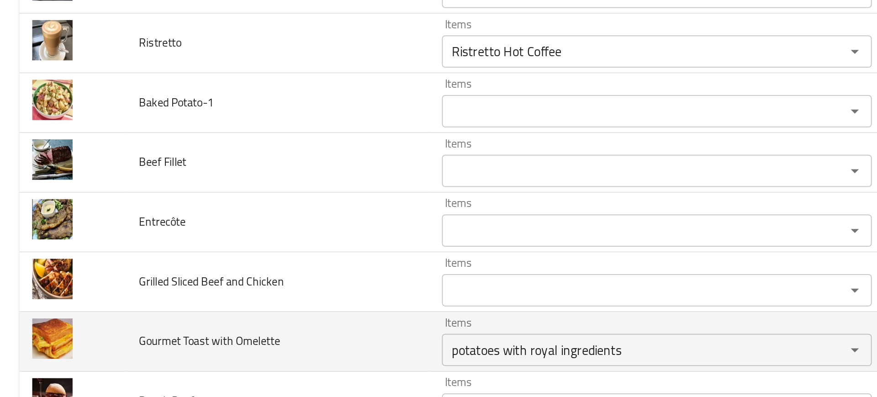
click at [176, 312] on td "Gourmet Toast with Omelette" at bounding box center [157, 322] width 172 height 34
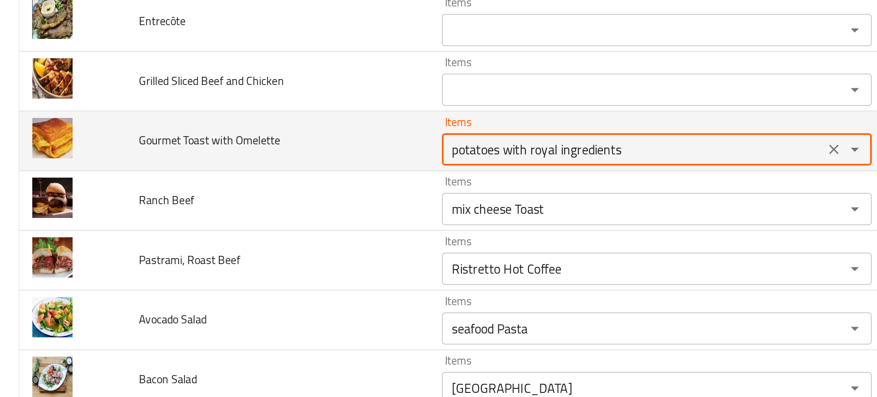
click at [285, 209] on Omelette "potatoes with royal ingredients" at bounding box center [358, 213] width 211 height 13
type Omelette "g"
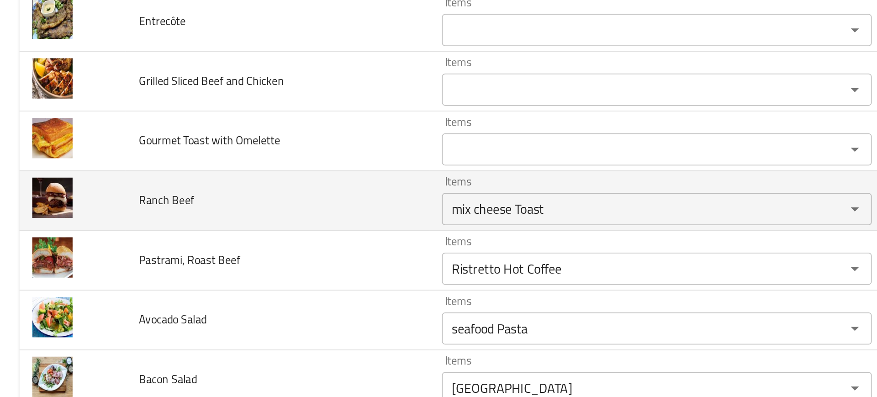
click at [245, 233] on td "Items mix cheese Toast Items" at bounding box center [374, 243] width 262 height 34
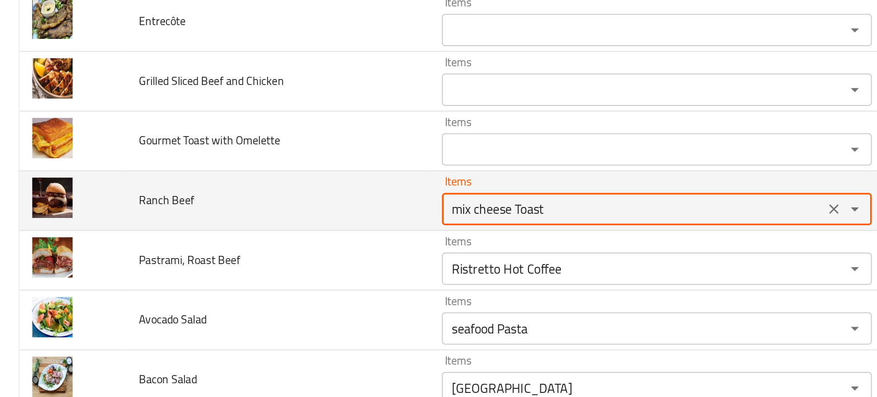
click at [271, 249] on Beef "mix cheese Toast" at bounding box center [358, 247] width 211 height 13
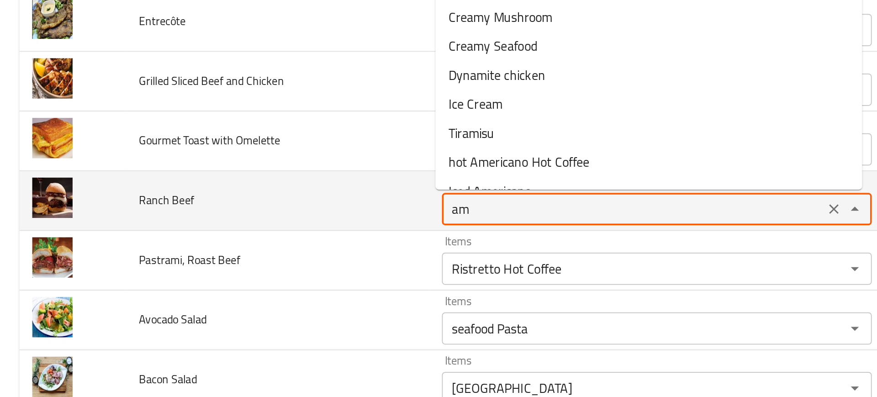
type Beef "a"
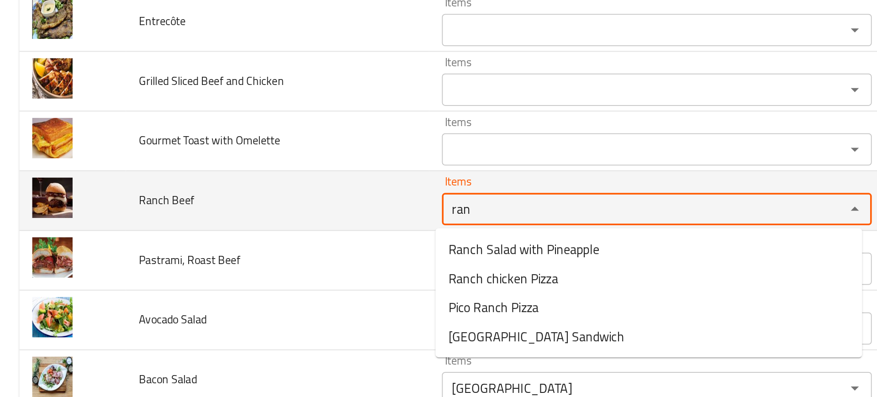
type Beef "ranc"
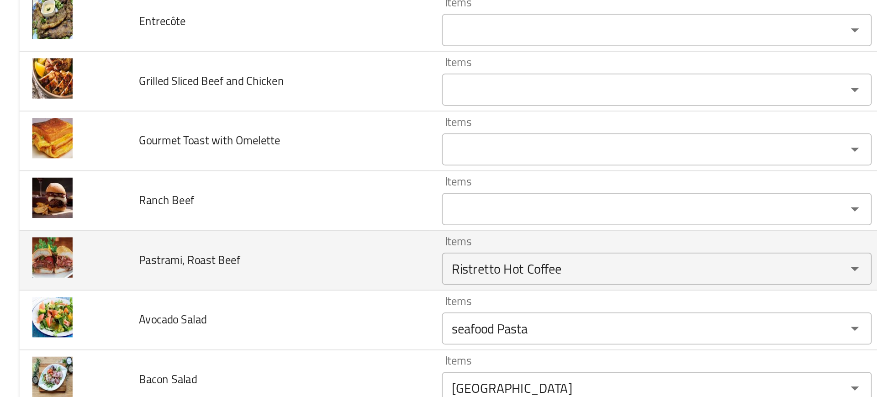
click at [216, 292] on td "Pastrami, Roast Beef" at bounding box center [157, 276] width 172 height 34
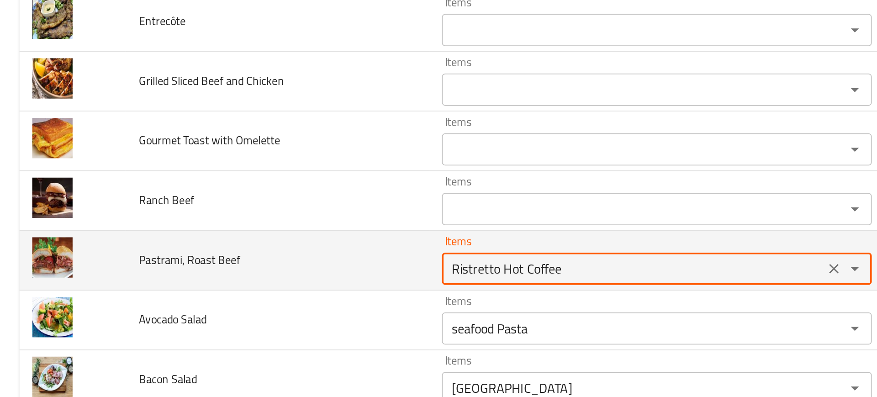
click at [278, 287] on Beef "Ristretto Hot Coffee" at bounding box center [358, 280] width 211 height 13
type Beef "["
type Beef "pastram"
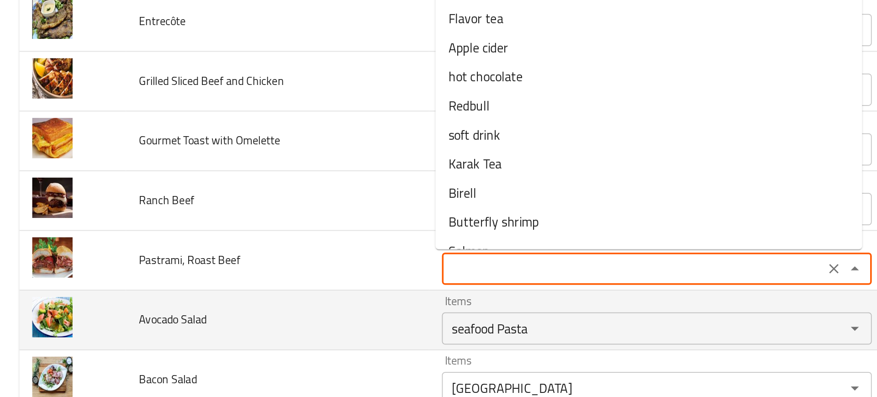
type Beef "Ristretto Hot Coffee"
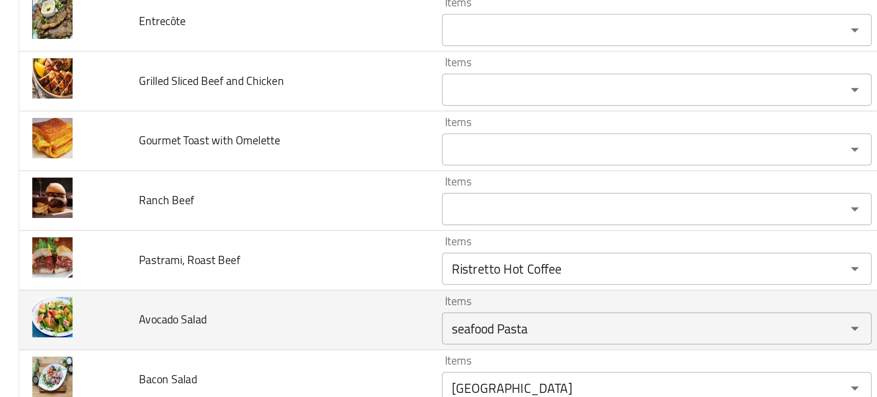
click at [192, 318] on td "Avocado Salad" at bounding box center [157, 310] width 172 height 34
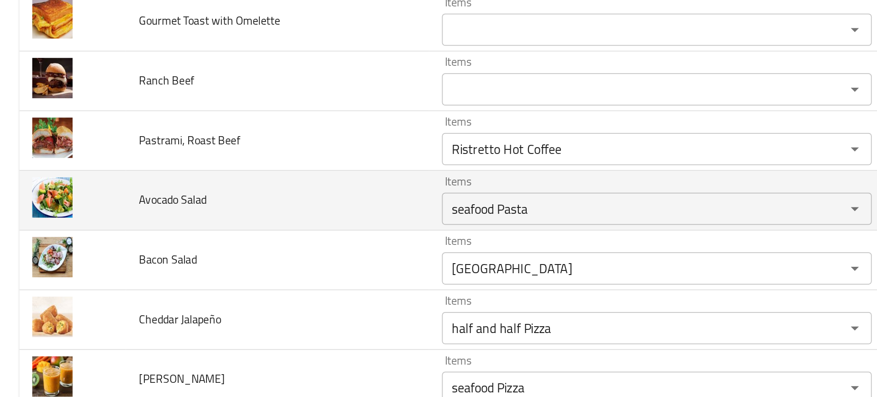
scroll to position [2752, 0]
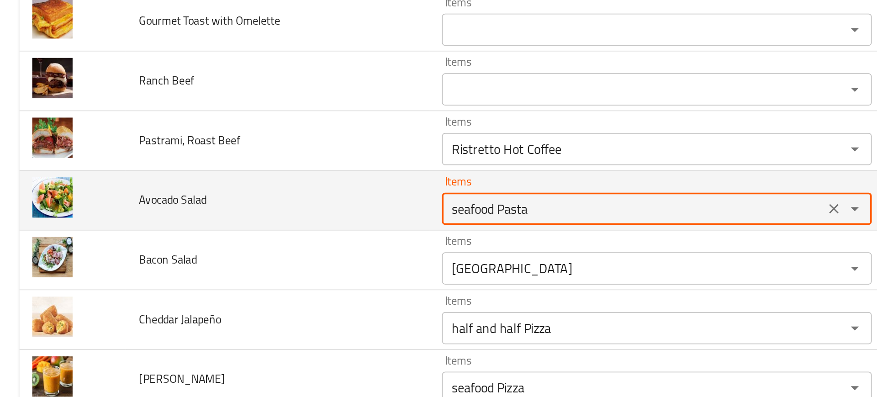
click at [289, 242] on Salad "seafood Pasta" at bounding box center [358, 247] width 211 height 13
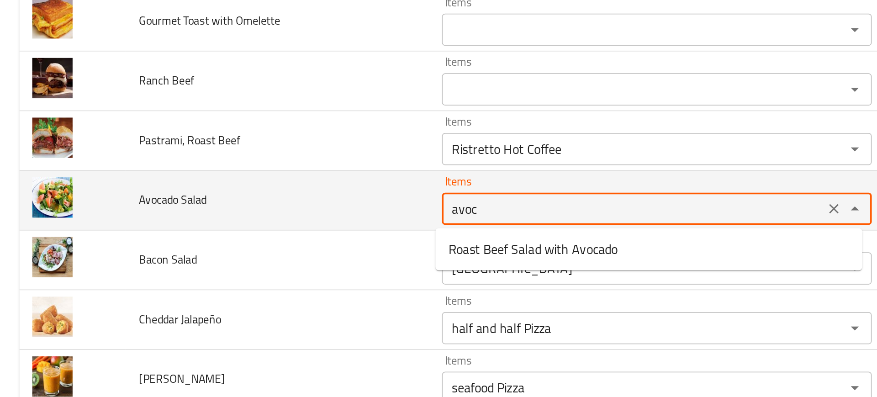
type Salad "avoca"
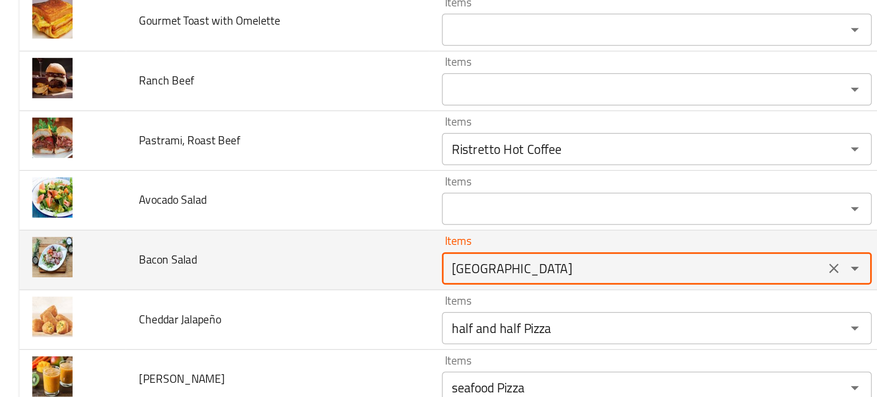
click at [258, 283] on Salad "Waffle Square" at bounding box center [358, 280] width 211 height 13
type Salad "bac"
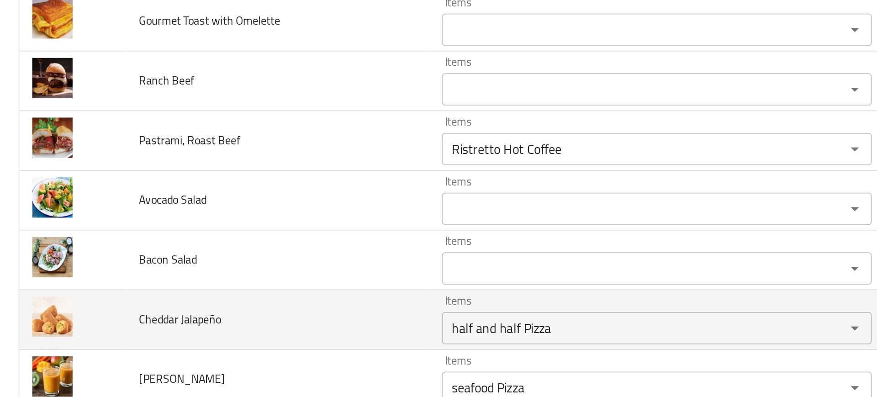
click at [222, 298] on td "Cheddar Jalapeño" at bounding box center [157, 310] width 172 height 34
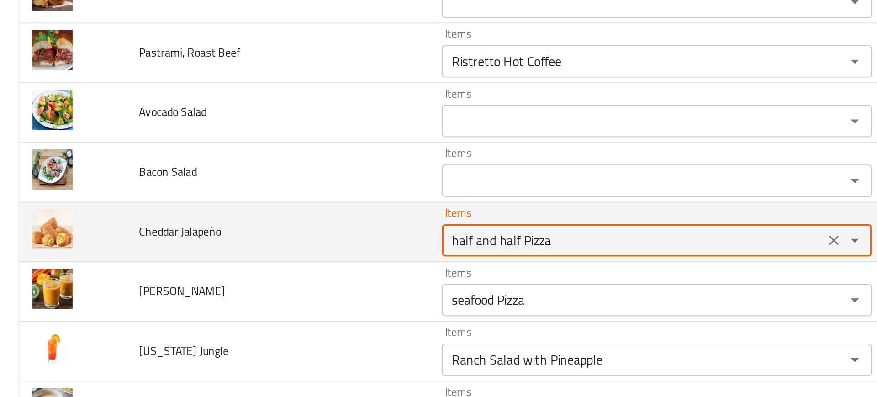
click at [279, 269] on Jalapeño "half and half Pizza" at bounding box center [358, 264] width 211 height 13
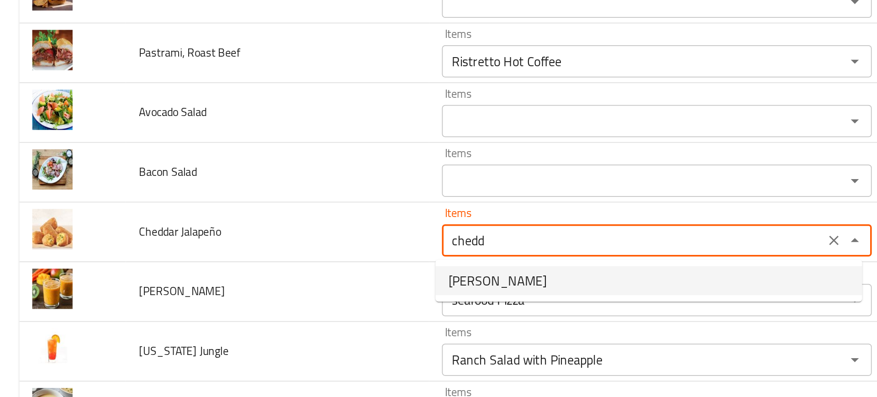
click at [298, 289] on span "Jalapeno Cheddar" at bounding box center [282, 287] width 56 height 11
type Jalapeño "Jalapeno Cheddar"
type Jalapeño-ar "شیدر هالبينو"
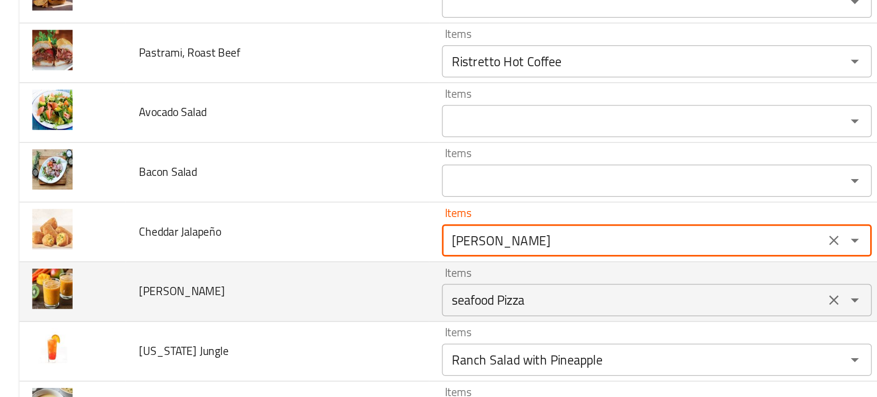
type Jalapeño "Jalapeno Cheddar"
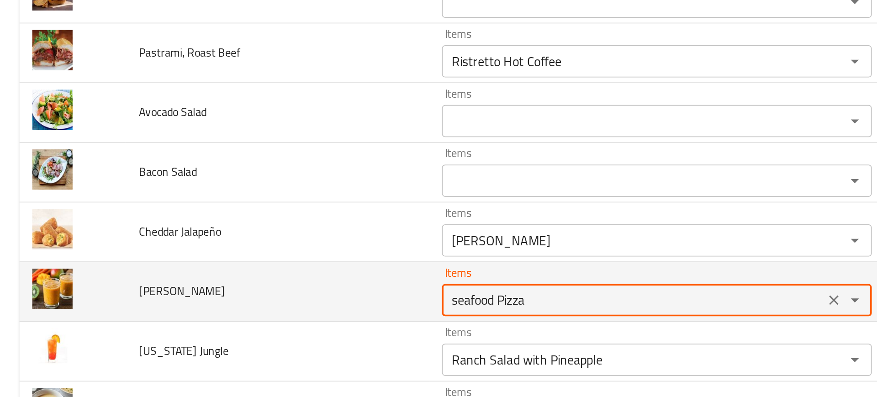
click at [302, 294] on Kiwi "seafood Pizza" at bounding box center [358, 298] width 211 height 13
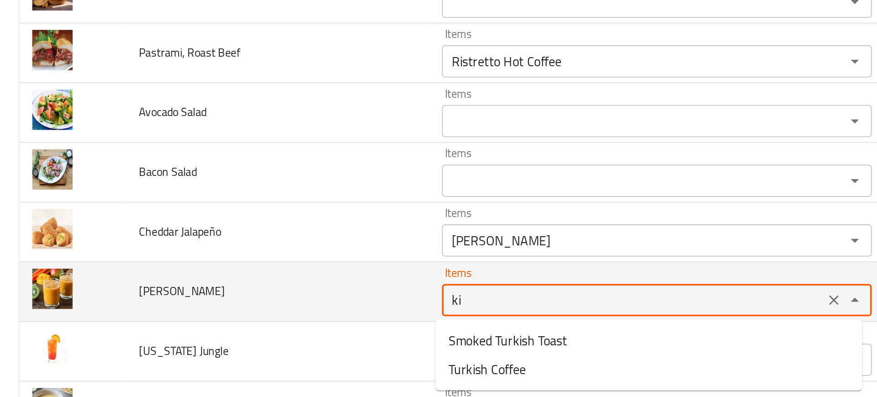
type Kiwi "kiw"
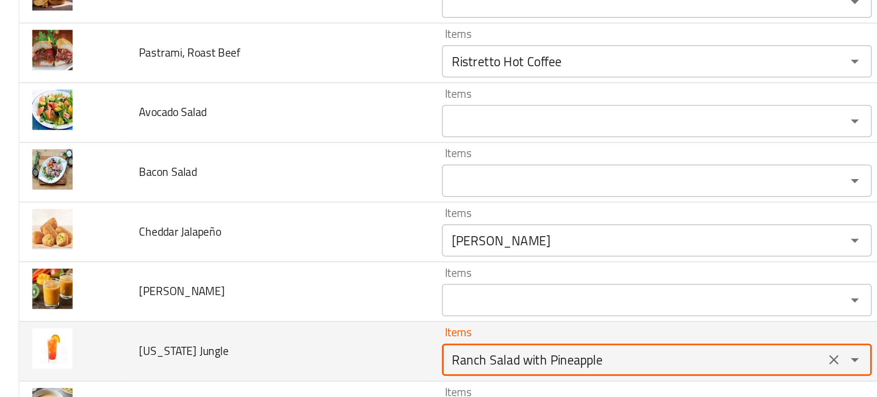
click at [261, 338] on Jungle "Ranch Salad with Pineapple" at bounding box center [358, 332] width 211 height 13
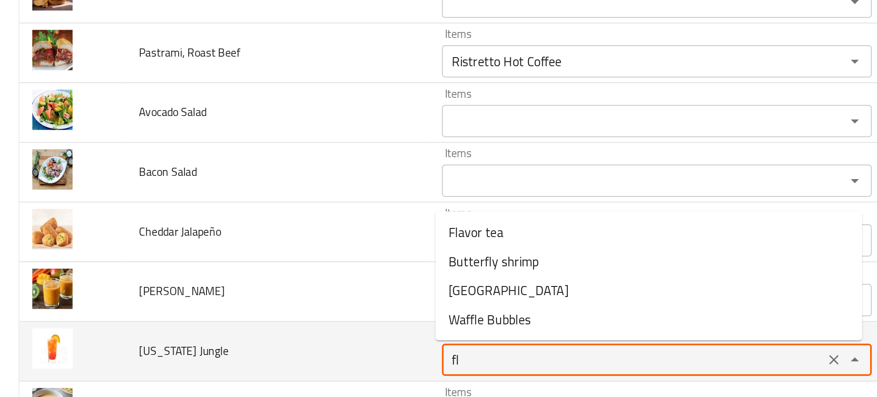
type Jungle "flo"
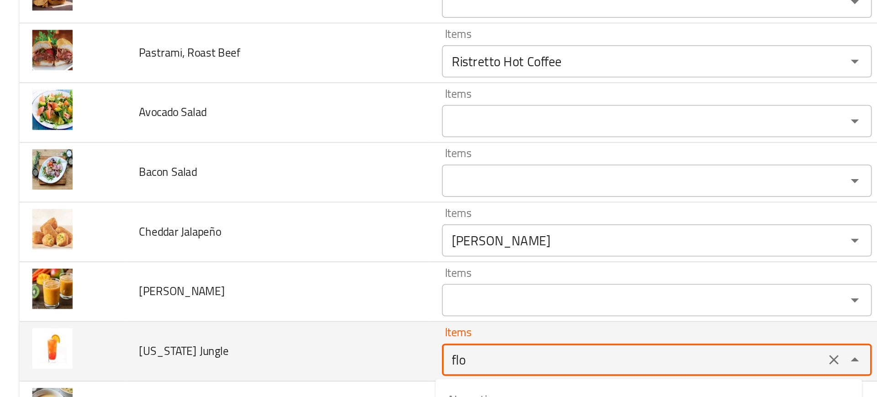
scroll to position [0, 0]
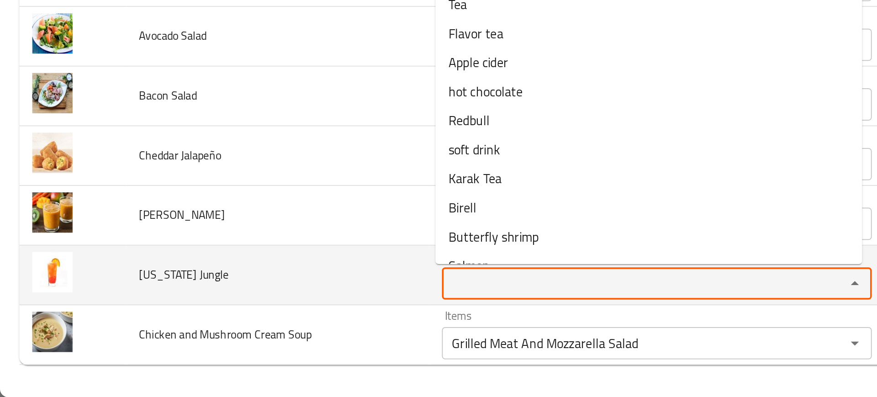
click at [165, 364] on span "Chicken and Mushroom Cream Soup" at bounding box center [128, 361] width 98 height 12
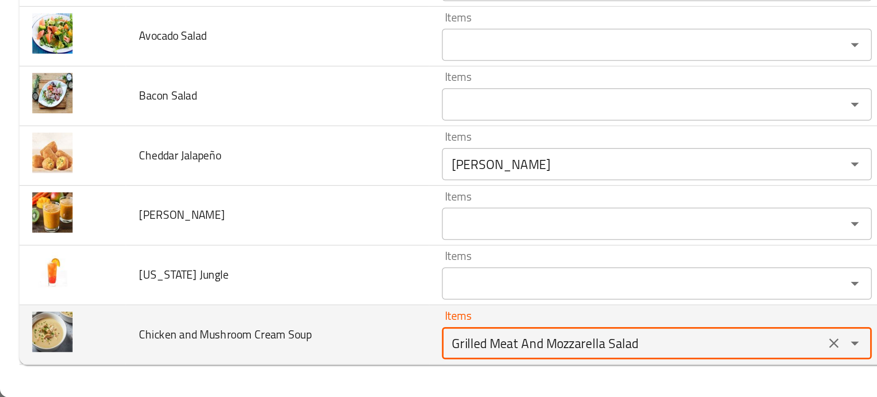
click at [282, 368] on Soup "Grilled Meat And Mozzarella Salad" at bounding box center [358, 366] width 211 height 13
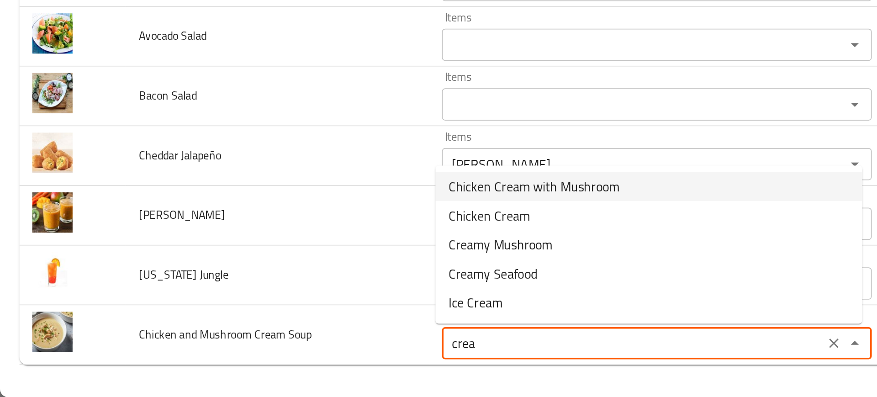
click at [286, 279] on span "Chicken Cream with Mushroom" at bounding box center [302, 277] width 97 height 11
type Soup "Chicken Cream with Mushroom"
type Soup-ar "كريمة الدجاج بالمشروم"
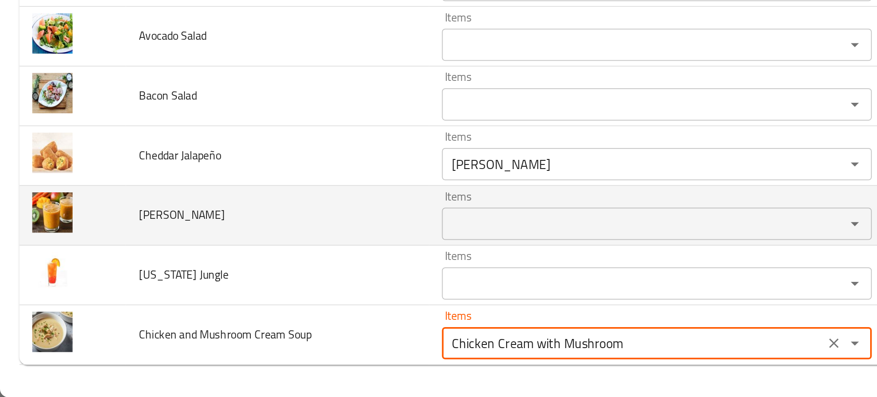
type Soup "Chicken Cream with Mushroom"
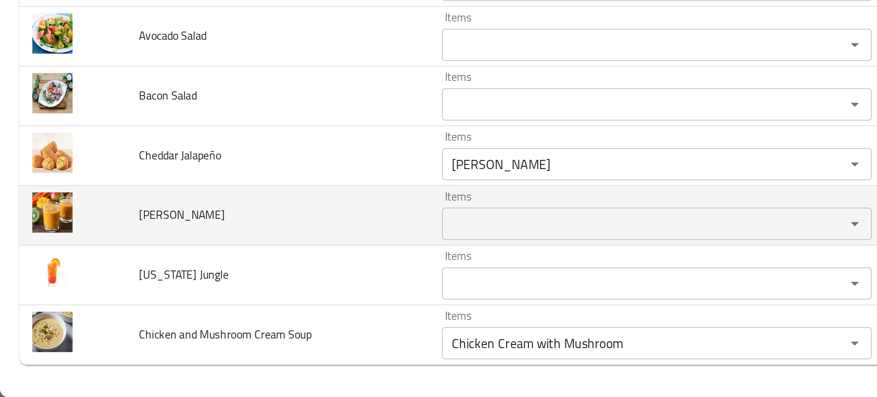
click at [147, 303] on td "Mango Kiwi" at bounding box center [157, 294] width 172 height 34
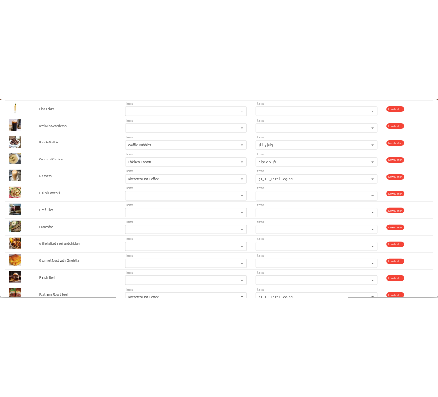
scroll to position [2802, 0]
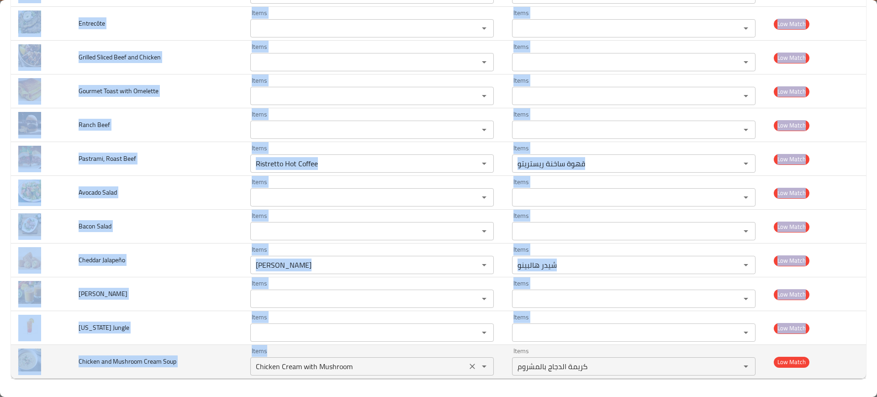
drag, startPoint x: 63, startPoint y: 61, endPoint x: 422, endPoint y: 374, distance: 476.3
copy tbody "Espresso con Panna Items Items Items Items Near Match Fried Shrimp Items Items …"
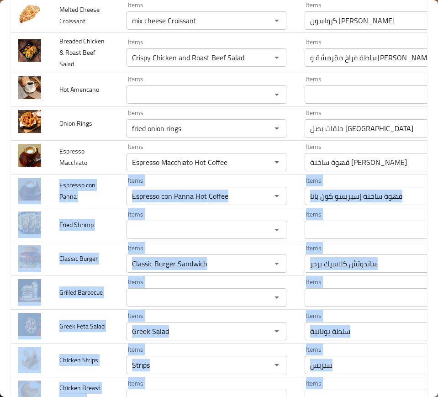
scroll to position [1502, 0]
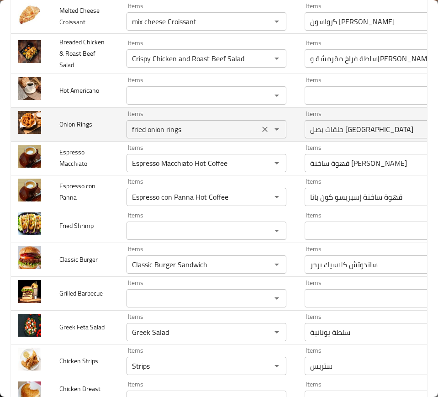
click at [139, 136] on Rings "fried onion rings" at bounding box center [192, 129] width 127 height 13
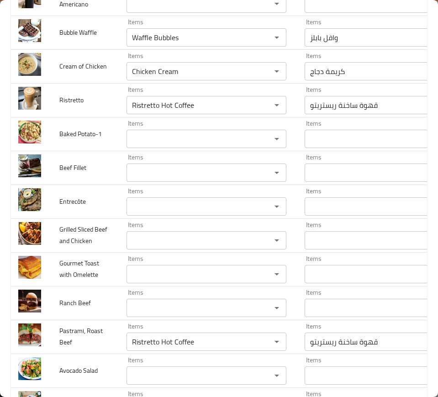
scroll to position [2883, 0]
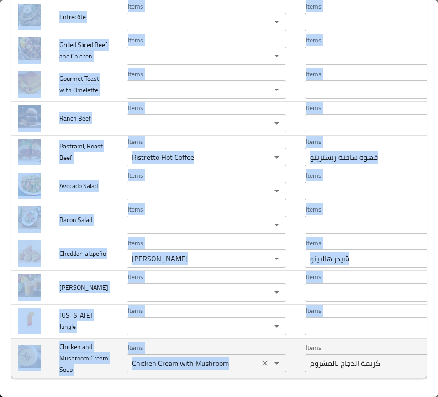
drag, startPoint x: 52, startPoint y: 128, endPoint x: 255, endPoint y: 355, distance: 303.9
copy tbody "Beef Lasagna Items Items Items Items Good Match Chicken Pesto Pasta Items Items…"
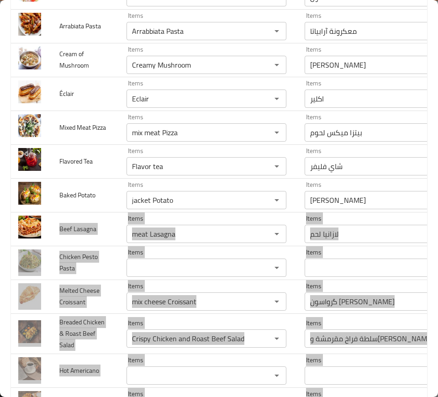
scroll to position [1222, 0]
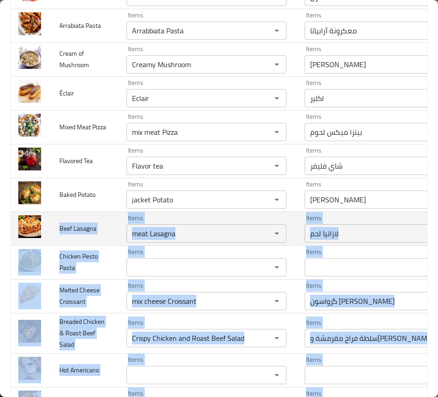
click at [119, 225] on td "Items meat Lasagna Items" at bounding box center [208, 228] width 178 height 34
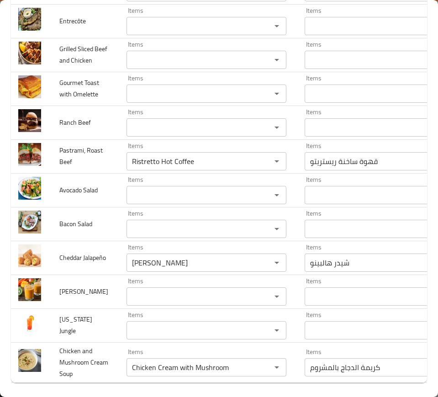
scroll to position [2883, 0]
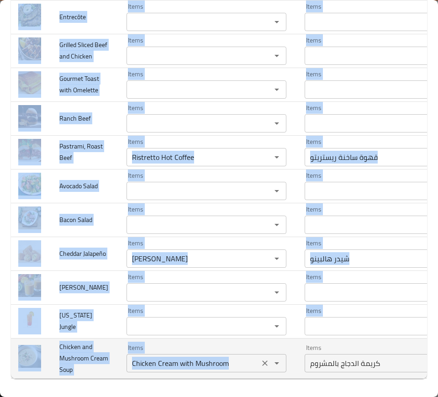
drag, startPoint x: 114, startPoint y: 223, endPoint x: 261, endPoint y: 360, distance: 201.3
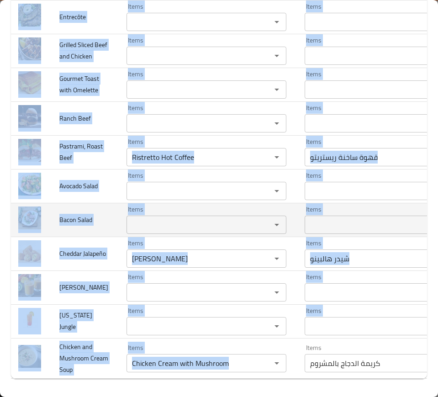
copy tbody "Items Items Items Items Good Match Chicken Pesto Pasta Items Items Items Items …"
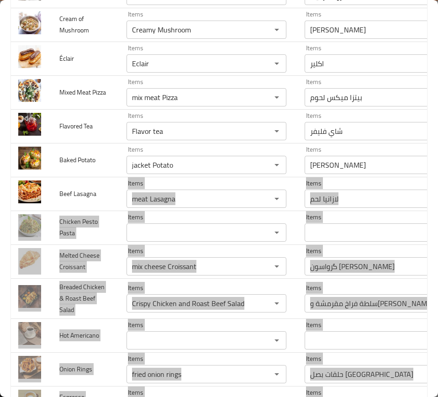
scroll to position [1256, 0]
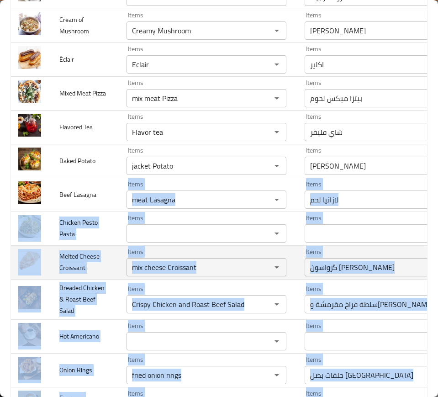
click at [66, 265] on span "Melted Cheese Croissant" at bounding box center [79, 261] width 40 height 23
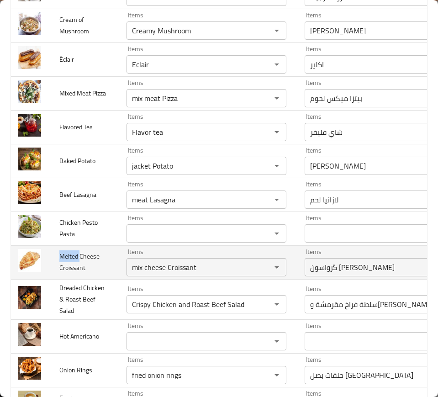
click at [66, 265] on span "Melted Cheese Croissant" at bounding box center [79, 261] width 40 height 23
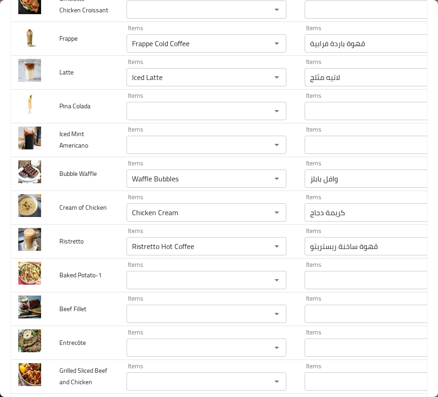
scroll to position [2500, 0]
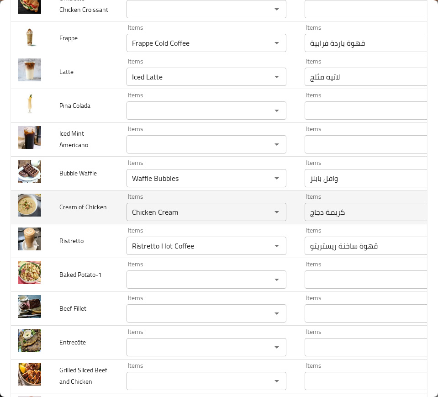
click at [119, 224] on td "Items Chicken Cream Items" at bounding box center [208, 207] width 178 height 34
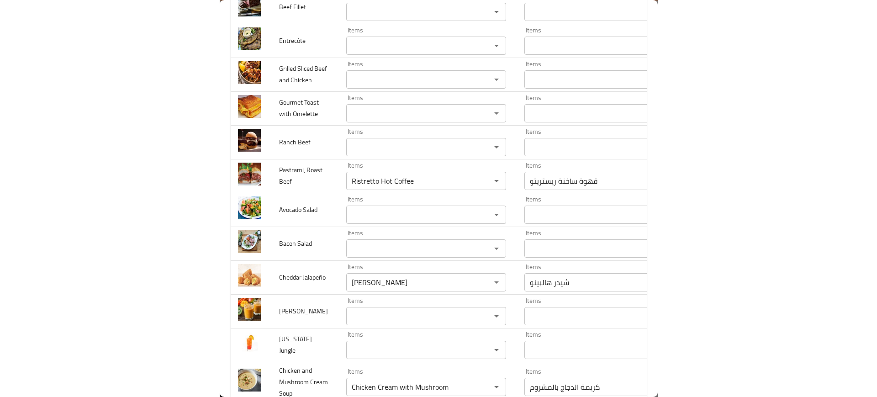
scroll to position [2883, 0]
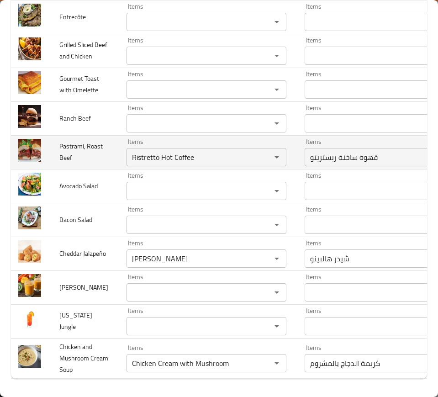
click at [73, 144] on span "Pastrami, Roast Beef" at bounding box center [80, 151] width 43 height 23
click at [67, 144] on div at bounding box center [67, 144] width 0 height 0
copy span "Pastrami"
click at [77, 142] on span "Pastrami, Roast Beef" at bounding box center [80, 151] width 43 height 23
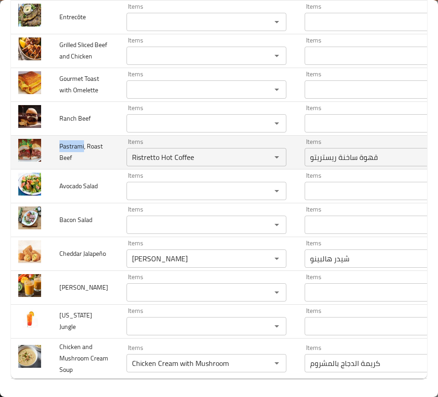
click at [77, 142] on span "Pastrami, Roast Beef" at bounding box center [80, 151] width 43 height 23
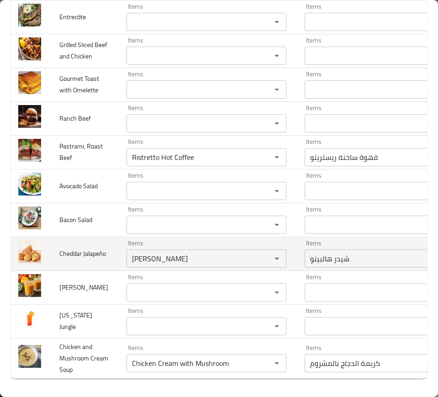
click at [69, 247] on span "Cheddar Jalapeño" at bounding box center [82, 253] width 47 height 12
copy span "Cheddar Jalapeño"
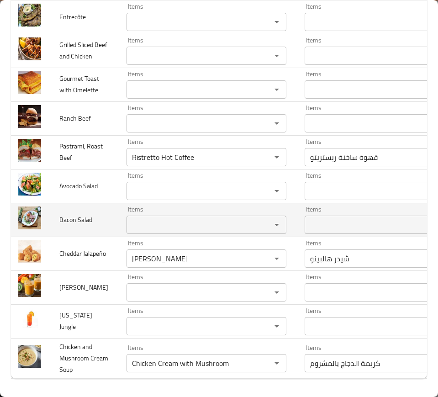
click at [100, 223] on td "Bacon Salad" at bounding box center [85, 220] width 67 height 34
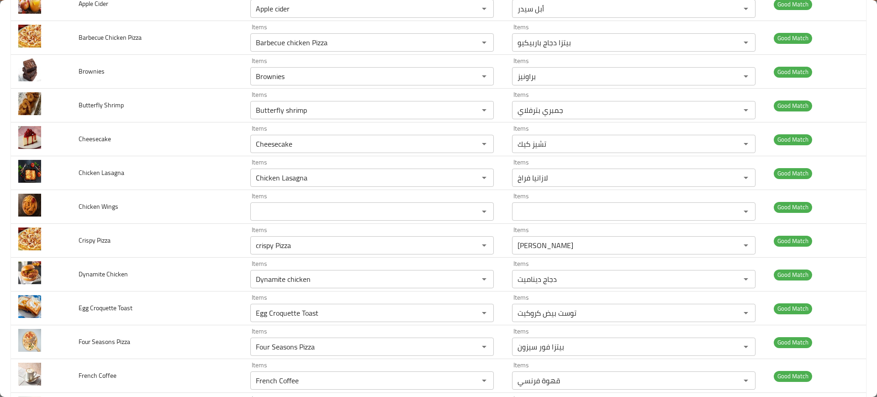
scroll to position [0, 0]
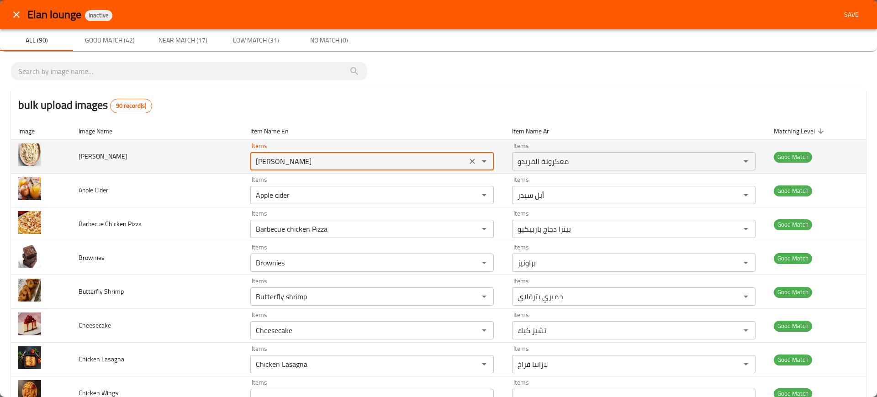
click at [296, 161] on Pasta "Alfredo Pasta" at bounding box center [358, 161] width 211 height 13
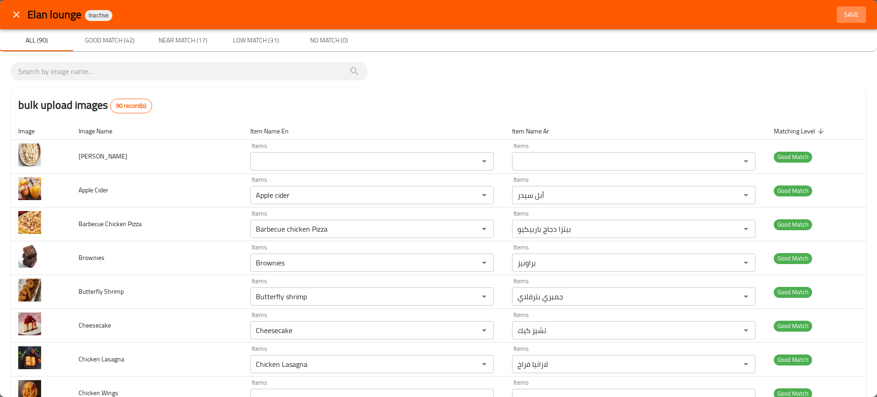
click at [850, 14] on span "Save" at bounding box center [851, 14] width 22 height 11
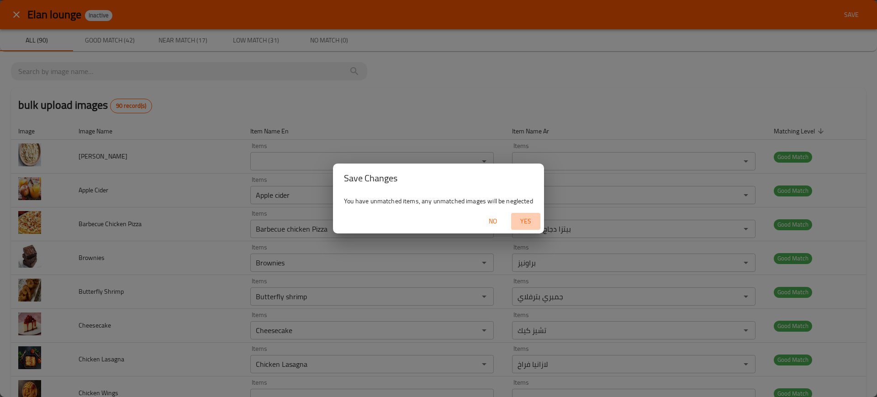
click at [529, 220] on span "Yes" at bounding box center [526, 221] width 22 height 11
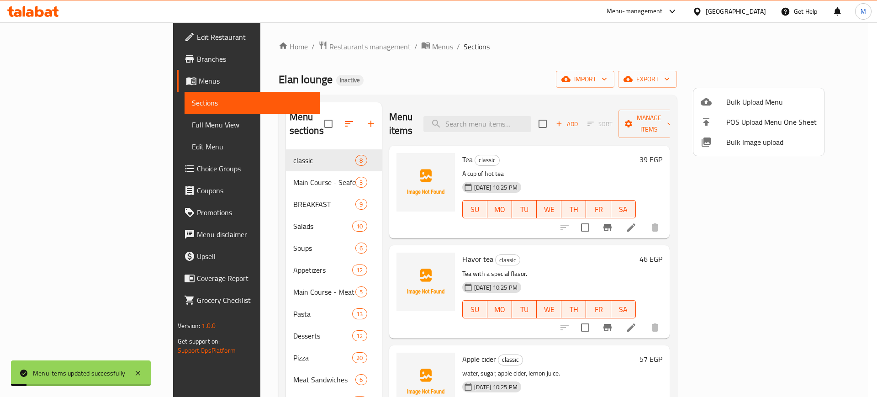
click at [526, 122] on div at bounding box center [438, 198] width 877 height 397
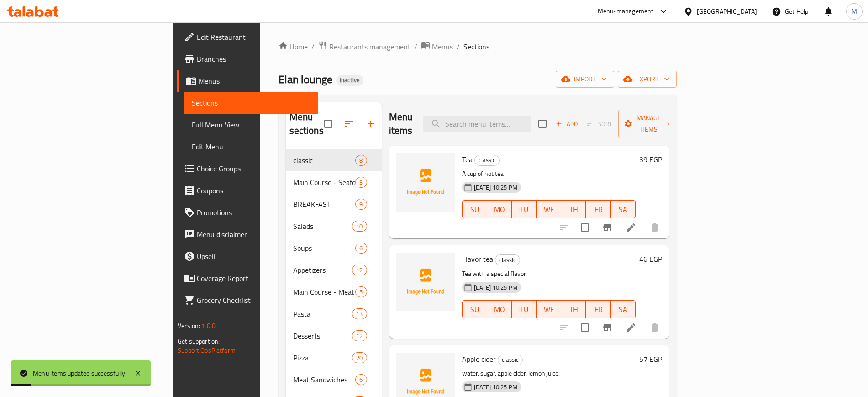
click at [526, 122] on input "search" at bounding box center [477, 124] width 108 height 16
paste input "Alfredo Pasta"
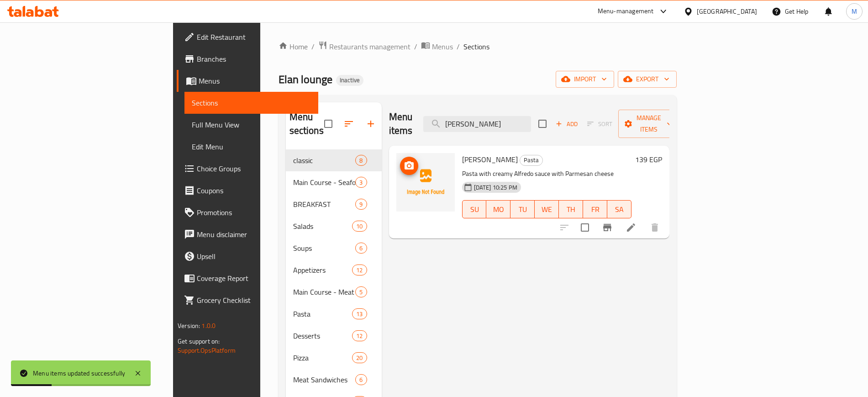
type input "Alfredo Pasta"
click at [400, 160] on span "upload picture" at bounding box center [409, 165] width 18 height 11
click at [669, 239] on div "Menu items Alfredo Pasta Add Sort Manage items Alfredo Pasta Pasta Pasta with c…" at bounding box center [526, 300] width 288 height 397
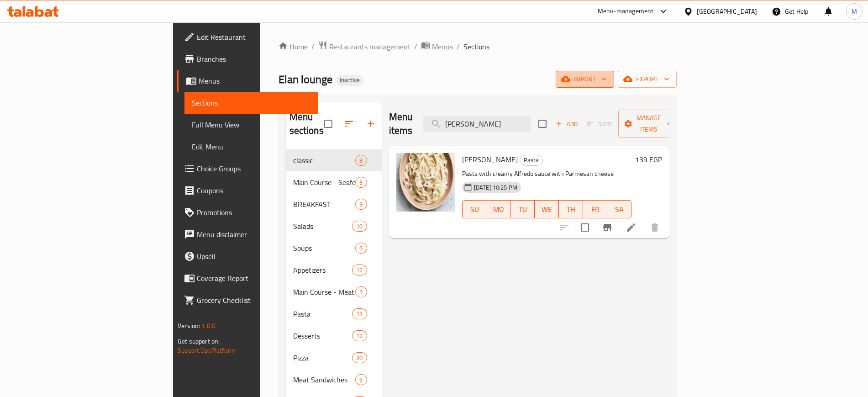
click at [607, 76] on span "import" at bounding box center [585, 79] width 44 height 11
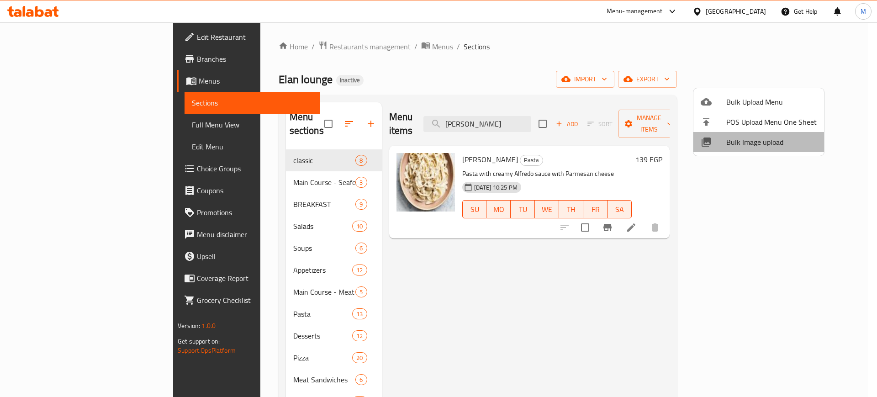
click at [762, 143] on span "Bulk Image upload" at bounding box center [771, 142] width 90 height 11
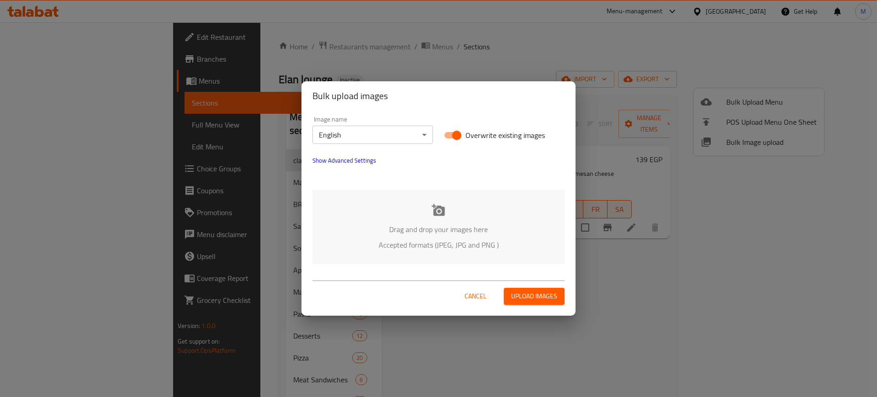
click at [392, 206] on div "Drag and drop your images here Accepted formats (JPEG, JPG and PNG )" at bounding box center [438, 226] width 252 height 74
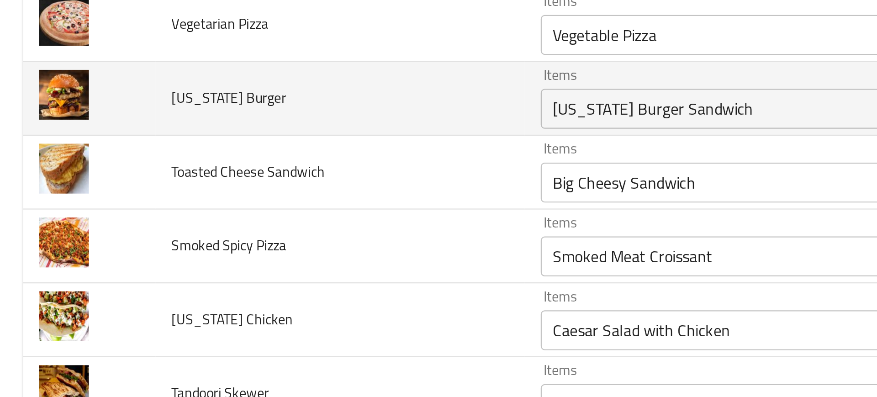
scroll to position [423, 0]
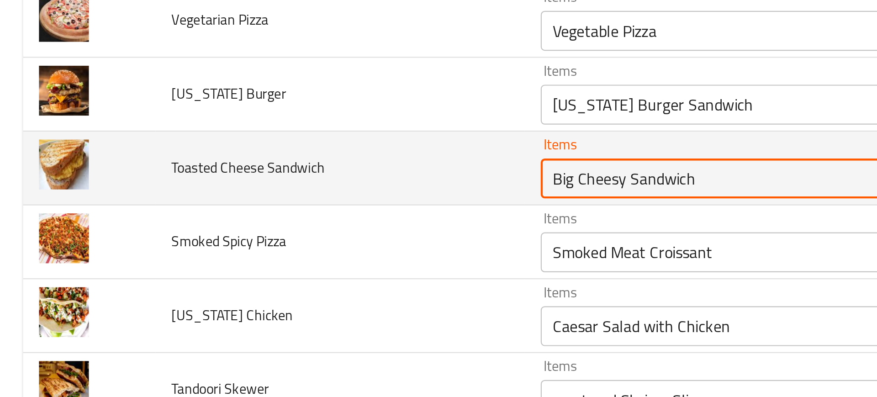
click at [292, 180] on Sandwich "Big Cheesy Sandwich" at bounding box center [357, 177] width 212 height 13
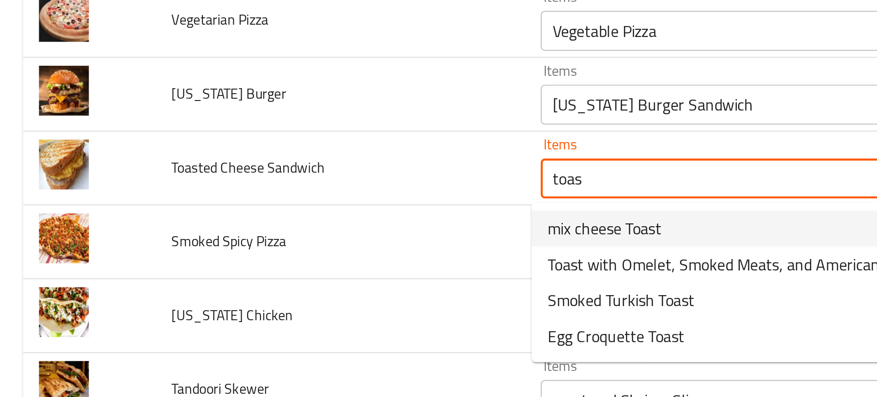
click at [253, 204] on span "mix cheese Toast" at bounding box center [277, 199] width 52 height 11
type Sandwich "mix cheese Toast"
type Sandwich-ar "توست میکس جبن"
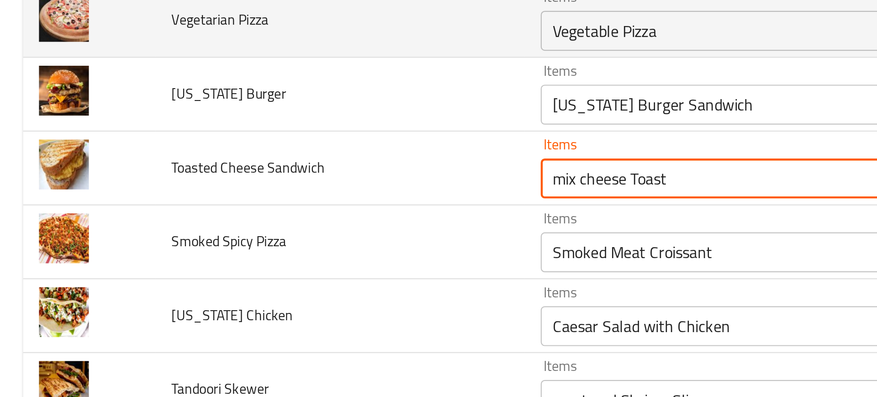
type Sandwich "mix cheese Toast"
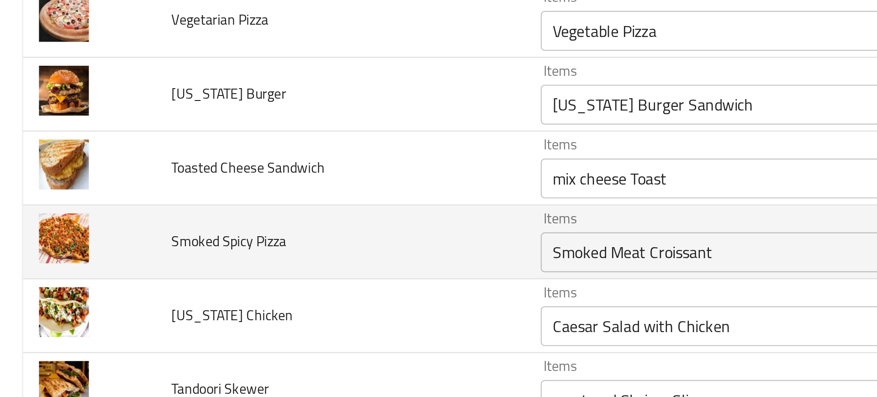
click at [104, 195] on td "Smoked Spicy Pizza" at bounding box center [156, 206] width 169 height 34
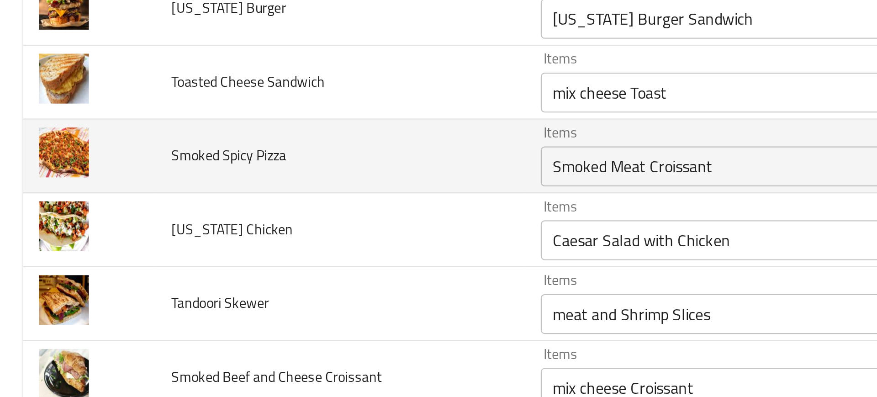
scroll to position [466, 0]
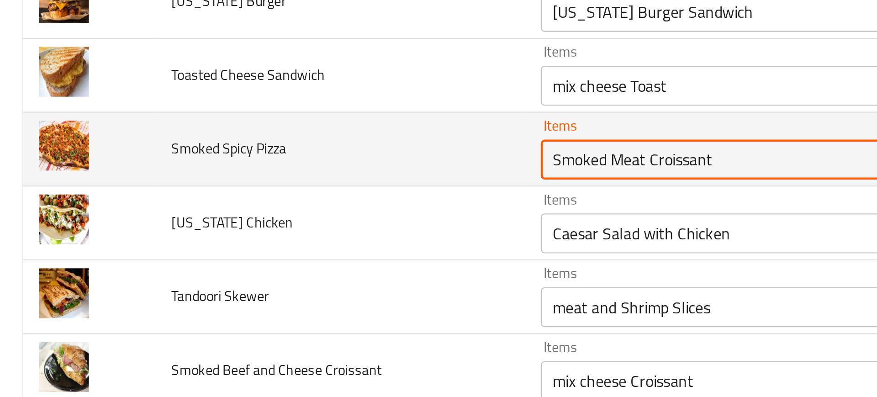
click at [290, 168] on Pizza "Smoked Meat Croissant" at bounding box center [357, 168] width 212 height 13
type Pizza "p"
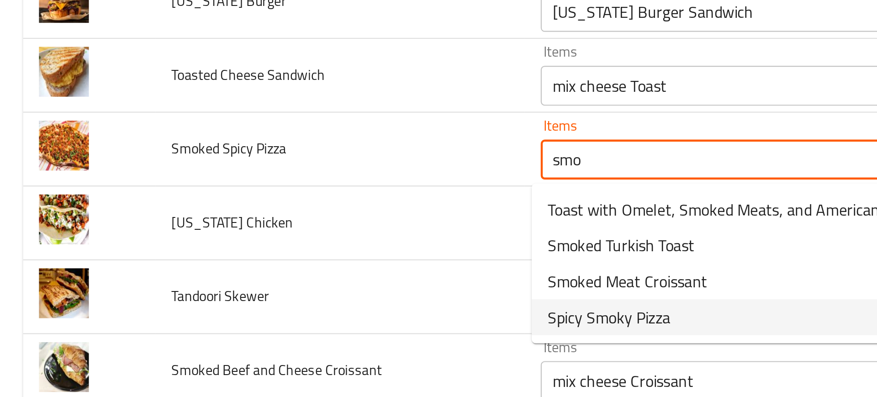
click at [288, 243] on span "Spicy Smoky Pizza" at bounding box center [279, 240] width 56 height 11
type Pizza "Spicy Smoky Pizza"
type Pizza-ar "بيتزا سبايسي سموكي"
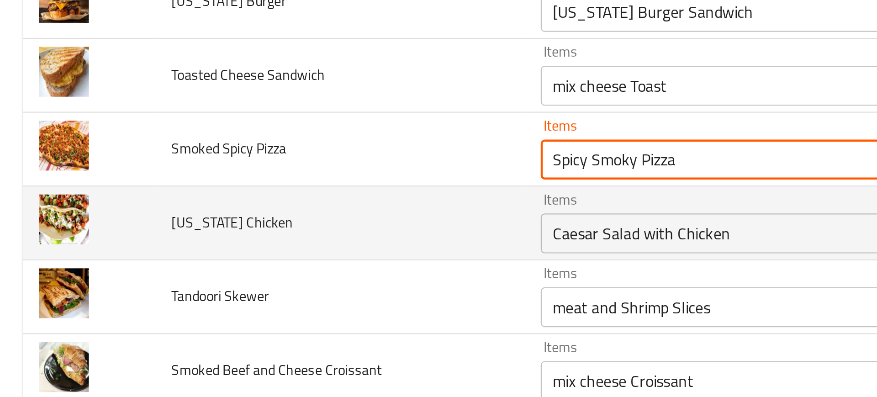
type Pizza "Spicy Smoky Pizza"
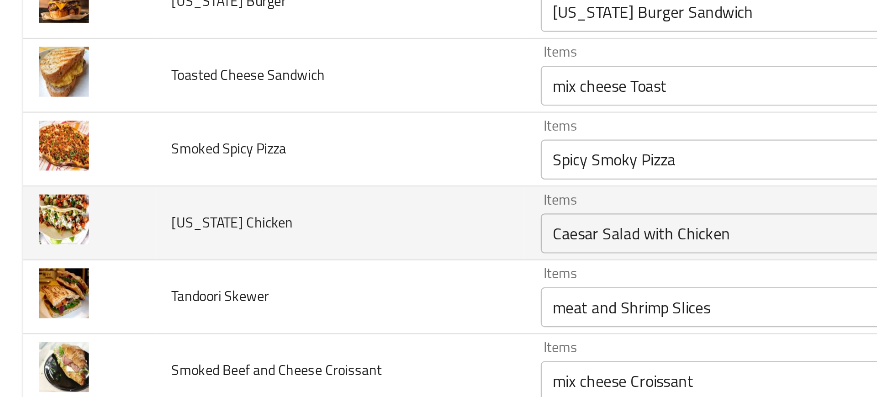
click at [230, 213] on td "Texas Chicken" at bounding box center [156, 198] width 169 height 34
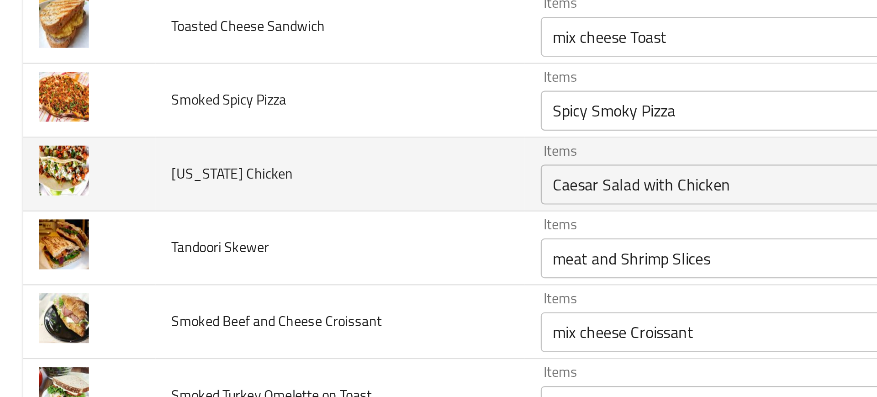
scroll to position [489, 0]
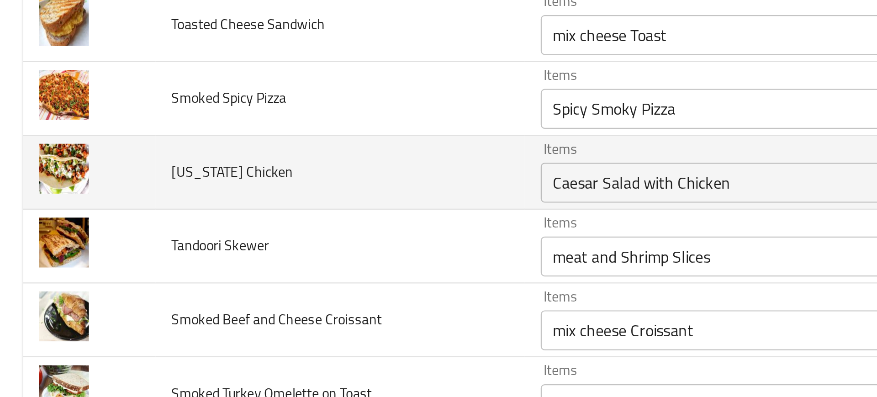
click at [271, 186] on div "Caesar Salad with Chicken Items" at bounding box center [370, 179] width 244 height 18
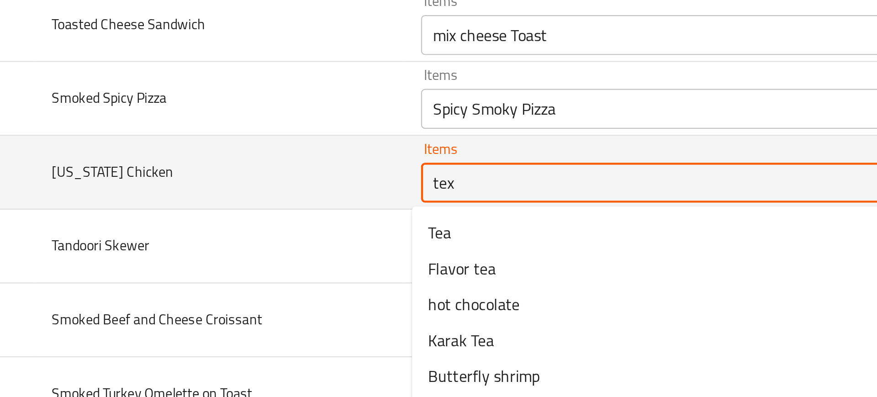
type Chicken "texa"
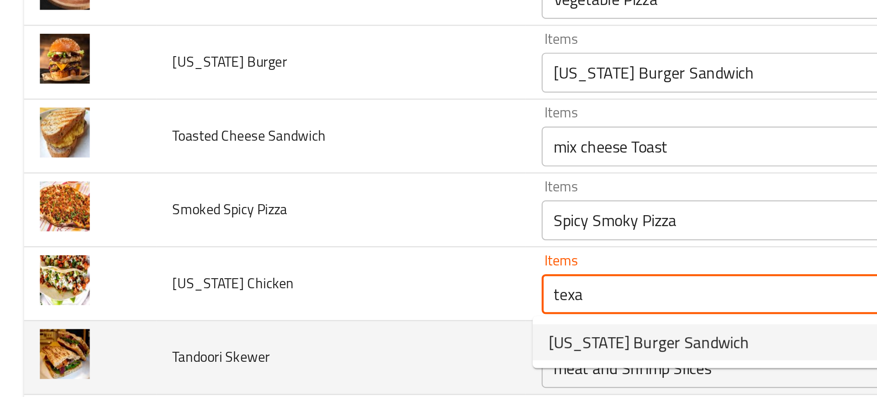
scroll to position [437, 0]
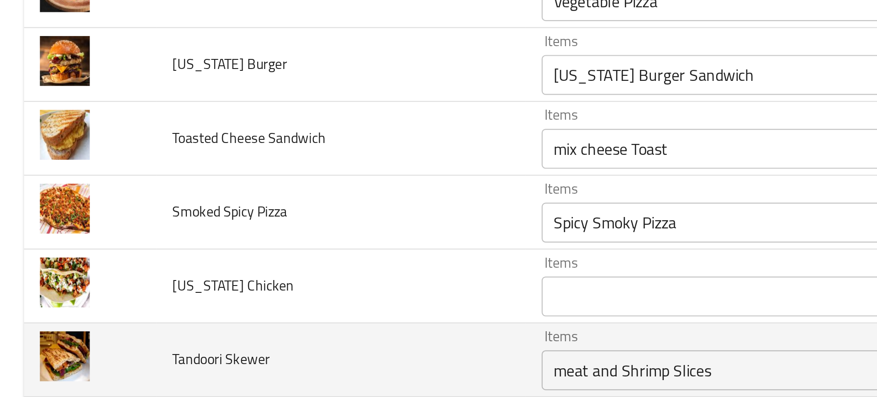
click at [147, 197] on td "Smoked Spicy Pizza" at bounding box center [156, 193] width 169 height 34
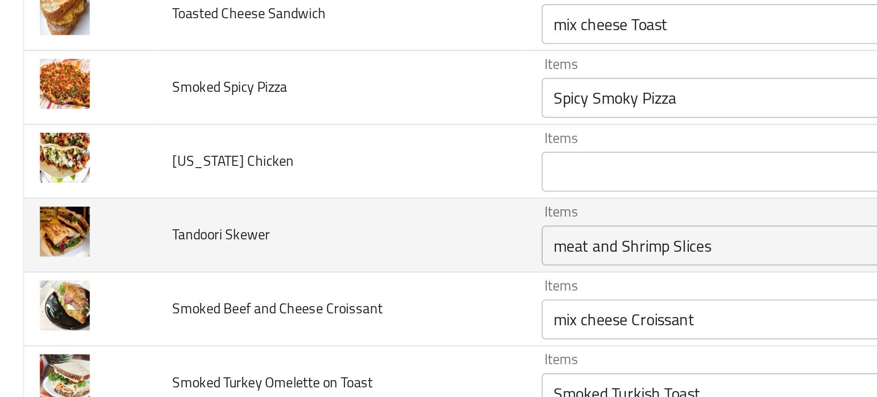
scroll to position [508, 0]
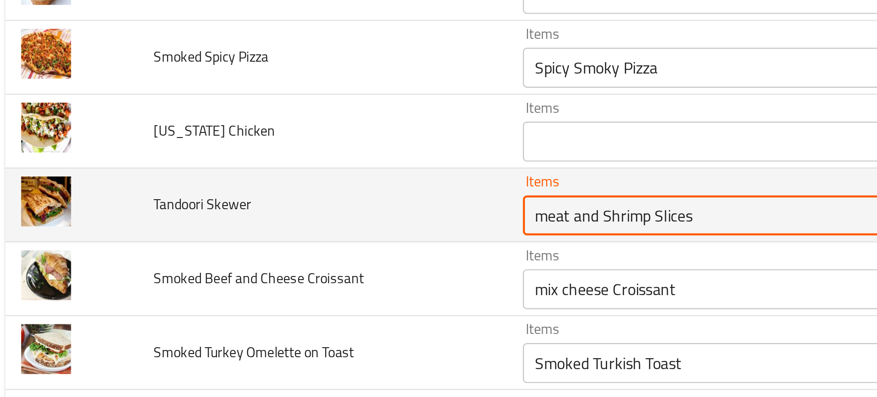
click at [273, 196] on Skewer "meat and Shrimp Slices" at bounding box center [357, 194] width 212 height 13
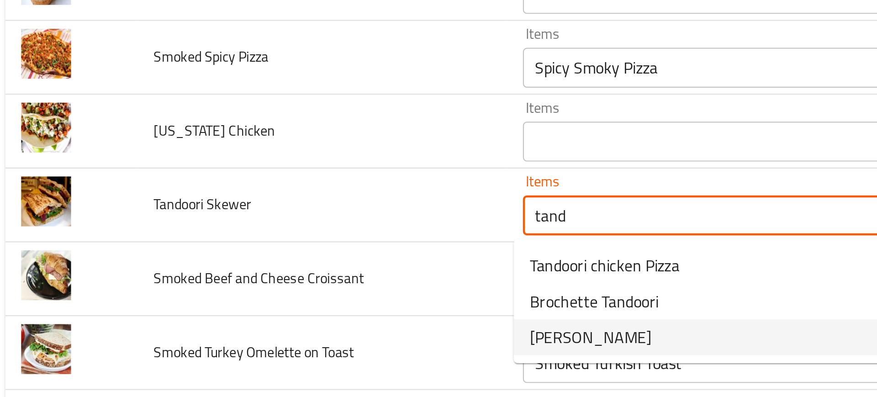
click at [263, 251] on span "[PERSON_NAME]" at bounding box center [279, 249] width 56 height 11
type Skewer "[PERSON_NAME]"
type Skewer-ar "جمبری فراید"
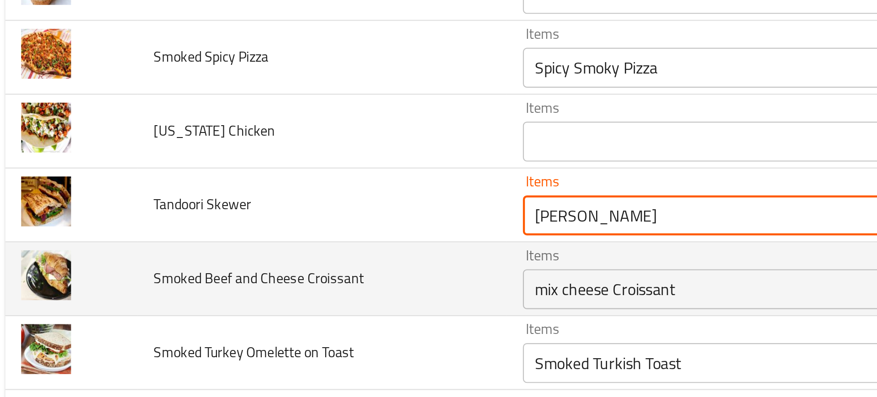
type Skewer "[PERSON_NAME]"
click at [193, 233] on td "Smoked Beef and Cheese Croissant" at bounding box center [156, 223] width 169 height 34
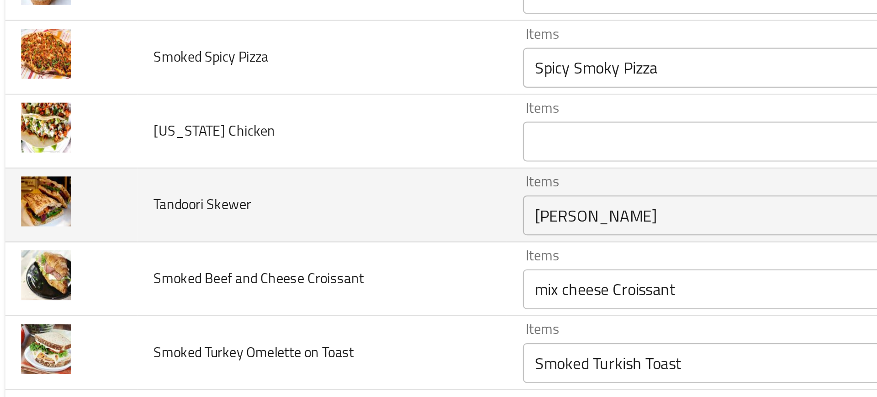
click at [277, 194] on Skewer "[PERSON_NAME]" at bounding box center [357, 194] width 212 height 13
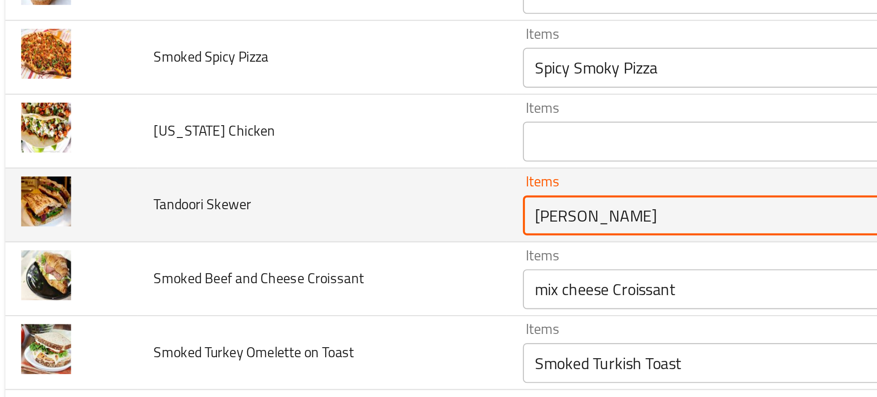
click at [277, 194] on Skewer "[PERSON_NAME]" at bounding box center [357, 194] width 212 height 13
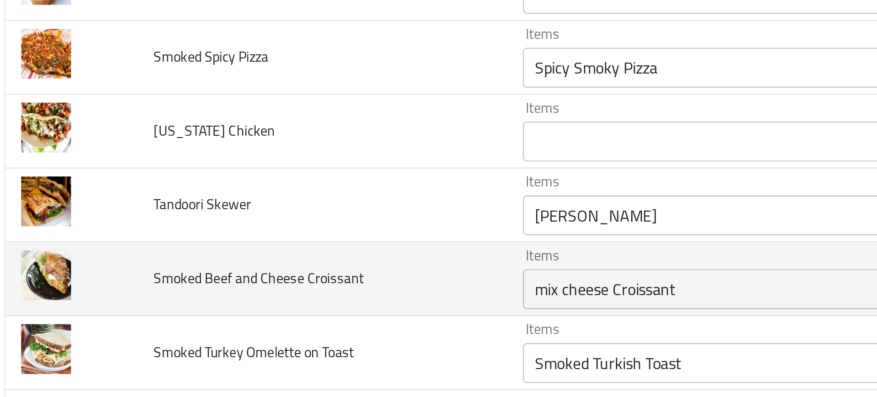
click at [189, 225] on td "Smoked Beef and Cheese Croissant" at bounding box center [156, 223] width 169 height 34
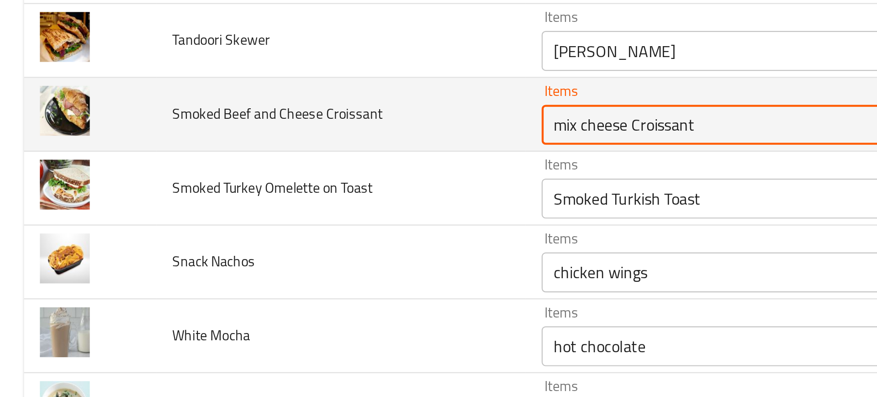
click at [266, 201] on Croissant "mix cheese Croissant" at bounding box center [357, 197] width 212 height 13
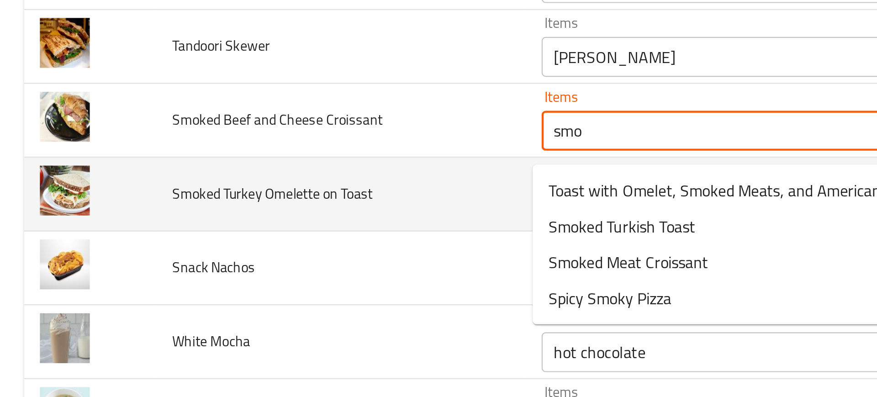
scroll to position [531, 0]
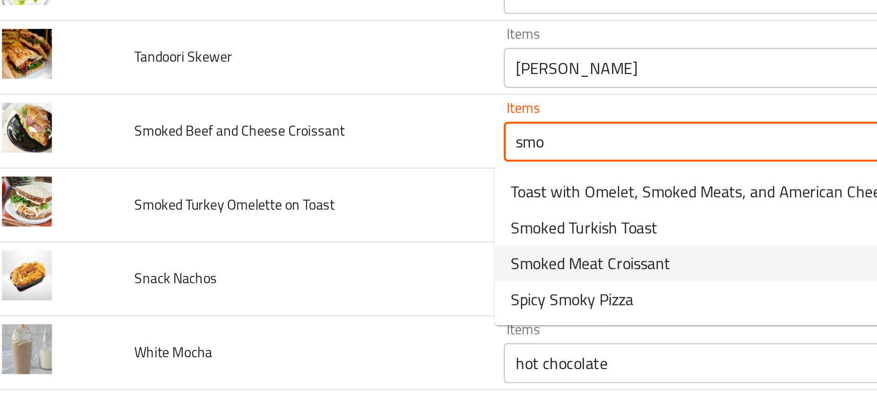
click at [273, 263] on span "Smoked Meat Croissant" at bounding box center [287, 260] width 73 height 11
type Croissant "Smoked Meat Croissant"
type Croissant-ar "کرواسون لحوم مدخنة"
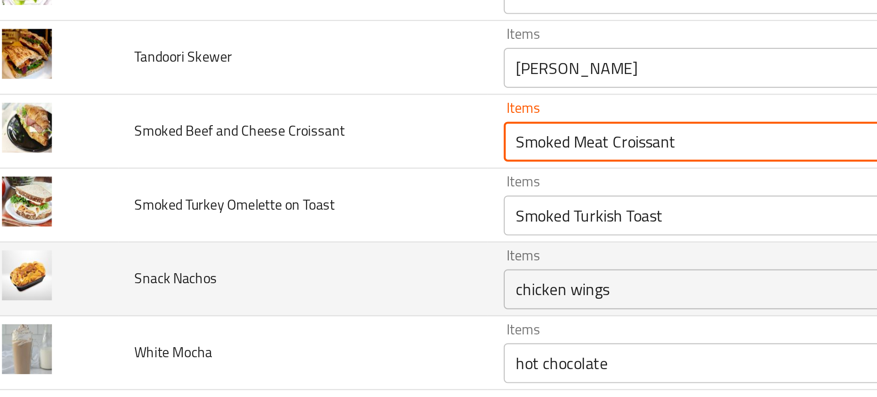
type Croissant "Smoked Meat Croissant"
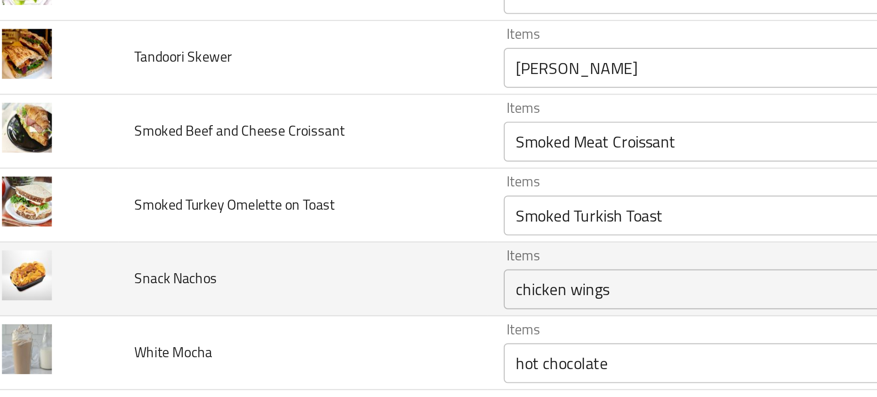
click at [228, 259] on td "Snack Nachos" at bounding box center [156, 268] width 169 height 34
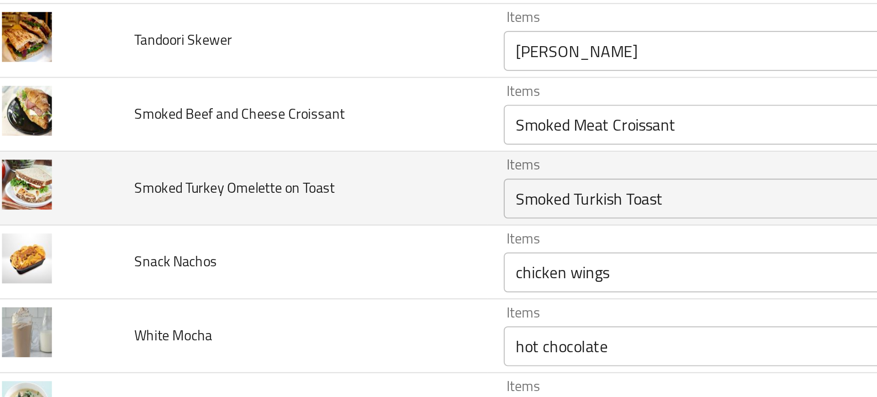
click at [278, 237] on Toast "Smoked Turkish Toast" at bounding box center [357, 231] width 212 height 13
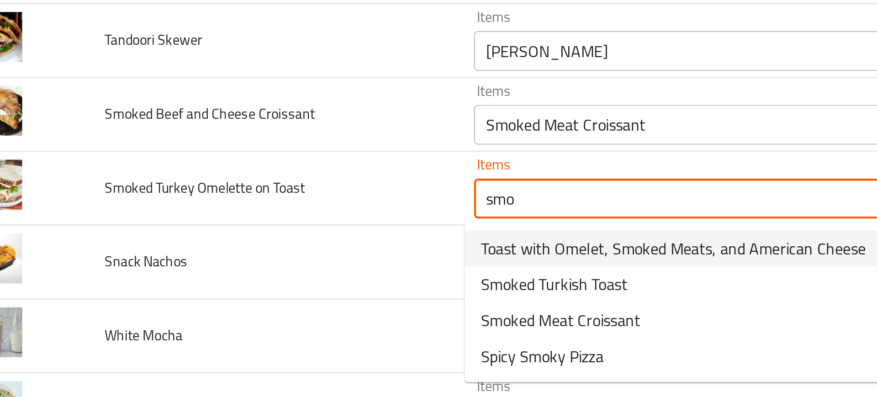
click at [294, 256] on span "Toast with Omelet, Smoked Meats, and American Cheese" at bounding box center [339, 253] width 176 height 11
type Toast "Toast with Omelet, Smoked Meats, and American Cheese"
type Toast-ar "توست بالأومليت واللحوم المدخنة والجبنة الأمريكية"
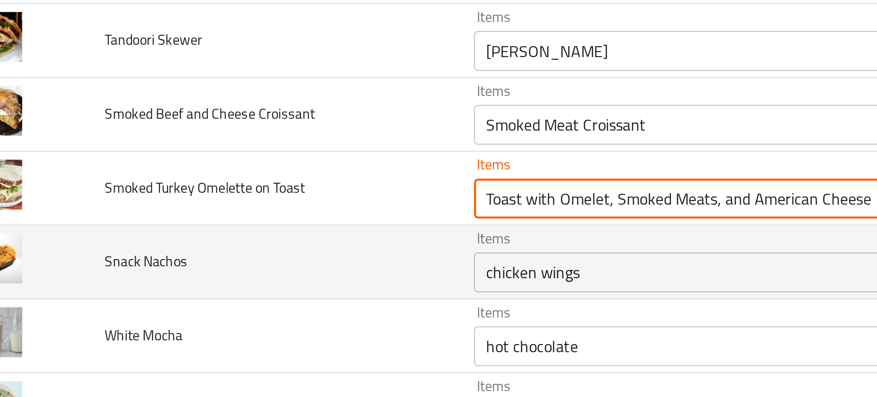
type Toast "Toast with Omelet, Smoked Meats, and American Cheese"
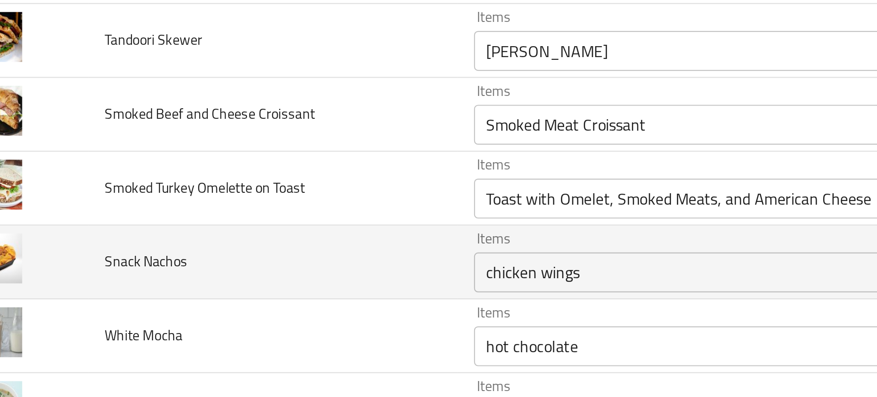
click at [214, 264] on td "Snack Nachos" at bounding box center [156, 260] width 169 height 34
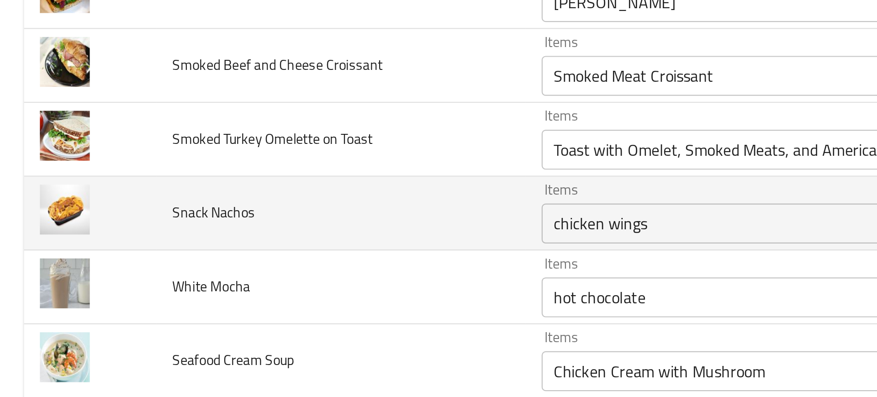
click at [285, 264] on Nachos "chicken wings" at bounding box center [357, 264] width 212 height 13
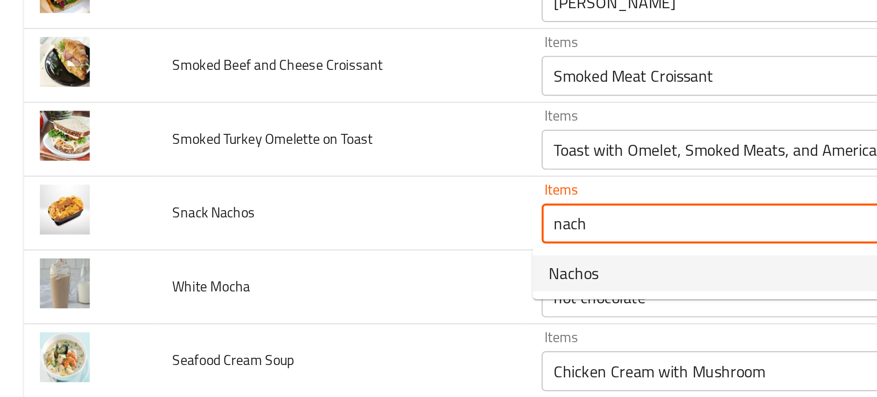
click at [278, 291] on Nachos-option-0 "Nachos" at bounding box center [365, 287] width 243 height 16
type Nachos "Nachos"
type Nachos-ar "ناتشوز"
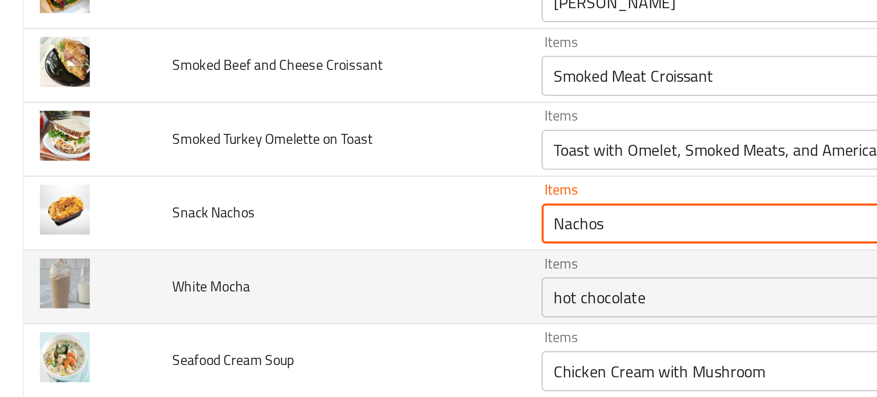
type Nachos "Nachos"
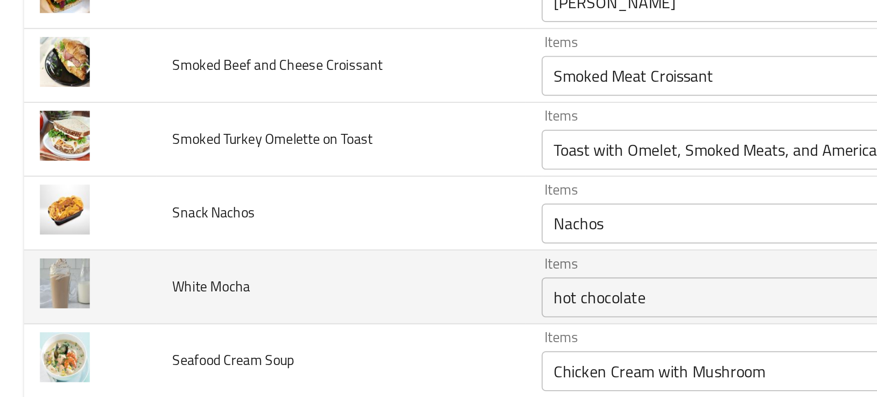
click at [235, 293] on td "White Mocha" at bounding box center [156, 294] width 169 height 34
click at [279, 309] on td "Items hot chocolate Items" at bounding box center [372, 294] width 263 height 34
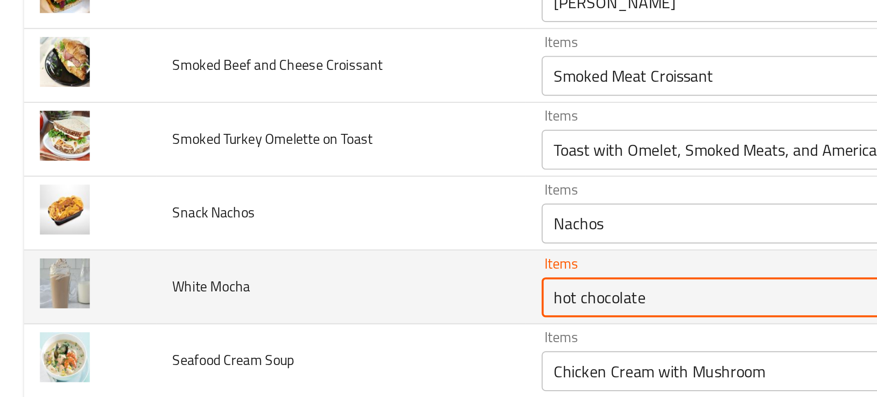
click at [261, 302] on Mocha "hot chocolate" at bounding box center [357, 298] width 212 height 13
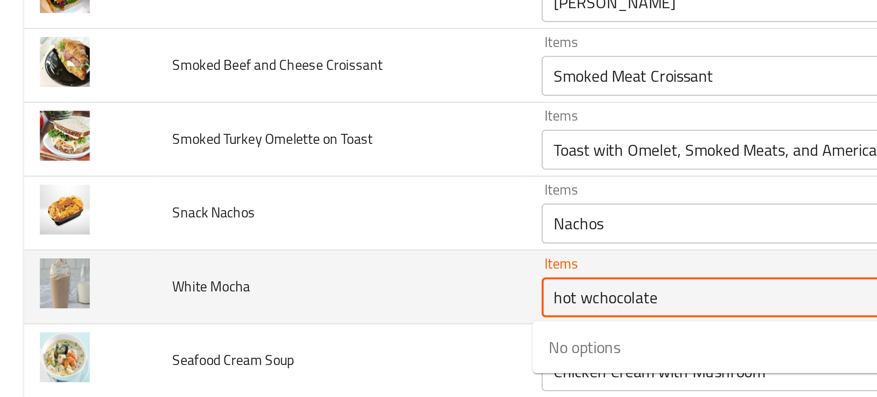
type Mocha "h"
type Mocha "w"
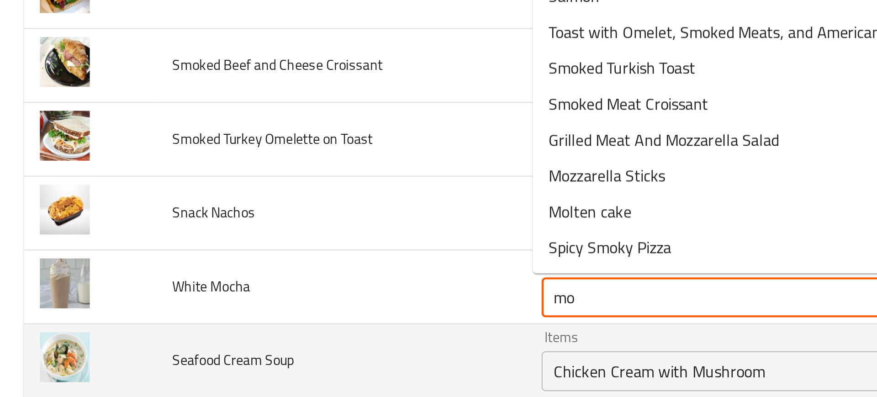
type Mocha "m"
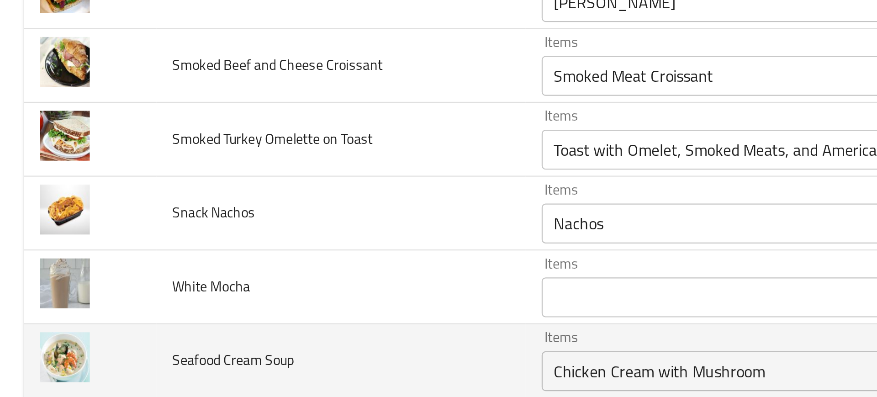
click at [186, 313] on td "Seafood Cream Soup" at bounding box center [156, 328] width 169 height 34
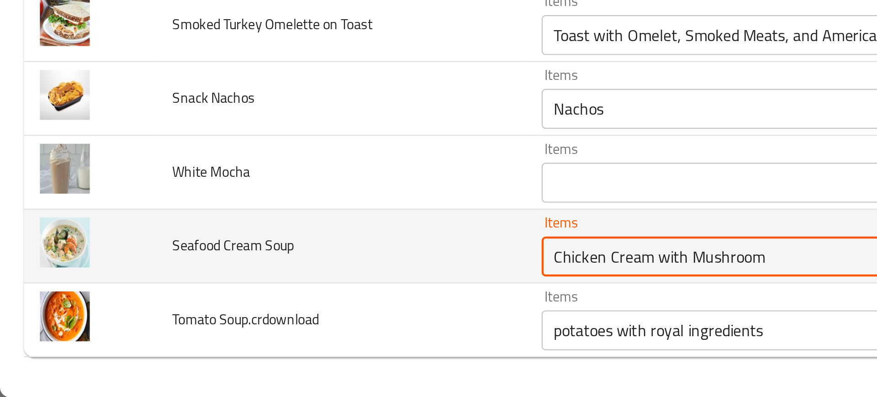
click at [271, 337] on Soup "Chicken Cream with Mushroom" at bounding box center [357, 332] width 212 height 13
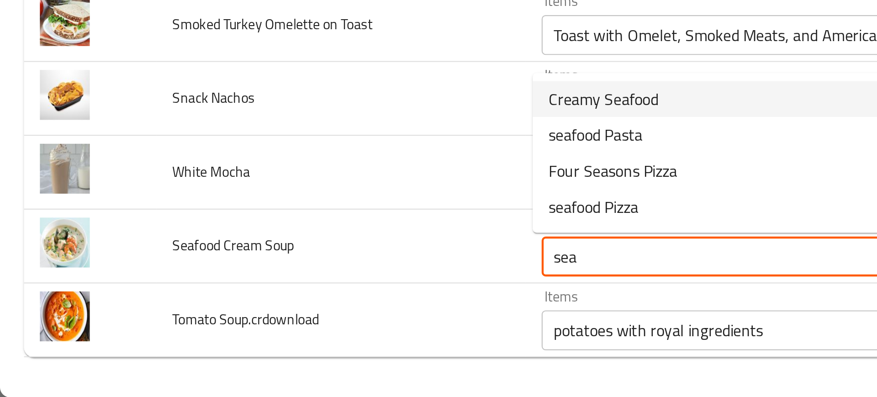
click at [270, 264] on span "Creamy Seafood" at bounding box center [276, 260] width 50 height 11
type Soup "Creamy Seafood"
type Soup-ar "كريمي سيفود"
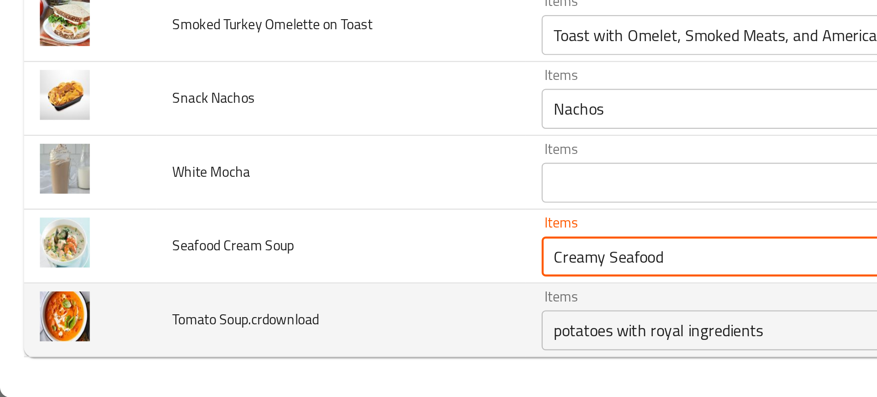
type Soup "Creamy Seafood"
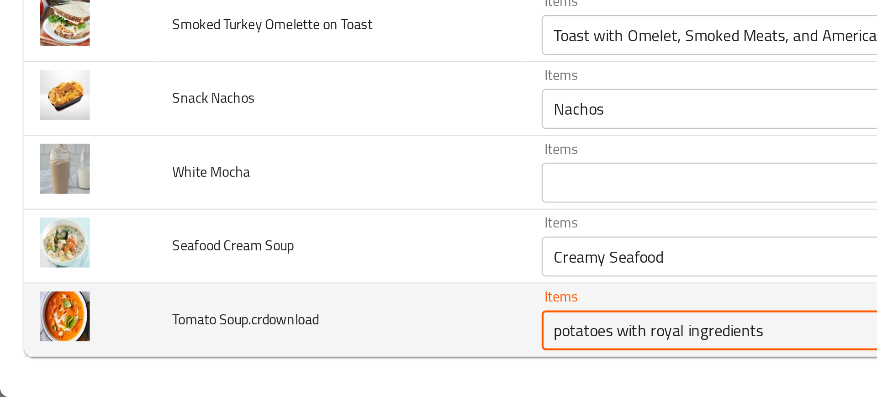
click at [272, 368] on Soup__crdownload "potatoes with royal ingredients" at bounding box center [357, 366] width 212 height 13
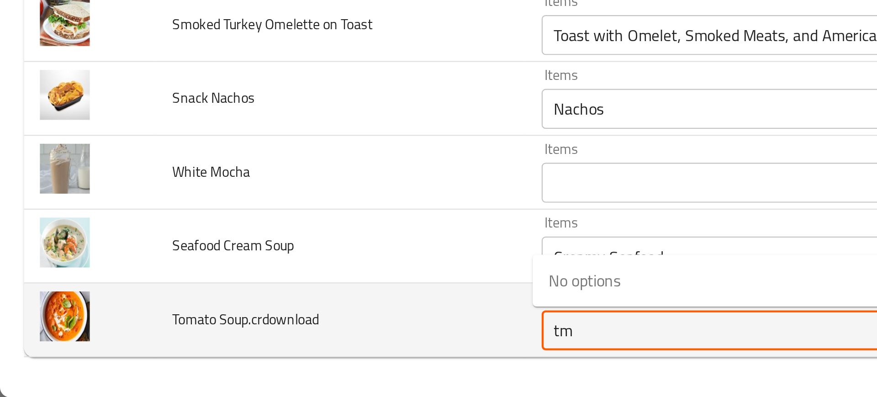
type Soup__crdownload "t"
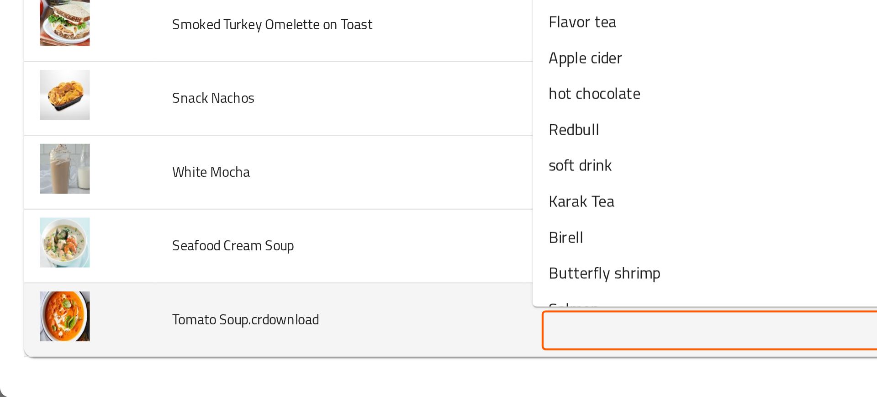
type Soup__crdownload "o"
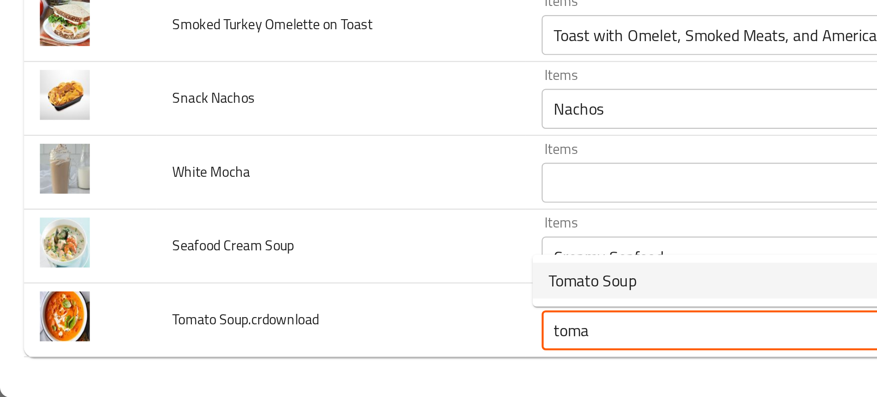
click at [262, 342] on span "Tomato Soup" at bounding box center [271, 343] width 40 height 11
type Soup__crdownload "Tomato Soup"
type Soup__crdownload-ar "شوربة طماطم"
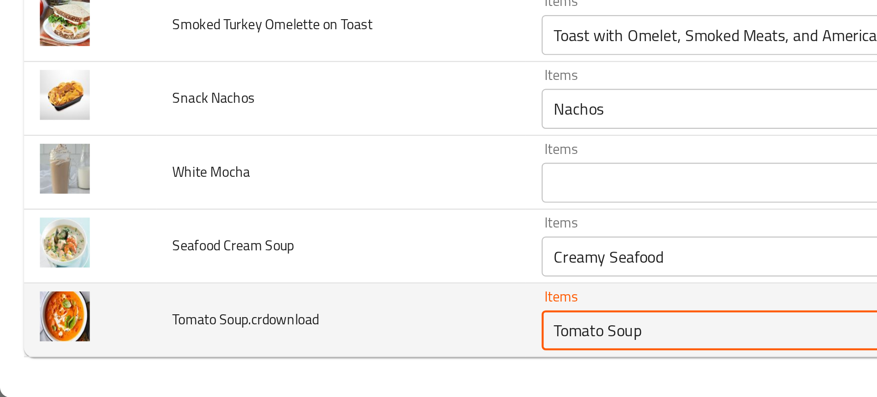
type Soup__crdownload "Tomato Soup"
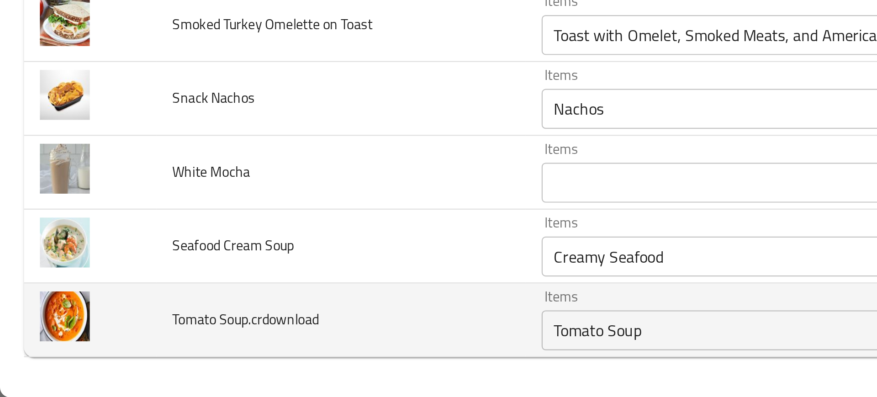
click at [180, 349] on td "Tomato Soup.crdownload" at bounding box center [156, 362] width 169 height 34
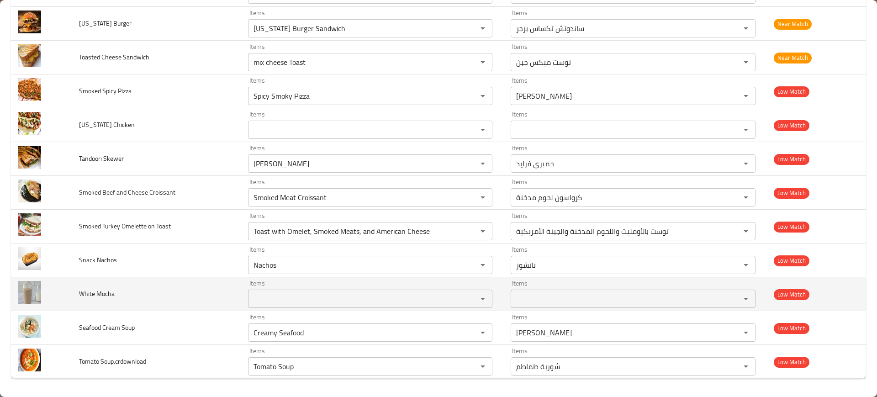
click at [90, 296] on span "White Mocha" at bounding box center [97, 294] width 36 height 12
copy span "White Mocha"
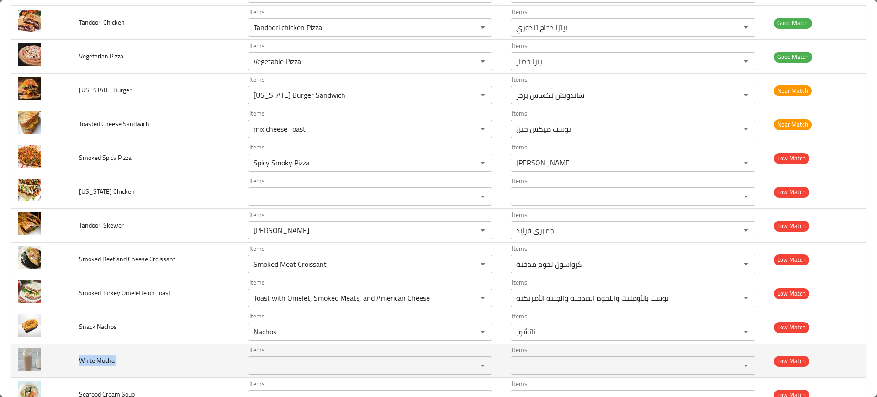
scroll to position [472, 0]
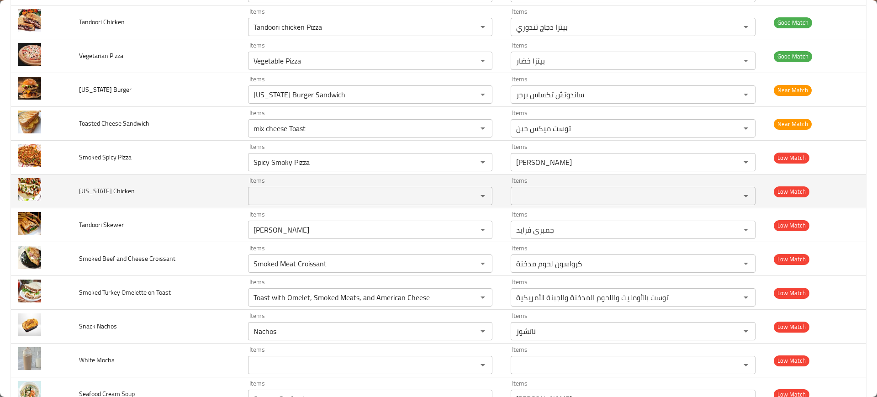
click at [103, 189] on span "Texas Chicken" at bounding box center [107, 191] width 56 height 12
copy span "Texas Chicken"
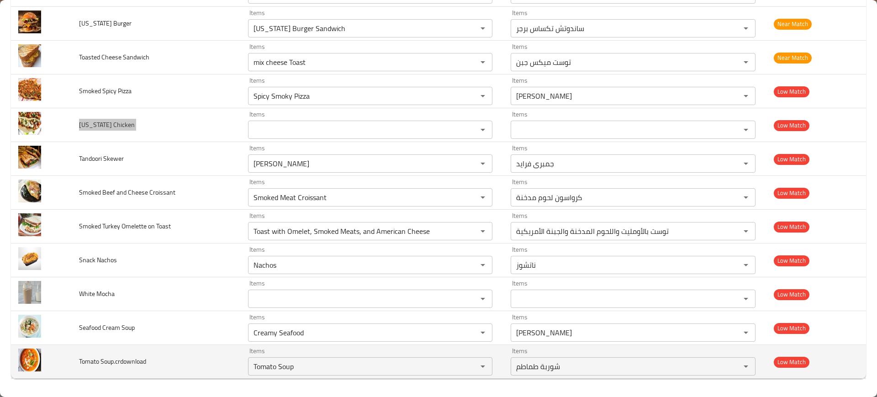
scroll to position [538, 0]
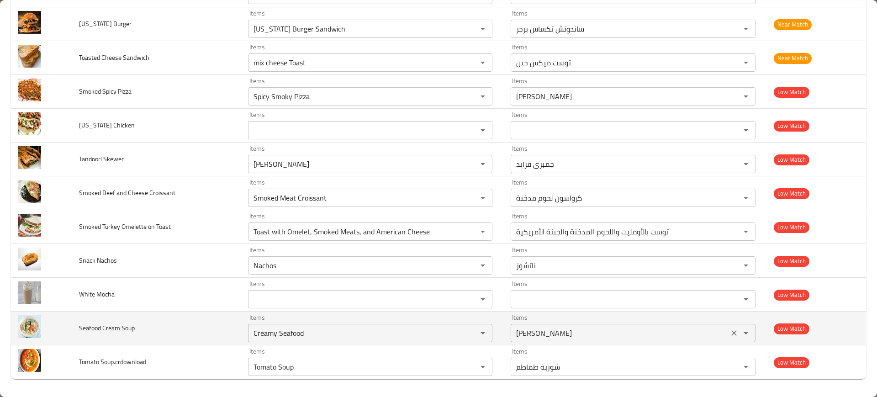
drag, startPoint x: 541, startPoint y: 343, endPoint x: 531, endPoint y: 336, distance: 12.5
click at [531, 336] on td "Items كريمي سيفود Items" at bounding box center [634, 328] width 263 height 34
click at [531, 336] on Soup-ar "كريمي سيفود" at bounding box center [619, 332] width 212 height 13
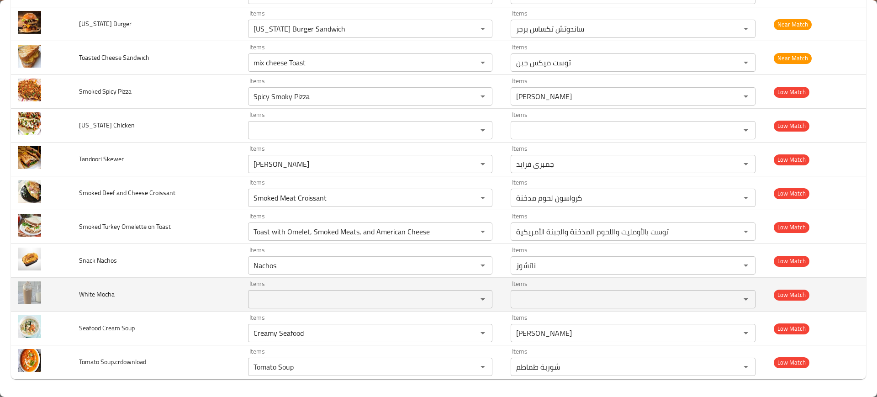
click at [105, 290] on span "White Mocha" at bounding box center [97, 294] width 36 height 12
copy span "White Mocha"
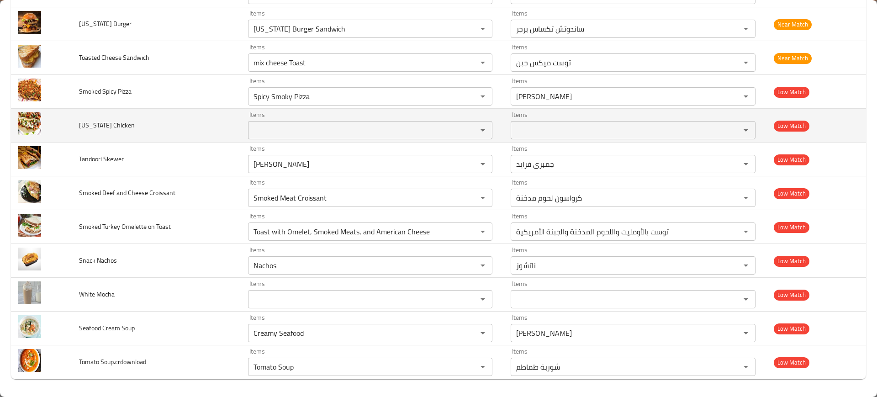
click at [97, 126] on span "Texas Chicken" at bounding box center [107, 125] width 56 height 12
copy span "Texas Chicken"
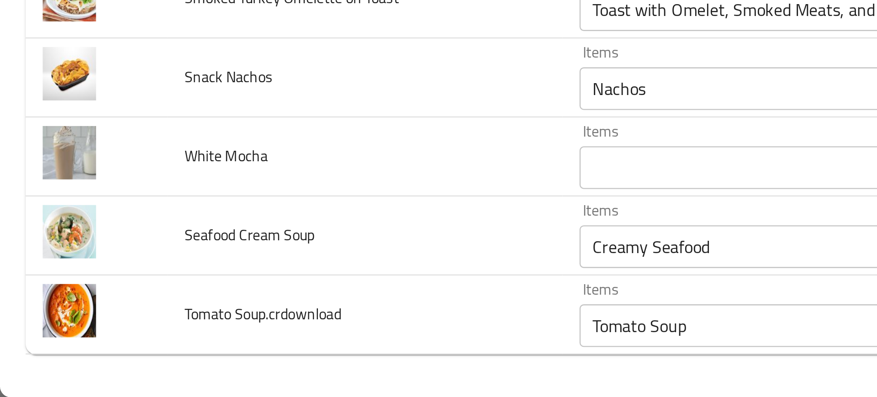
scroll to position [0, 0]
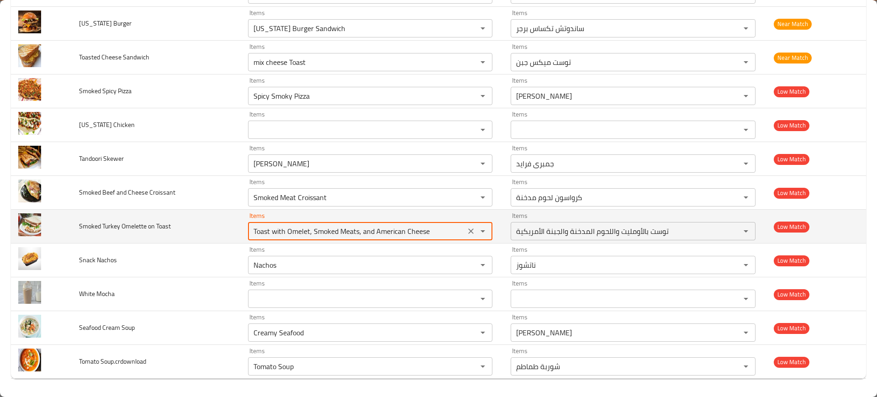
click at [318, 232] on Toast "Toast with Omelet, Smoked Meats, and American Cheese" at bounding box center [357, 231] width 212 height 13
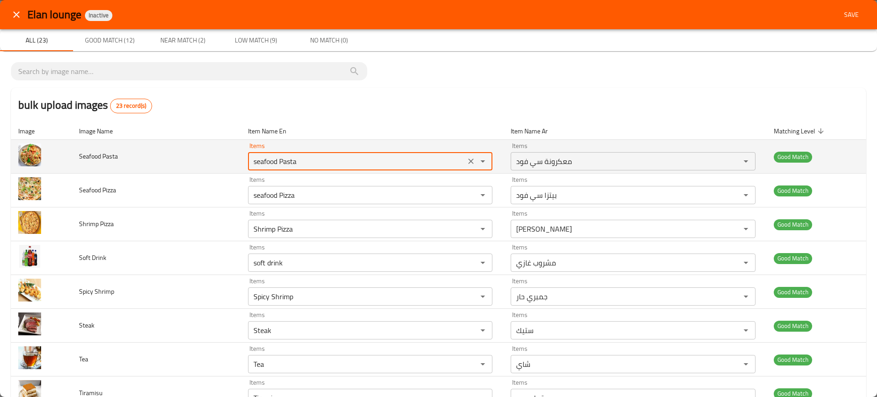
click at [258, 166] on Pasta "seafood Pasta" at bounding box center [357, 161] width 212 height 13
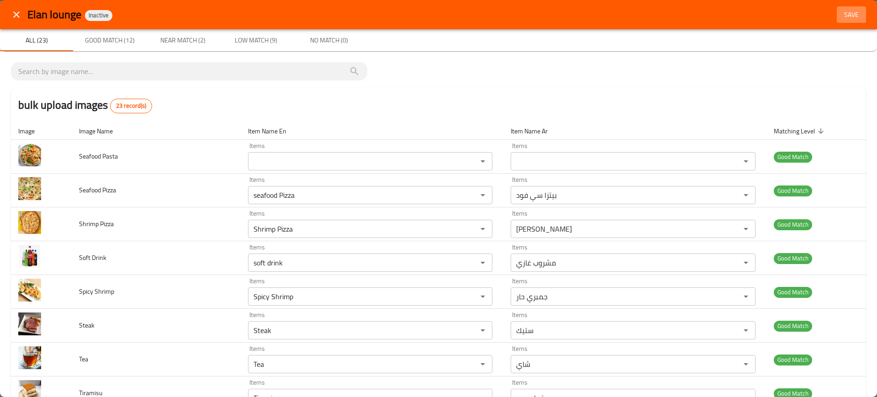
click at [842, 16] on span "Save" at bounding box center [851, 14] width 22 height 11
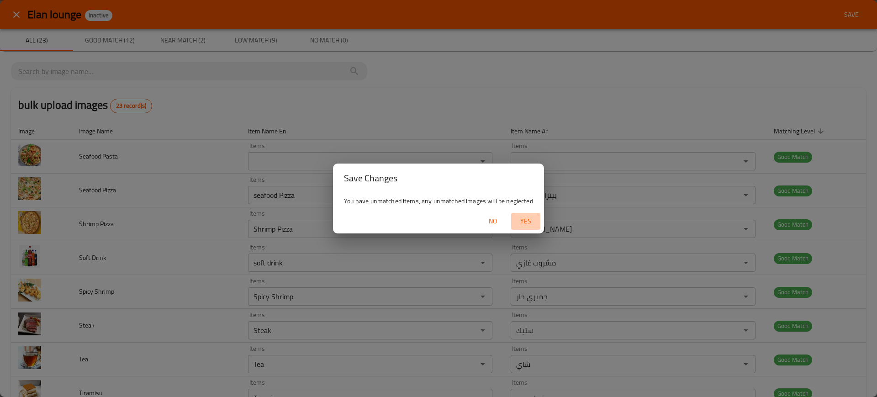
click at [526, 216] on span "Yes" at bounding box center [526, 221] width 22 height 11
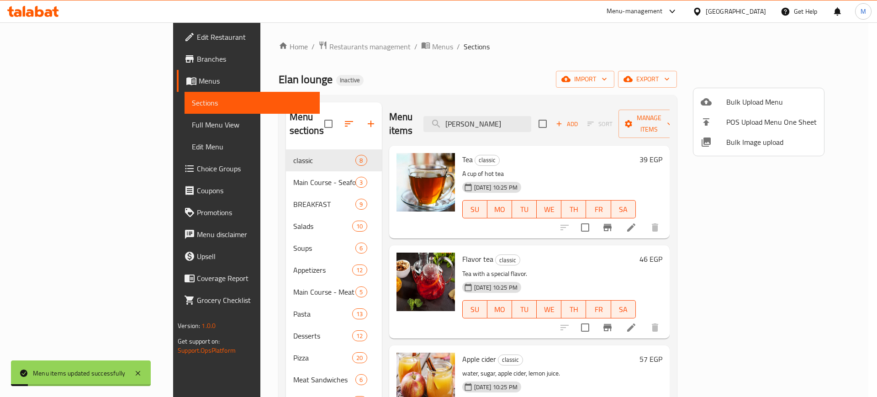
click at [540, 111] on div at bounding box center [438, 198] width 877 height 397
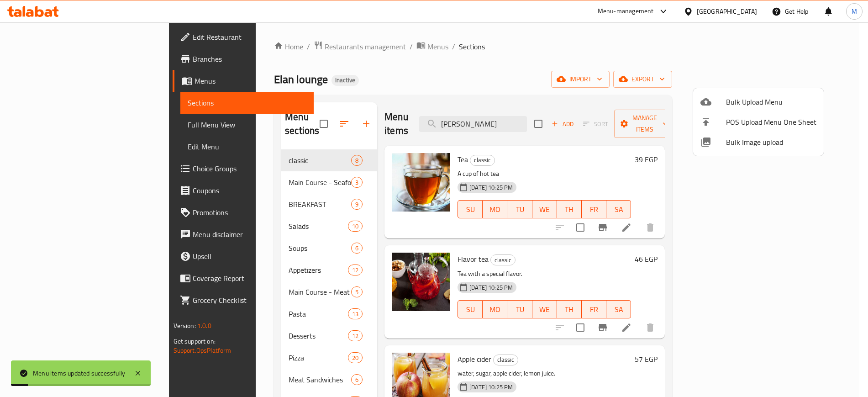
click at [527, 116] on input "Alfredo Pasta" at bounding box center [473, 124] width 108 height 16
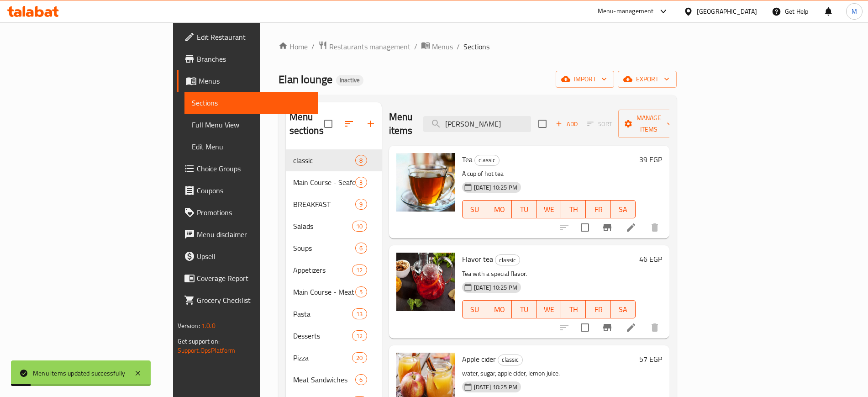
click at [531, 116] on input "Alfredo Pasta" at bounding box center [477, 124] width 108 height 16
paste input "seafood"
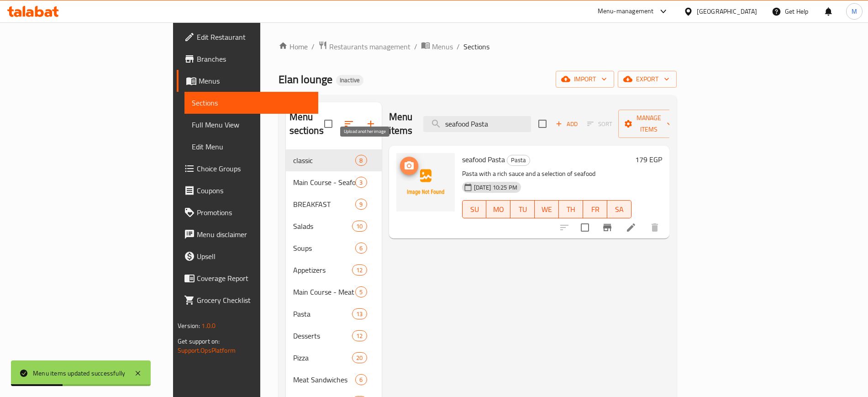
click at [404, 160] on icon "upload picture" at bounding box center [409, 165] width 11 height 11
click at [398, 334] on div "Menu items seafood Pasta Add Sort Manage items seafood Pasta Pasta Pasta with a…" at bounding box center [526, 300] width 288 height 397
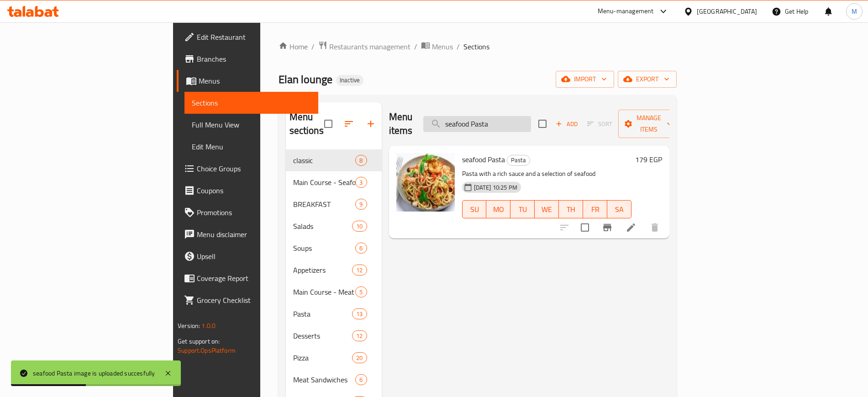
click at [531, 116] on input "seafood Pasta" at bounding box center [477, 124] width 108 height 16
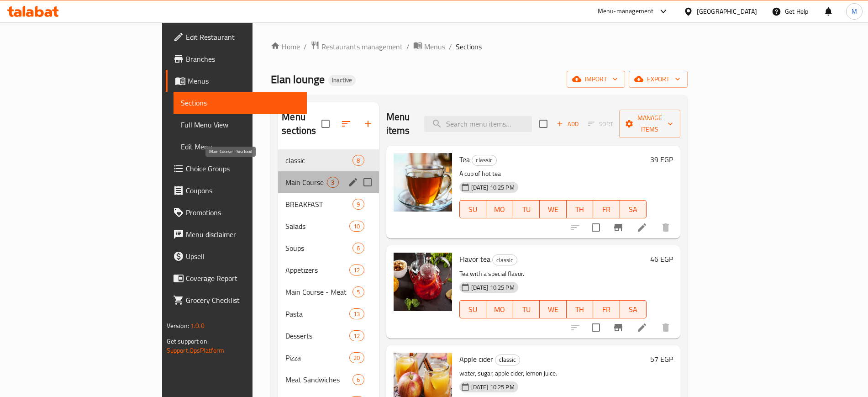
click at [285, 177] on span "Main Course - Seafood" at bounding box center [306, 182] width 42 height 11
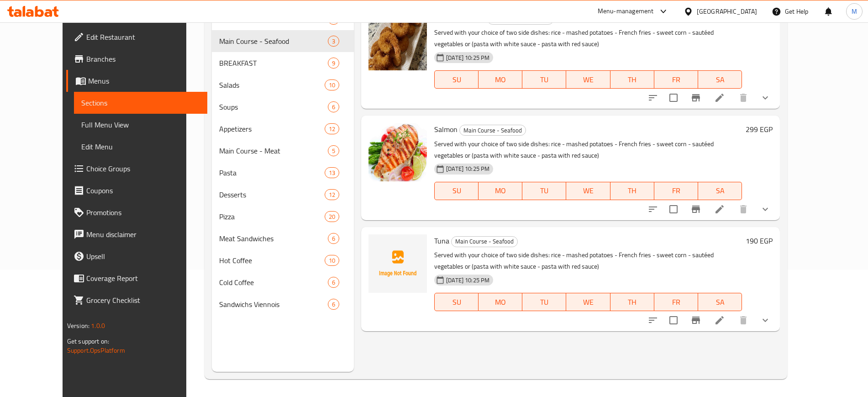
scroll to position [127, 0]
click at [376, 245] on icon "upload picture" at bounding box center [381, 247] width 11 height 11
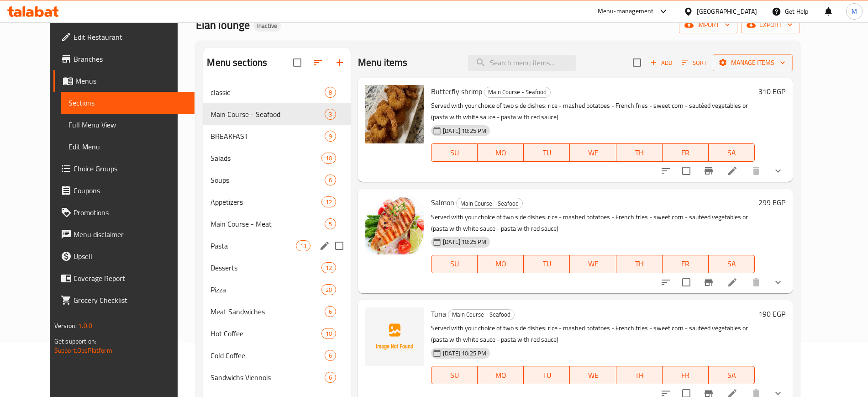
scroll to position [68, 0]
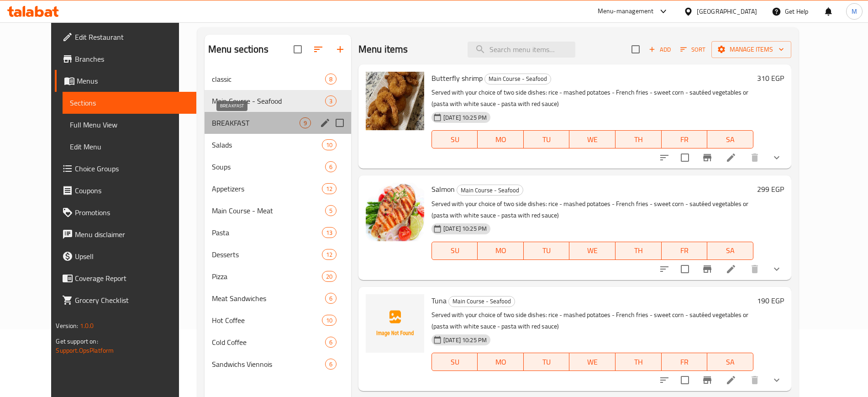
click at [217, 118] on span "BREAKFAST" at bounding box center [256, 122] width 88 height 11
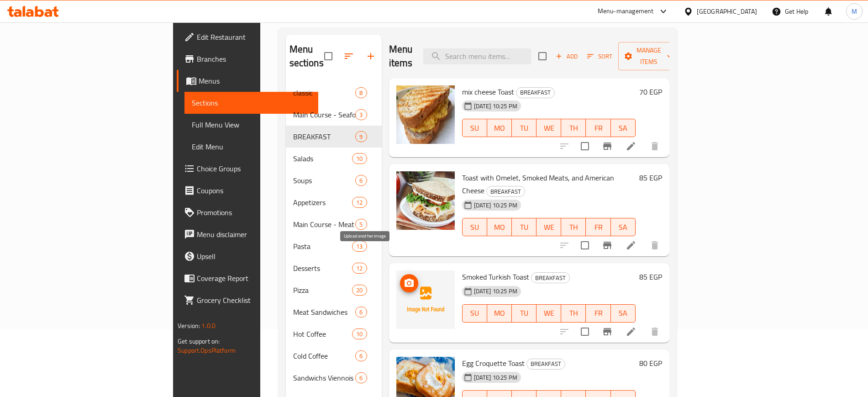
click at [404, 278] on icon "upload picture" at bounding box center [409, 283] width 11 height 11
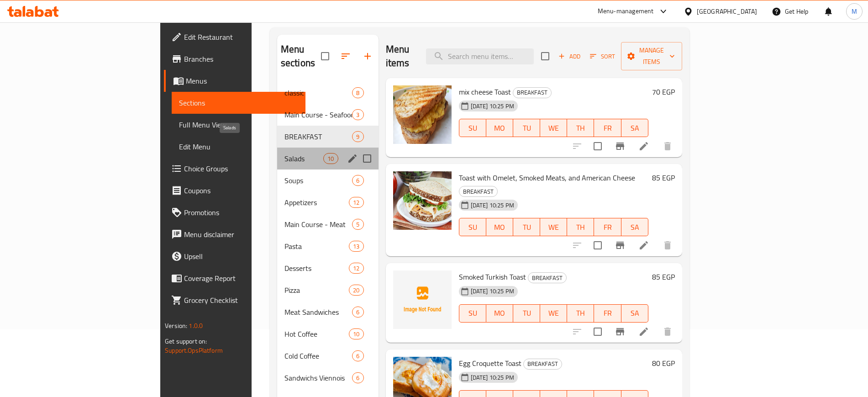
click at [284, 153] on span "Salads" at bounding box center [303, 158] width 39 height 11
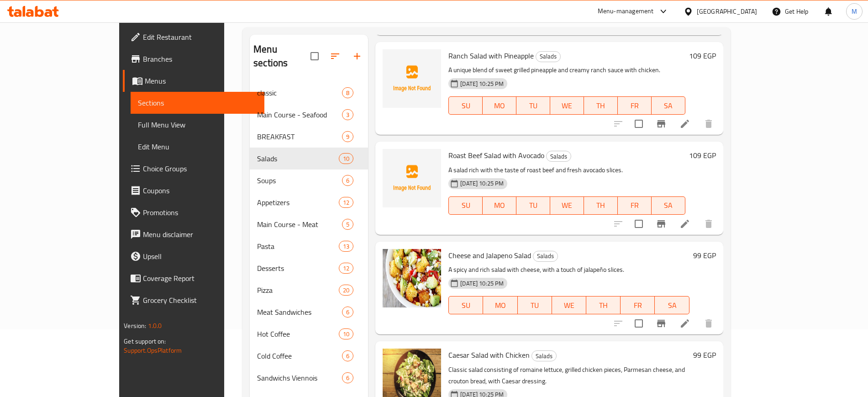
scroll to position [437, 0]
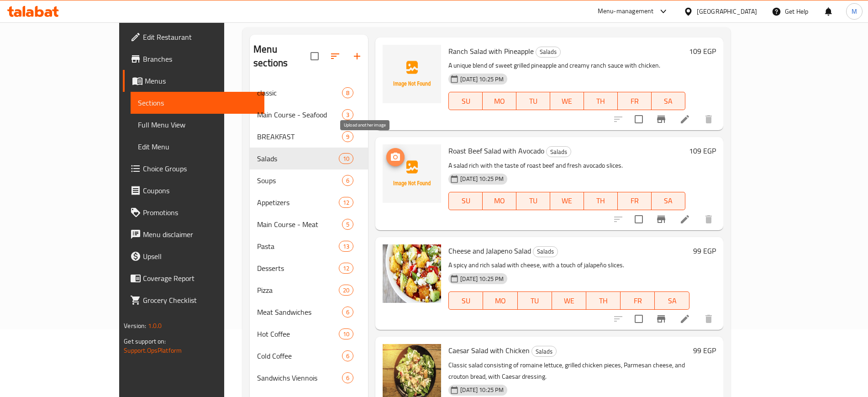
click at [386, 152] on span "upload picture" at bounding box center [395, 157] width 18 height 11
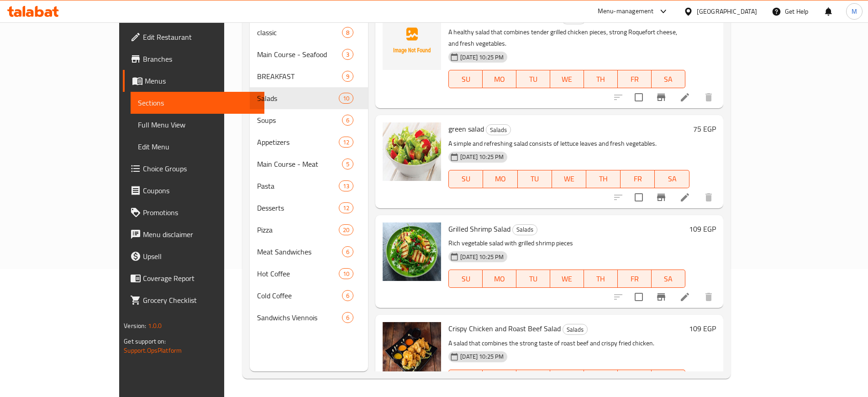
scroll to position [0, 0]
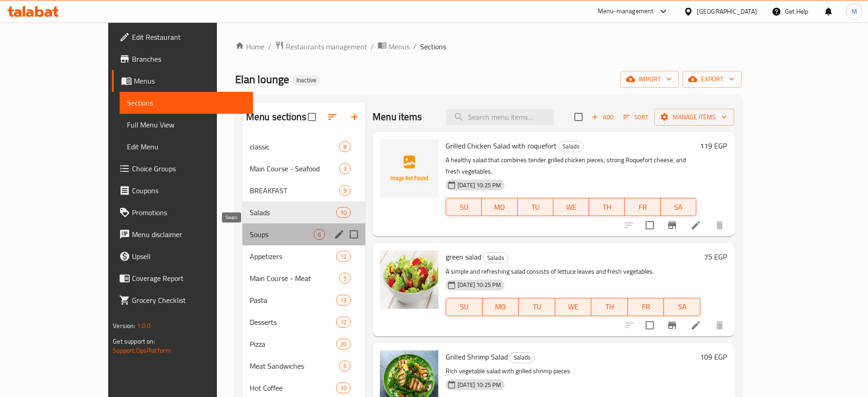
click at [258, 230] on span "Soups" at bounding box center [282, 234] width 64 height 11
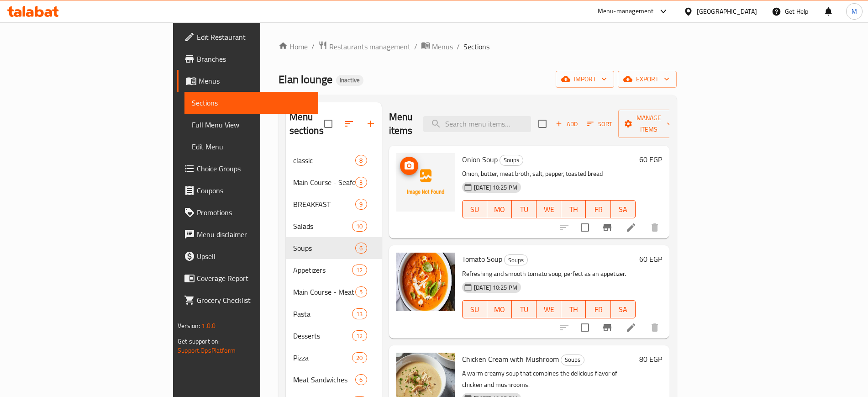
click at [396, 156] on img at bounding box center [425, 182] width 58 height 58
click at [405, 161] on icon "upload picture" at bounding box center [409, 165] width 9 height 8
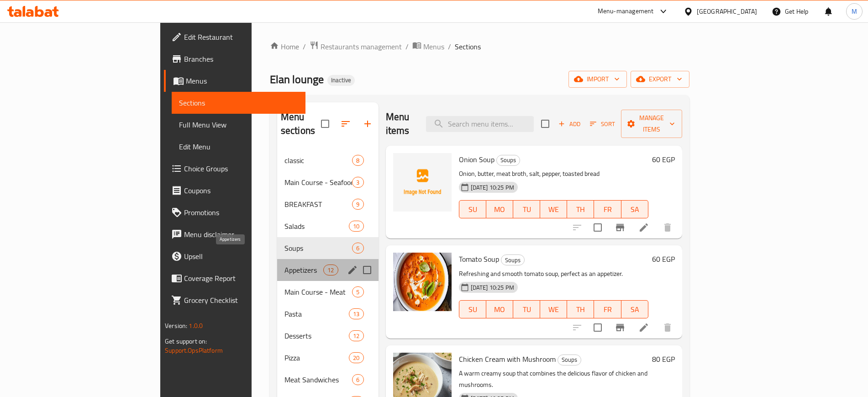
click at [284, 264] on span "Appetizers" at bounding box center [303, 269] width 39 height 11
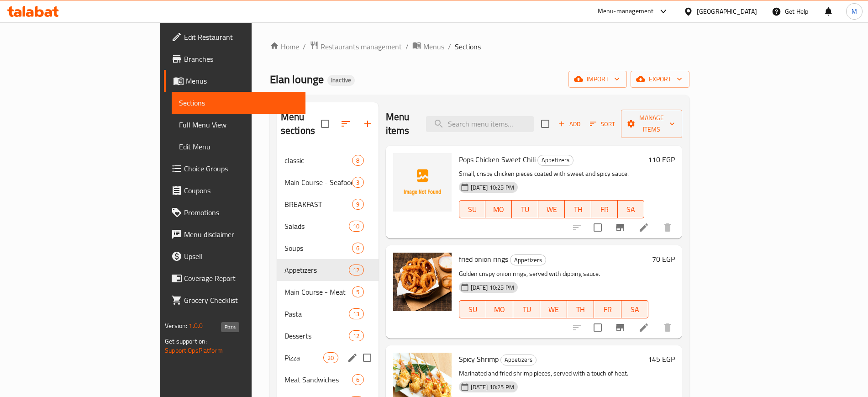
scroll to position [128, 0]
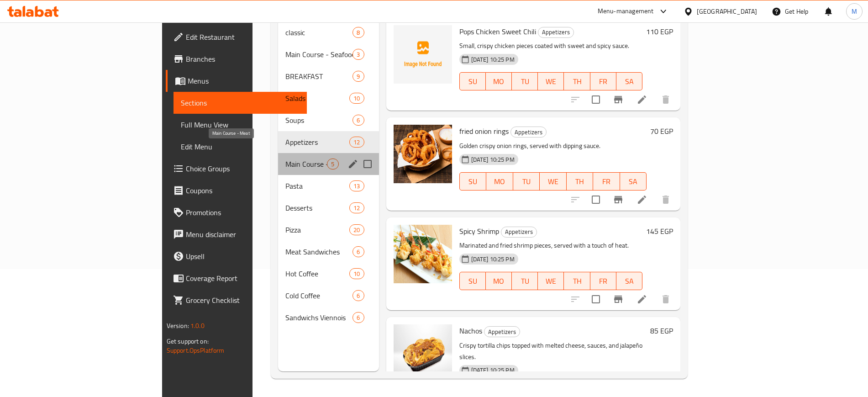
click at [285, 158] on span "Main Course - Meat" at bounding box center [306, 163] width 42 height 11
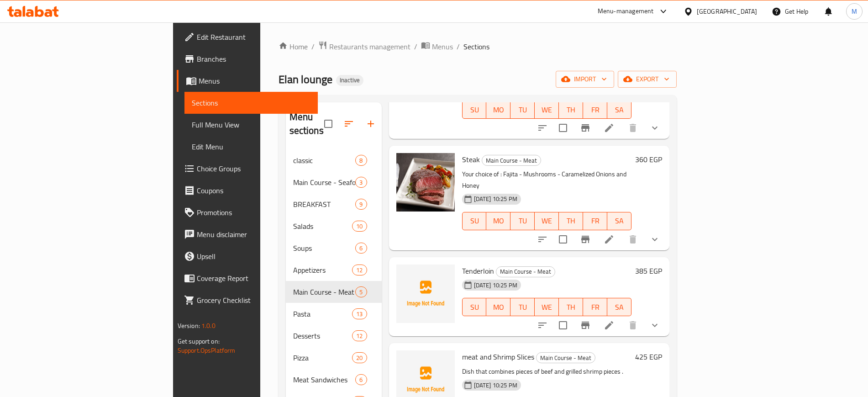
scroll to position [128, 0]
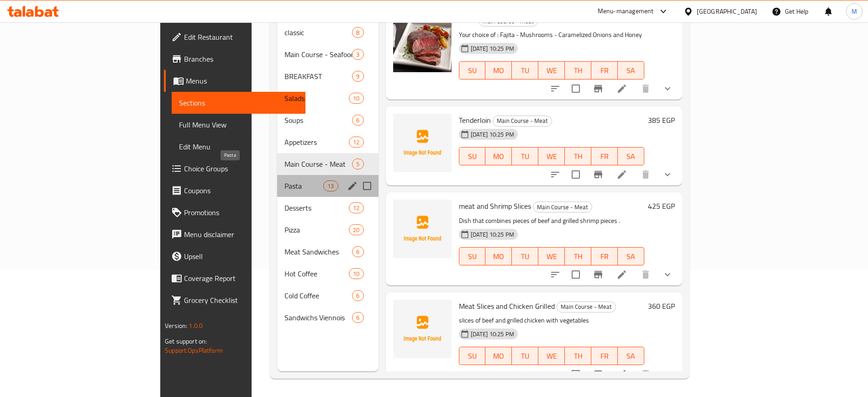
click at [284, 180] on span "Pasta" at bounding box center [303, 185] width 39 height 11
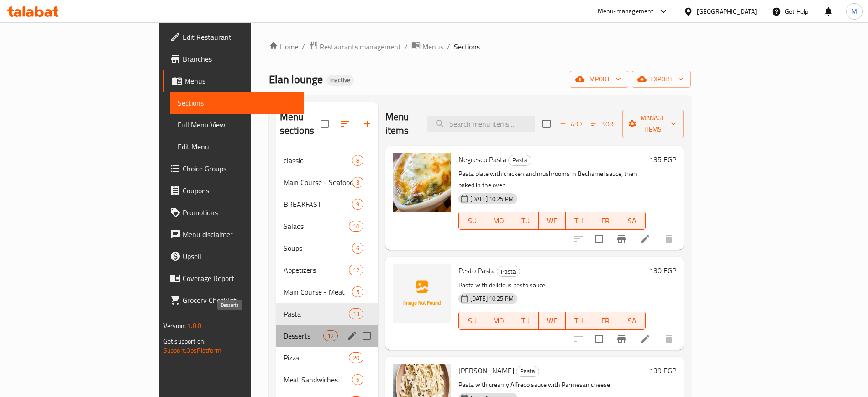
click at [284, 330] on span "Desserts" at bounding box center [304, 335] width 40 height 11
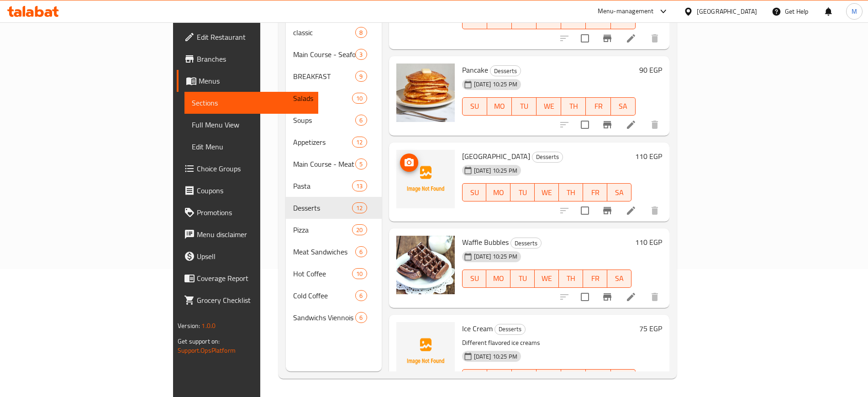
scroll to position [149, 0]
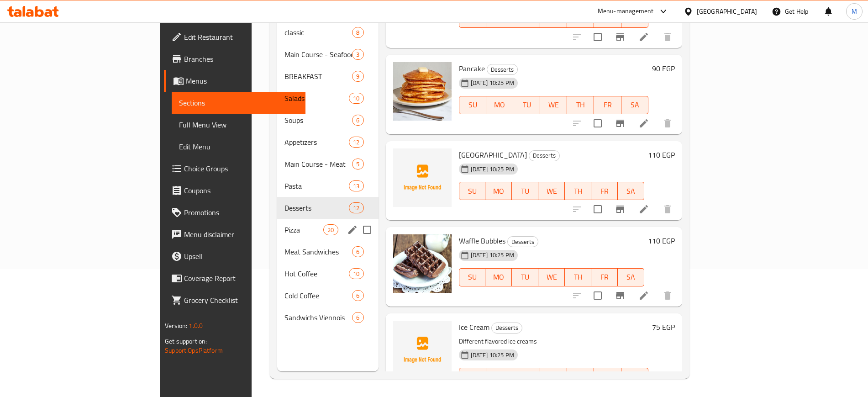
click at [277, 219] on div "Pizza 20" at bounding box center [327, 230] width 101 height 22
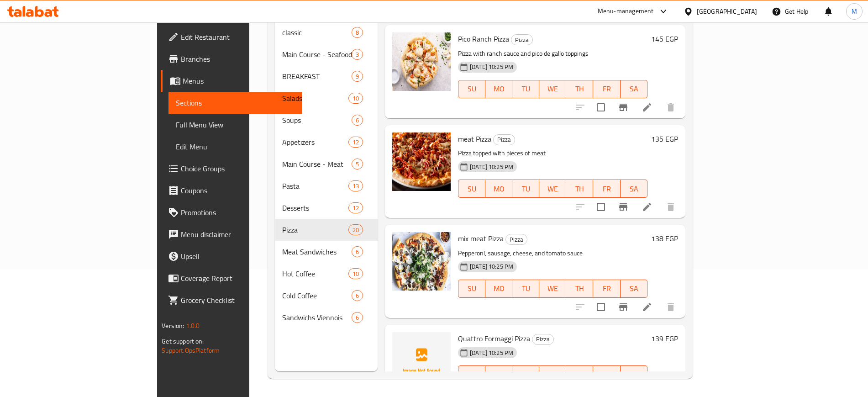
scroll to position [1580, 0]
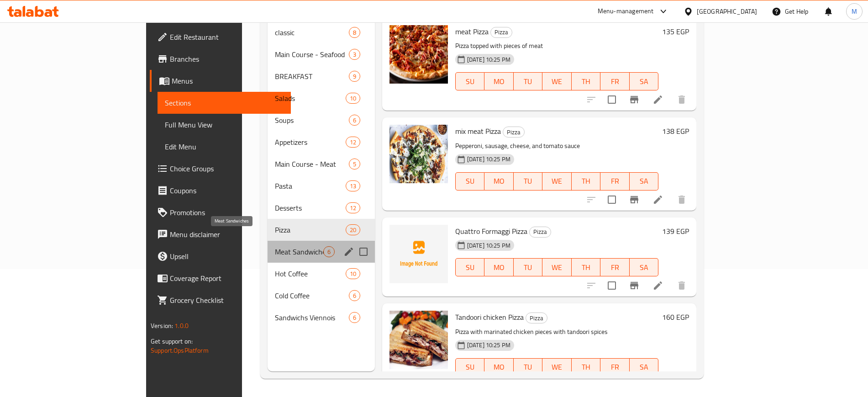
click at [275, 246] on span "Meat Sandwiches" at bounding box center [299, 251] width 48 height 11
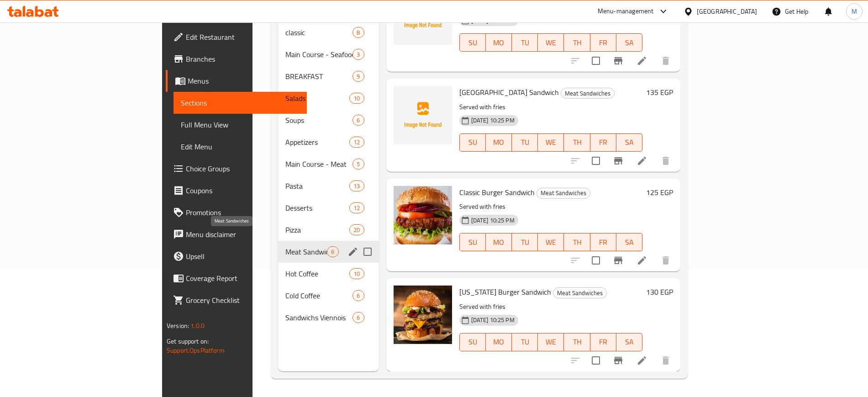
scroll to position [225, 0]
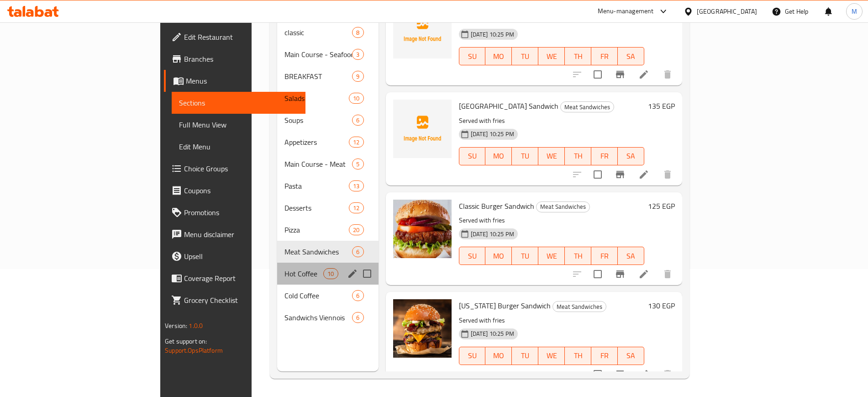
click at [277, 263] on div "Hot Coffee 10" at bounding box center [327, 274] width 101 height 22
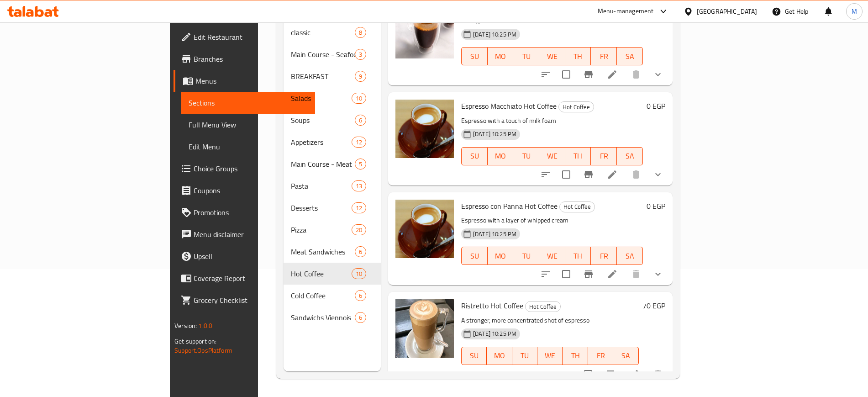
scroll to position [624, 0]
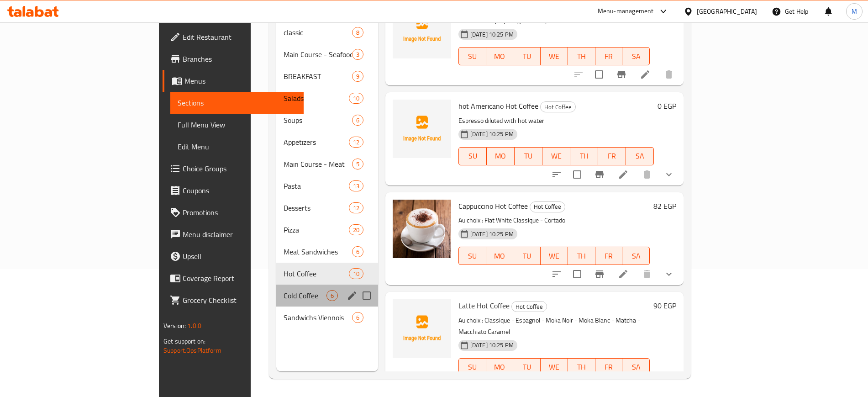
click at [284, 290] on span "Cold Coffee" at bounding box center [305, 295] width 43 height 11
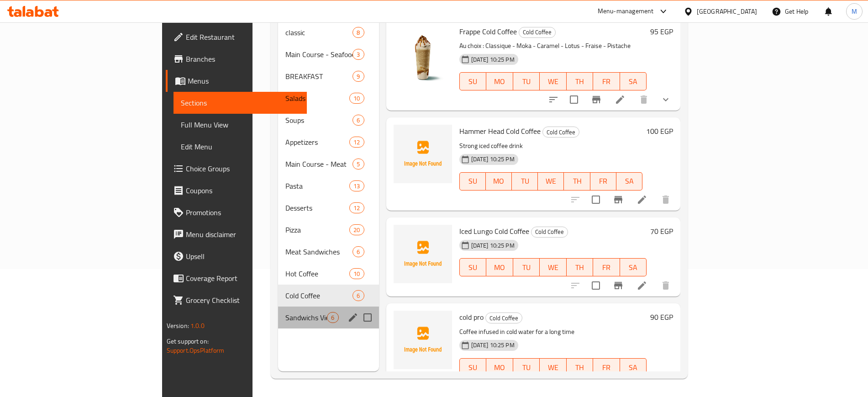
click at [278, 306] on div "Sandwichs Viennois 6" at bounding box center [328, 317] width 100 height 22
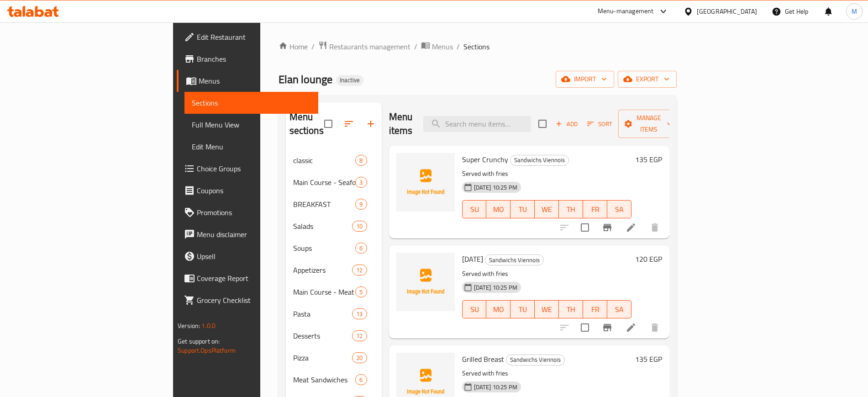
click at [348, 84] on div "Elan lounge Inactive import export" at bounding box center [478, 79] width 398 height 17
click at [389, 104] on div "Menu items Add Sort Manage items" at bounding box center [529, 123] width 280 height 43
click at [279, 91] on div "Home / Restaurants management / Menus / Sections Elan lounge Inactive import ex…" at bounding box center [478, 274] width 398 height 466
click at [458, 219] on div "Super Crunchy Sandwichs Viennois Served with fries 11-08-2025 10:25 PM SU MO TU…" at bounding box center [546, 191] width 177 height 85
click at [192, 130] on span "Full Menu View" at bounding box center [251, 124] width 119 height 11
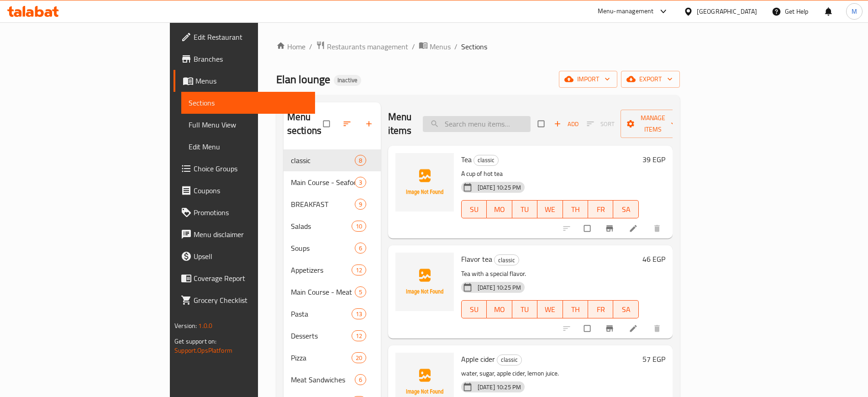
click at [531, 116] on input "search" at bounding box center [477, 124] width 108 height 16
paste input "chicken wings"
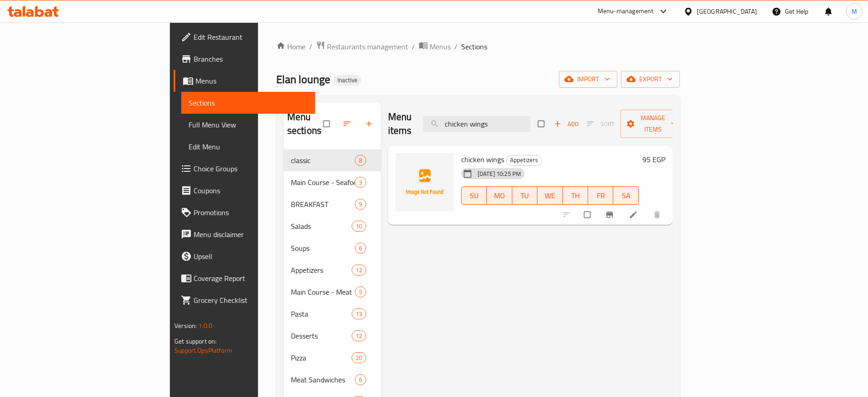
paste input "Pesto Pasta"
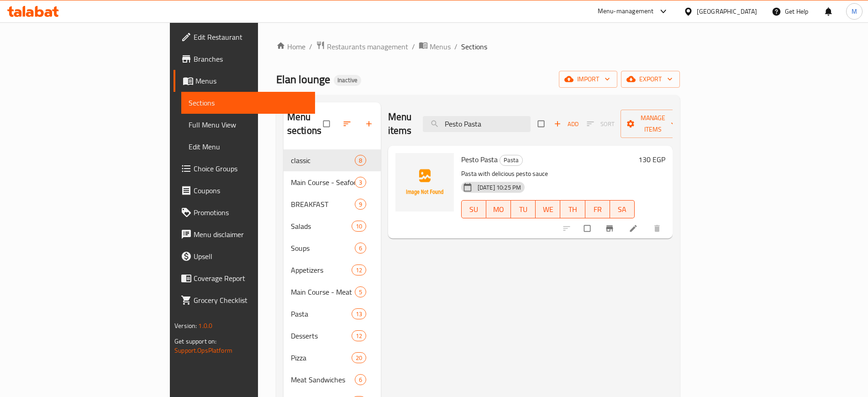
type input "Pesto Pasta"
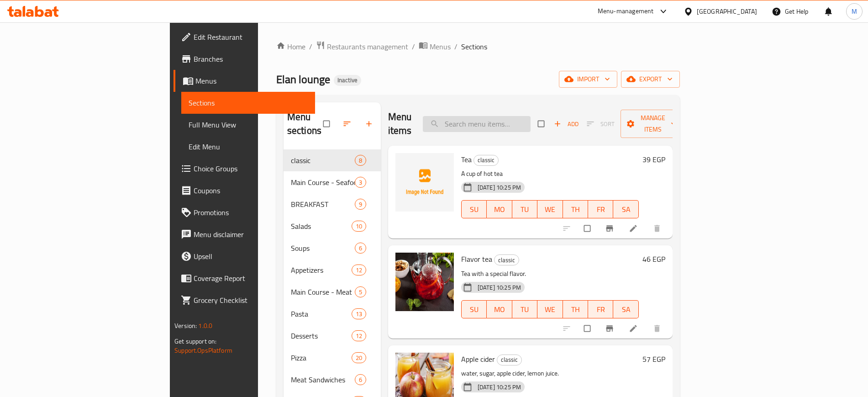
click at [531, 122] on input "search" at bounding box center [477, 124] width 108 height 16
paste input "mix cheese Toast"
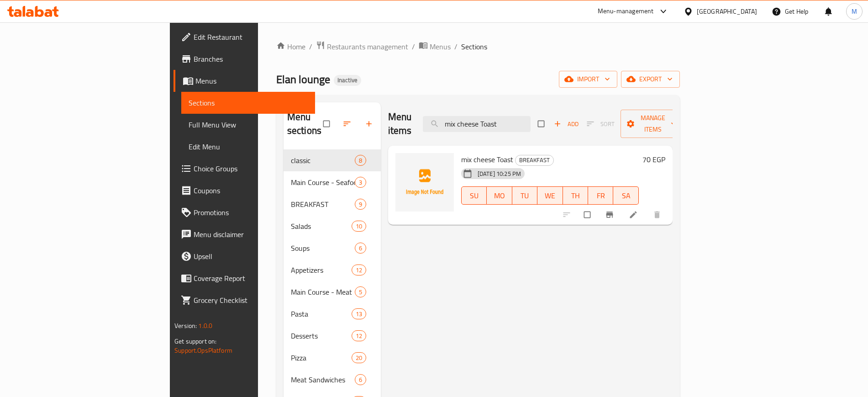
paste input "[PERSON_NAME]"
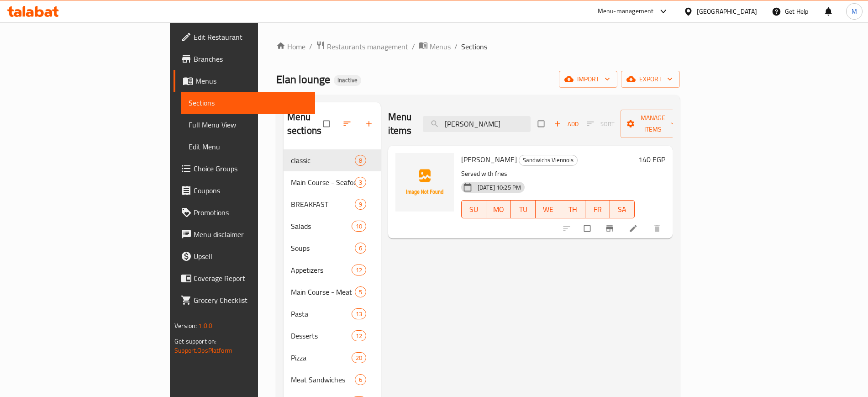
type input "[PERSON_NAME]"
click at [394, 299] on div "Menu items Shish Tandoori Add Sort Manage items Shish Tandoori Sandwichs Vienno…" at bounding box center [527, 300] width 292 height 397
click at [194, 33] on span "Edit Restaurant" at bounding box center [251, 37] width 114 height 11
